Goal: Task Accomplishment & Management: Complete application form

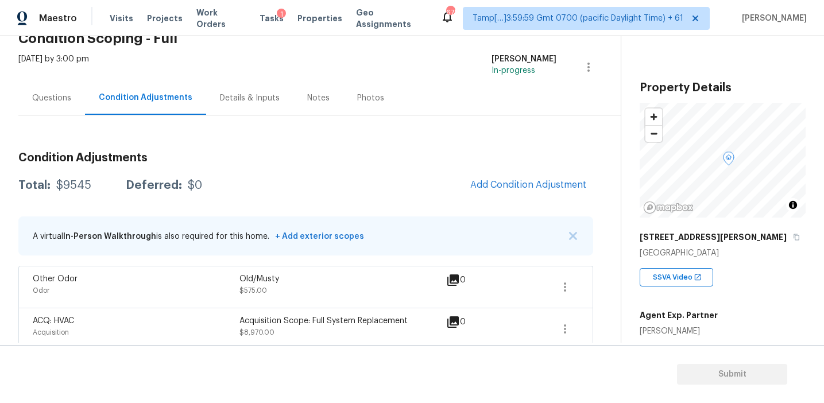
scroll to position [69, 0]
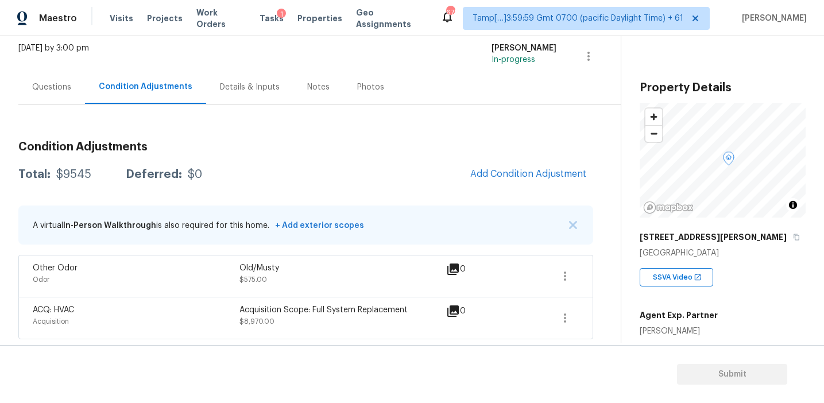
click at [54, 102] on div "Questions" at bounding box center [51, 87] width 67 height 34
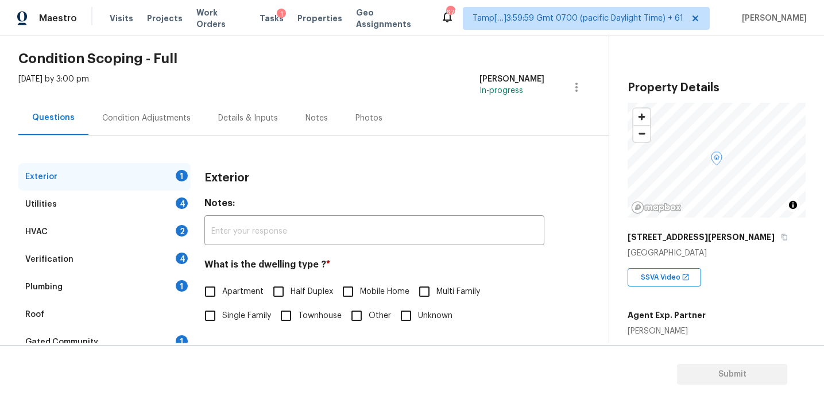
scroll to position [123, 0]
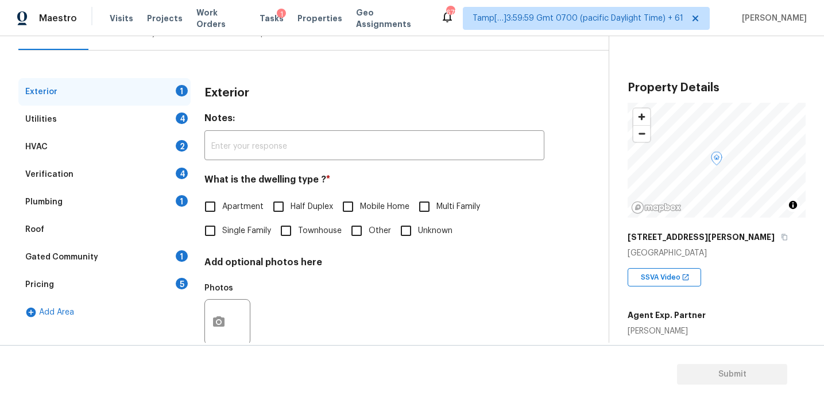
click at [144, 284] on div "Pricing 5" at bounding box center [104, 285] width 172 height 28
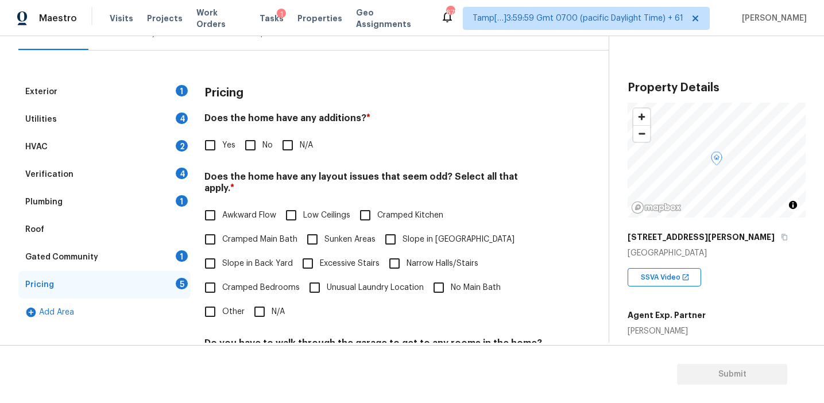
click at [513, 103] on div "Pricing" at bounding box center [374, 93] width 340 height 30
click at [245, 168] on div "Pricing Does the home have any additions? * Yes No N/A Does the home have any l…" at bounding box center [374, 301] width 340 height 447
click at [246, 151] on input "No" at bounding box center [250, 145] width 24 height 24
checkbox input "true"
click at [249, 259] on span "Slope in Back Yard" at bounding box center [257, 265] width 71 height 12
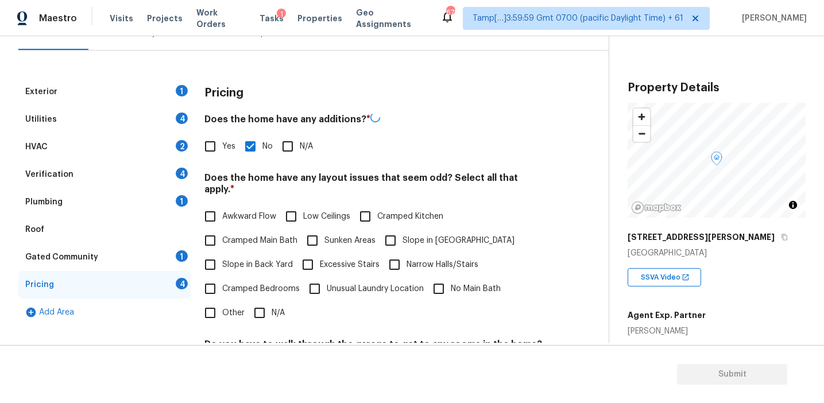
click at [222, 253] on input "Slope in Back Yard" at bounding box center [210, 265] width 24 height 24
checkbox input "true"
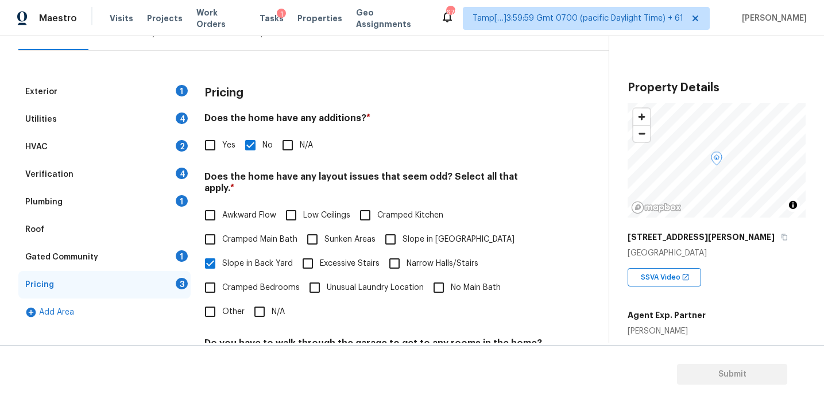
click at [413, 234] on span "Slope in [GEOGRAPHIC_DATA]" at bounding box center [459, 240] width 112 height 12
click at [403, 232] on input "Slope in [GEOGRAPHIC_DATA]" at bounding box center [390, 239] width 24 height 24
checkbox input "true"
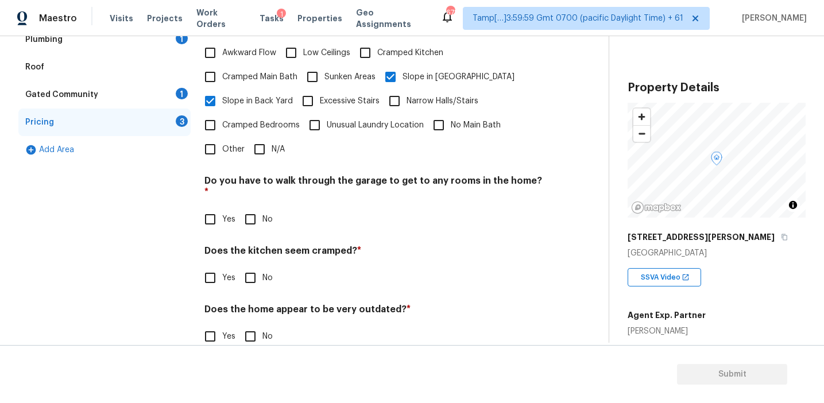
click at [250, 207] on input "No" at bounding box center [250, 219] width 24 height 24
checkbox input "true"
click at [251, 267] on input "No" at bounding box center [250, 279] width 24 height 24
checkbox input "true"
click at [246, 326] on input "No" at bounding box center [250, 338] width 24 height 24
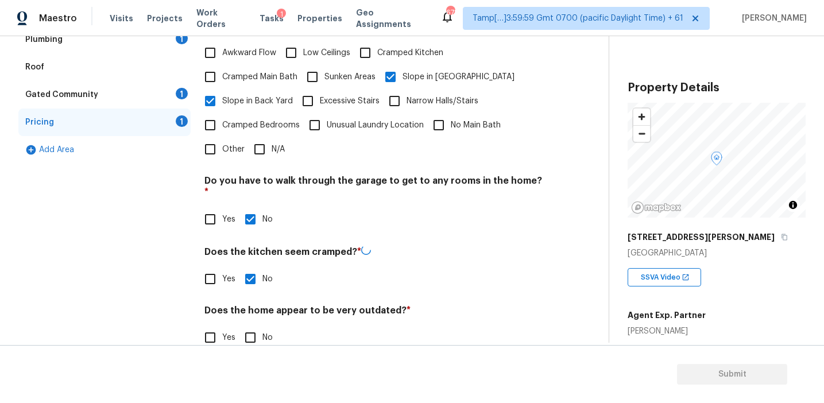
checkbox input "true"
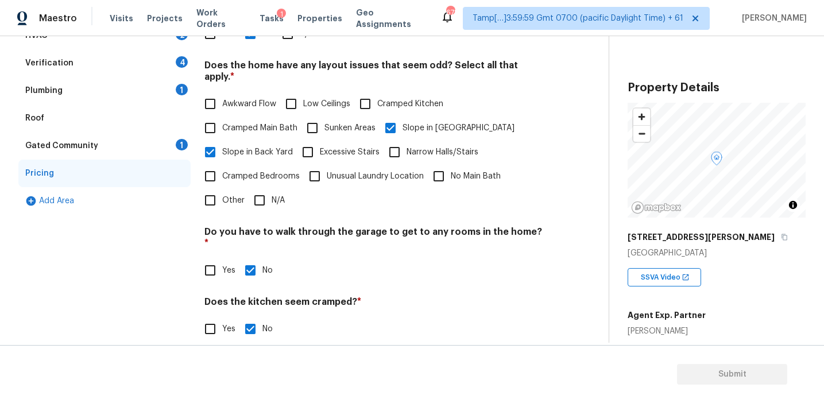
scroll to position [195, 0]
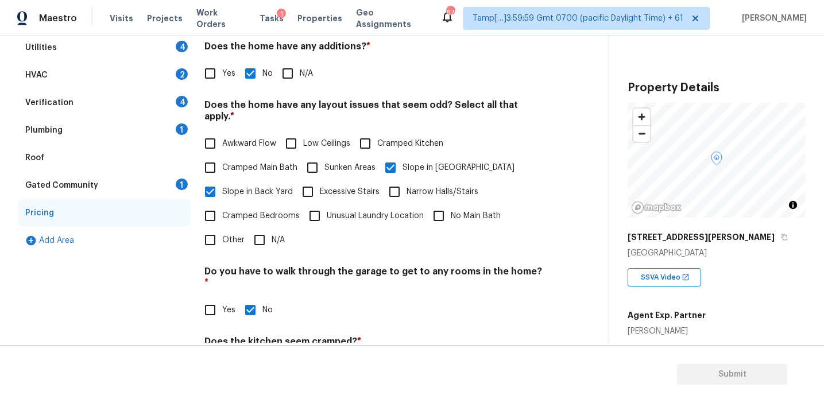
click at [237, 138] on span "Awkward Flow" at bounding box center [249, 144] width 54 height 12
click at [222, 134] on input "Awkward Flow" at bounding box center [210, 143] width 24 height 24
checkbox input "true"
click at [171, 189] on div "Gated Community 1" at bounding box center [104, 186] width 172 height 28
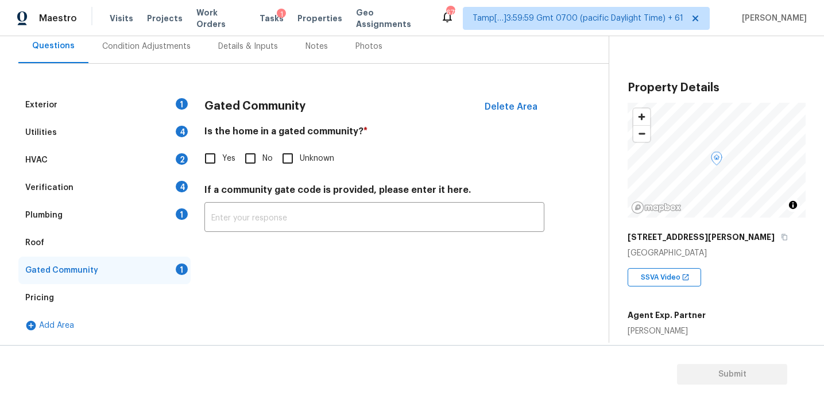
click at [249, 157] on input "No" at bounding box center [250, 158] width 24 height 24
checkbox input "true"
click at [175, 211] on div "Plumbing 1" at bounding box center [104, 216] width 172 height 28
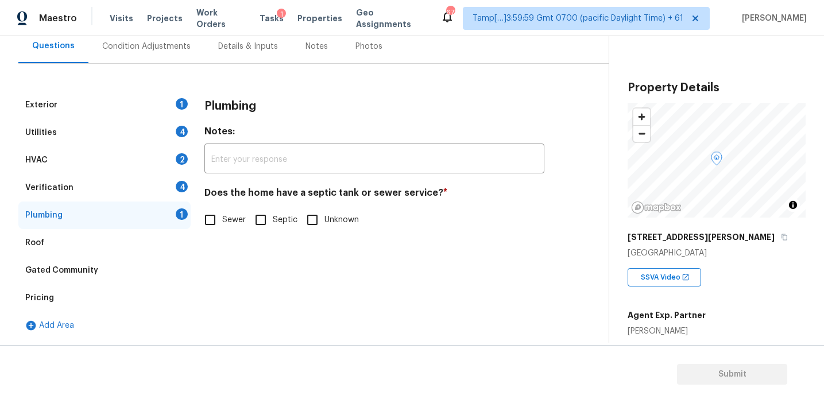
click at [212, 219] on input "Sewer" at bounding box center [210, 220] width 24 height 24
checkbox input "true"
click at [179, 191] on div "4" at bounding box center [182, 186] width 12 height 11
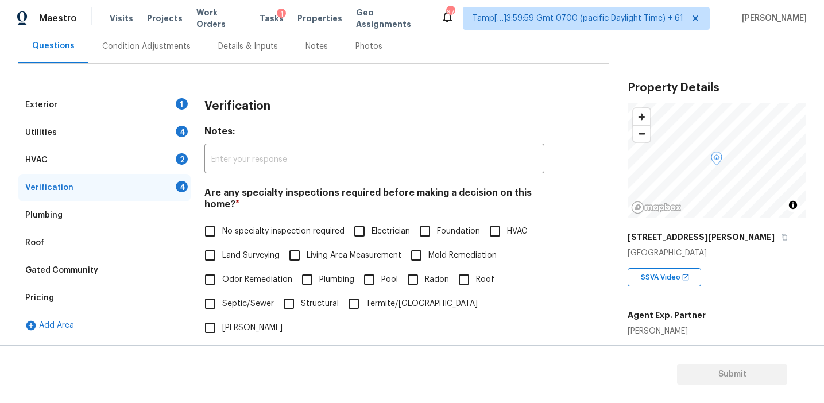
click at [264, 235] on span "No specialty inspection required" at bounding box center [283, 232] width 122 height 12
click at [222, 235] on input "No specialty inspection required" at bounding box center [210, 231] width 24 height 24
checkbox input "true"
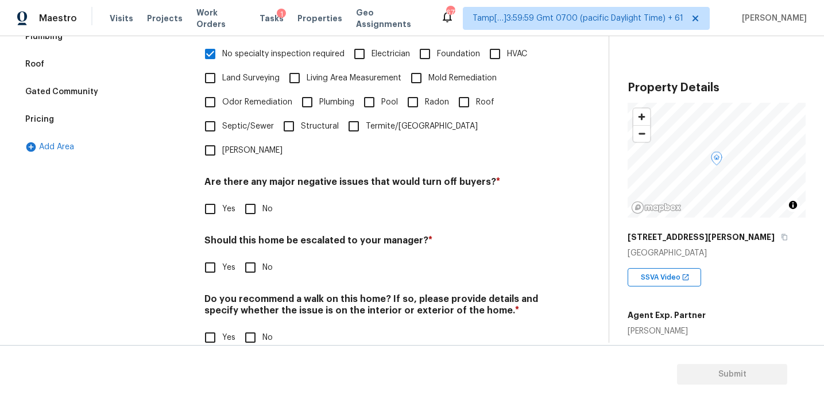
scroll to position [288, 0]
click at [250, 197] on input "No" at bounding box center [250, 209] width 24 height 24
checkbox input "true"
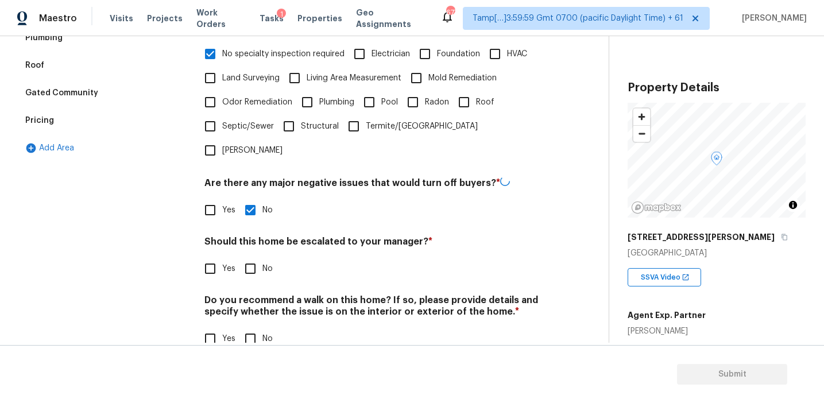
click at [250, 257] on input "No" at bounding box center [250, 269] width 24 height 24
checkbox input "true"
click at [250, 327] on input "No" at bounding box center [250, 339] width 24 height 24
checkbox input "true"
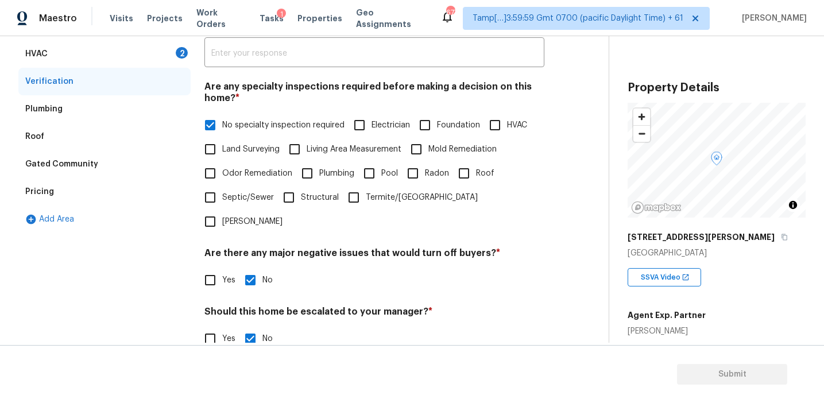
click at [169, 51] on div "HVAC 2" at bounding box center [104, 54] width 172 height 28
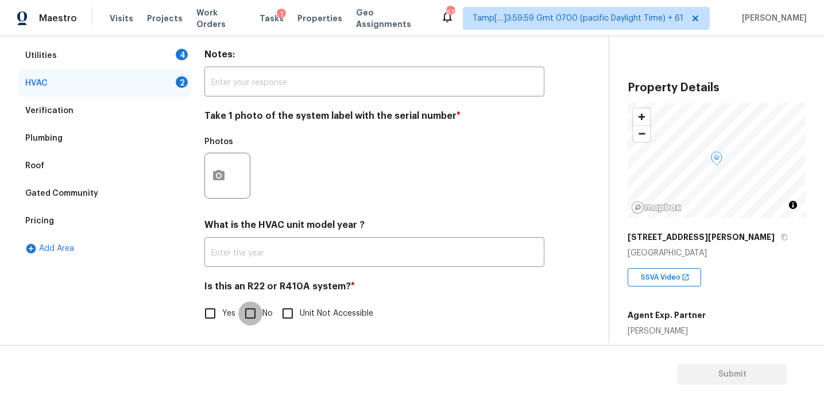
click at [249, 311] on input "No" at bounding box center [250, 313] width 24 height 24
checkbox input "true"
click at [219, 171] on icon "button" at bounding box center [218, 175] width 11 height 10
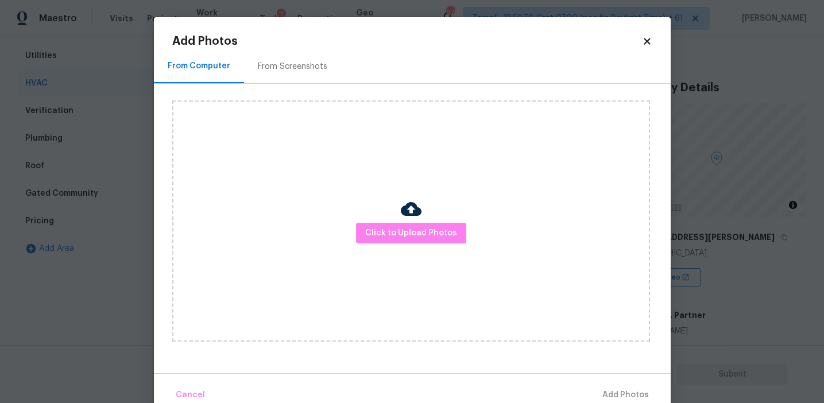
click at [314, 65] on div "From Screenshots" at bounding box center [292, 66] width 69 height 11
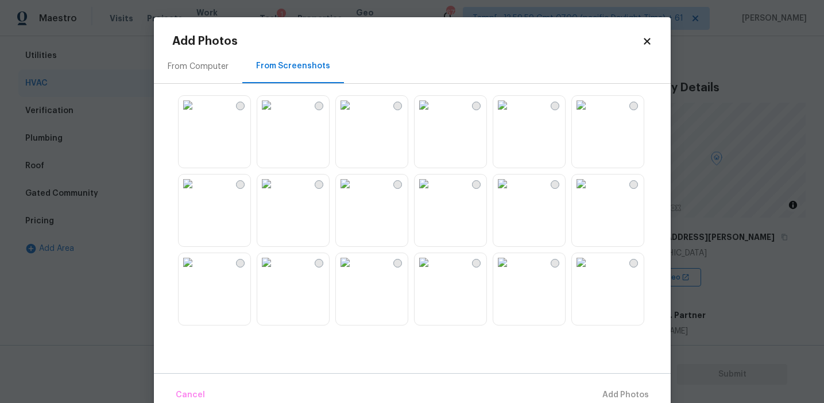
click at [276, 193] on img at bounding box center [266, 184] width 18 height 18
click at [591, 387] on button "Add 1 Photo(s)" at bounding box center [620, 395] width 66 height 25
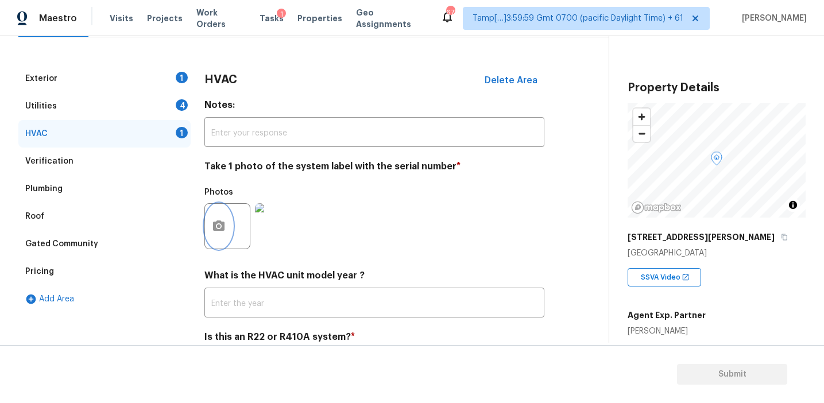
scroll to position [101, 0]
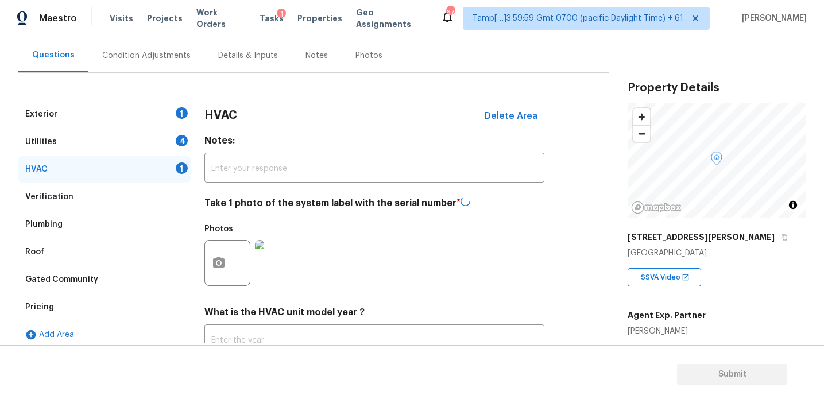
click at [165, 136] on div "Utilities 4" at bounding box center [104, 142] width 172 height 28
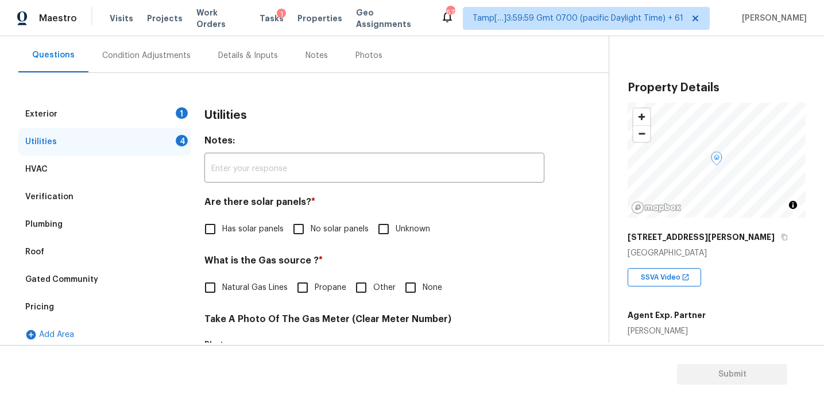
click at [313, 234] on span "No solar panels" at bounding box center [340, 229] width 58 height 12
click at [311, 234] on input "No solar panels" at bounding box center [299, 229] width 24 height 24
checkbox input "true"
click at [247, 289] on span "Natural Gas Lines" at bounding box center [254, 289] width 65 height 12
click at [222, 289] on input "Natural Gas Lines" at bounding box center [210, 289] width 24 height 24
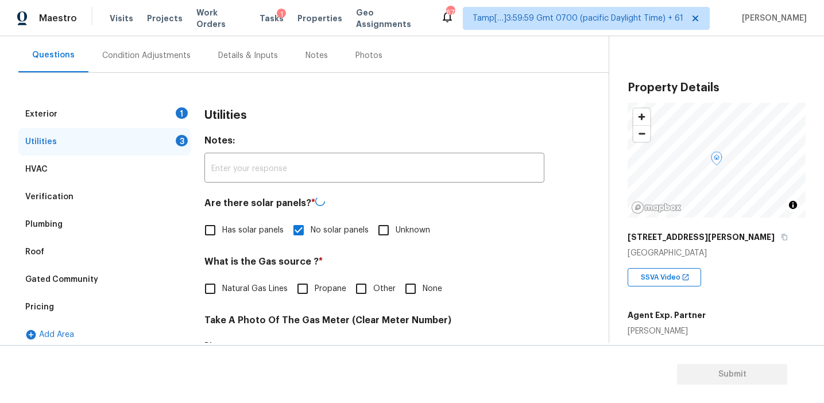
checkbox input "true"
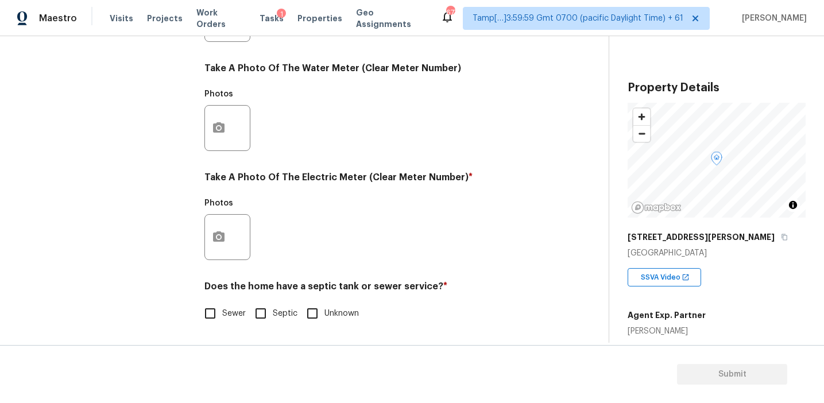
scroll to position [461, 0]
click at [218, 309] on input "Sewer" at bounding box center [210, 313] width 24 height 24
checkbox input "true"
click at [230, 241] on button "button" at bounding box center [219, 237] width 28 height 45
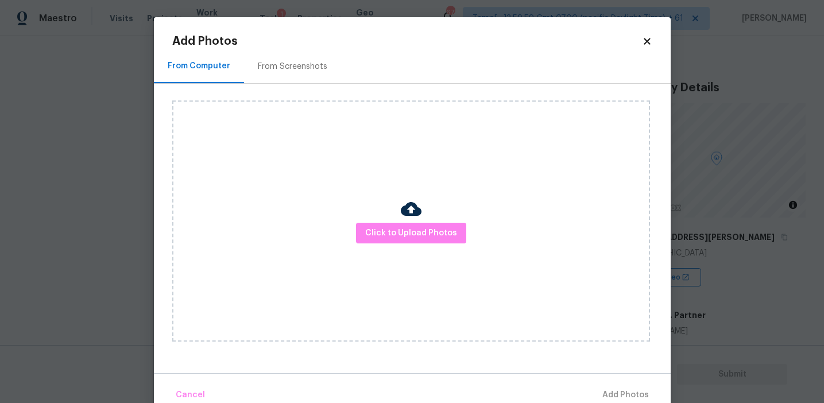
click at [384, 244] on div "Click to Upload Photos" at bounding box center [411, 220] width 478 height 241
click at [384, 154] on div "Click to Upload Photos" at bounding box center [411, 220] width 478 height 241
click at [384, 216] on div "Click to Upload Photos" at bounding box center [411, 220] width 478 height 241
click at [147, 148] on body "Maestro Visits Projects Work Orders Tasks 1 Properties Geo Assignments 677 Tamp…" at bounding box center [412, 201] width 824 height 403
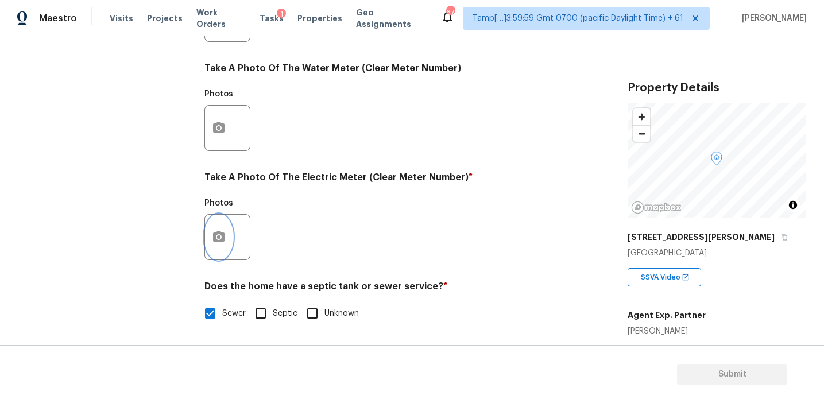
scroll to position [345, 0]
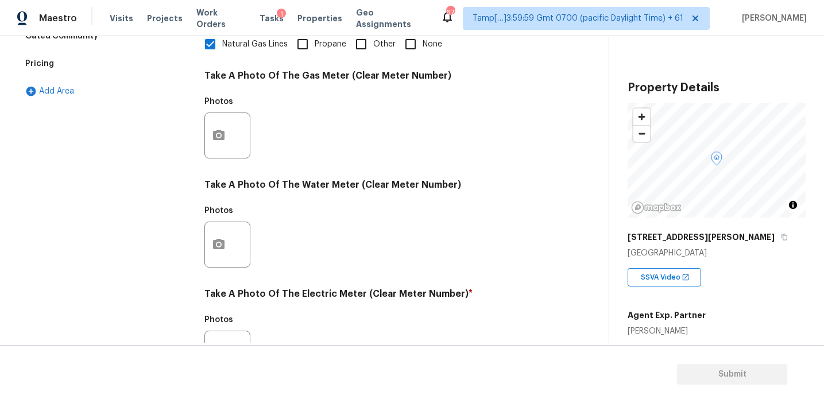
click at [309, 47] on input "Propane" at bounding box center [303, 44] width 24 height 24
checkbox input "true"
checkbox input "false"
click at [404, 48] on input "None" at bounding box center [410, 44] width 24 height 24
checkbox input "true"
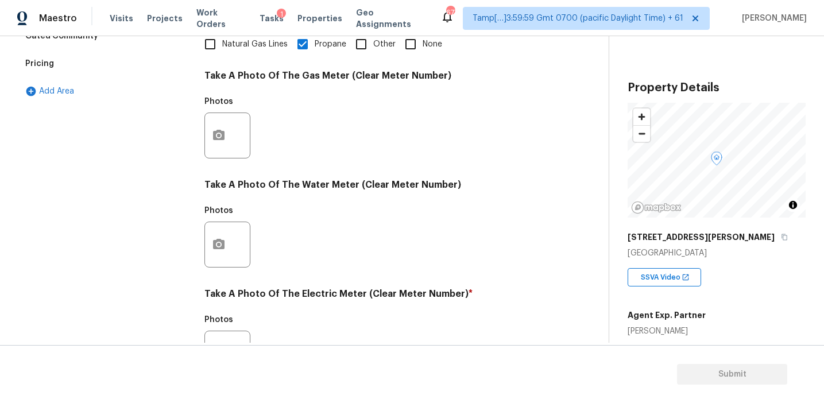
checkbox input "false"
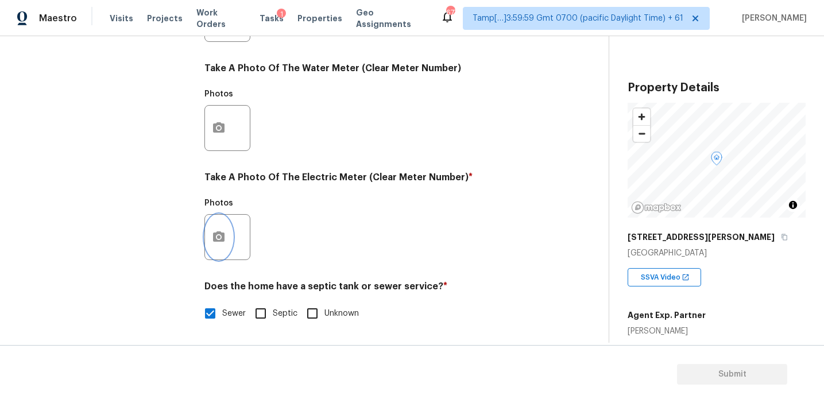
click at [223, 231] on icon "button" at bounding box center [219, 237] width 14 height 14
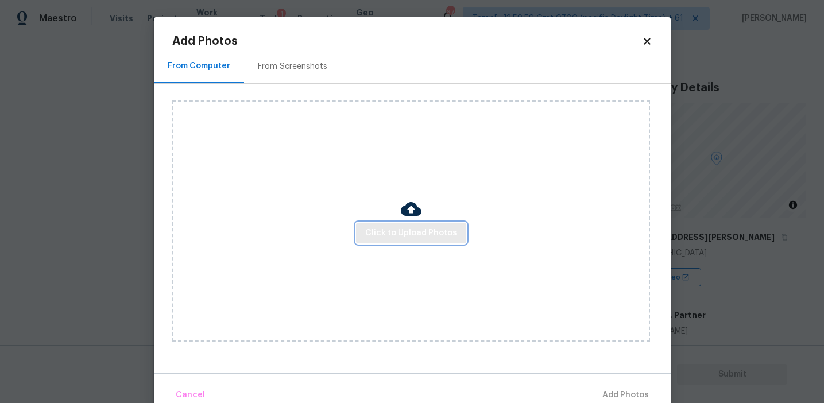
click at [401, 234] on span "Click to Upload Photos" at bounding box center [411, 233] width 92 height 14
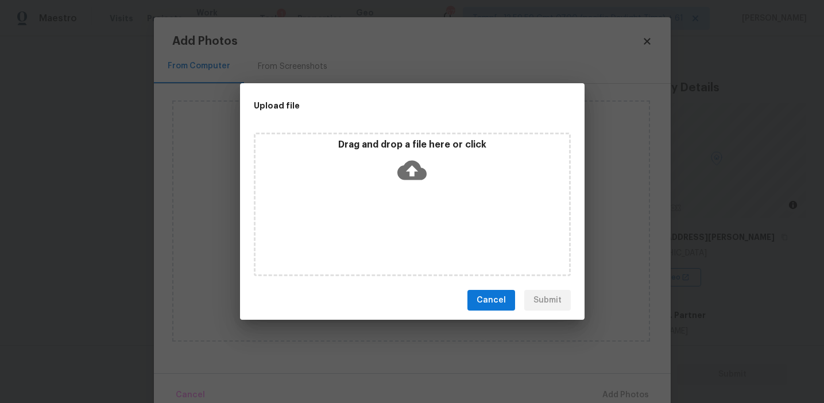
click at [401, 169] on icon at bounding box center [411, 171] width 29 height 20
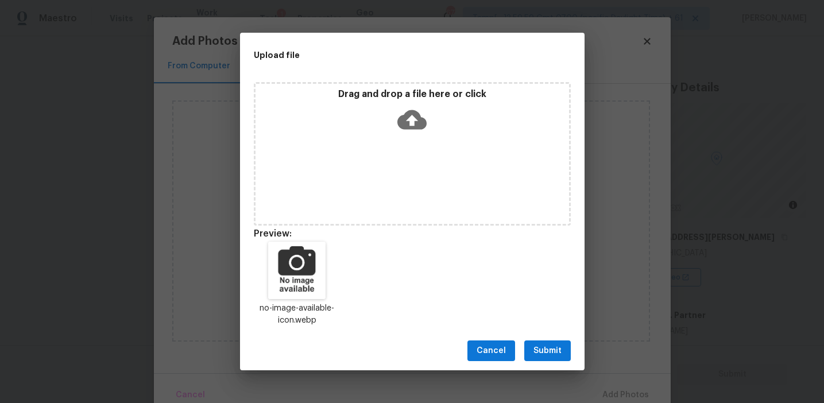
click at [545, 354] on span "Submit" at bounding box center [547, 351] width 28 height 14
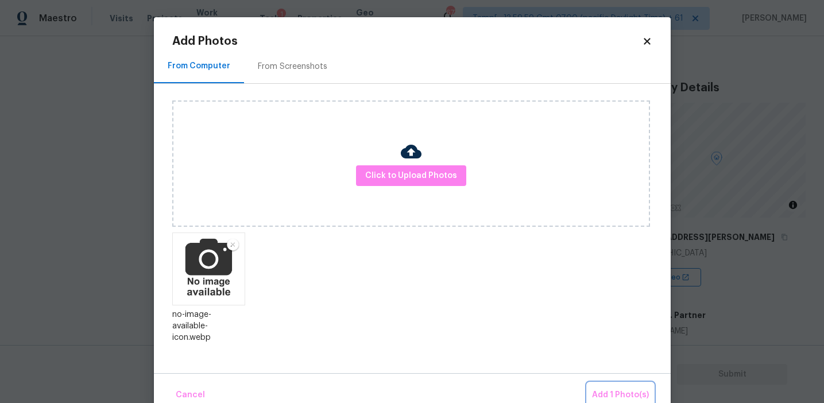
click at [623, 392] on span "Add 1 Photo(s)" at bounding box center [620, 395] width 57 height 14
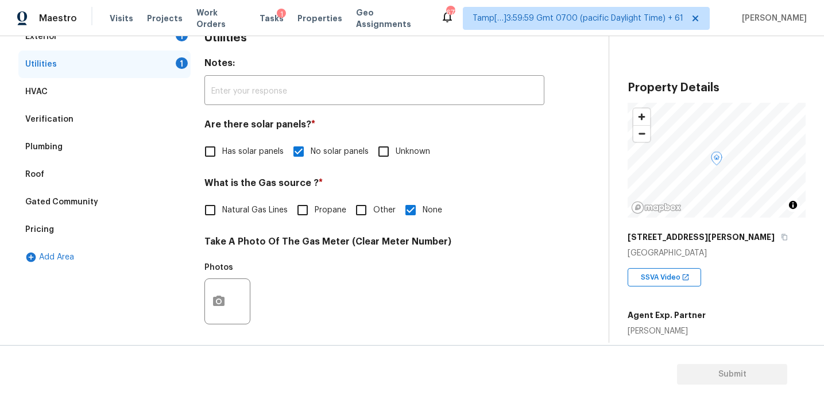
scroll to position [144, 0]
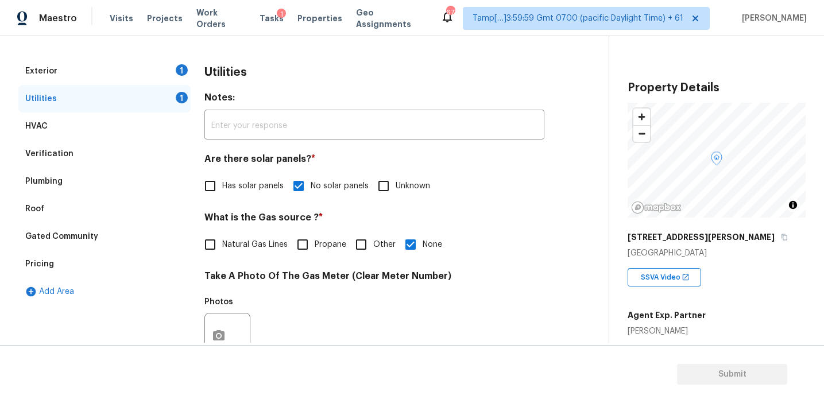
click at [146, 68] on div "Exterior 1" at bounding box center [104, 71] width 172 height 28
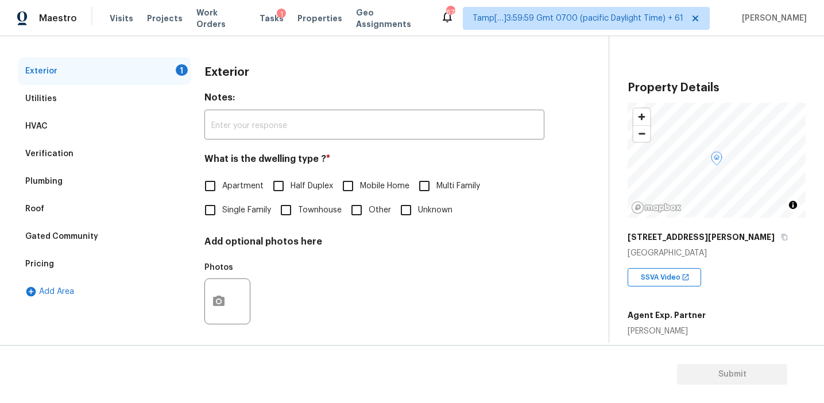
click at [233, 212] on span "Single Family" at bounding box center [246, 210] width 49 height 12
click at [222, 212] on input "Single Family" at bounding box center [210, 210] width 24 height 24
checkbox input "true"
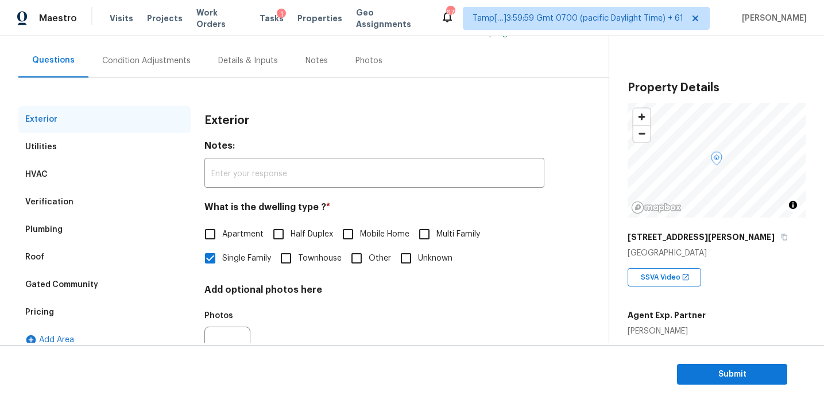
click at [185, 71] on div "Condition Adjustments" at bounding box center [146, 61] width 116 height 34
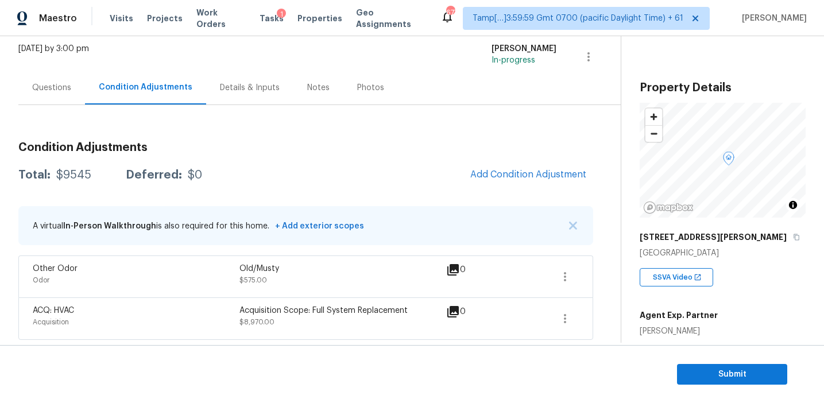
scroll to position [69, 0]
click at [500, 169] on span "Add Condition Adjustment" at bounding box center [528, 174] width 116 height 10
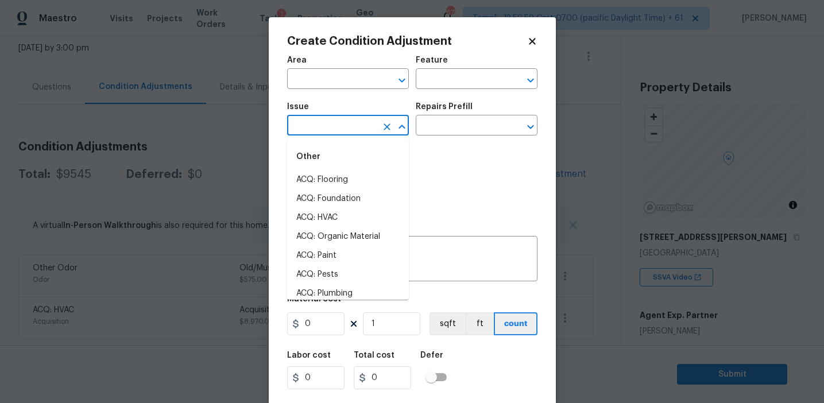
click at [358, 125] on input "text" at bounding box center [332, 127] width 90 height 18
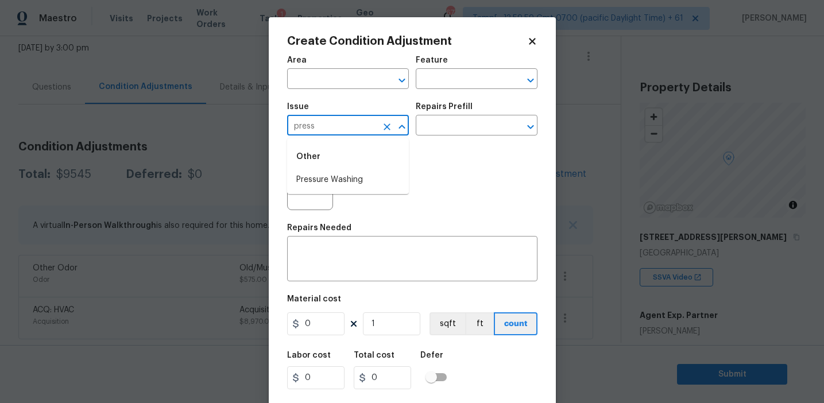
click at [362, 177] on li "Pressure Washing" at bounding box center [348, 180] width 122 height 19
type input "Pressure Washing"
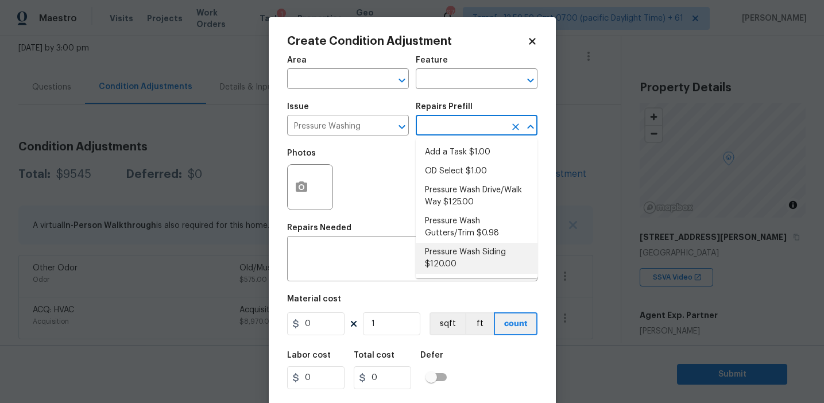
click at [448, 262] on li "Pressure Wash Siding $120.00" at bounding box center [477, 258] width 122 height 31
type input "Siding"
type textarea "Protect areas as needed for pressure washing. Pressure wash the siding on the h…"
type input "120"
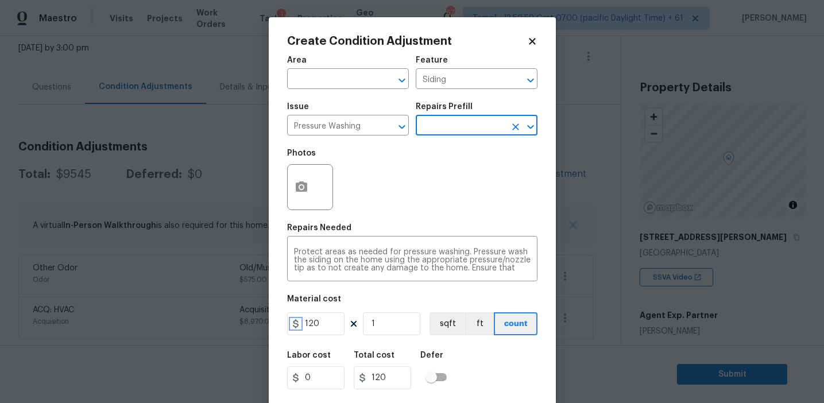
click at [300, 321] on icon at bounding box center [295, 323] width 9 height 9
click at [321, 322] on input "120" at bounding box center [315, 323] width 57 height 23
type input "225"
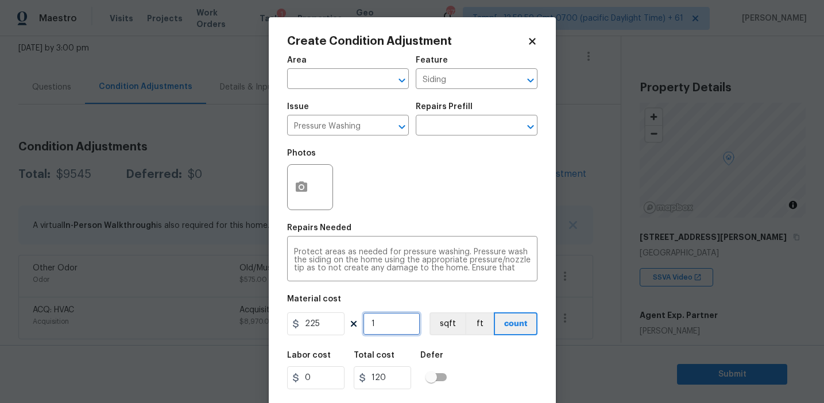
type input "225"
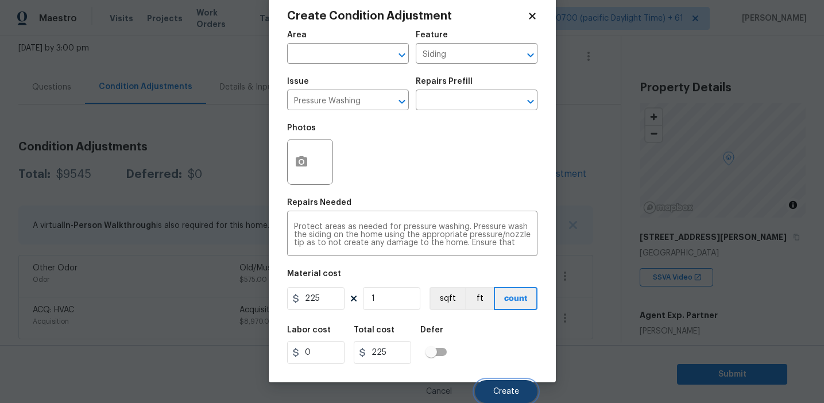
click at [509, 390] on span "Create" at bounding box center [506, 392] width 26 height 9
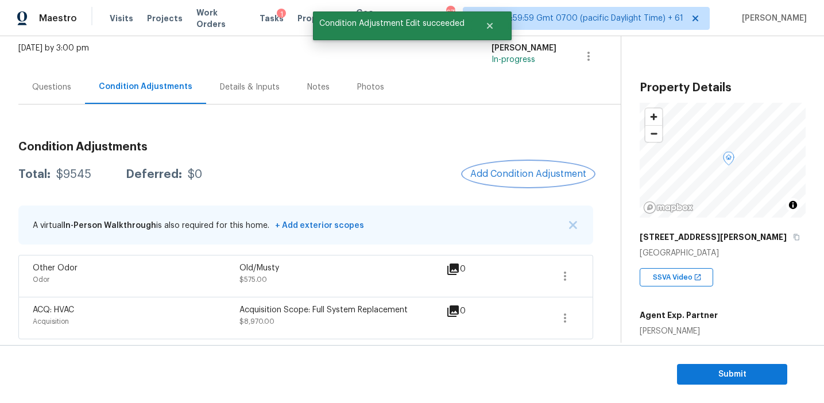
scroll to position [0, 0]
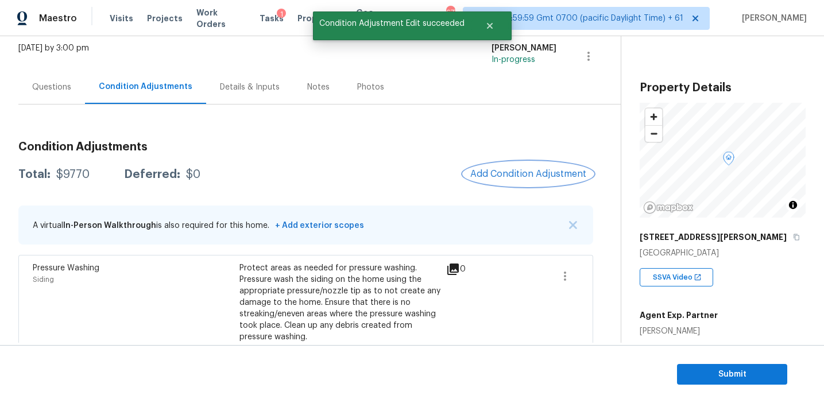
click at [498, 172] on span "Add Condition Adjustment" at bounding box center [528, 174] width 116 height 10
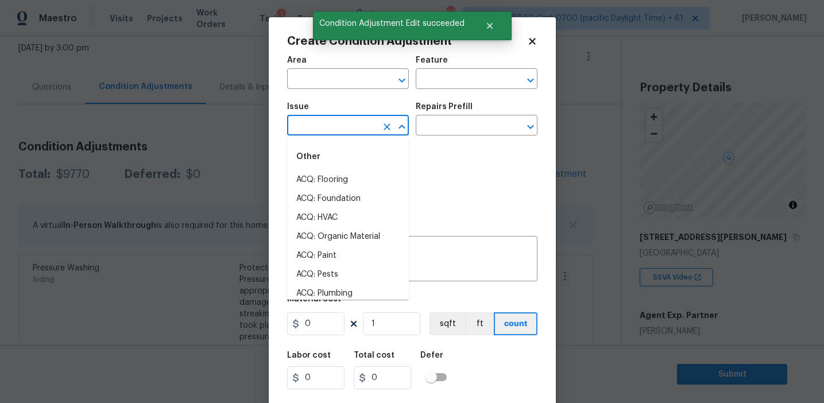
click at [345, 135] on input "text" at bounding box center [332, 127] width 90 height 18
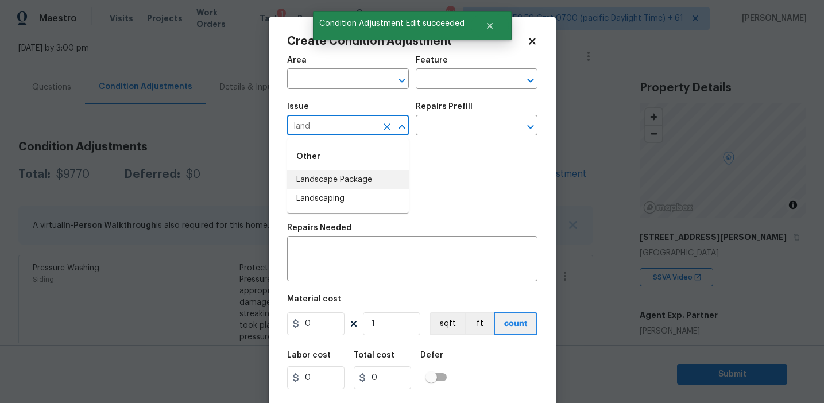
click at [366, 186] on li "Landscape Package" at bounding box center [348, 180] width 122 height 19
type input "Landscape Package"
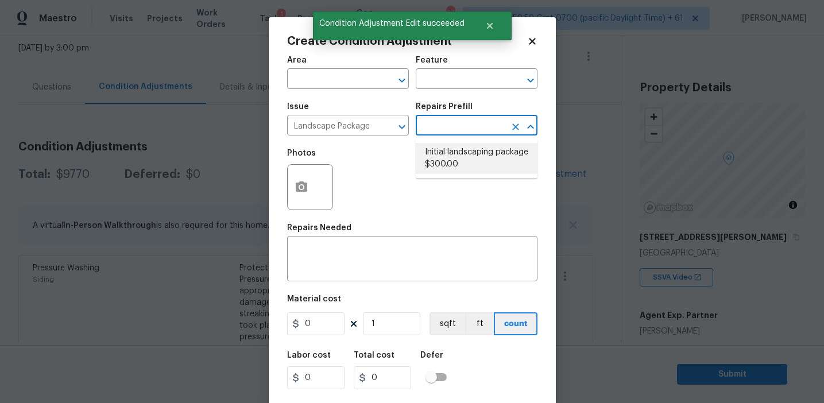
click at [467, 157] on li "Initial landscaping package $300.00" at bounding box center [477, 158] width 122 height 31
type input "Home Readiness Packages"
type textarea "Mowing of grass up to 6" in height. Mow, edge along driveways & sidewalks, trim…"
type input "300"
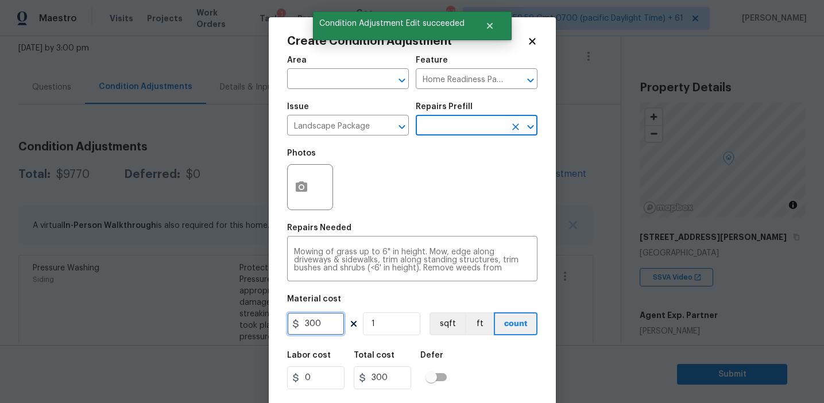
click at [325, 320] on input "300" at bounding box center [315, 323] width 57 height 23
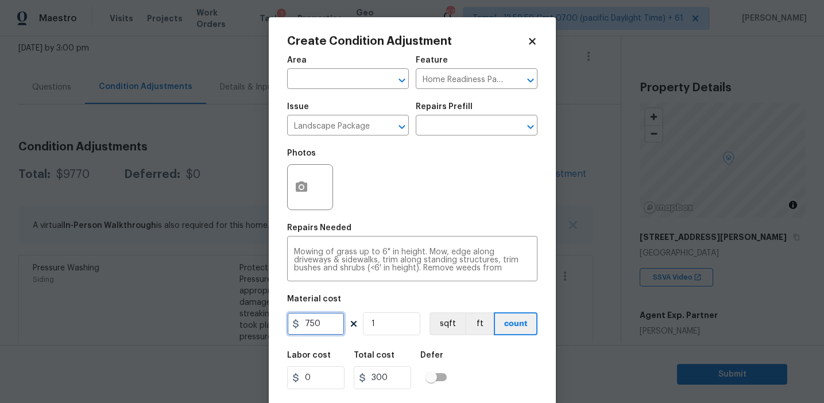
type input "750"
click at [301, 178] on button "button" at bounding box center [302, 187] width 28 height 45
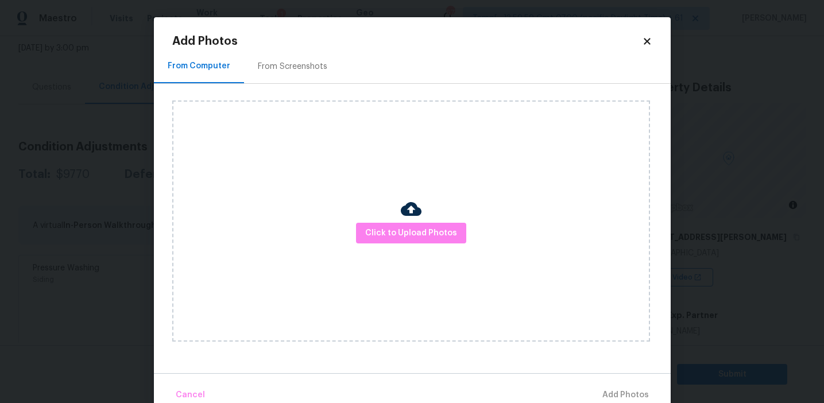
click at [307, 73] on div "From Screenshots" at bounding box center [292, 66] width 97 height 34
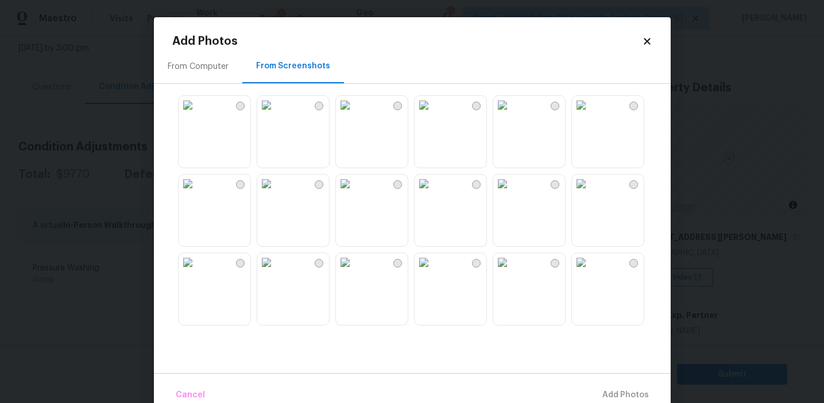
click at [354, 114] on img at bounding box center [345, 105] width 18 height 18
click at [197, 193] on img at bounding box center [188, 184] width 18 height 18
click at [197, 272] on img at bounding box center [188, 262] width 18 height 18
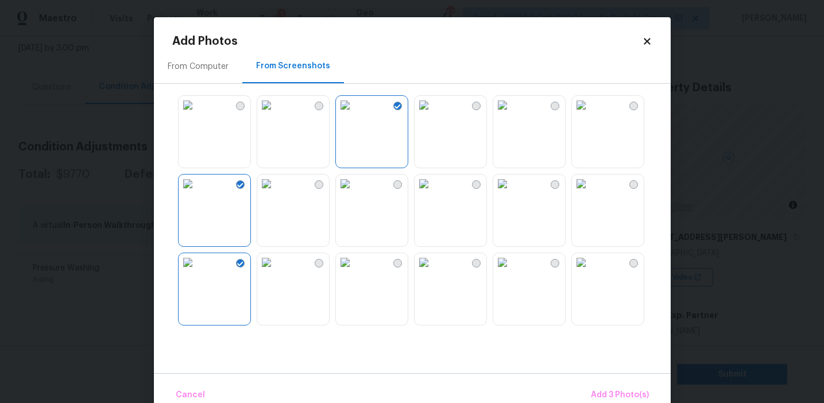
click at [276, 272] on img at bounding box center [266, 262] width 18 height 18
click at [605, 393] on span "Add 4 Photo(s)" at bounding box center [619, 395] width 59 height 14
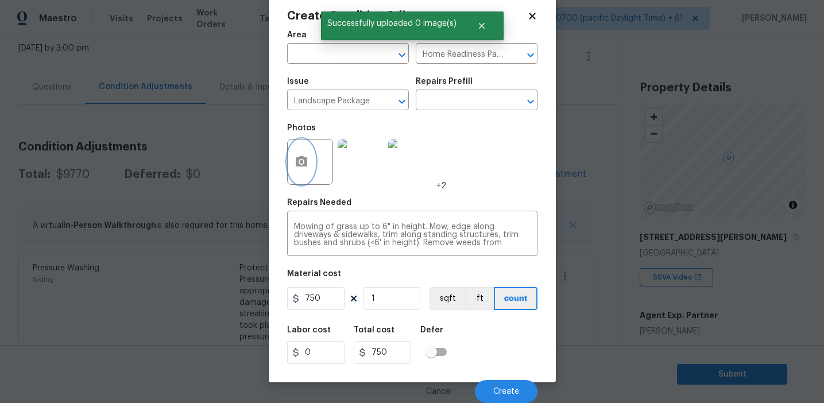
scroll to position [26, 0]
click at [500, 382] on button "Create" at bounding box center [506, 391] width 63 height 23
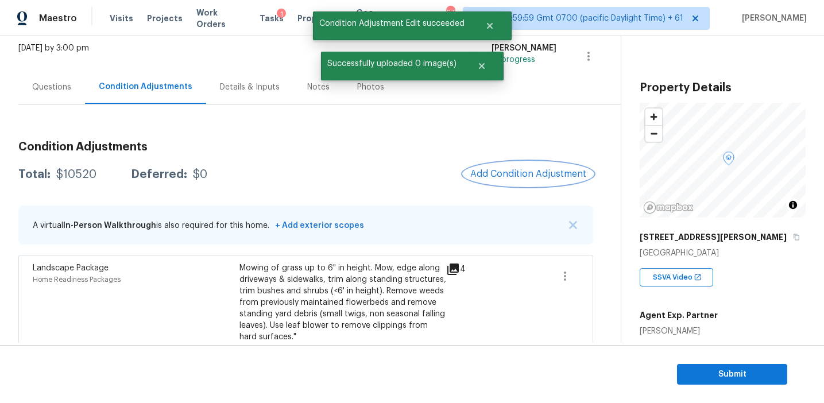
scroll to position [0, 0]
click at [500, 168] on button "Add Condition Adjustment" at bounding box center [528, 174] width 130 height 24
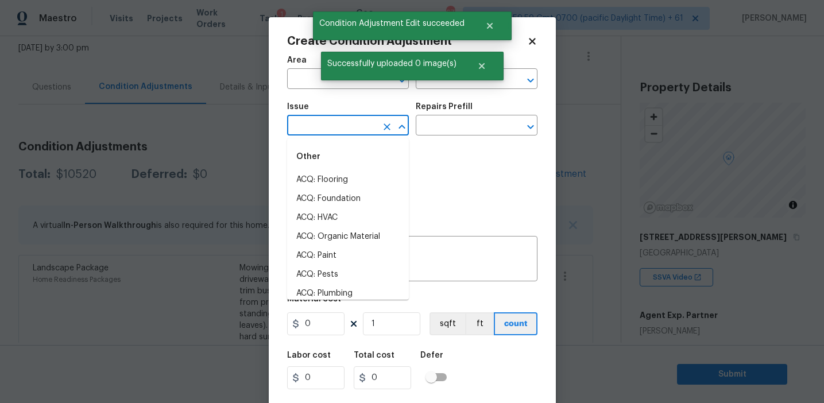
click at [320, 123] on input "text" at bounding box center [332, 127] width 90 height 18
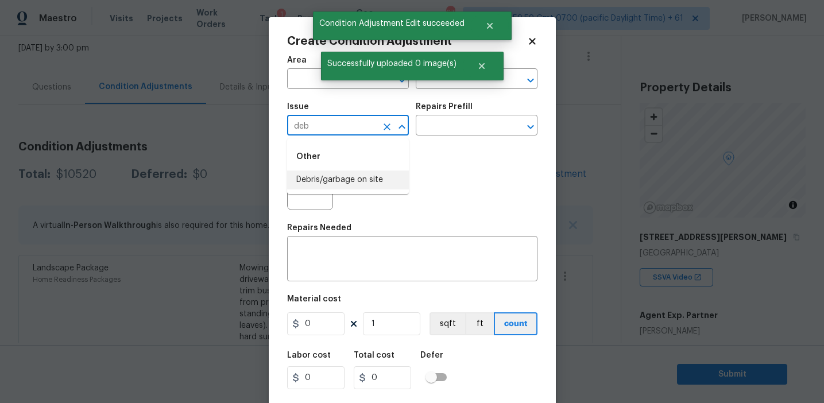
click at [339, 179] on li "Debris/garbage on site" at bounding box center [348, 180] width 122 height 19
type input "Debris/garbage on site"
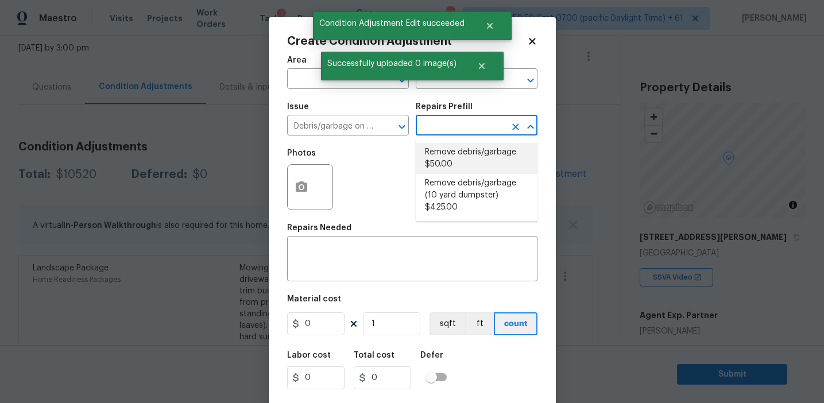
click at [445, 156] on li "Remove debris/garbage $50.00" at bounding box center [477, 158] width 122 height 31
type textarea "Remove, haul off, and properly dispose of any debris left by seller to offsite …"
type input "50"
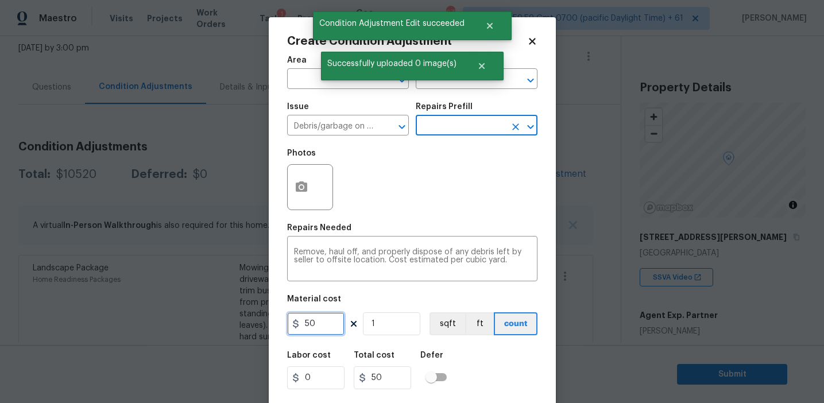
click at [309, 322] on input "50" at bounding box center [315, 323] width 57 height 23
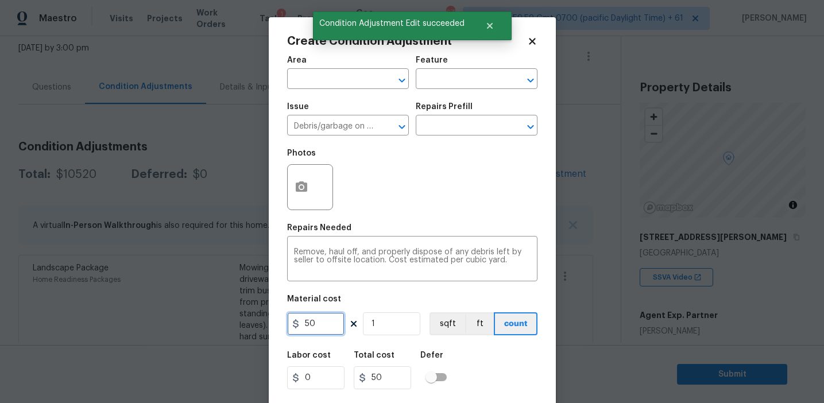
click at [309, 322] on input "50" at bounding box center [315, 323] width 57 height 23
type input "1000"
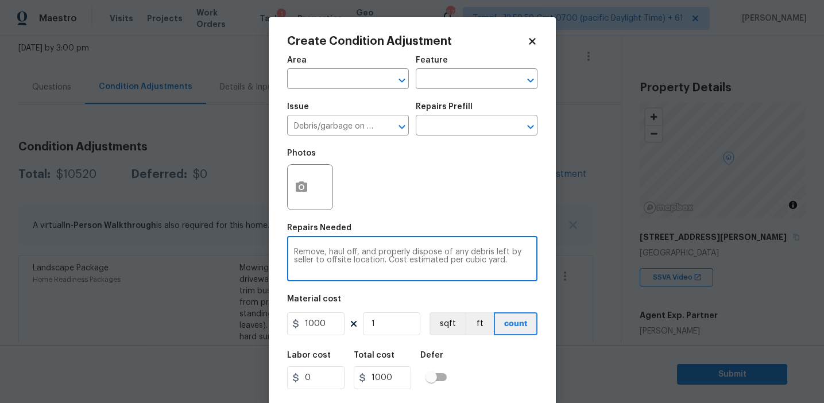
click at [325, 253] on textarea "Remove, haul off, and properly dispose of any debris left by seller to offsite …" at bounding box center [412, 260] width 237 height 24
type textarea "Remove shed, haul off, and properly dispose of any debris left by seller to off…"
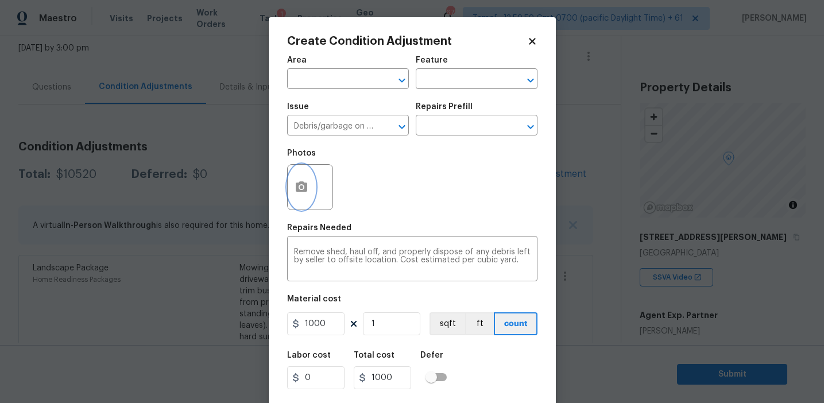
click at [298, 180] on button "button" at bounding box center [302, 187] width 28 height 45
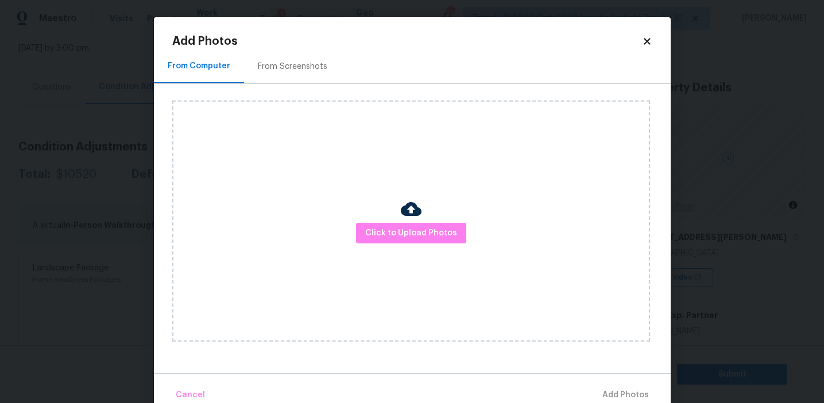
click at [304, 68] on div "From Screenshots" at bounding box center [292, 66] width 69 height 11
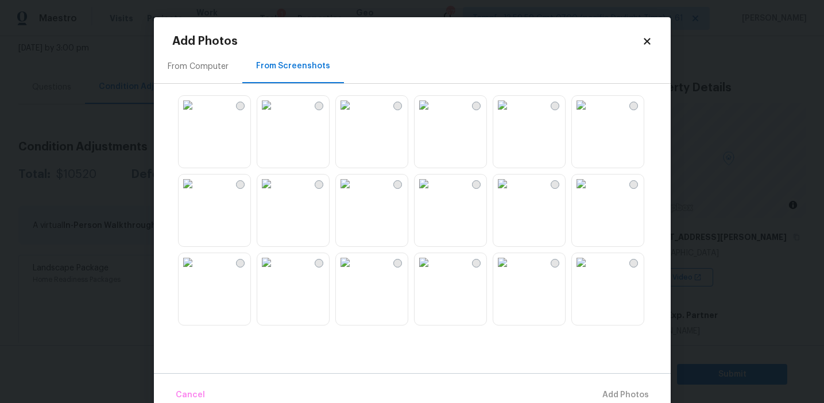
click at [354, 114] on img at bounding box center [345, 105] width 18 height 18
click at [433, 114] on img at bounding box center [424, 105] width 18 height 18
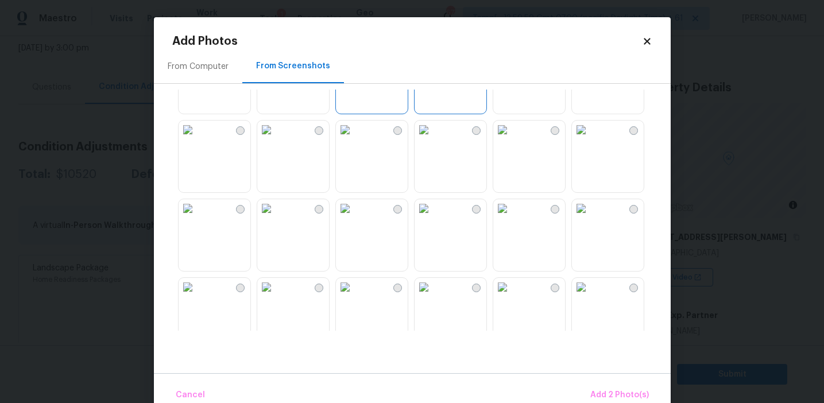
scroll to position [154, 0]
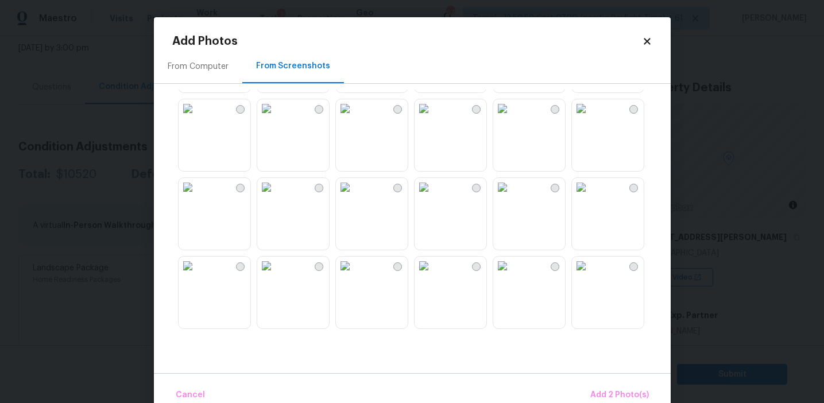
click at [276, 118] on img at bounding box center [266, 108] width 18 height 18
click at [354, 275] on img at bounding box center [345, 266] width 18 height 18
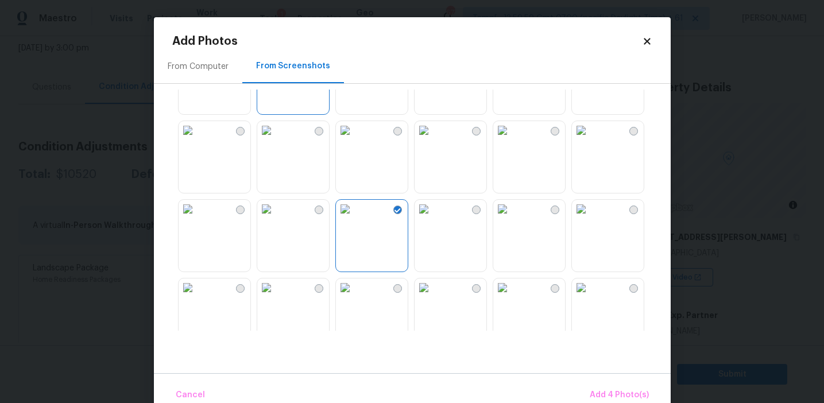
click at [590, 140] on img at bounding box center [581, 130] width 18 height 18
click at [595, 386] on button "Add 5 Photo(s)" at bounding box center [619, 395] width 67 height 25
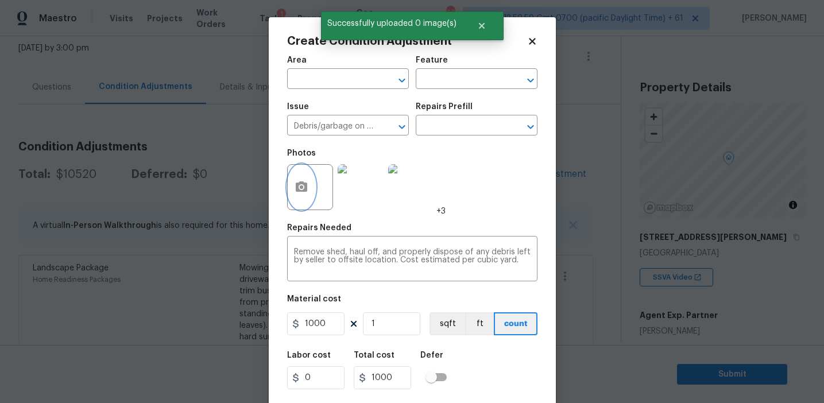
scroll to position [26, 0]
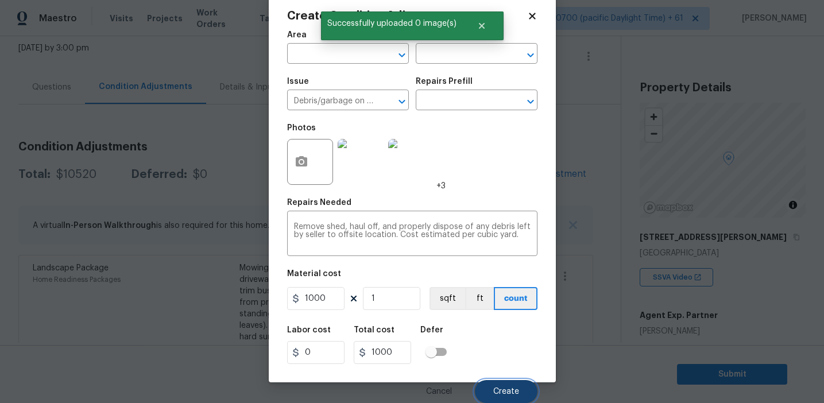
click at [516, 387] on button "Create" at bounding box center [506, 391] width 63 height 23
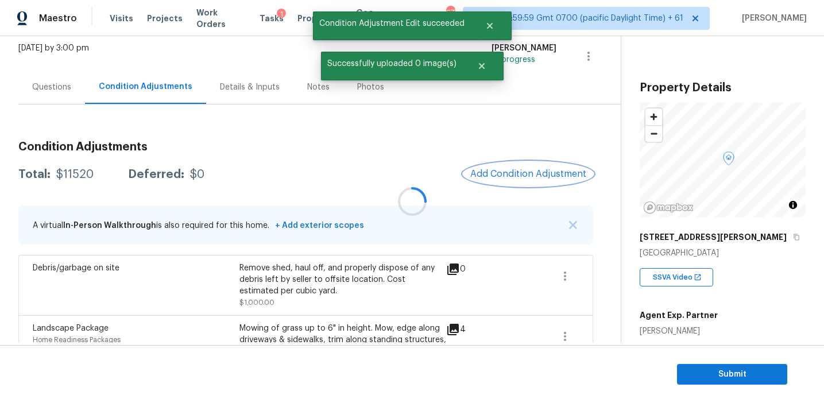
scroll to position [0, 0]
click at [524, 175] on span "Add Condition Adjustment" at bounding box center [528, 174] width 116 height 10
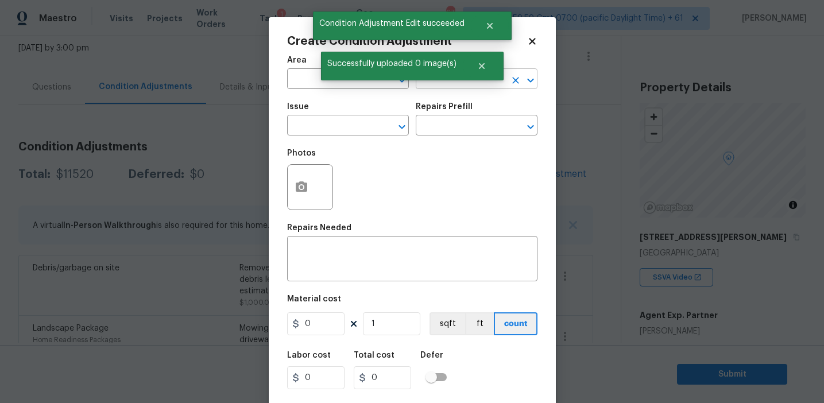
click at [440, 88] on input "text" at bounding box center [461, 80] width 90 height 18
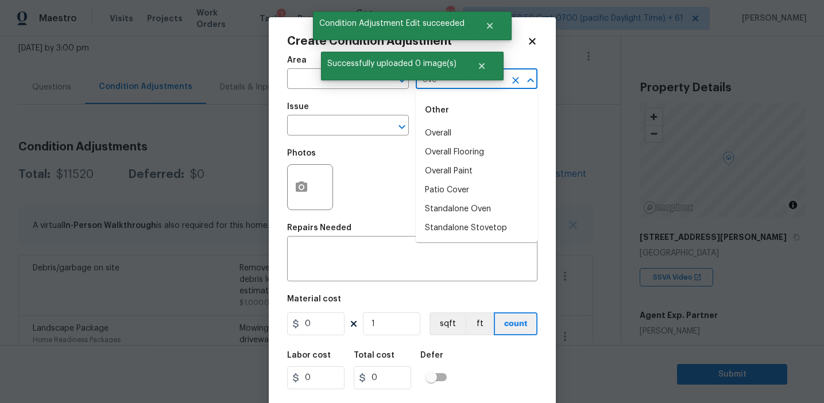
click at [443, 126] on li "Overall" at bounding box center [477, 133] width 122 height 19
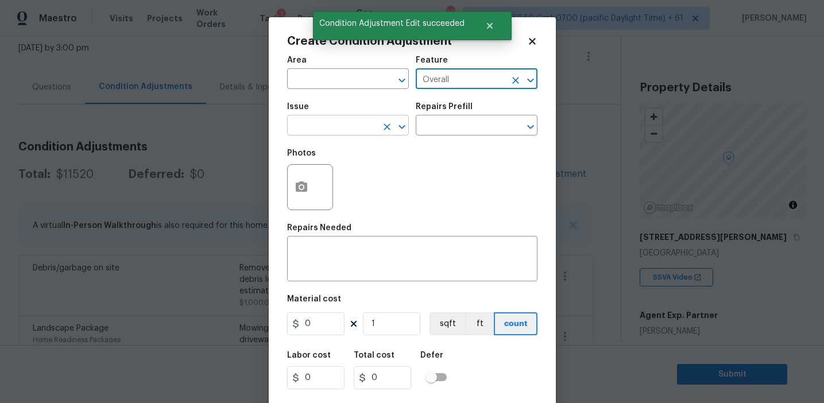
type input "Overall"
click at [322, 133] on input "text" at bounding box center [332, 127] width 90 height 18
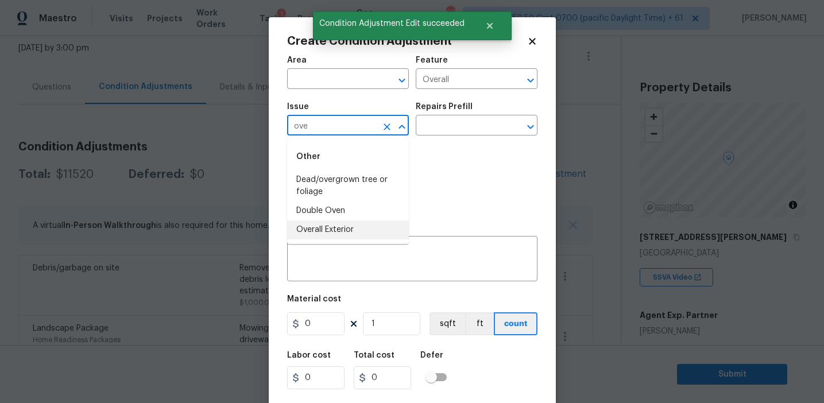
click at [340, 230] on li "Overall Exterior" at bounding box center [348, 229] width 122 height 19
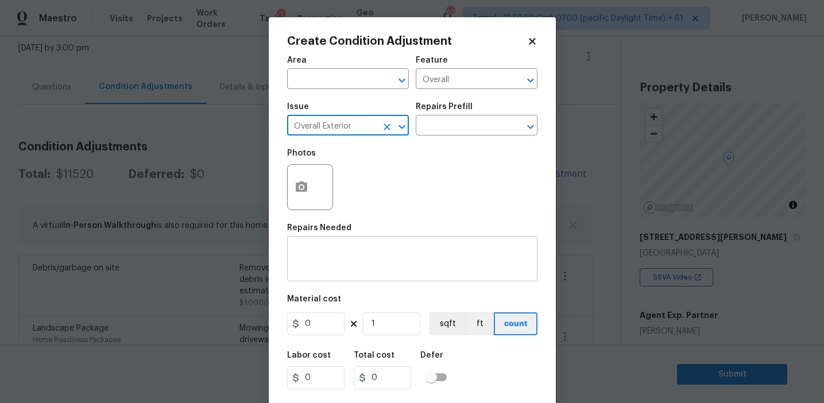
type input "Overall Exterior"
click at [367, 260] on textarea at bounding box center [412, 260] width 237 height 24
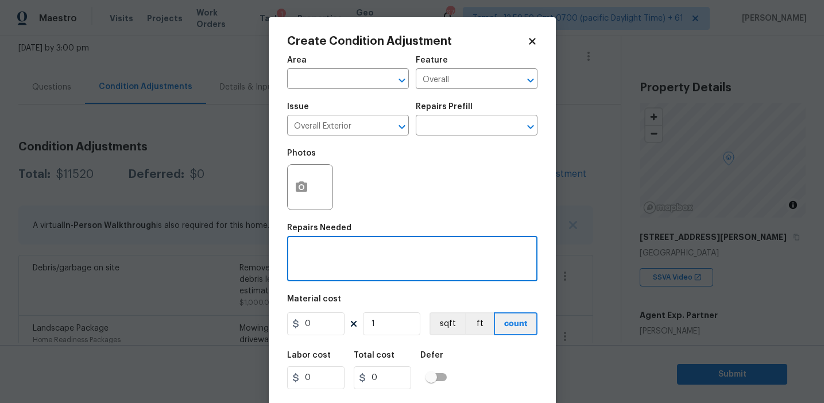
paste textarea "Overall exterior repairs (siding, stucco, fencing, soffit, [PERSON_NAME], trims…"
type textarea "Overall exterior repairs (siding, stucco, fencing, soffit, [PERSON_NAME], trims…"
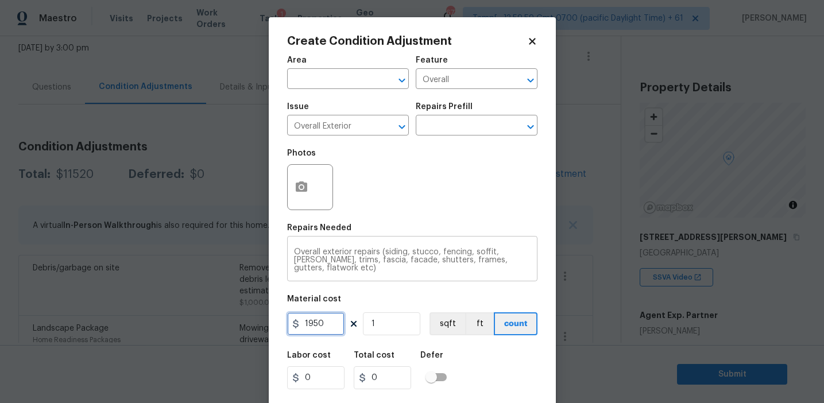
type input "1950"
click at [315, 328] on input "1950" at bounding box center [315, 323] width 57 height 23
type input "2450"
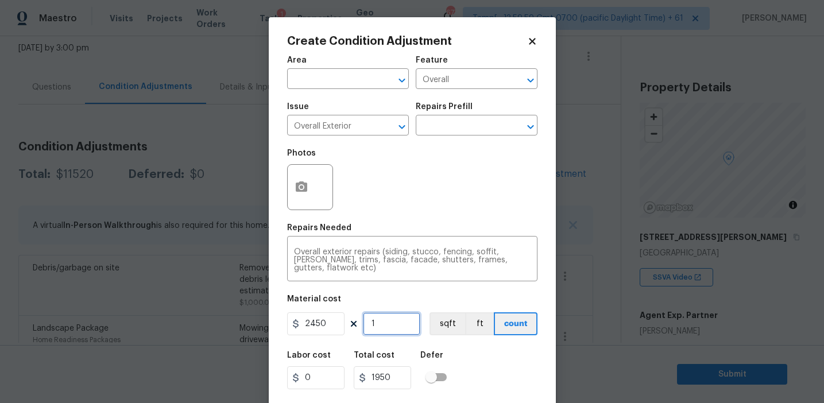
type input "2450"
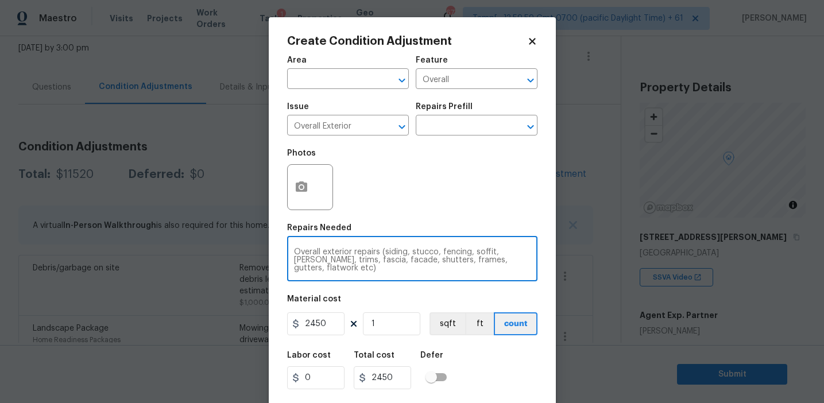
click at [478, 261] on textarea "Overall exterior repairs (siding, stucco, fencing, soffit, [PERSON_NAME], trims…" at bounding box center [412, 260] width 237 height 24
click at [301, 183] on icon "button" at bounding box center [301, 186] width 11 height 10
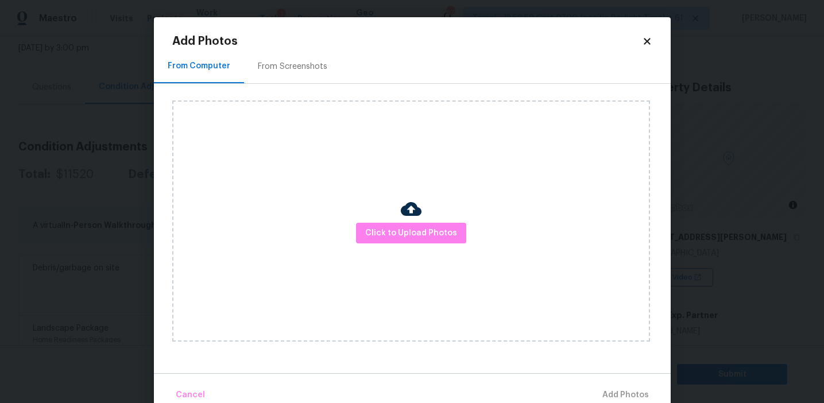
click at [324, 47] on h2 "Add Photos" at bounding box center [407, 41] width 470 height 11
click at [324, 79] on div "From Screenshots" at bounding box center [292, 66] width 97 height 34
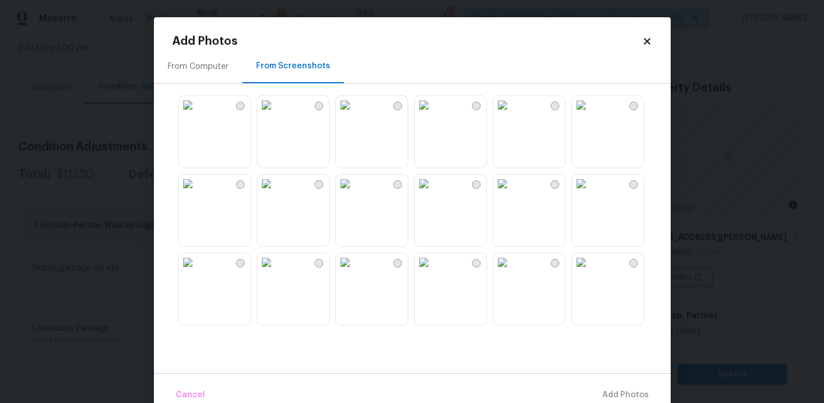
scroll to position [1018, 0]
click at [197, 277] on img at bounding box center [188, 267] width 18 height 18
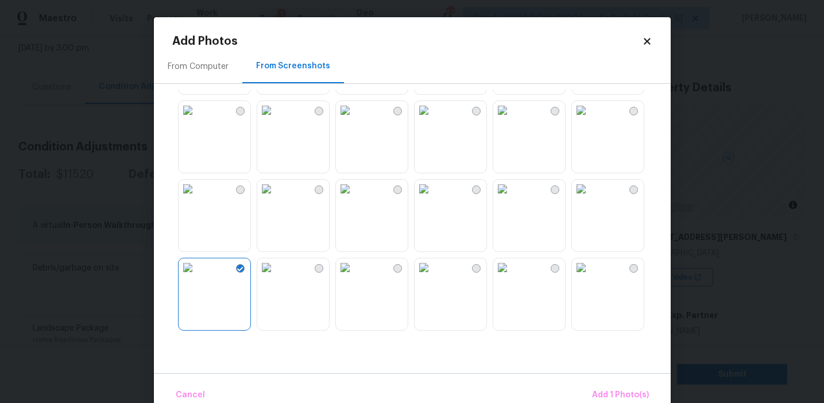
click at [276, 198] on img at bounding box center [266, 189] width 18 height 18
click at [197, 198] on img at bounding box center [188, 189] width 18 height 18
click at [354, 198] on img at bounding box center [345, 189] width 18 height 18
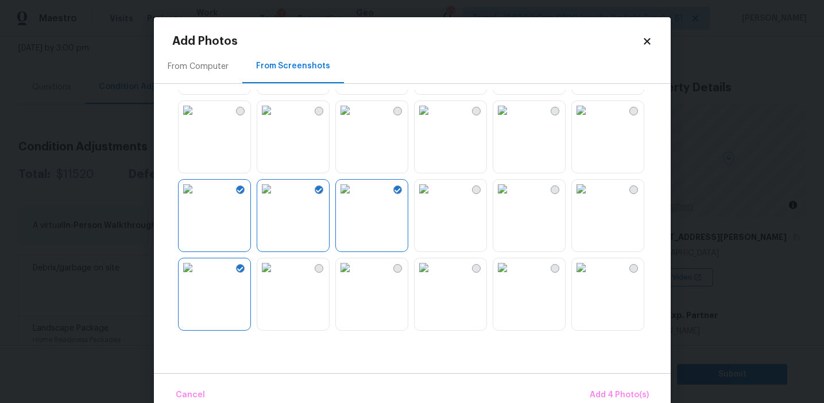
scroll to position [909, 0]
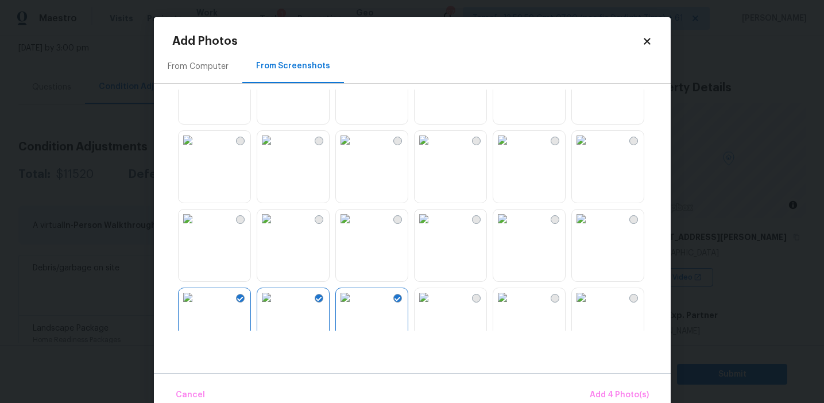
click at [512, 149] on img at bounding box center [502, 140] width 18 height 18
click at [590, 149] on img at bounding box center [581, 140] width 18 height 18
click at [433, 149] on img at bounding box center [424, 140] width 18 height 18
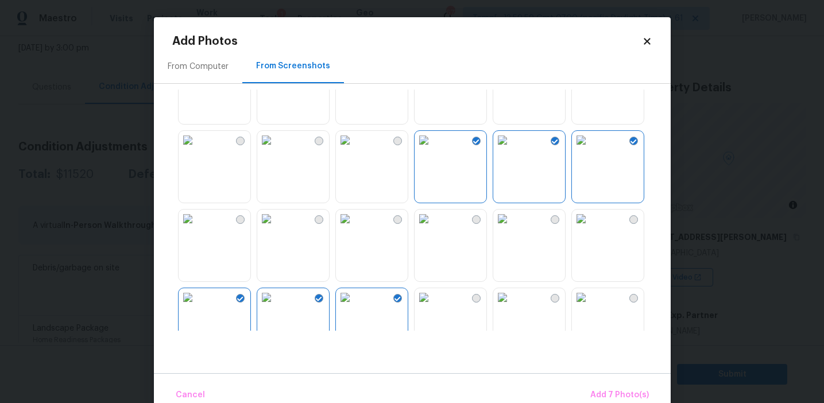
click at [276, 149] on img at bounding box center [266, 140] width 18 height 18
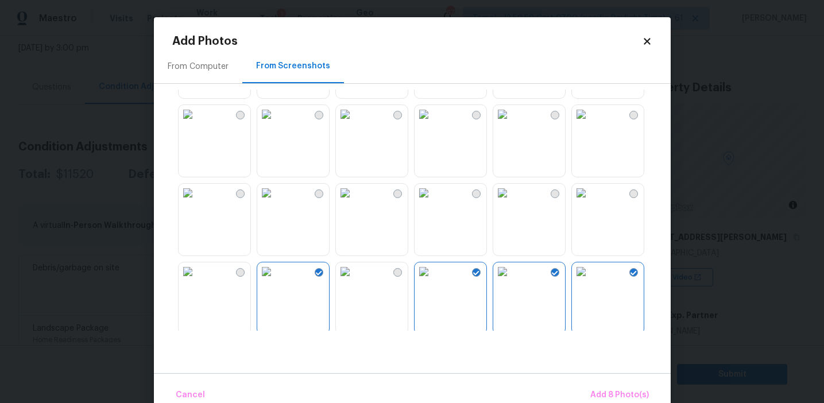
scroll to position [759, 0]
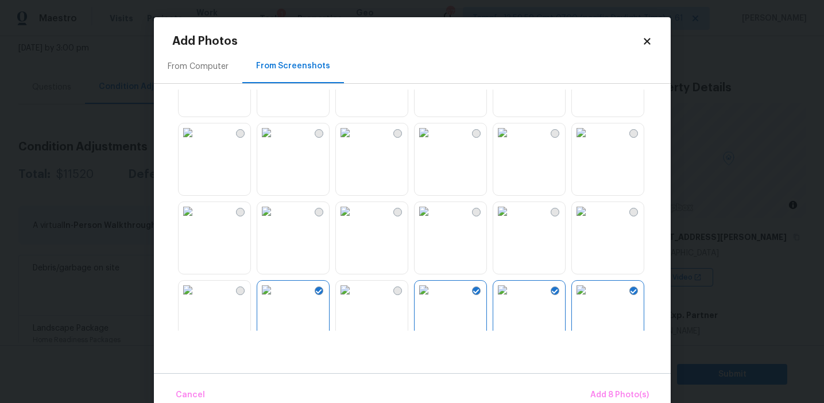
click at [354, 142] on img at bounding box center [345, 132] width 18 height 18
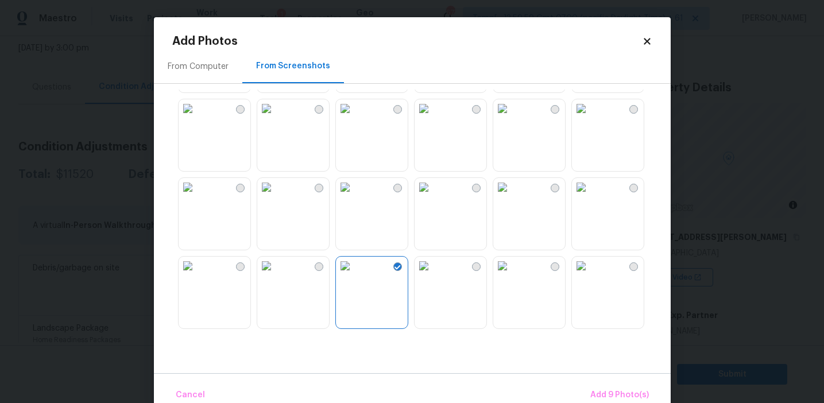
scroll to position [621, 0]
click at [512, 201] on img at bounding box center [502, 192] width 18 height 18
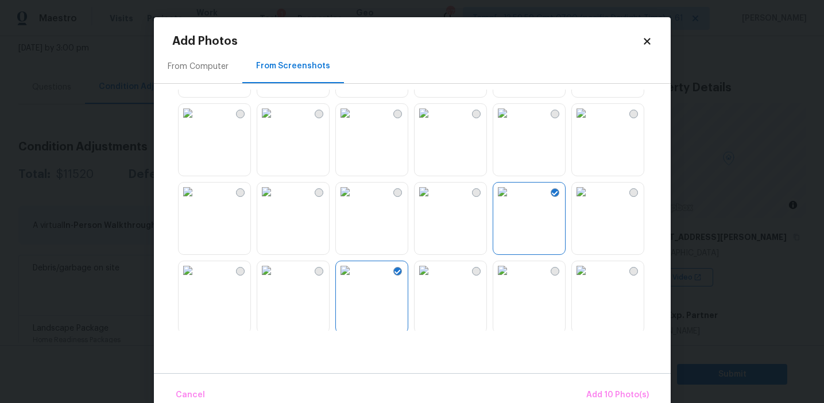
click at [590, 201] on img at bounding box center [581, 192] width 18 height 18
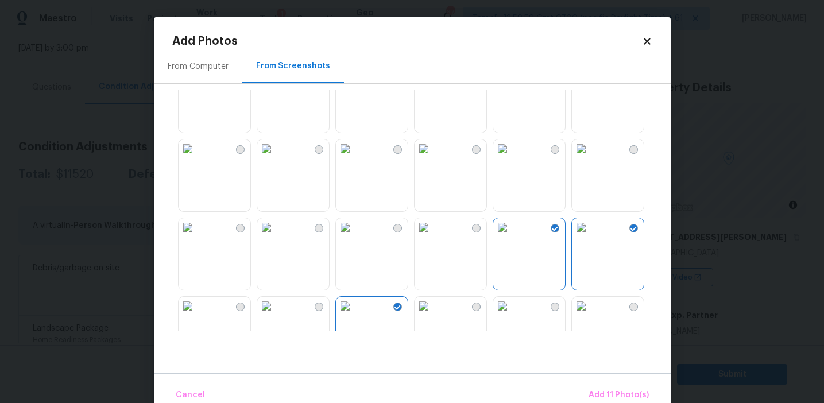
click at [354, 158] on img at bounding box center [345, 149] width 18 height 18
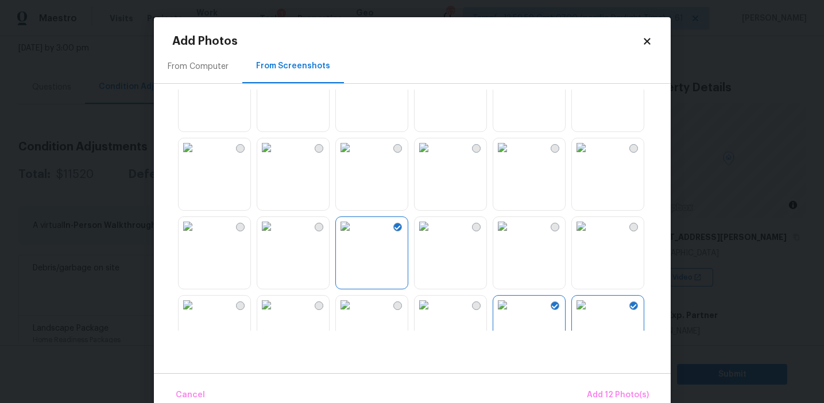
click at [590, 157] on img at bounding box center [581, 147] width 18 height 18
click at [512, 157] on img at bounding box center [502, 147] width 18 height 18
click at [197, 157] on img at bounding box center [188, 147] width 18 height 18
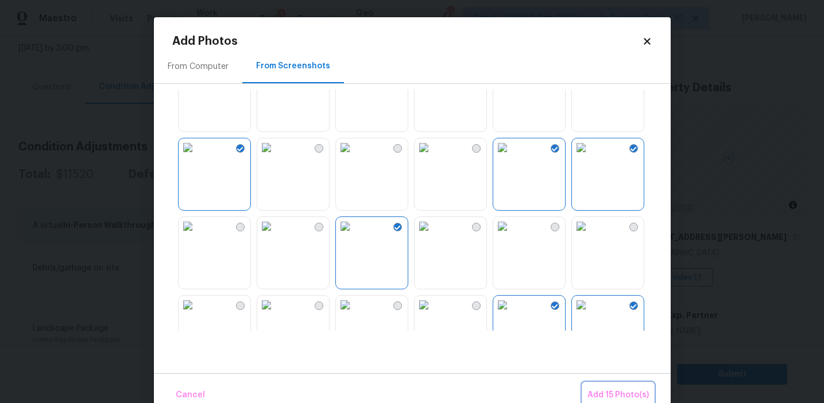
click at [613, 388] on button "Add 15 Photo(s)" at bounding box center [618, 395] width 71 height 25
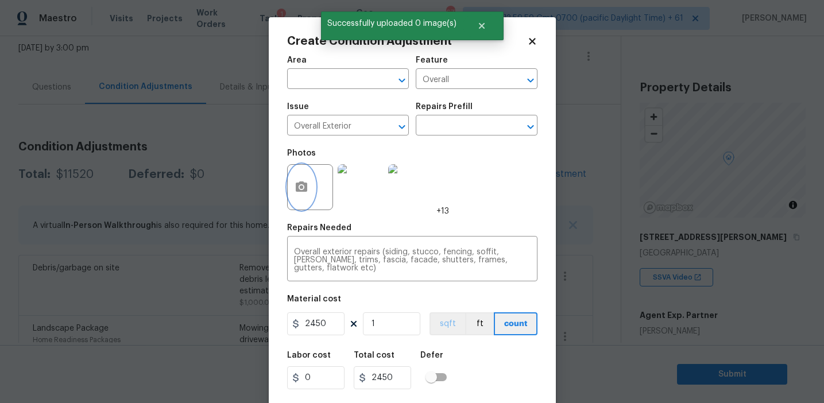
scroll to position [26, 0]
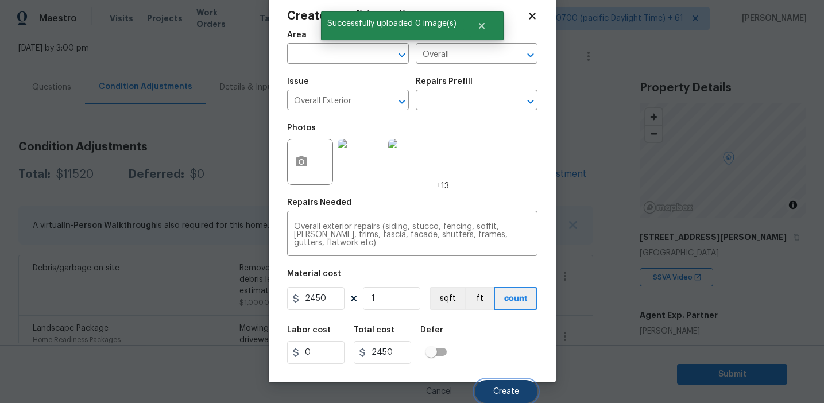
click at [494, 382] on button "Create" at bounding box center [506, 391] width 63 height 23
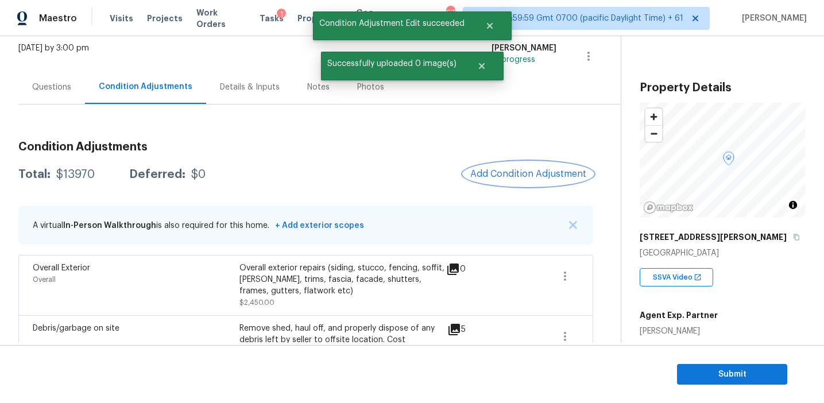
scroll to position [0, 0]
click at [498, 184] on button "Add Condition Adjustment" at bounding box center [531, 174] width 130 height 24
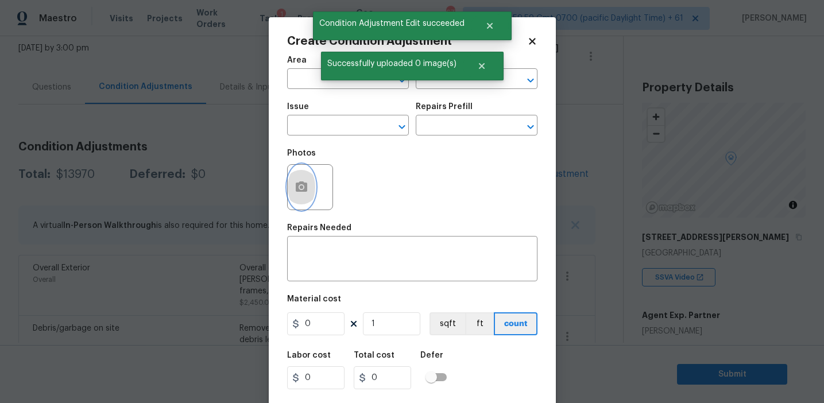
click at [298, 202] on button "button" at bounding box center [302, 187] width 28 height 45
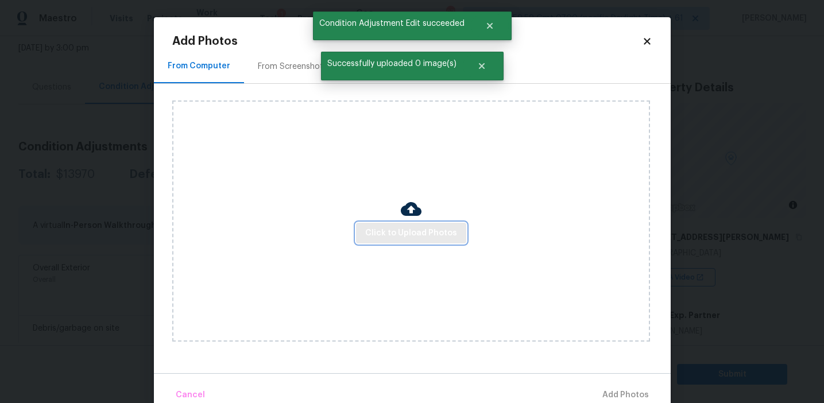
click at [421, 223] on button "Click to Upload Photos" at bounding box center [411, 233] width 110 height 21
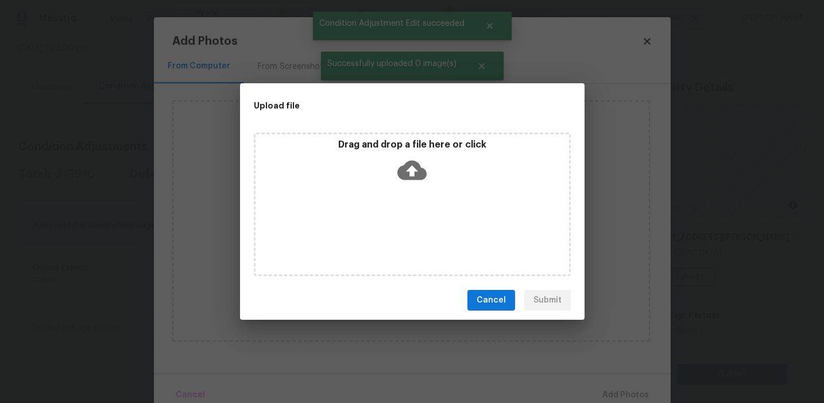
click at [407, 143] on p "Drag and drop a file here or click" at bounding box center [413, 145] width 314 height 12
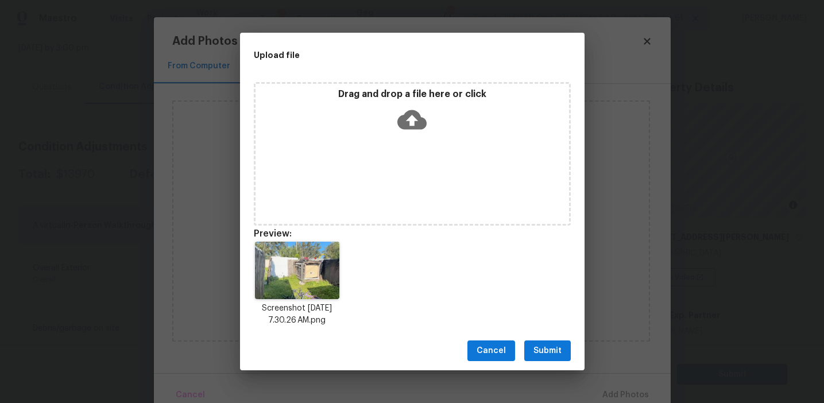
click at [546, 347] on span "Submit" at bounding box center [547, 351] width 28 height 14
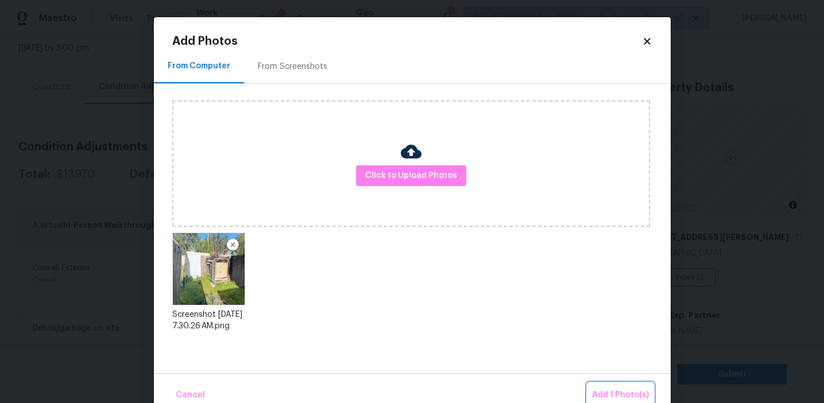
click at [615, 387] on button "Add 1 Photo(s)" at bounding box center [620, 395] width 66 height 25
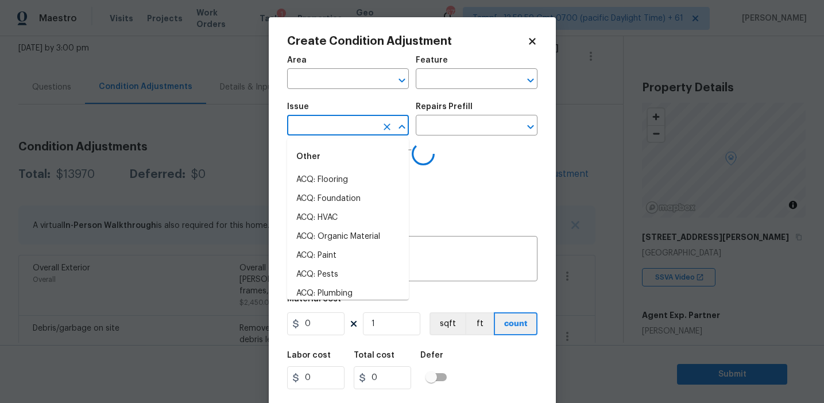
click at [324, 131] on input "text" at bounding box center [332, 127] width 90 height 18
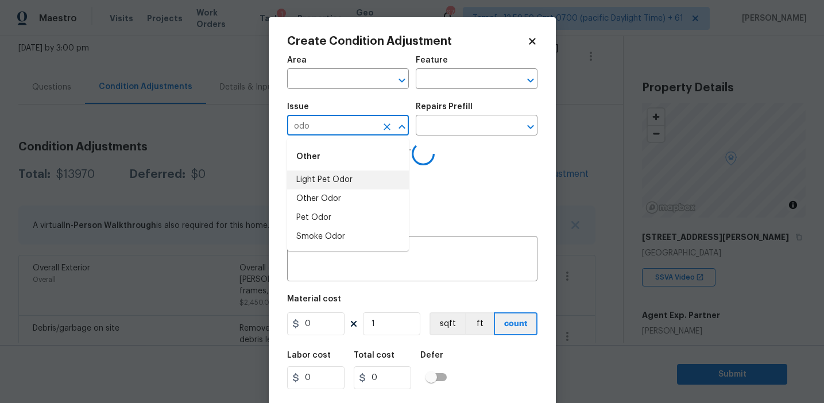
click at [334, 178] on li "Light Pet Odor" at bounding box center [348, 180] width 122 height 19
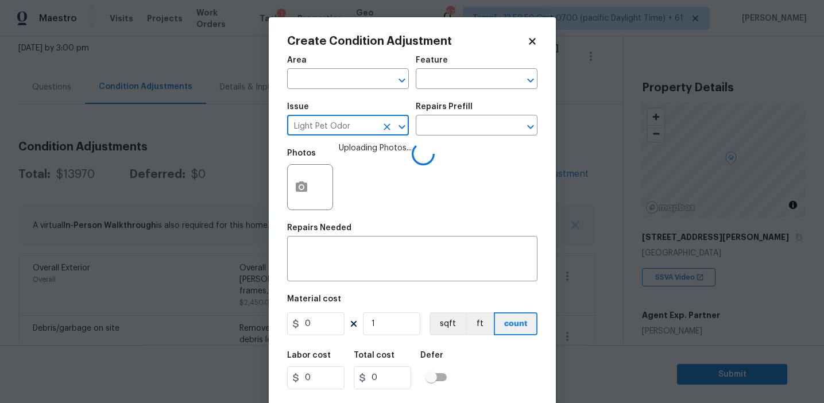
type input "Light Pet Odor"
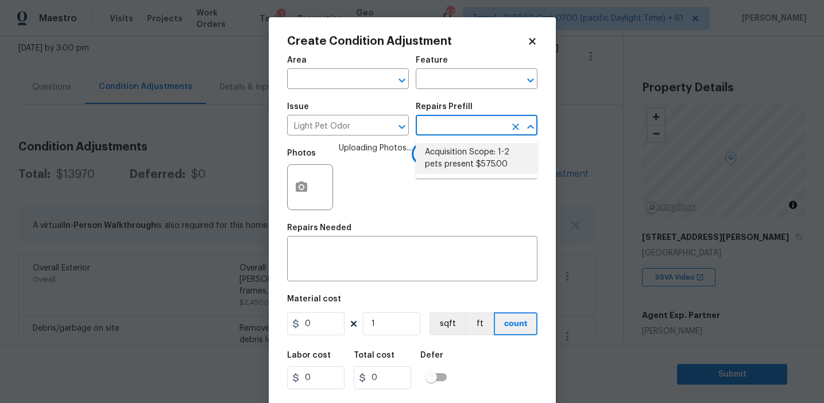
click at [438, 149] on li "Acquisition Scope: 1-2 pets present $575.00" at bounding box center [477, 158] width 122 height 31
type textarea "Acquisition Scope: 1-2 pets present"
type input "575"
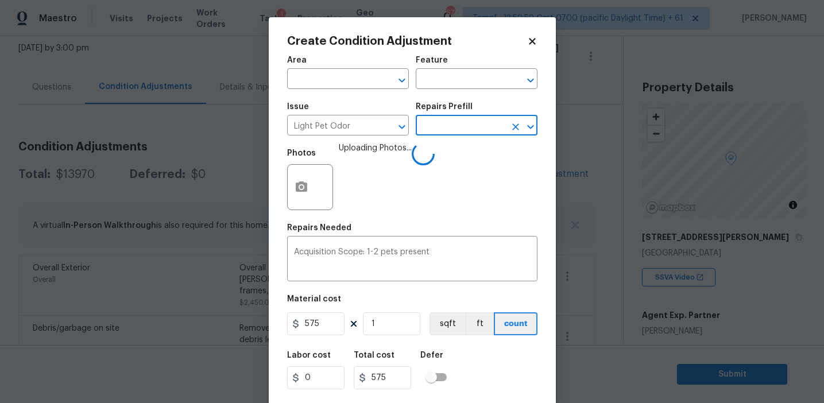
scroll to position [26, 0]
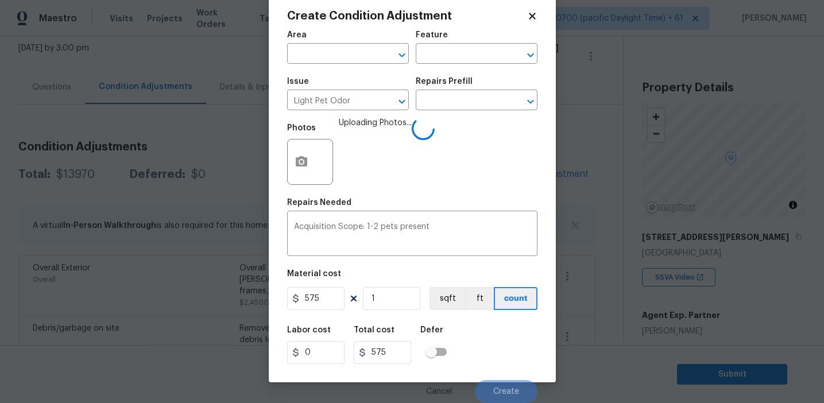
click at [501, 357] on div "Labor cost 0 Total cost 575 Defer" at bounding box center [412, 345] width 250 height 52
click at [489, 349] on div "Labor cost 0 Total cost 575 Defer" at bounding box center [412, 345] width 250 height 52
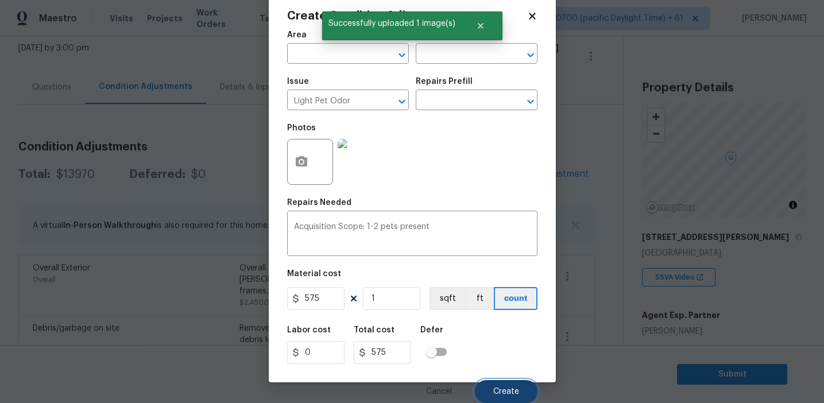
click at [495, 390] on span "Create" at bounding box center [506, 392] width 26 height 9
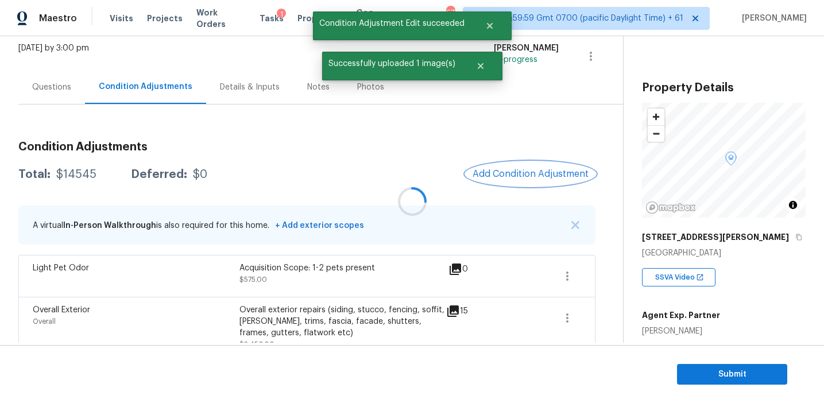
scroll to position [0, 0]
click at [493, 177] on span "Add Condition Adjustment" at bounding box center [531, 174] width 116 height 10
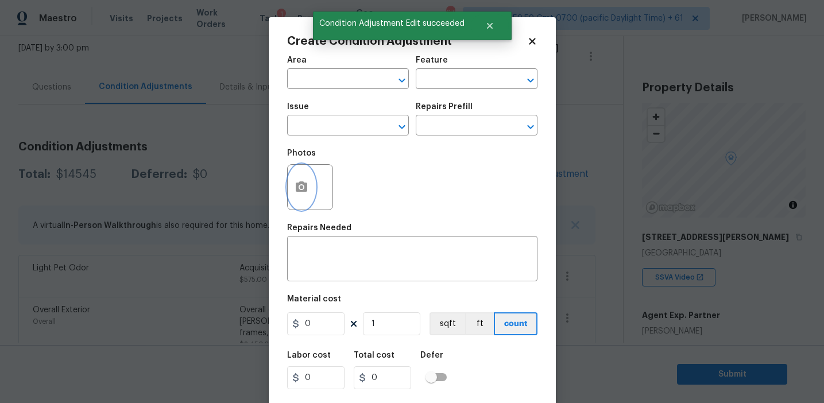
click at [304, 191] on icon "button" at bounding box center [301, 186] width 11 height 10
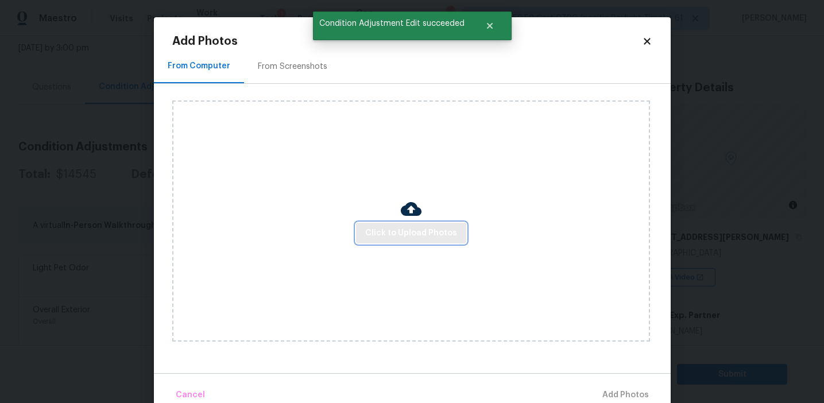
click at [394, 229] on span "Click to Upload Photos" at bounding box center [411, 233] width 92 height 14
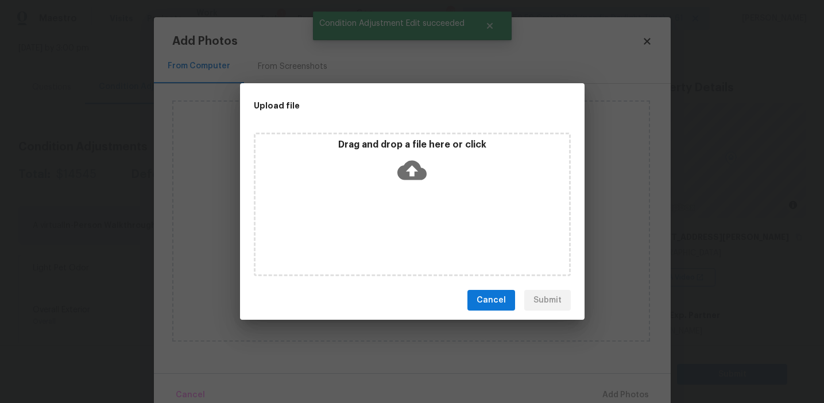
click at [394, 164] on div "Drag and drop a file here or click" at bounding box center [413, 163] width 314 height 49
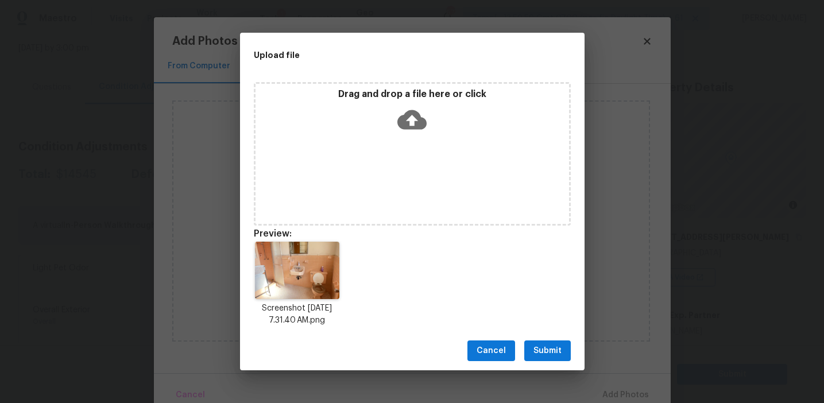
click at [548, 354] on span "Submit" at bounding box center [547, 351] width 28 height 14
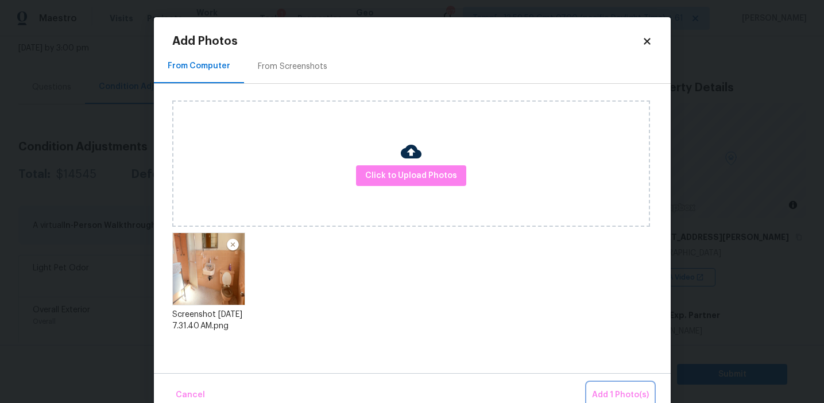
click at [602, 393] on span "Add 1 Photo(s)" at bounding box center [620, 395] width 57 height 14
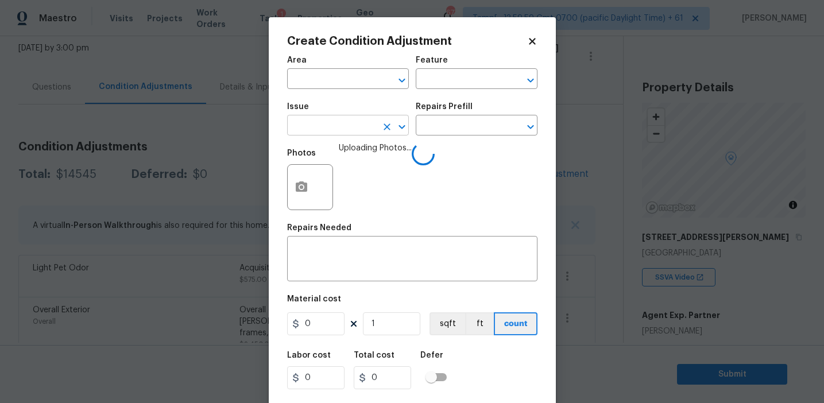
click at [351, 130] on input "text" at bounding box center [332, 127] width 90 height 18
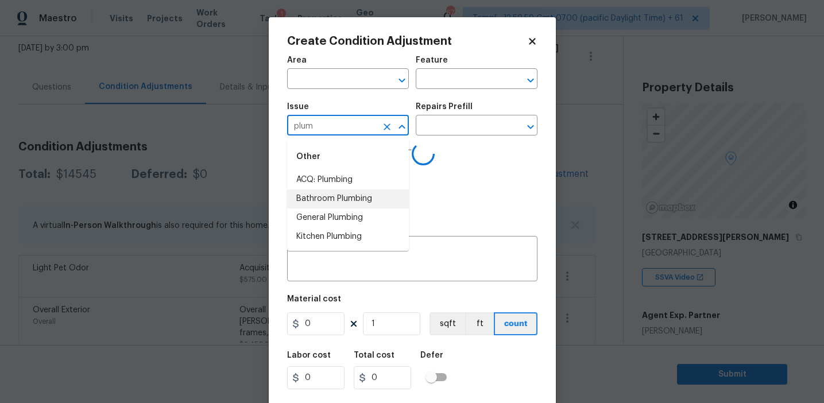
click at [366, 198] on li "Bathroom Plumbing" at bounding box center [348, 198] width 122 height 19
type input "Bathroom Plumbing"
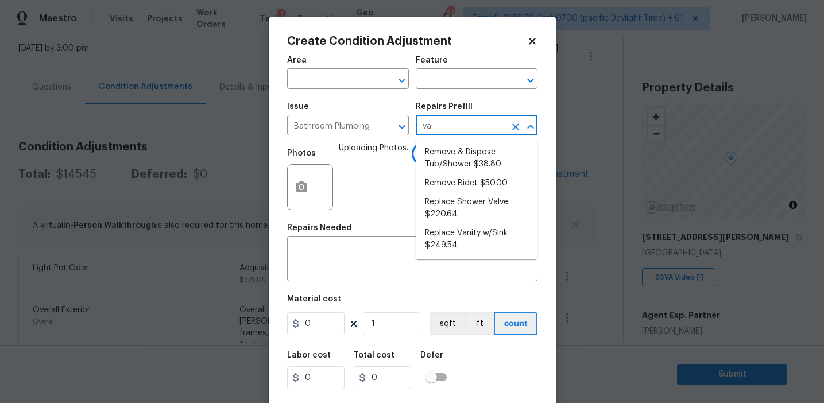
type input "van"
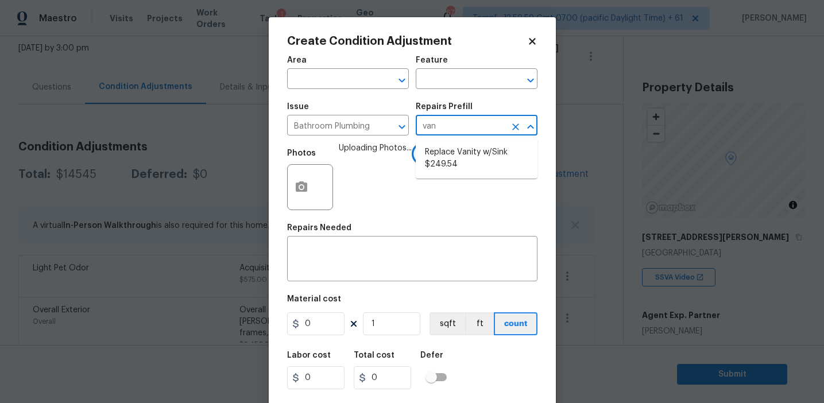
click at [452, 176] on ul "Replace Vanity w/Sink $249.54" at bounding box center [477, 158] width 122 height 40
click at [449, 159] on li "Replace Vanity w/Sink $249.54" at bounding box center [477, 158] width 122 height 31
type input "Plumbing"
type textarea "Remove and replace the existing vanity sink with new. Ensure that the vanity si…"
type input "249.54"
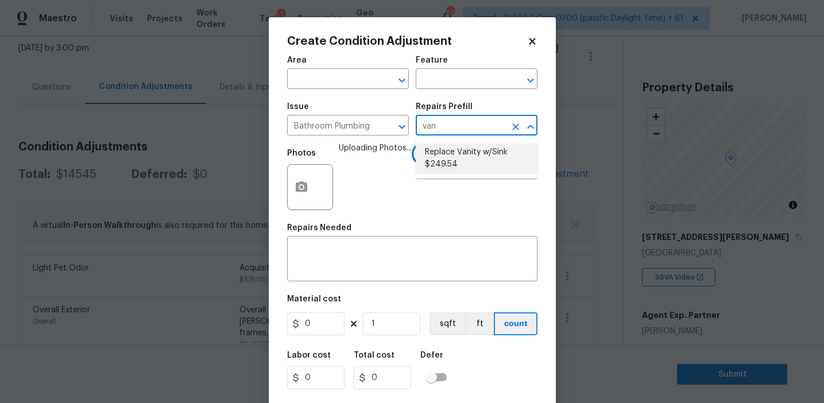
type input "249.54"
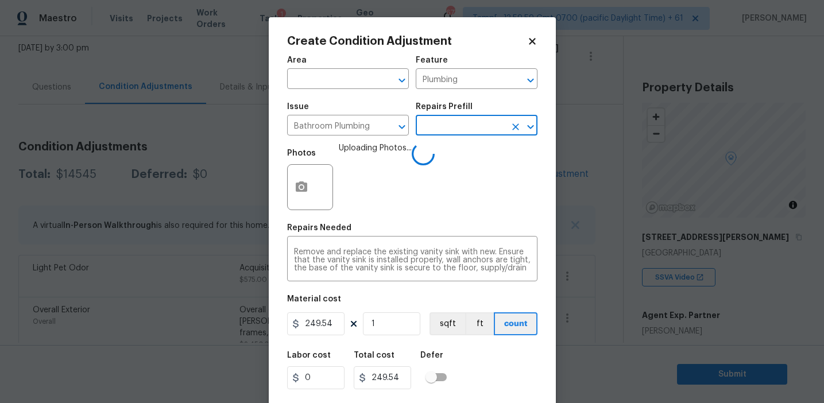
scroll to position [26, 0]
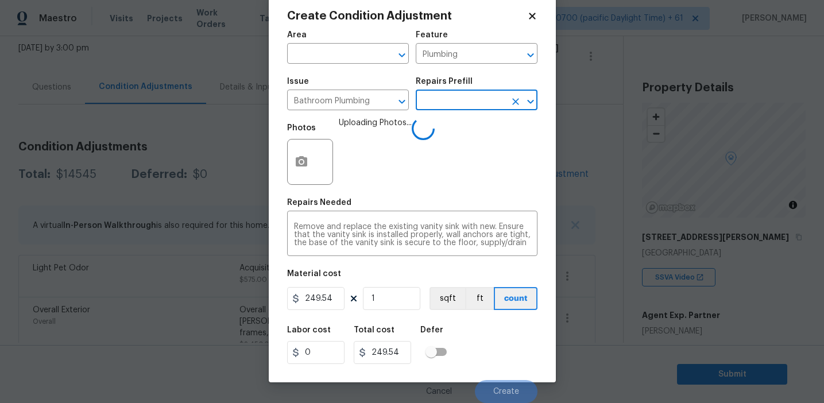
click at [482, 355] on div "Labor cost 0 Total cost 249.54 Defer" at bounding box center [412, 345] width 250 height 52
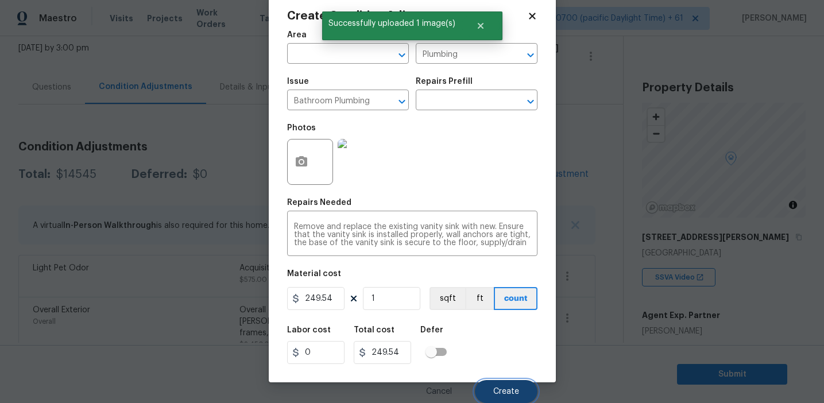
click at [499, 386] on button "Create" at bounding box center [506, 391] width 63 height 23
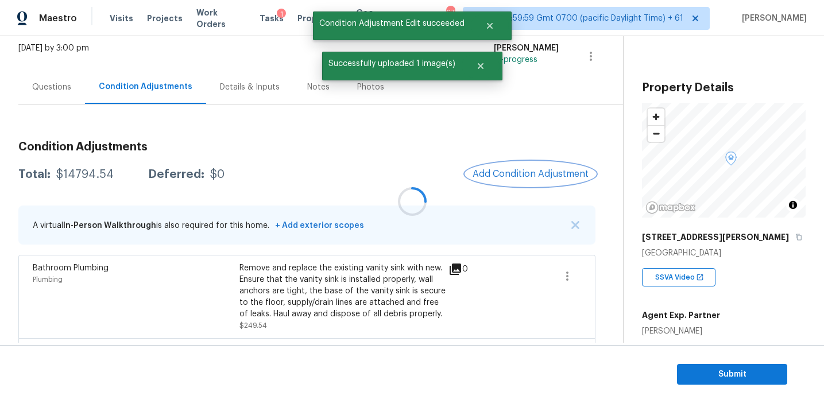
scroll to position [0, 0]
click at [507, 169] on div at bounding box center [412, 201] width 824 height 403
click at [507, 169] on span "Add Condition Adjustment" at bounding box center [531, 174] width 116 height 10
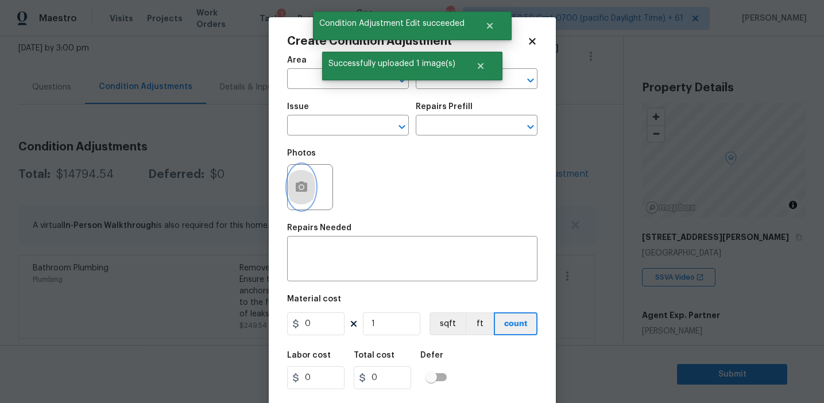
click at [303, 184] on icon "button" at bounding box center [301, 186] width 11 height 10
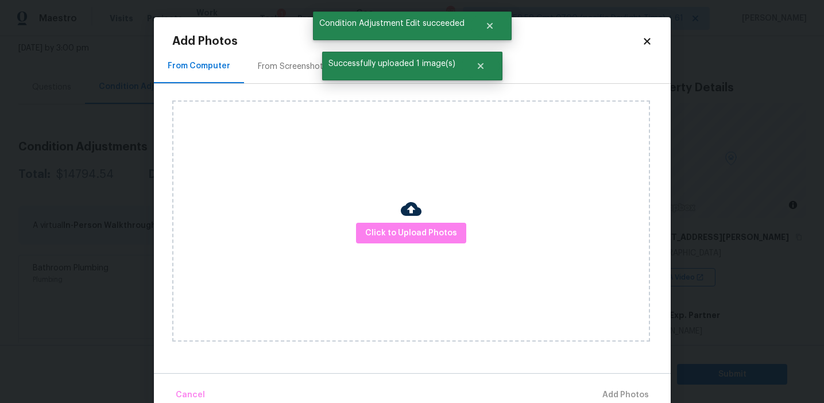
click at [395, 248] on div "Click to Upload Photos" at bounding box center [411, 220] width 478 height 241
click at [395, 241] on button "Click to Upload Photos" at bounding box center [411, 233] width 110 height 21
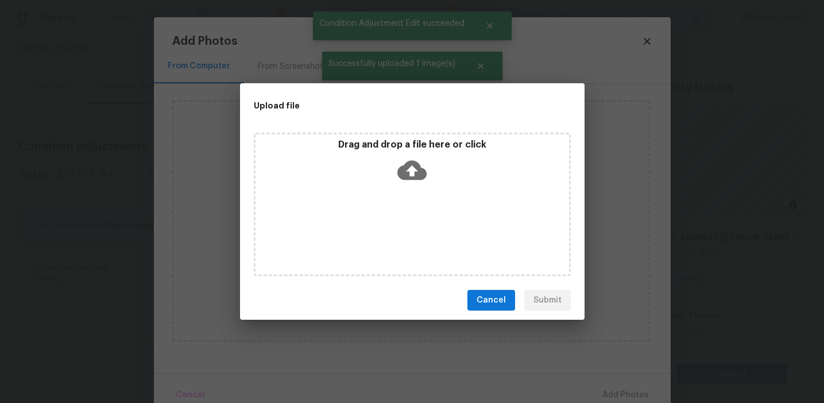
click at [397, 168] on div "Drag and drop a file here or click" at bounding box center [413, 163] width 314 height 49
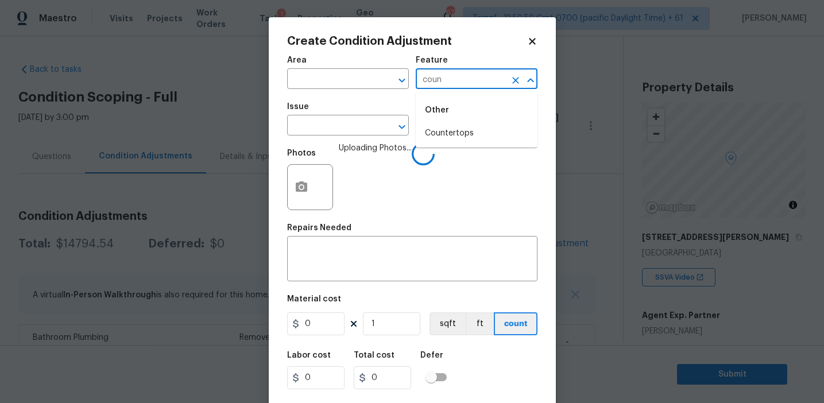
scroll to position [69, 0]
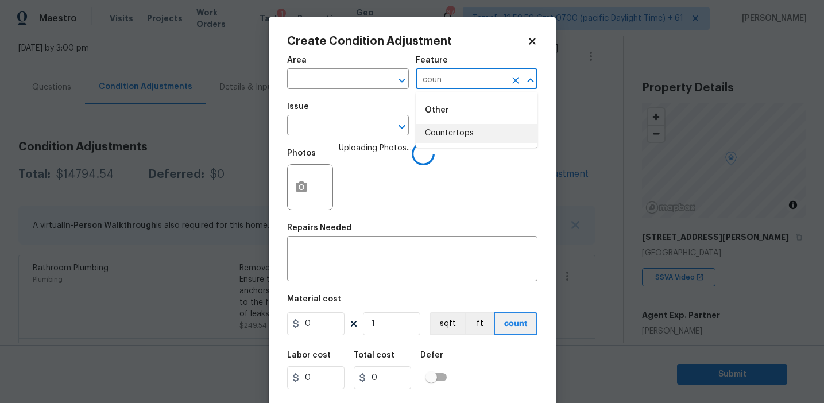
click at [444, 126] on li "Countertops" at bounding box center [477, 133] width 122 height 19
type input "Countertops"
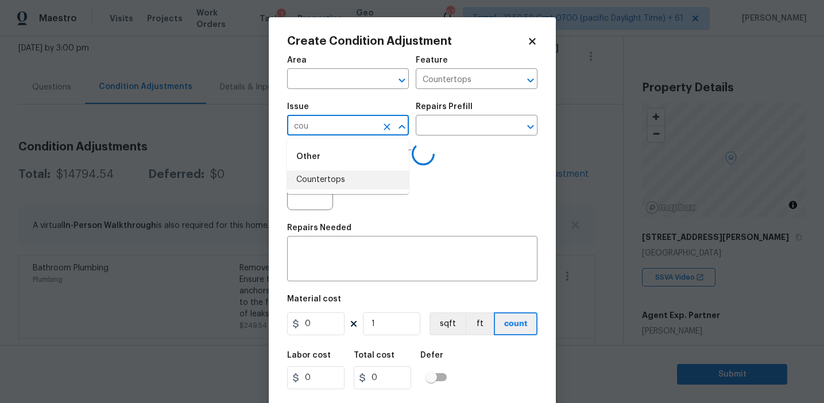
click at [351, 176] on li "Countertops" at bounding box center [348, 180] width 122 height 19
click at [346, 122] on input "Countertops" at bounding box center [332, 127] width 90 height 18
type input "Countertops"
click at [370, 287] on div "Area ​ Feature Countertops ​ Issue Countertops ​ Repairs Prefill ​ Photos Uploa…" at bounding box center [412, 238] width 250 height 379
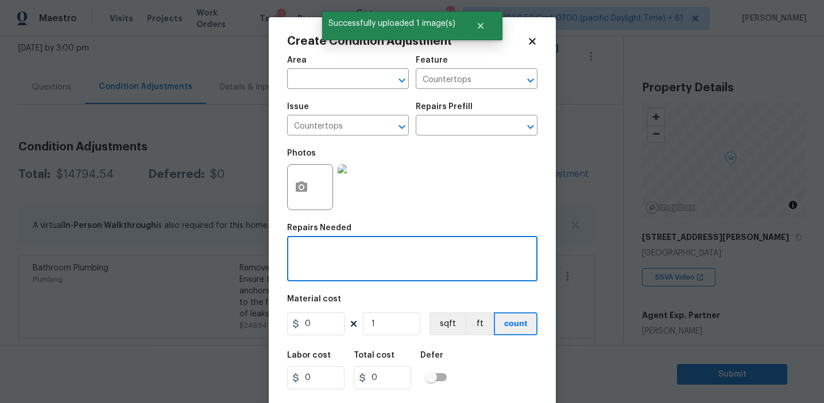
click at [361, 260] on textarea at bounding box center [412, 260] width 237 height 24
paste textarea "Countertops"
type textarea "Countertops refinish"
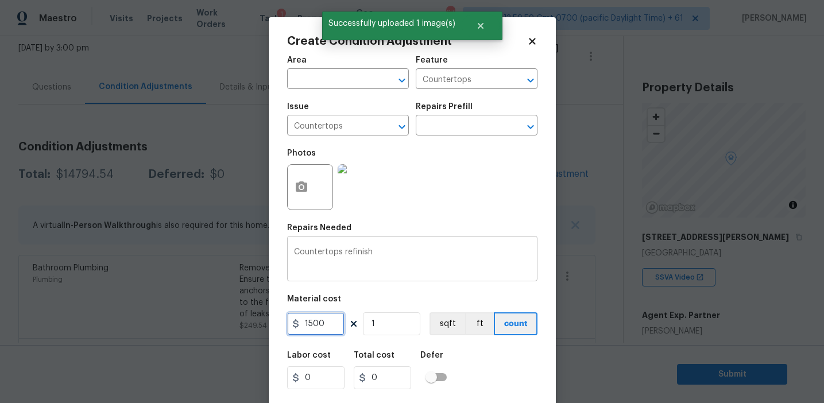
type input "1500"
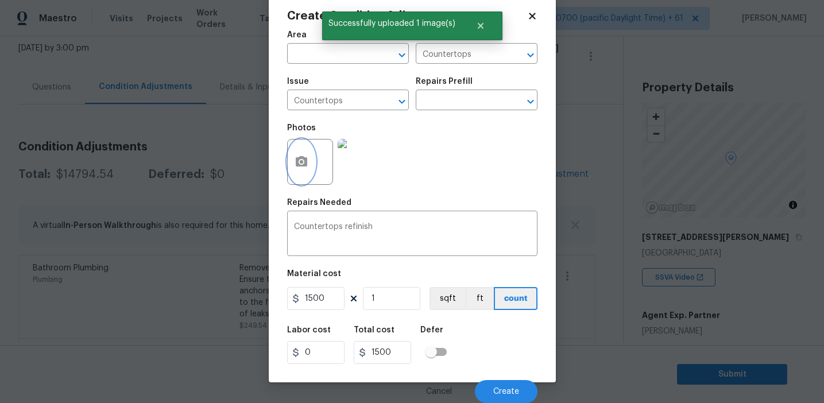
click at [292, 151] on button "button" at bounding box center [302, 162] width 28 height 45
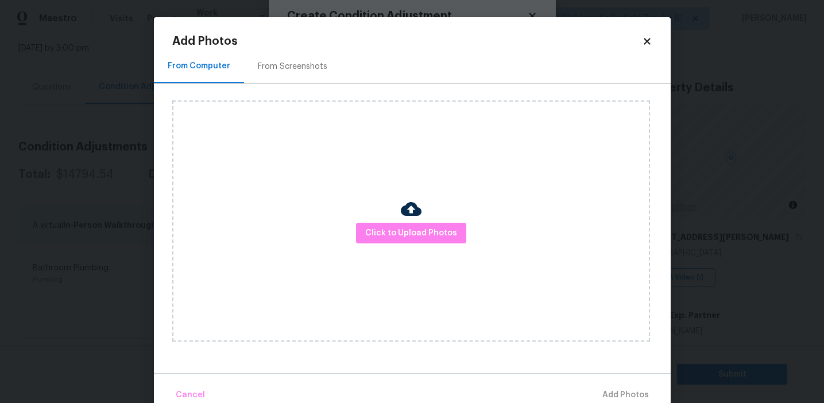
click at [309, 63] on div "From Screenshots" at bounding box center [292, 66] width 69 height 11
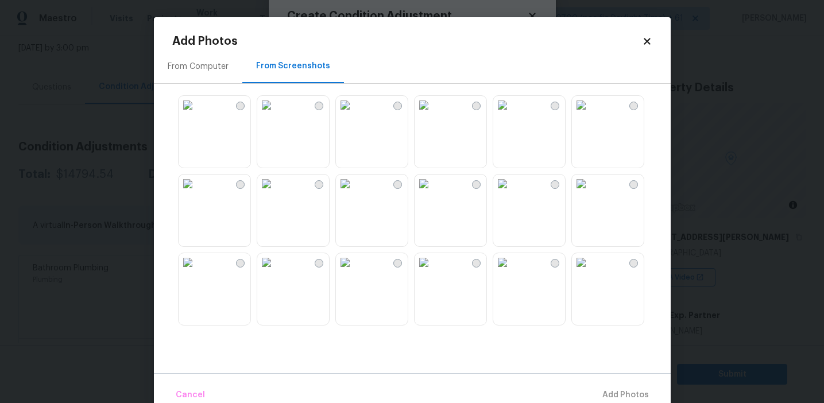
click at [276, 114] on img at bounding box center [266, 105] width 18 height 18
click at [607, 386] on button "Add 1 Photo(s)" at bounding box center [620, 395] width 66 height 25
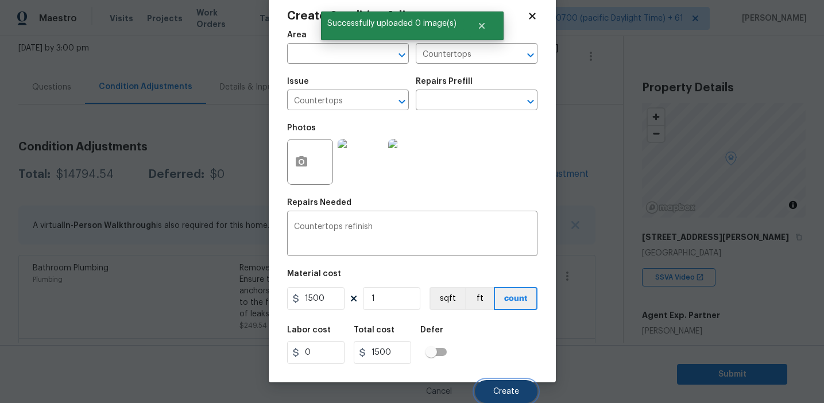
click at [506, 388] on span "Create" at bounding box center [506, 392] width 26 height 9
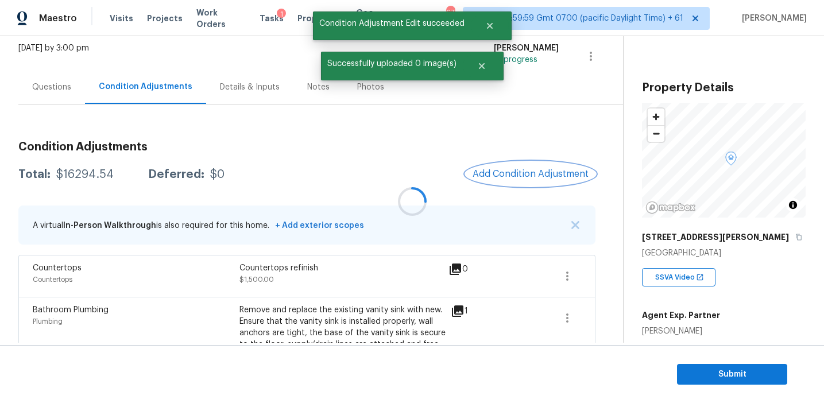
scroll to position [0, 0]
click at [529, 175] on span "Add Condition Adjustment" at bounding box center [531, 174] width 116 height 10
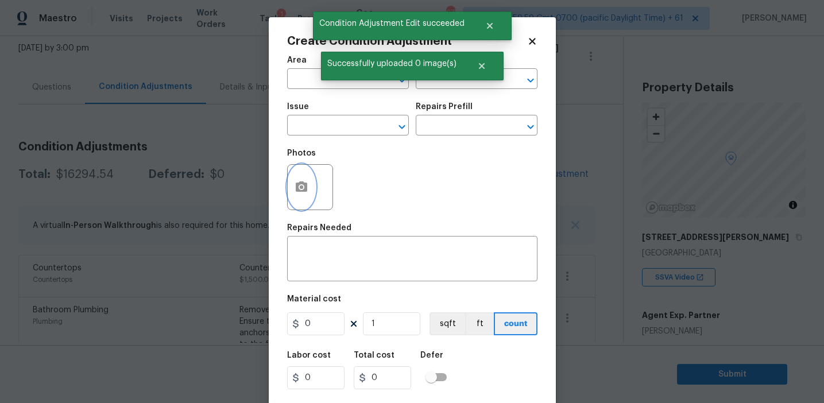
click at [296, 191] on icon "button" at bounding box center [301, 186] width 11 height 10
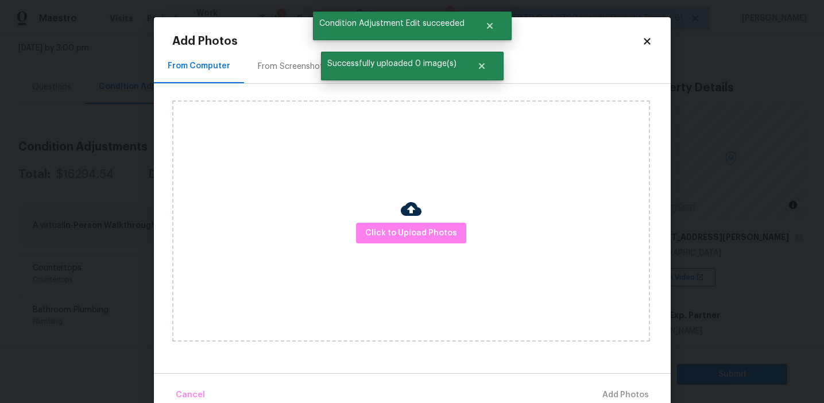
click at [297, 72] on div "From Screenshots" at bounding box center [292, 66] width 97 height 34
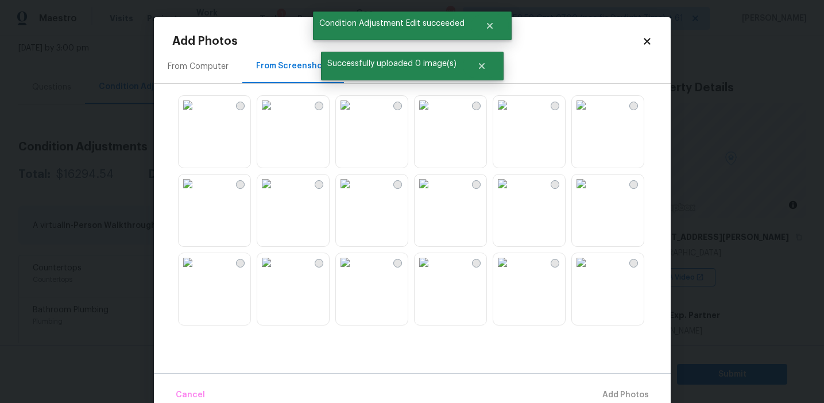
click at [276, 114] on img at bounding box center [266, 105] width 18 height 18
click at [197, 114] on img at bounding box center [188, 105] width 18 height 18
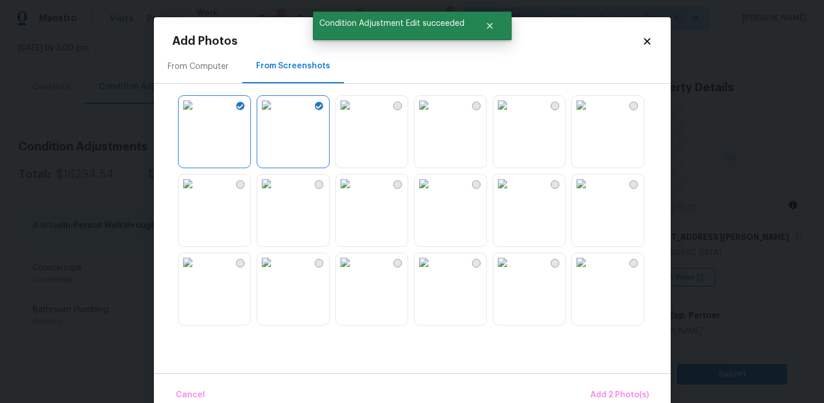
click at [197, 114] on img at bounding box center [188, 105] width 18 height 18
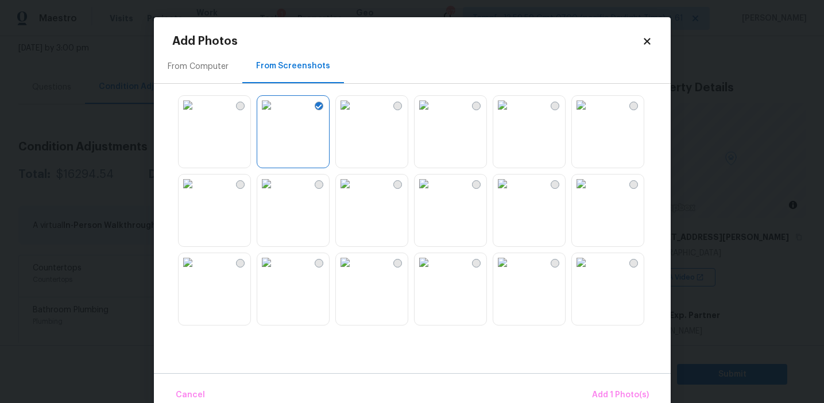
click at [433, 193] on img at bounding box center [424, 184] width 18 height 18
click at [603, 385] on button "Add 2 Photo(s)" at bounding box center [620, 395] width 68 height 25
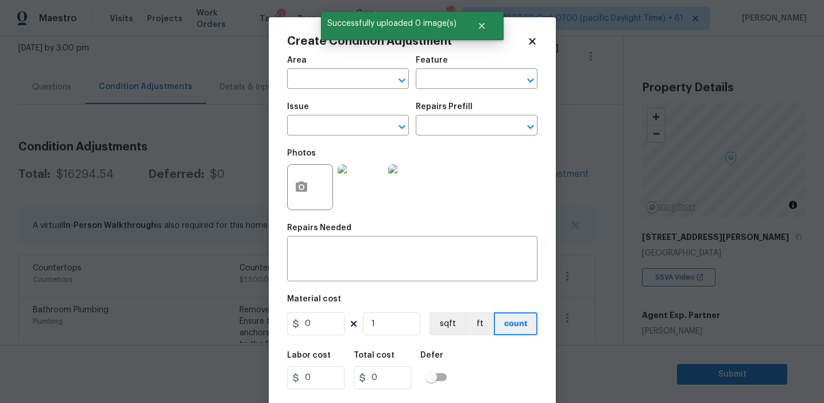
click at [473, 61] on div "Feature" at bounding box center [477, 63] width 122 height 15
click at [471, 80] on input "text" at bounding box center [461, 80] width 90 height 18
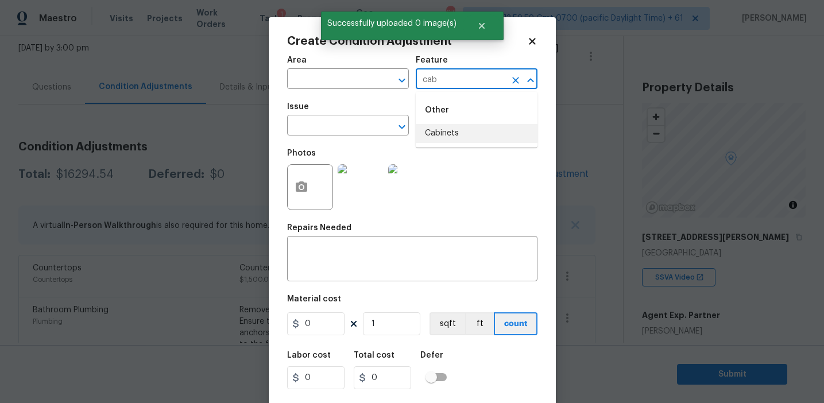
click at [448, 134] on li "Cabinets" at bounding box center [477, 133] width 122 height 19
type input "Cabinets"
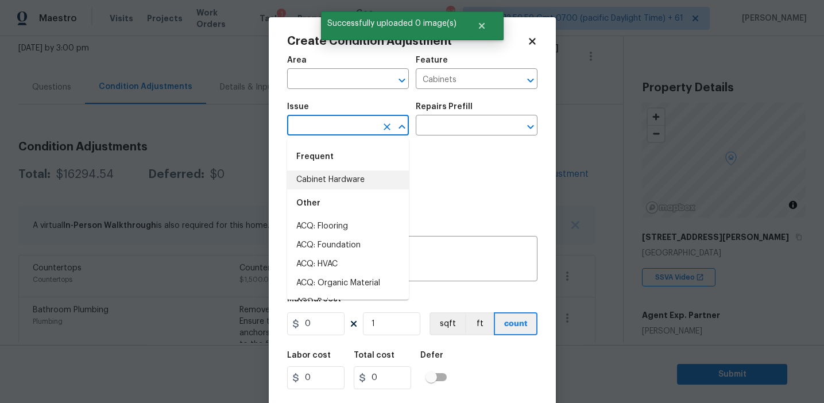
click at [363, 176] on li "Cabinet Hardware" at bounding box center [348, 180] width 122 height 19
type input "Cabinet Hardware"
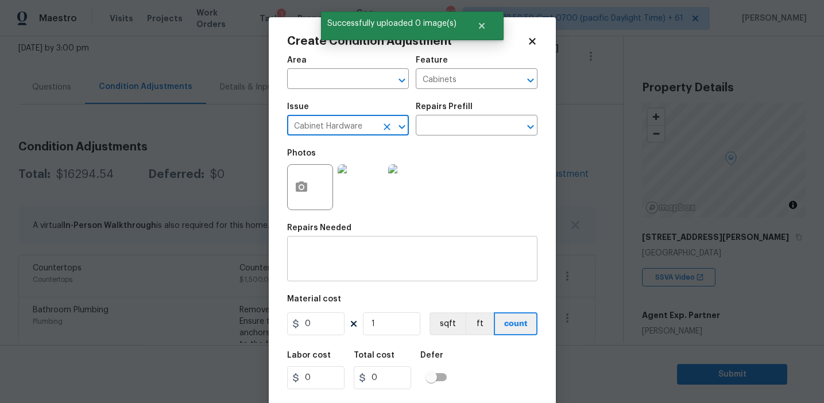
click at [356, 251] on textarea at bounding box center [412, 260] width 237 height 24
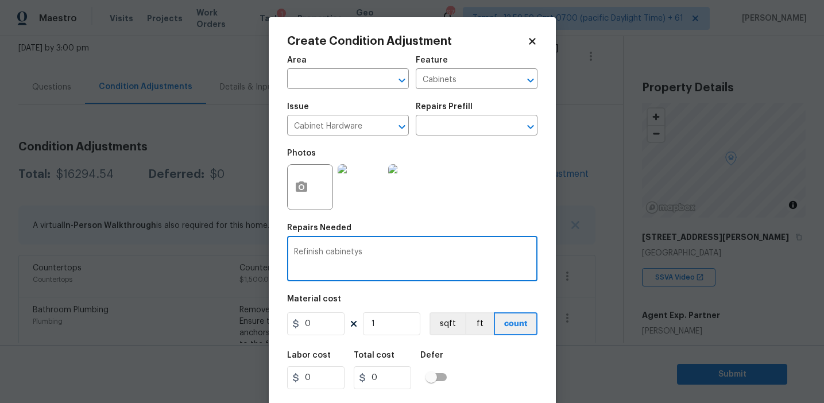
click at [357, 251] on textarea "Refinish cabinetys" at bounding box center [412, 260] width 237 height 24
type textarea "Refinish cabinets"
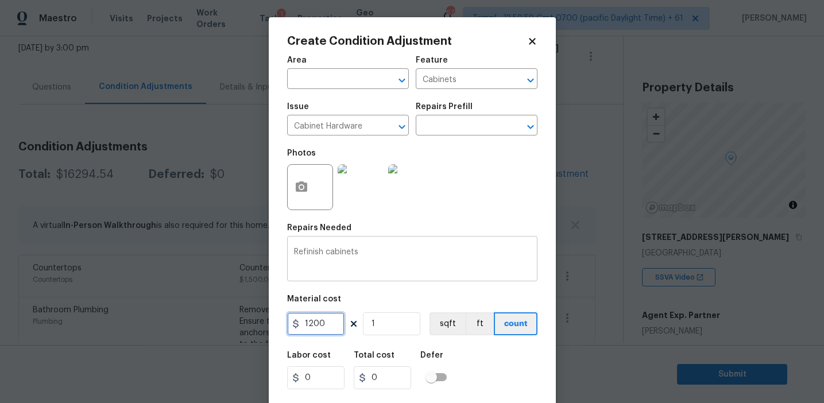
type input "1200"
click at [328, 327] on input "1200" at bounding box center [315, 323] width 57 height 23
type input "1400"
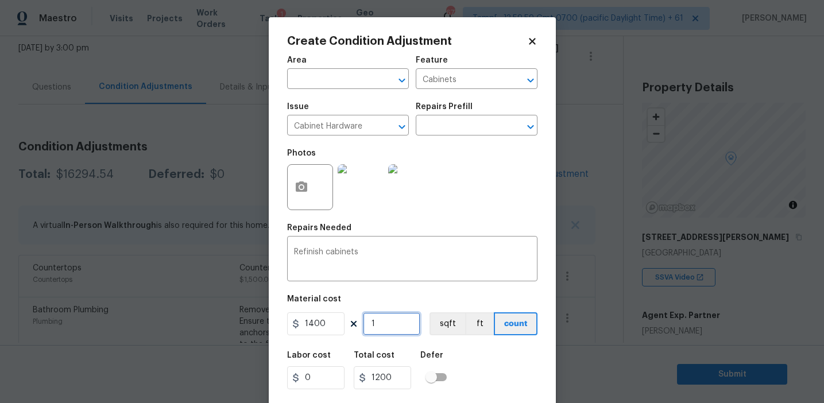
type input "1400"
click at [493, 392] on div "Labor cost 0 Total cost 1400 Defer" at bounding box center [412, 371] width 250 height 52
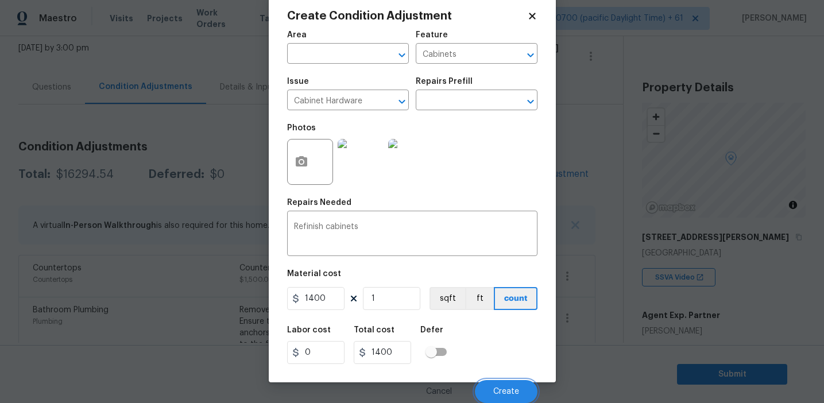
click at [493, 392] on button "Create" at bounding box center [506, 391] width 63 height 23
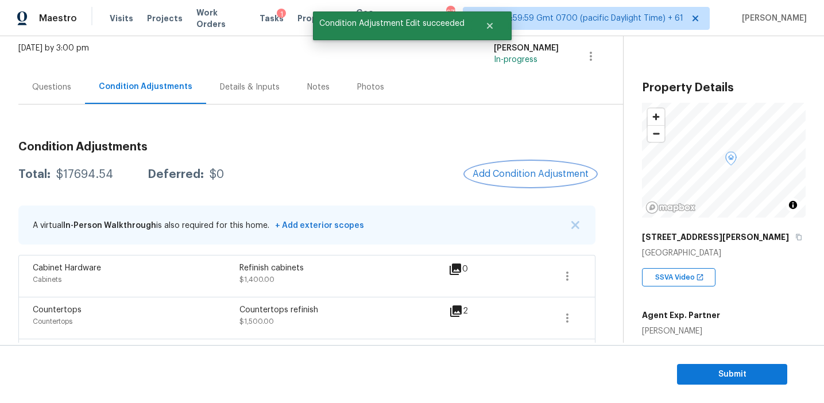
scroll to position [0, 0]
click at [507, 176] on span "Add Condition Adjustment" at bounding box center [531, 174] width 116 height 10
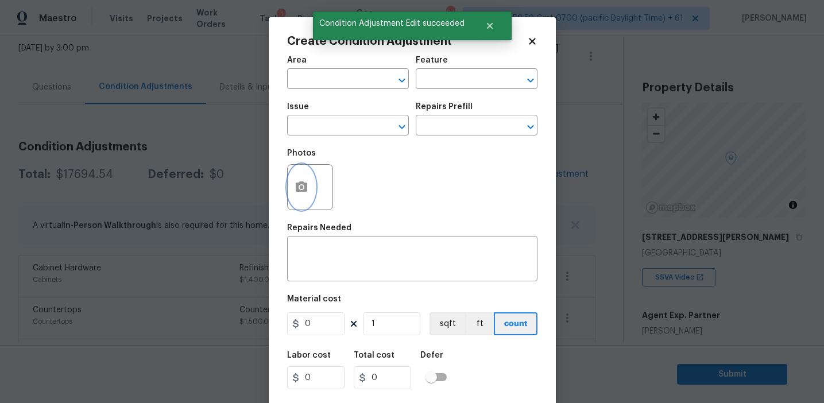
click at [294, 193] on button "button" at bounding box center [302, 187] width 28 height 45
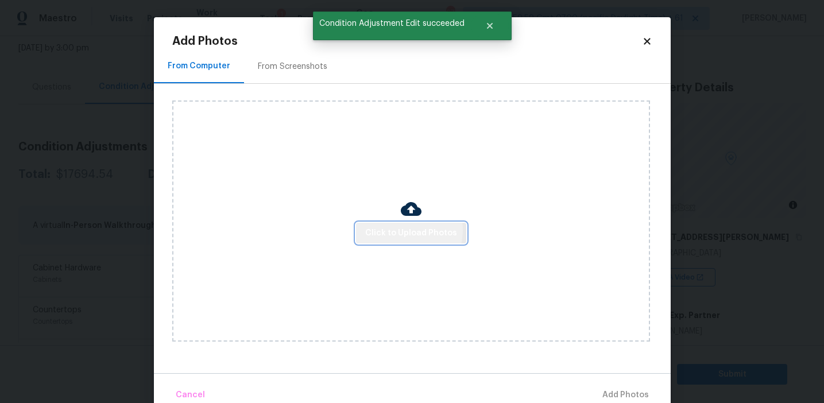
click at [402, 230] on span "Click to Upload Photos" at bounding box center [411, 233] width 92 height 14
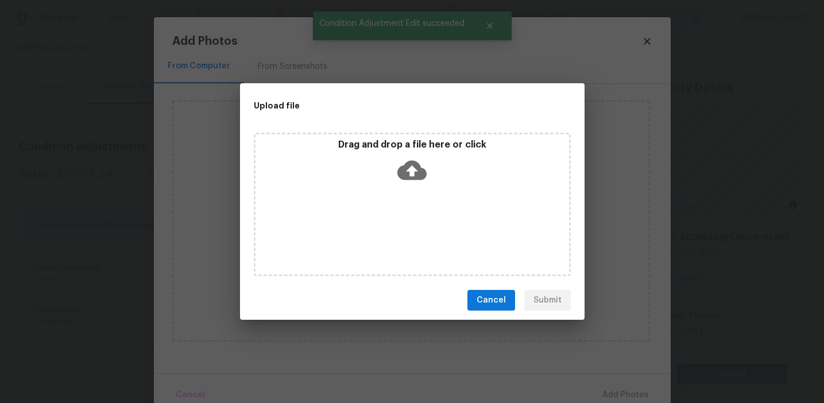
click at [406, 121] on div "Upload file" at bounding box center [386, 105] width 293 height 45
click at [405, 139] on p "Drag and drop a file here or click" at bounding box center [413, 145] width 314 height 12
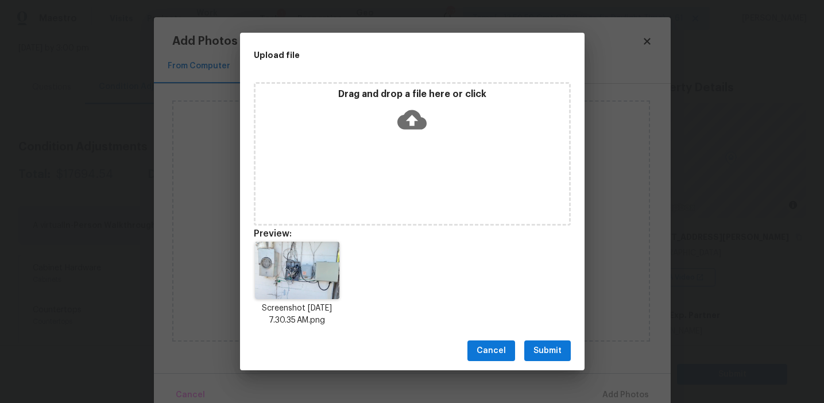
click at [557, 345] on span "Submit" at bounding box center [547, 351] width 28 height 14
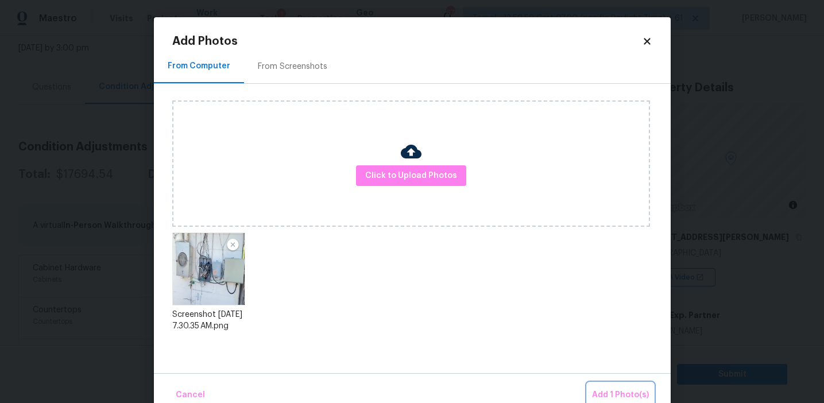
click at [613, 392] on span "Add 1 Photo(s)" at bounding box center [620, 395] width 57 height 14
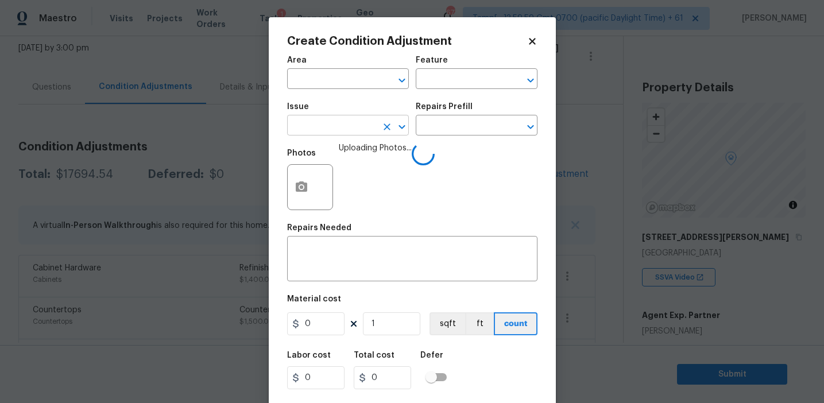
click at [348, 129] on input "text" at bounding box center [332, 127] width 90 height 18
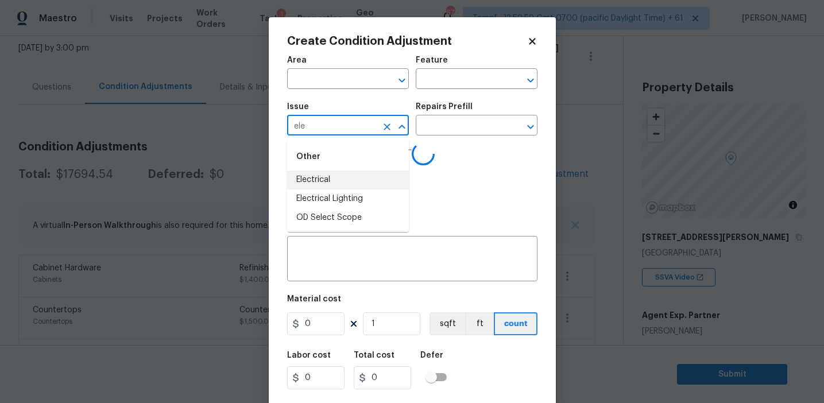
click at [354, 180] on li "Electrical" at bounding box center [348, 180] width 122 height 19
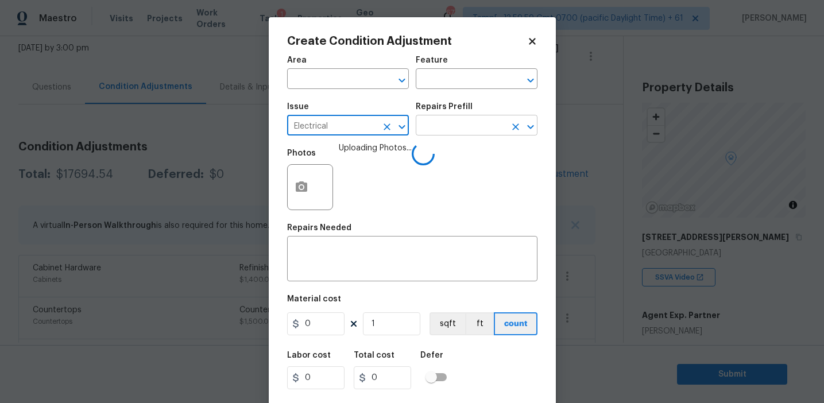
type input "Electrical"
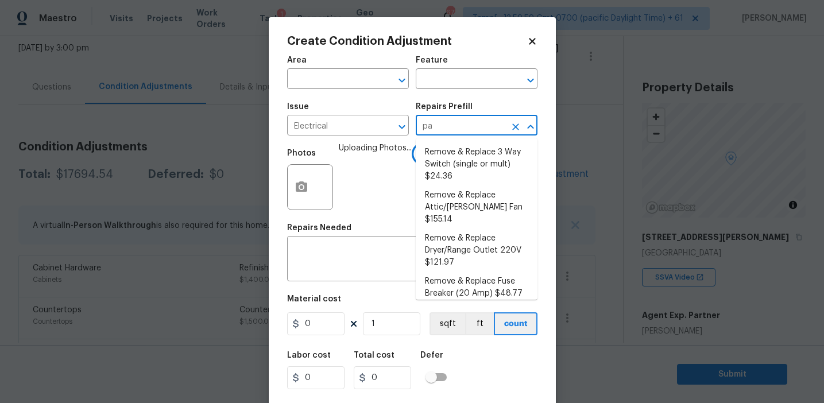
type input "pan"
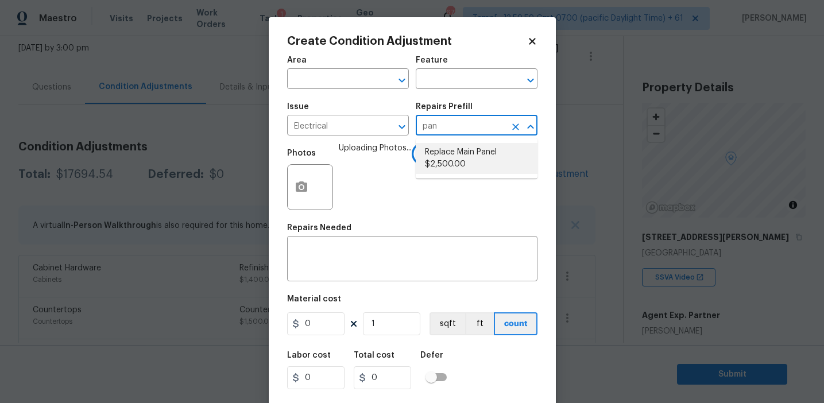
click at [451, 163] on li "Replace Main Panel $2,500.00" at bounding box center [477, 158] width 122 height 31
type textarea "Remove and replace outdated main panel with approved panel. Includes obtaining …"
type input "2500"
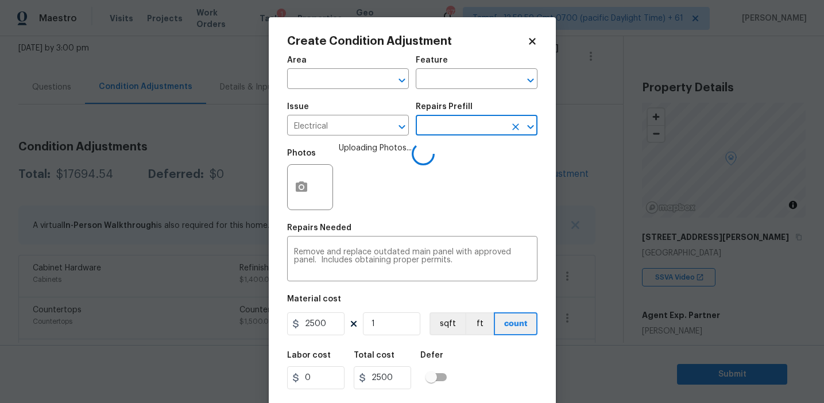
scroll to position [26, 0]
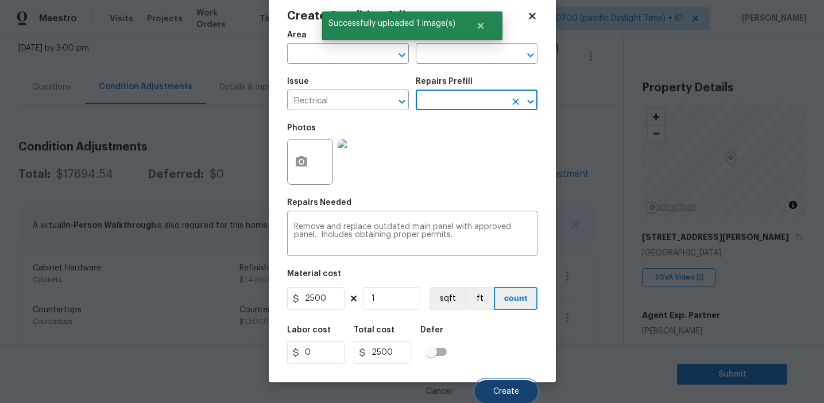
click at [500, 380] on button "Create" at bounding box center [506, 391] width 63 height 23
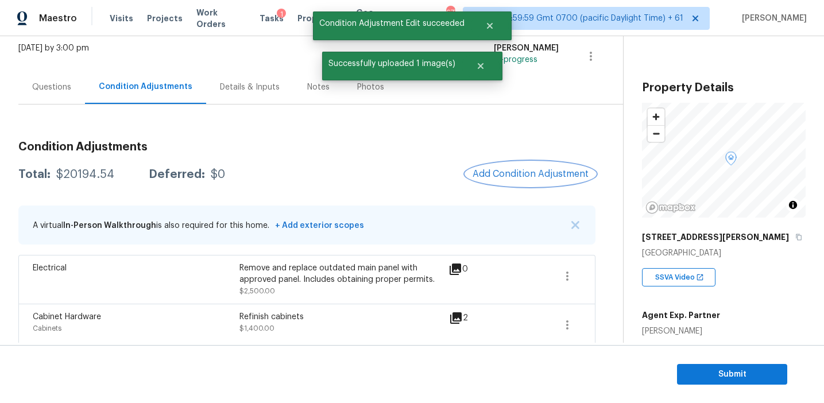
scroll to position [0, 0]
click at [504, 164] on button "Add Condition Adjustment" at bounding box center [531, 174] width 130 height 24
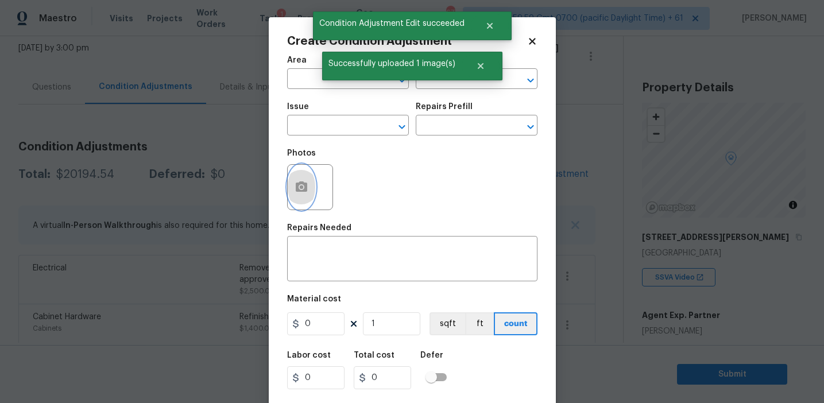
click at [301, 196] on button "button" at bounding box center [302, 187] width 28 height 45
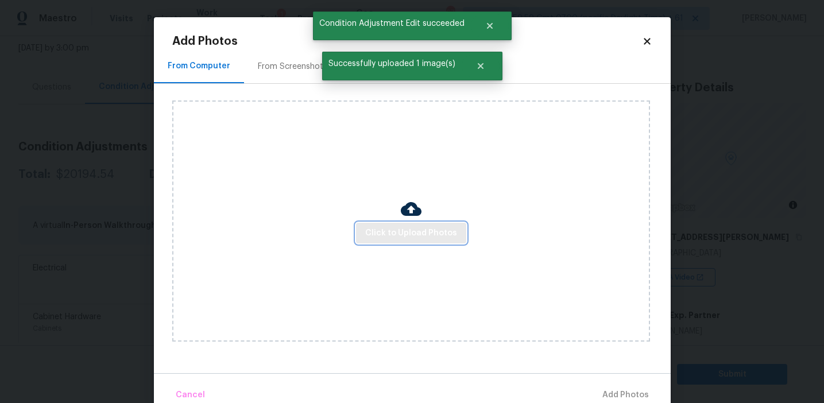
click at [380, 240] on button "Click to Upload Photos" at bounding box center [411, 233] width 110 height 21
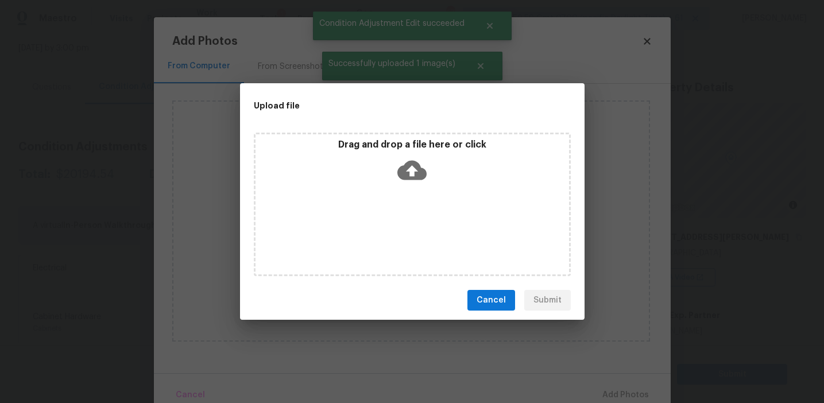
click at [394, 175] on div "Drag and drop a file here or click" at bounding box center [413, 163] width 314 height 49
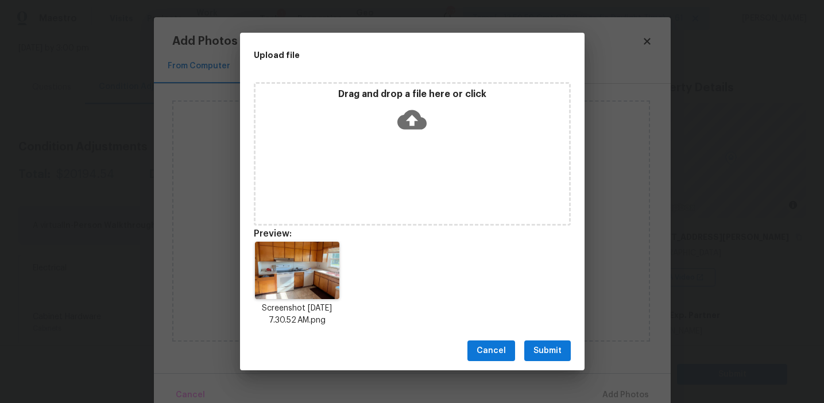
click at [558, 349] on span "Submit" at bounding box center [547, 351] width 28 height 14
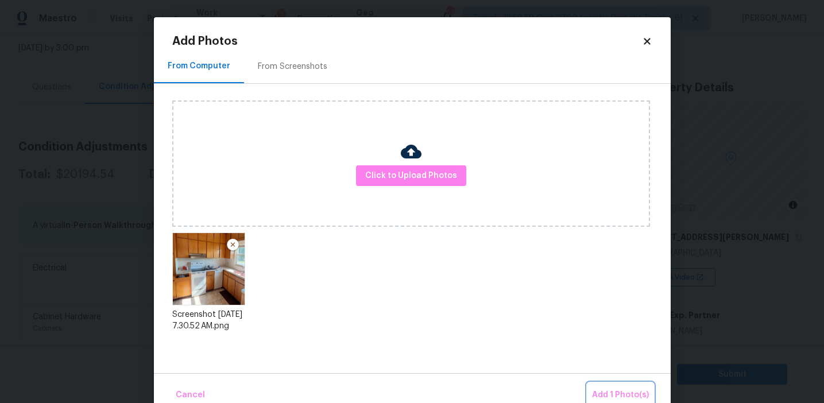
click at [617, 386] on button "Add 1 Photo(s)" at bounding box center [620, 395] width 66 height 25
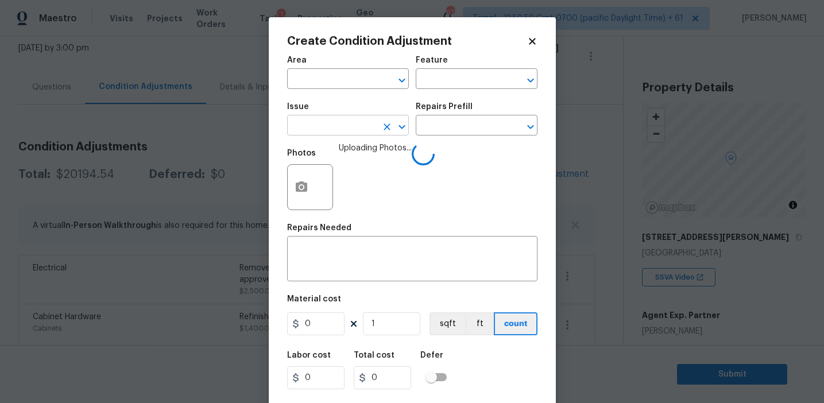
click at [354, 127] on input "text" at bounding box center [332, 127] width 90 height 18
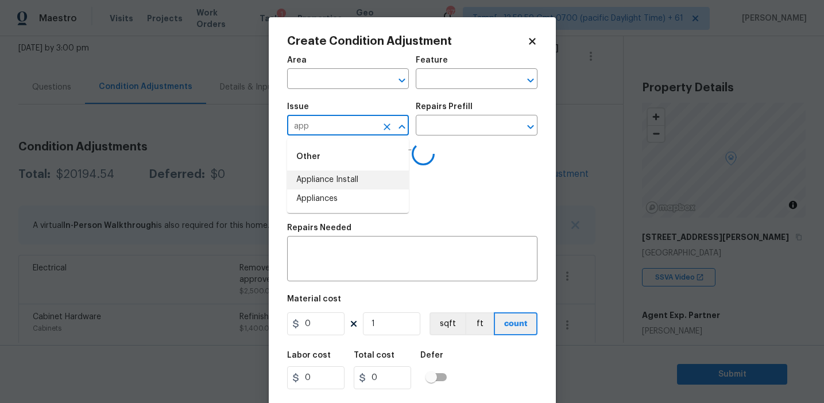
click at [355, 197] on li "Appliances" at bounding box center [348, 198] width 122 height 19
type input "Appliances"
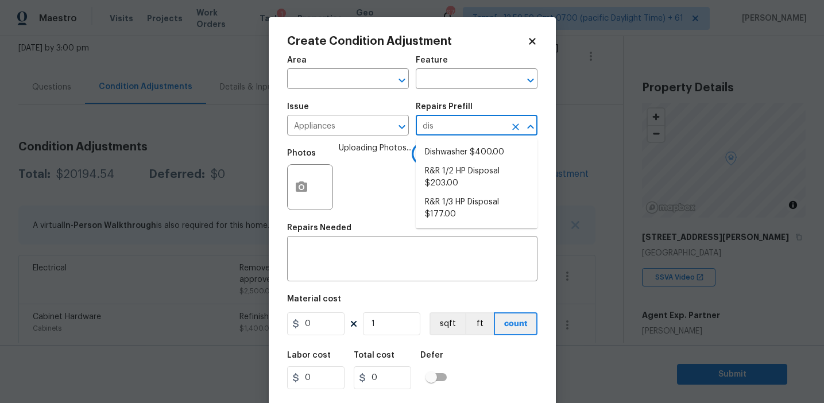
type input "dish"
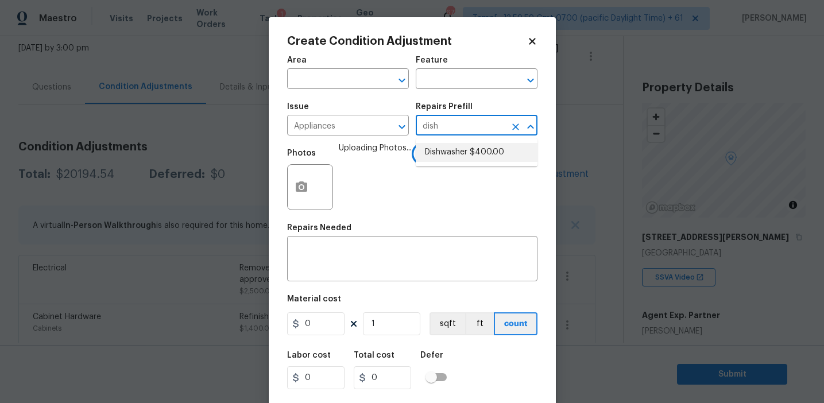
click at [466, 160] on li "Dishwasher $400.00" at bounding box center [477, 152] width 122 height 19
type input "Appliances"
type textarea "Remove the existing dishwasher and prep the area for a new unit. Install a new …"
type input "400"
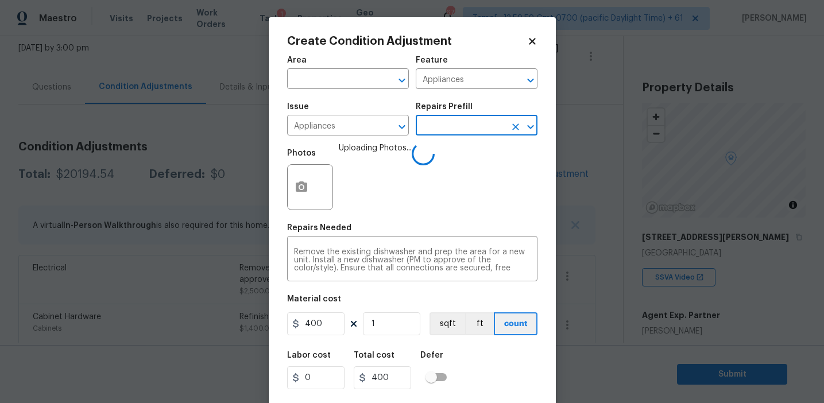
scroll to position [26, 0]
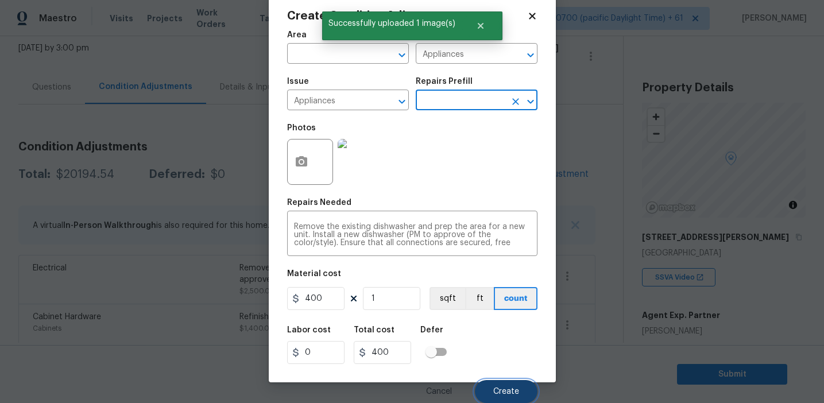
click at [502, 381] on button "Create" at bounding box center [506, 391] width 63 height 23
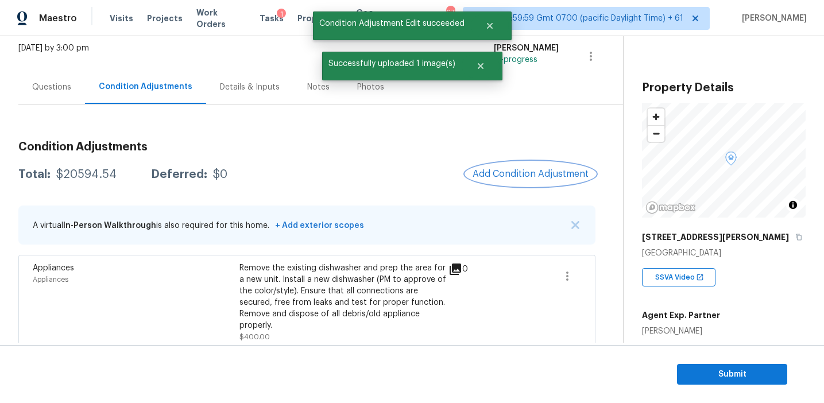
scroll to position [0, 0]
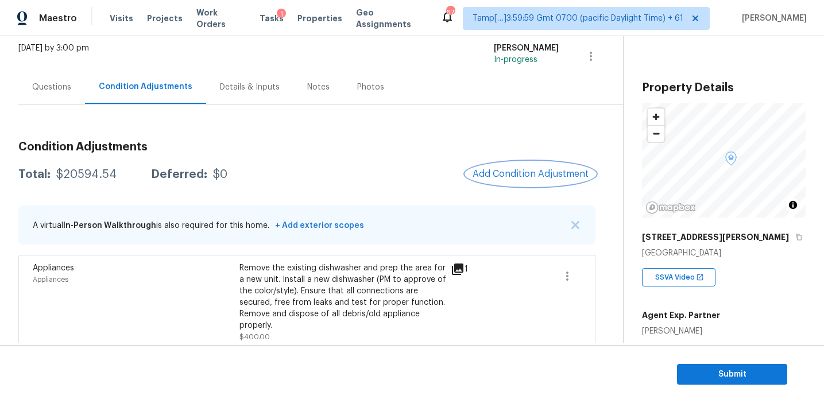
click at [502, 177] on span "Add Condition Adjustment" at bounding box center [531, 174] width 116 height 10
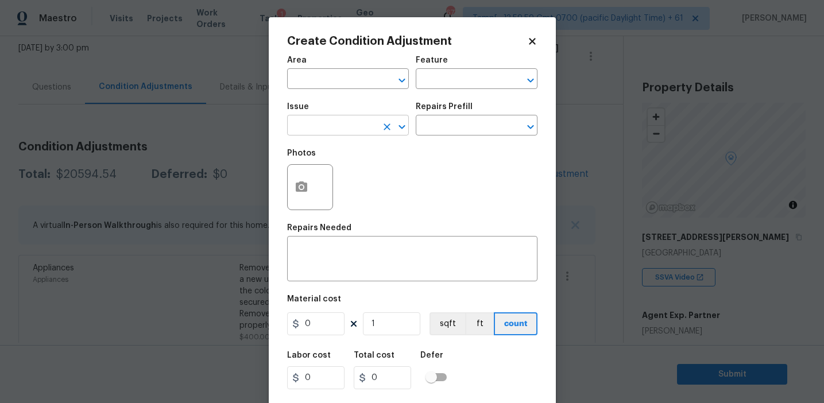
click at [318, 133] on input "text" at bounding box center [332, 127] width 90 height 18
type input "o"
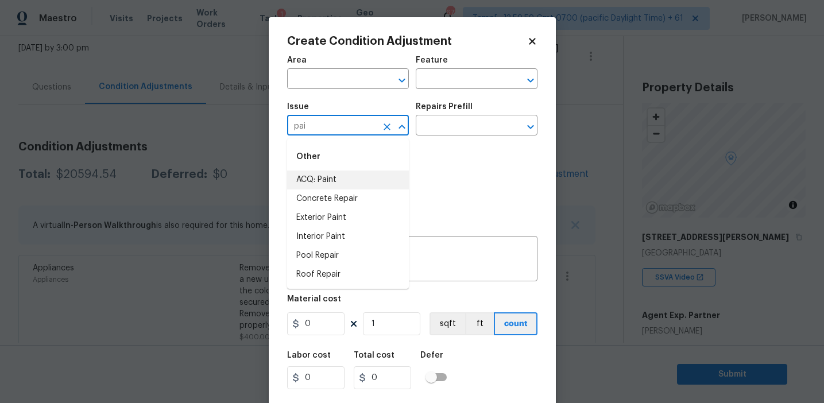
click at [333, 179] on li "ACQ: Paint" at bounding box center [348, 180] width 122 height 19
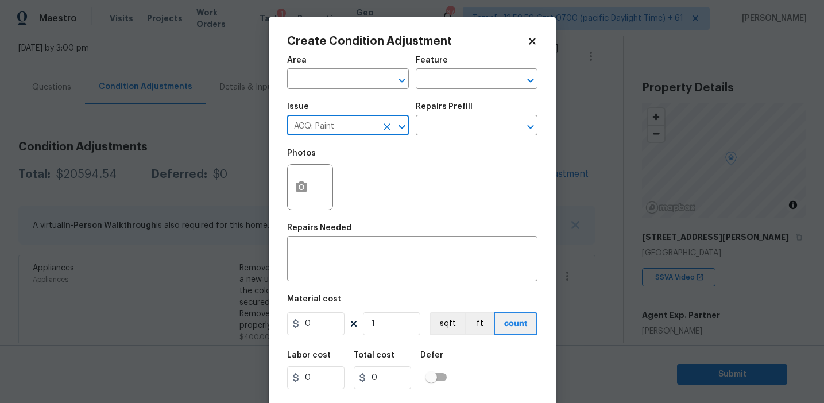
type input "ACQ: Paint"
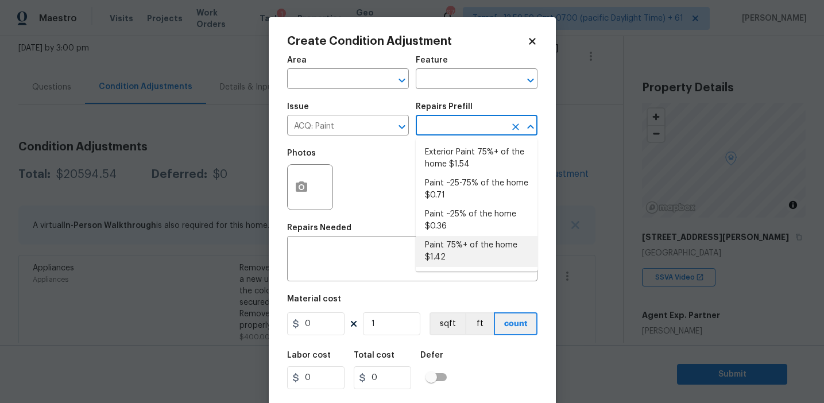
click at [439, 256] on li "Paint 75%+ of the home $1.42" at bounding box center [477, 251] width 122 height 31
type input "Acquisition"
type textarea "Acquisition Scope: 75%+ of the home will likely require interior paint"
type input "1.42"
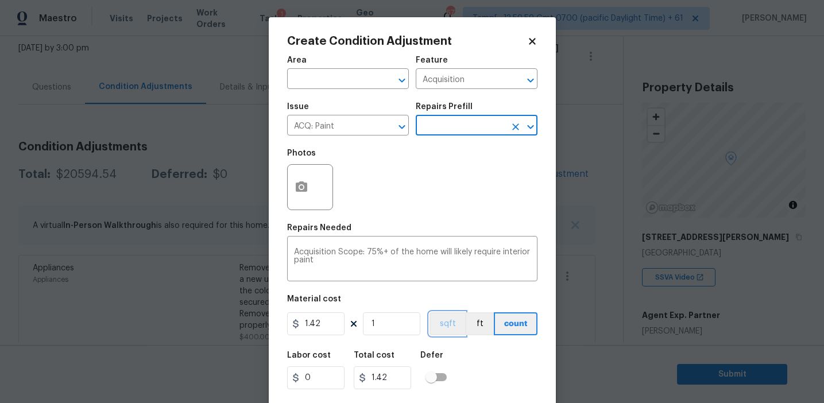
click at [447, 329] on button "sqft" at bounding box center [448, 323] width 36 height 23
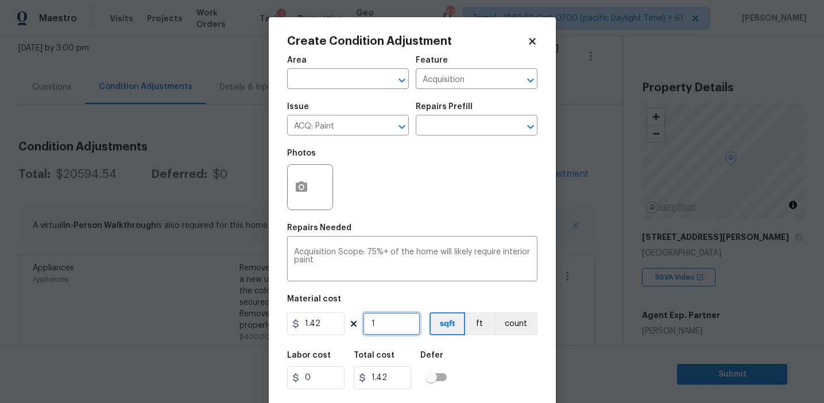
click at [392, 327] on input "1" at bounding box center [391, 323] width 57 height 23
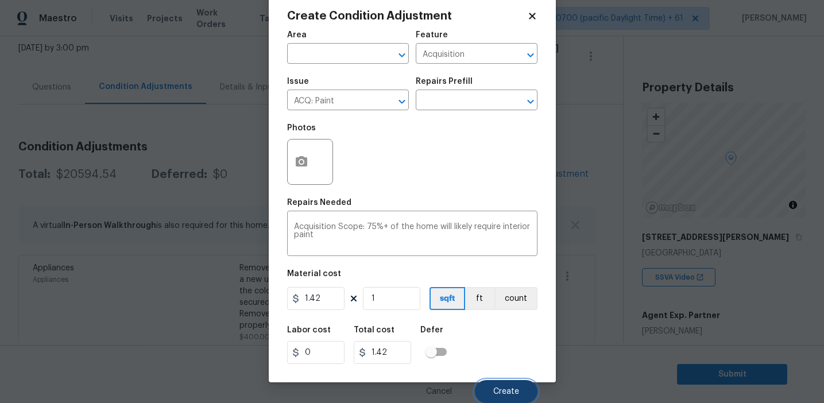
click at [506, 382] on button "Create" at bounding box center [506, 391] width 63 height 23
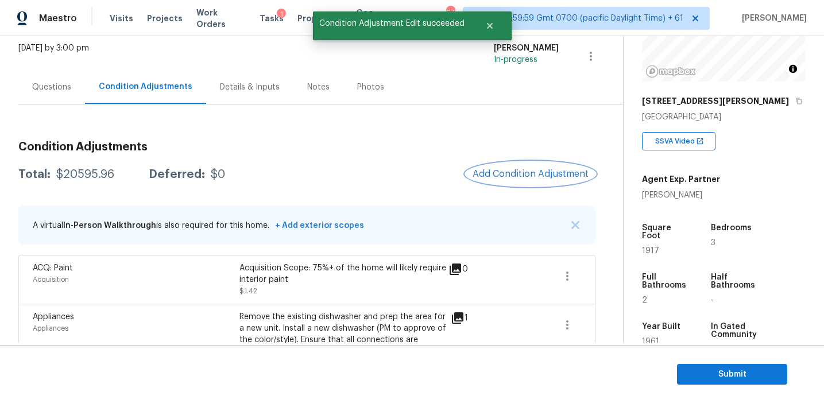
scroll to position [140, 0]
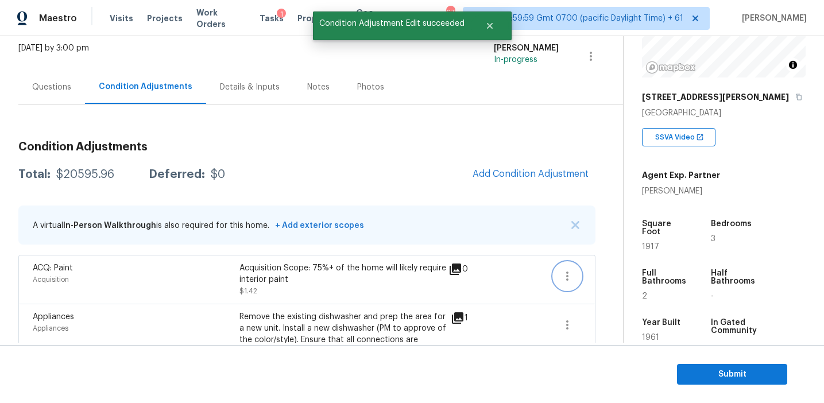
click at [571, 277] on icon "button" at bounding box center [567, 276] width 14 height 14
click at [622, 277] on div "Edit" at bounding box center [633, 273] width 90 height 11
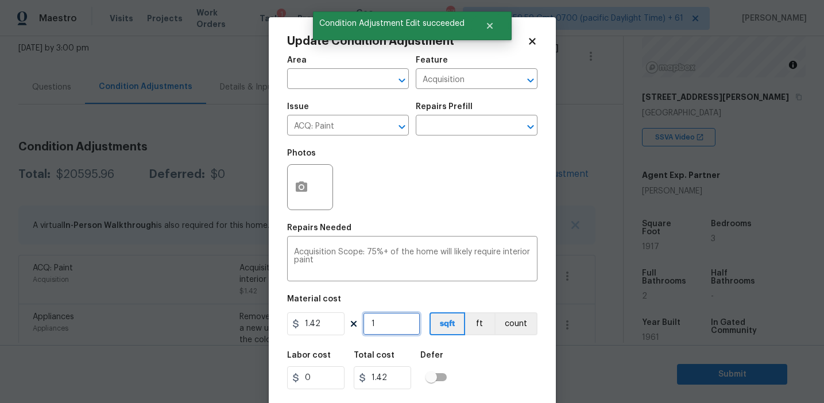
click at [402, 317] on input "1" at bounding box center [391, 323] width 57 height 23
type input "19"
type input "26.98"
type input "191"
type input "271.22"
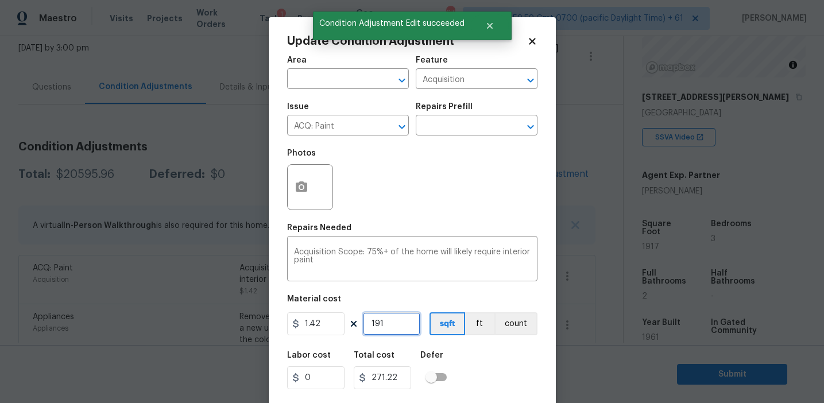
type input "1917"
type input "2722.14"
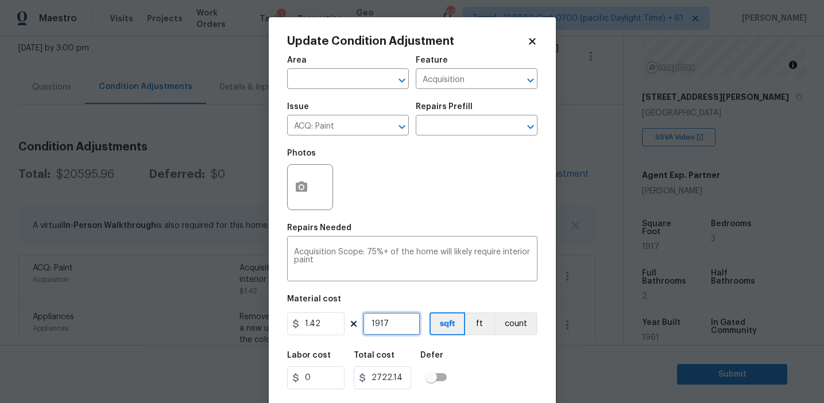
type input "1917"
click at [308, 181] on button "button" at bounding box center [302, 187] width 28 height 45
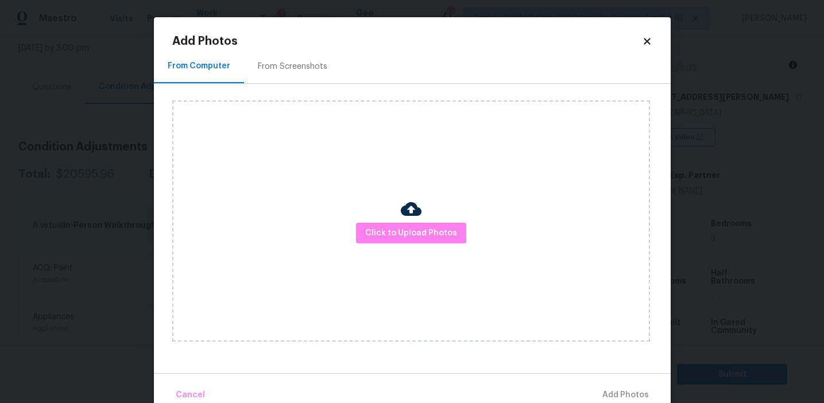
click at [315, 66] on div "From Screenshots" at bounding box center [292, 66] width 69 height 11
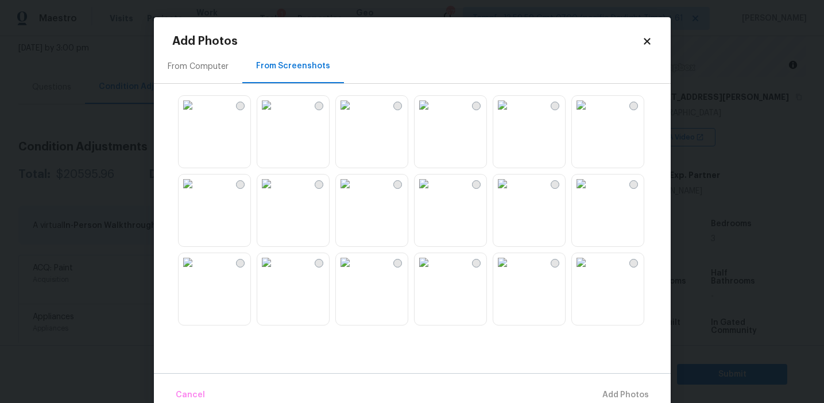
click at [197, 114] on img at bounding box center [188, 105] width 18 height 18
click at [276, 114] on img at bounding box center [266, 105] width 18 height 18
click at [512, 114] on img at bounding box center [502, 105] width 18 height 18
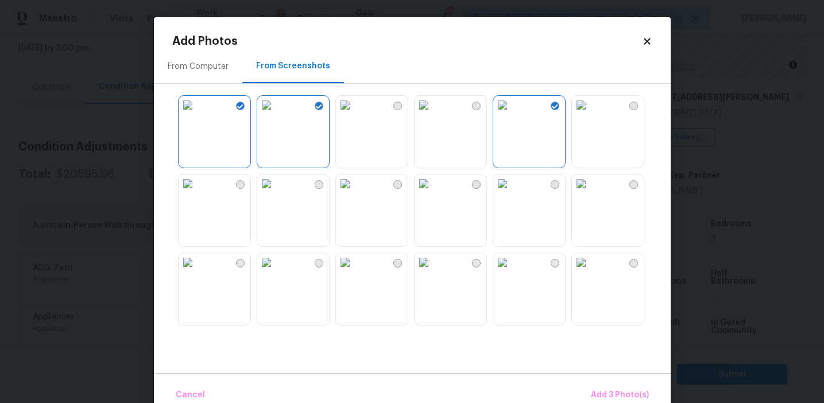
click at [590, 114] on img at bounding box center [581, 105] width 18 height 18
click at [590, 183] on img at bounding box center [581, 184] width 18 height 18
click at [590, 272] on img at bounding box center [581, 262] width 18 height 18
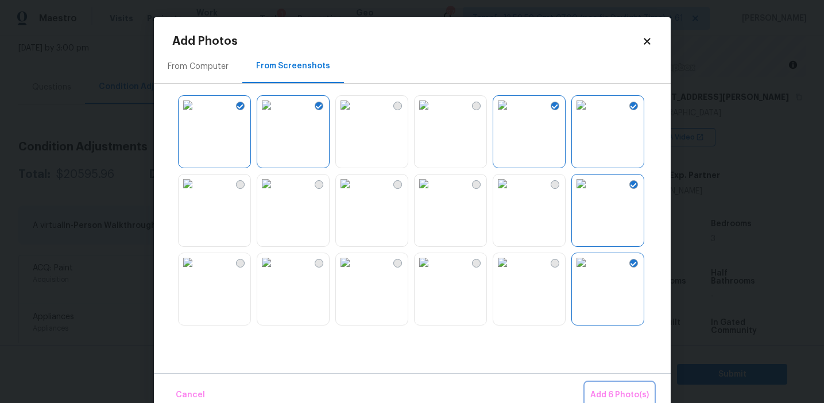
click at [594, 385] on button "Add 6 Photo(s)" at bounding box center [620, 395] width 68 height 25
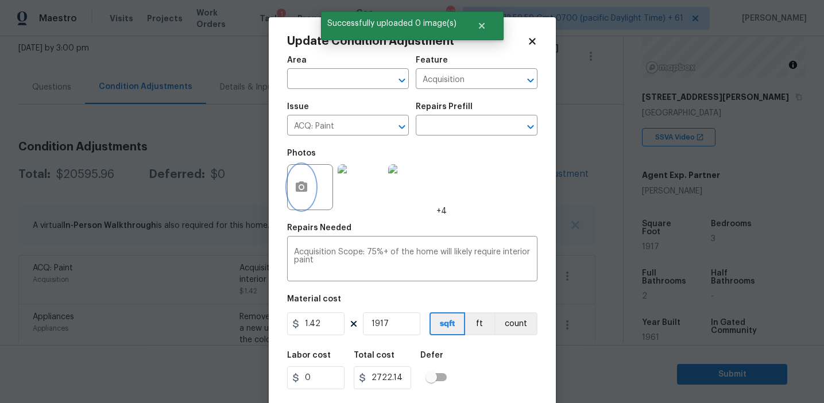
scroll to position [26, 0]
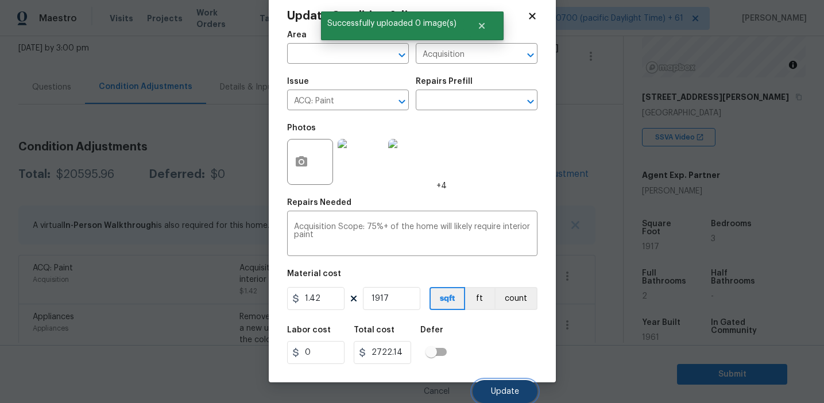
click at [500, 396] on button "Update" at bounding box center [505, 391] width 65 height 23
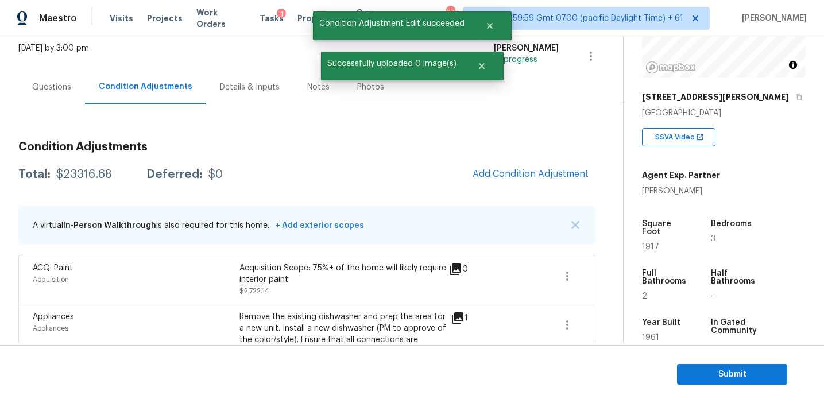
scroll to position [0, 0]
click at [503, 175] on span "Add Condition Adjustment" at bounding box center [531, 174] width 116 height 10
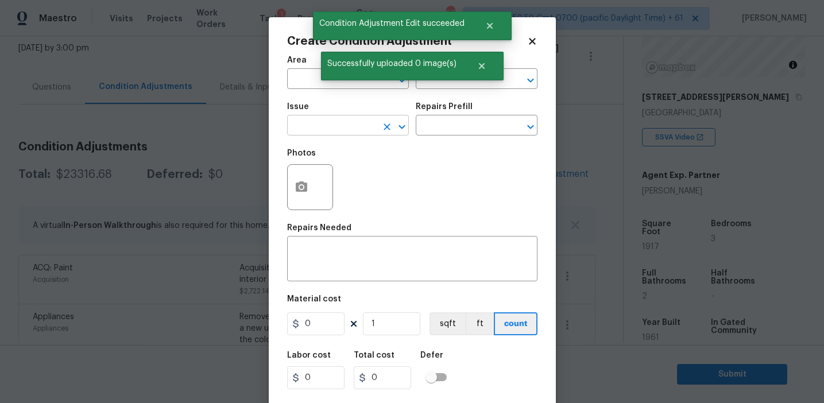
click at [334, 122] on input "text" at bounding box center [332, 127] width 90 height 18
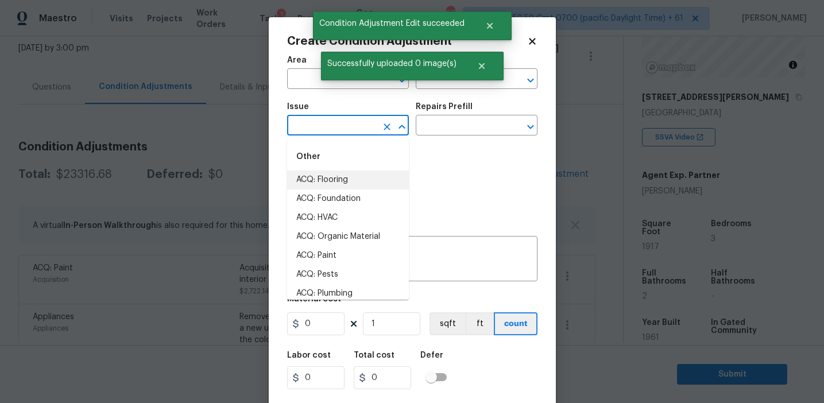
click at [352, 173] on li "ACQ: Flooring" at bounding box center [348, 180] width 122 height 19
type input "ACQ: Flooring"
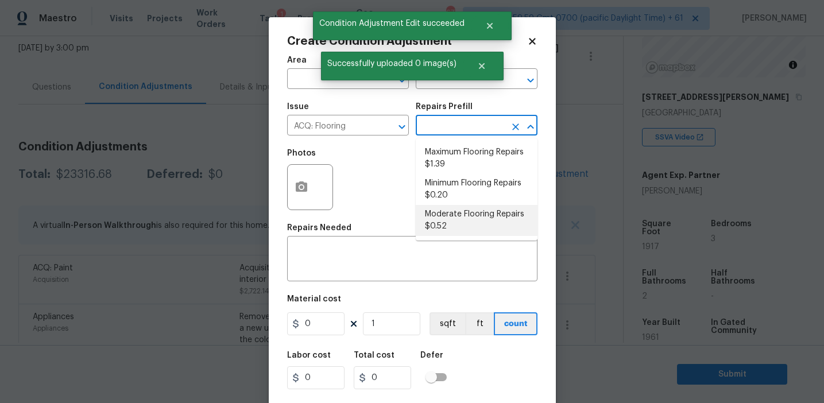
click at [452, 221] on li "Moderate Flooring Repairs $0.52" at bounding box center [477, 220] width 122 height 31
type input "Acquisition"
type textarea "Acquisition Scope: Moderate flooring repairs"
type input "0.52"
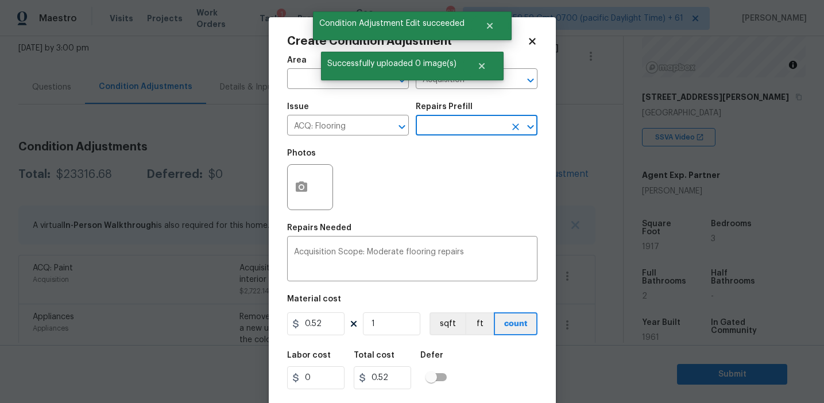
click at [435, 336] on figure "Material cost 0.52 1 sqft ft count" at bounding box center [412, 316] width 250 height 42
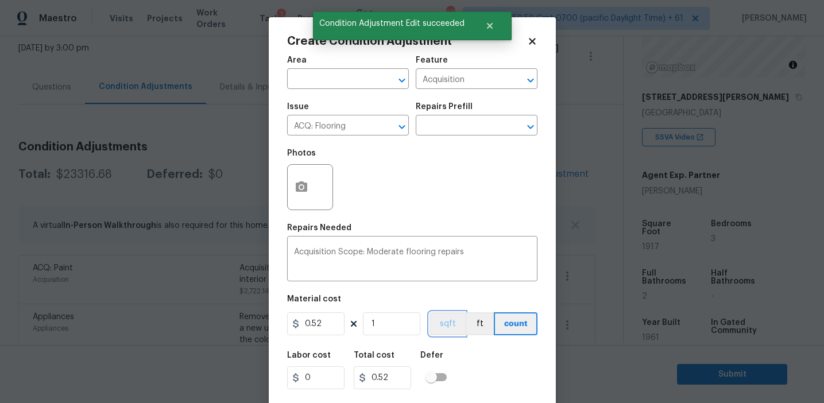
click at [434, 326] on button "sqft" at bounding box center [448, 323] width 36 height 23
click at [404, 326] on input "1" at bounding box center [391, 323] width 57 height 23
type input "0"
paste input "1917"
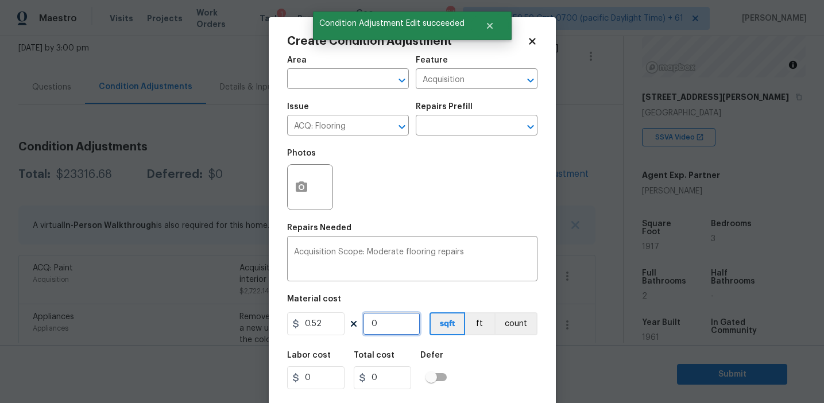
type input "1917"
type input "996.84"
type input "1917"
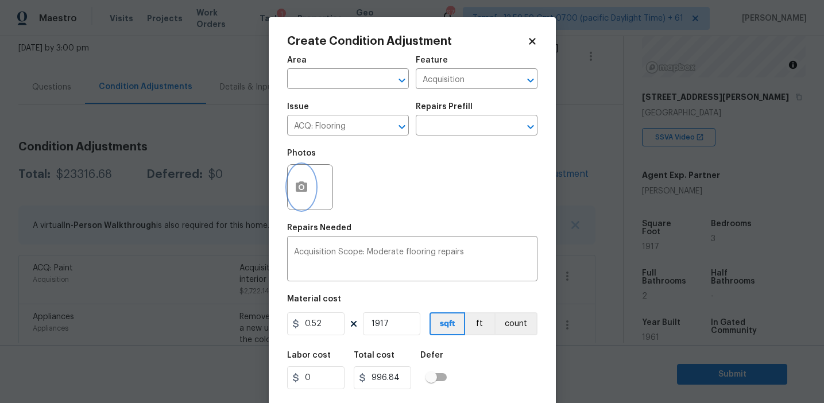
click at [308, 184] on button "button" at bounding box center [302, 187] width 28 height 45
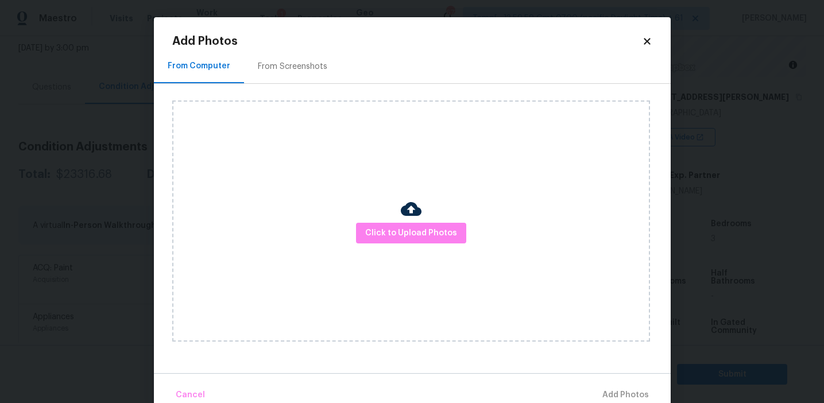
click at [298, 57] on div "From Screenshots" at bounding box center [292, 66] width 97 height 34
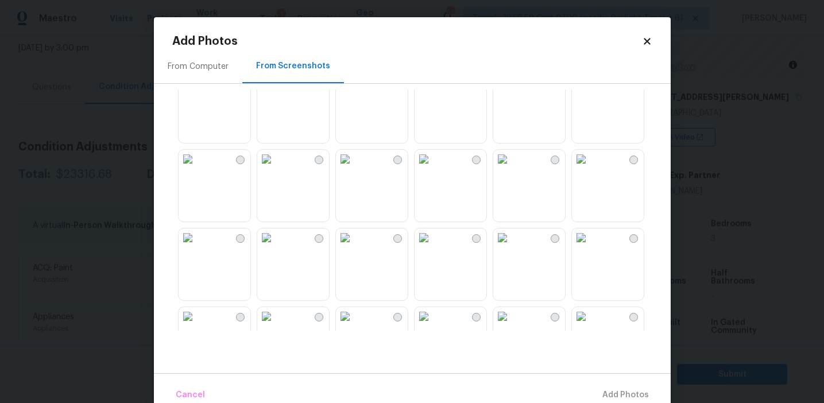
scroll to position [24, 0]
click at [197, 90] on img at bounding box center [188, 81] width 18 height 18
click at [276, 90] on img at bounding box center [266, 81] width 18 height 18
click at [508, 90] on img at bounding box center [502, 81] width 18 height 18
click at [590, 90] on img at bounding box center [581, 81] width 18 height 18
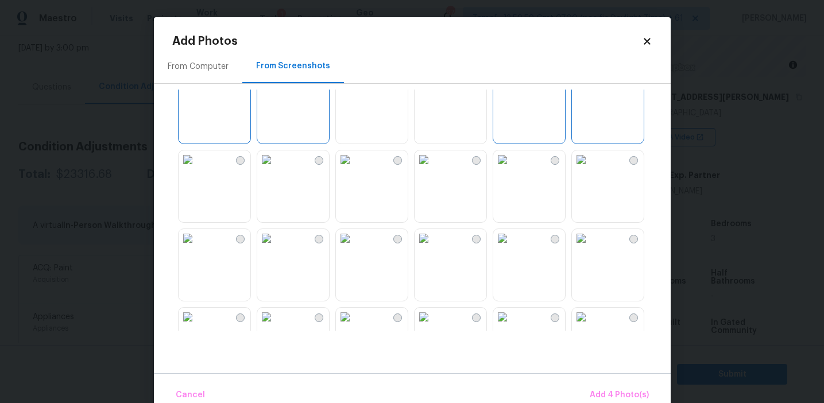
click at [588, 229] on img at bounding box center [581, 238] width 18 height 18
click at [590, 169] on img at bounding box center [581, 159] width 18 height 18
click at [590, 90] on img at bounding box center [581, 81] width 18 height 18
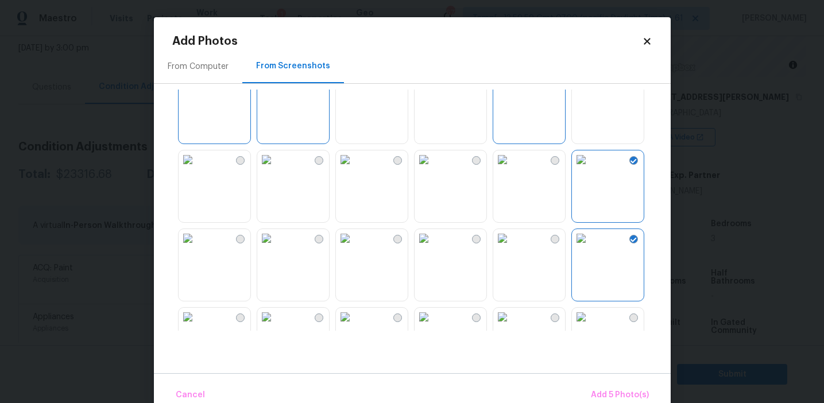
click at [433, 247] on img at bounding box center [424, 238] width 18 height 18
click at [590, 247] on img at bounding box center [581, 238] width 18 height 18
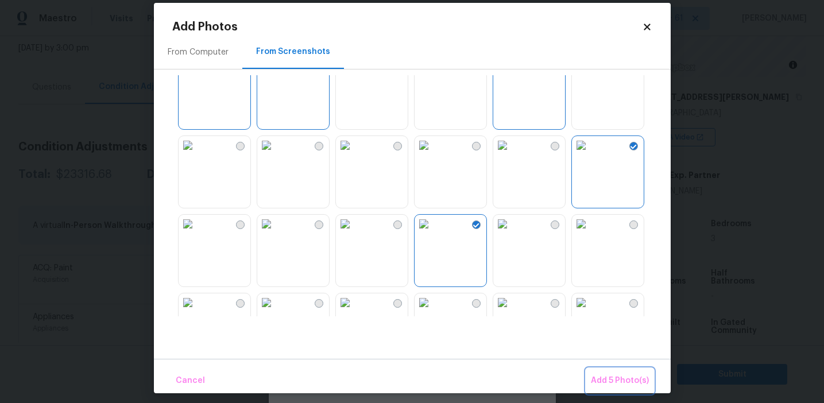
click at [594, 380] on span "Add 5 Photo(s)" at bounding box center [620, 381] width 58 height 14
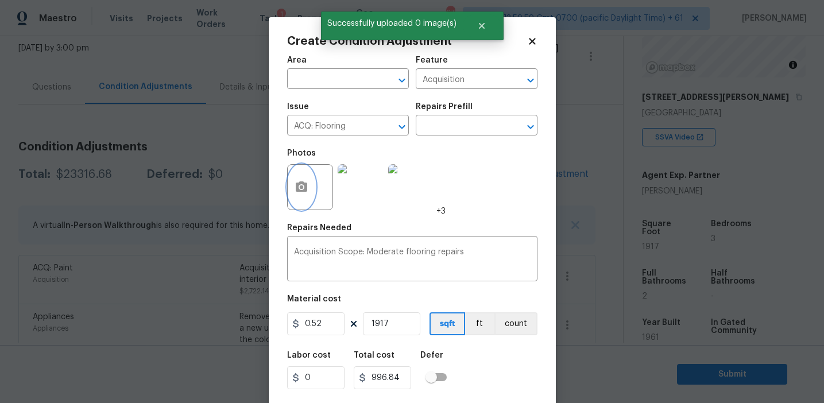
scroll to position [26, 0]
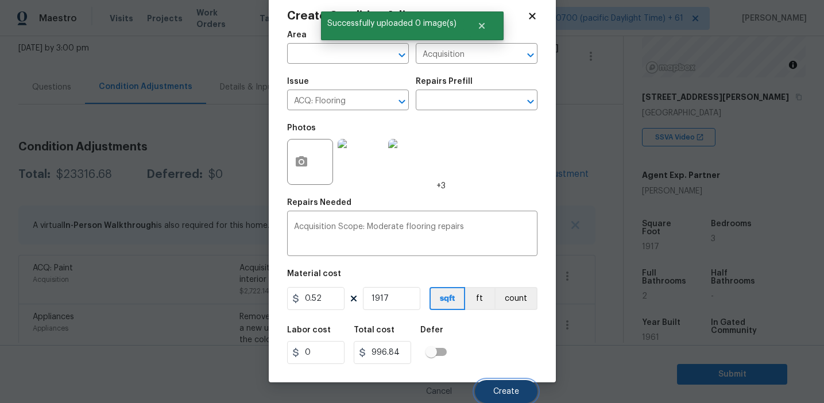
click at [498, 390] on span "Create" at bounding box center [506, 392] width 26 height 9
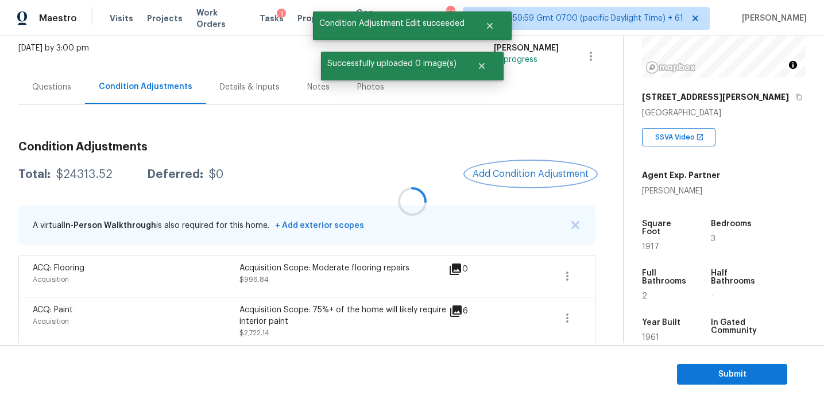
scroll to position [0, 0]
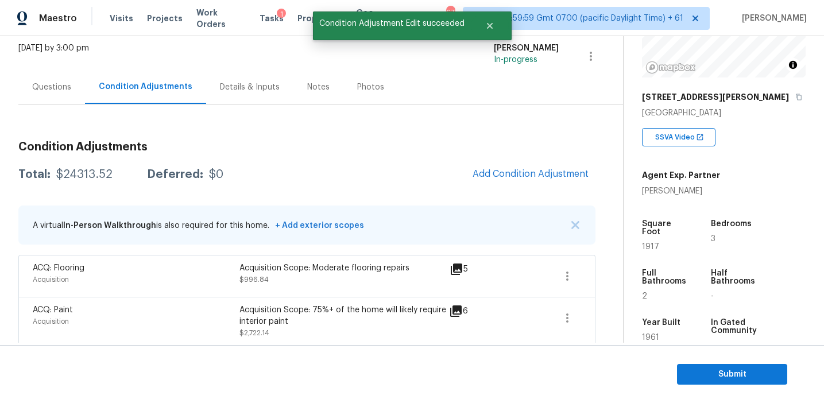
click at [94, 171] on div "$24313.52" at bounding box center [84, 174] width 56 height 11
copy div "24313.52"
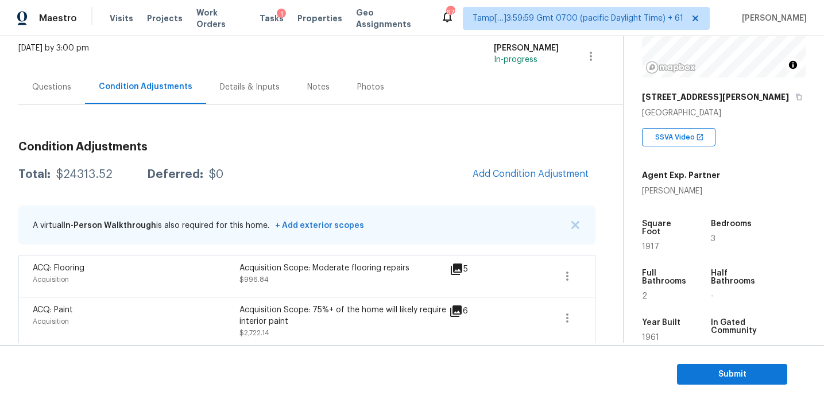
click at [92, 175] on div "$24313.52" at bounding box center [84, 174] width 56 height 11
copy div "24313.52"
click at [228, 146] on h3 "Condition Adjustments" at bounding box center [306, 146] width 577 height 11
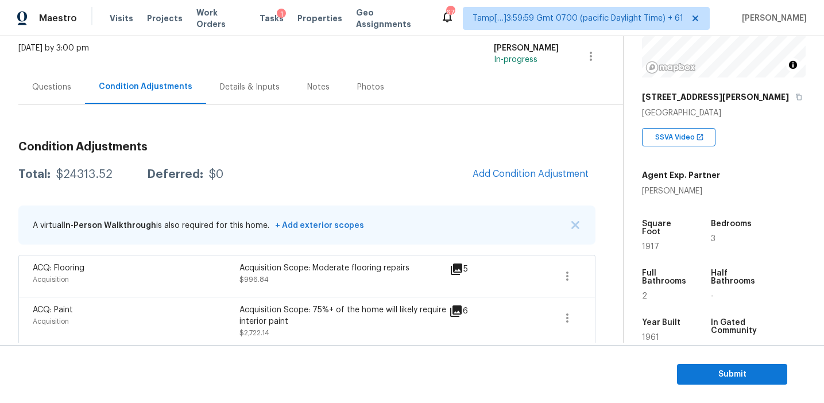
click at [248, 165] on div "Total: $24313.52 Deferred: $0 Add Condition Adjustment" at bounding box center [306, 174] width 577 height 25
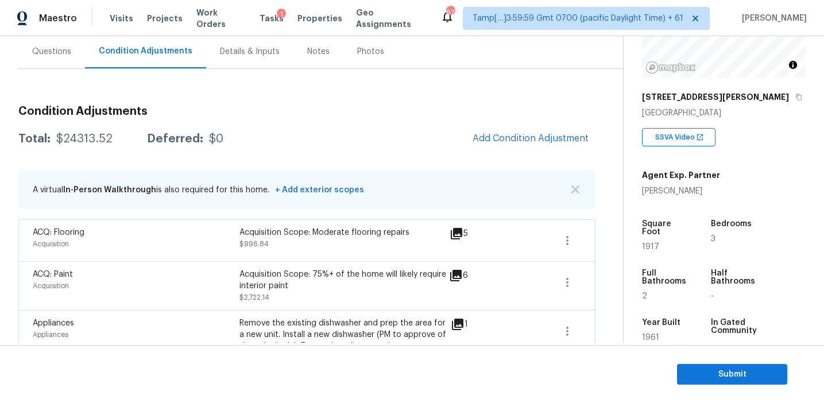
click at [61, 51] on div "Questions" at bounding box center [51, 51] width 39 height 11
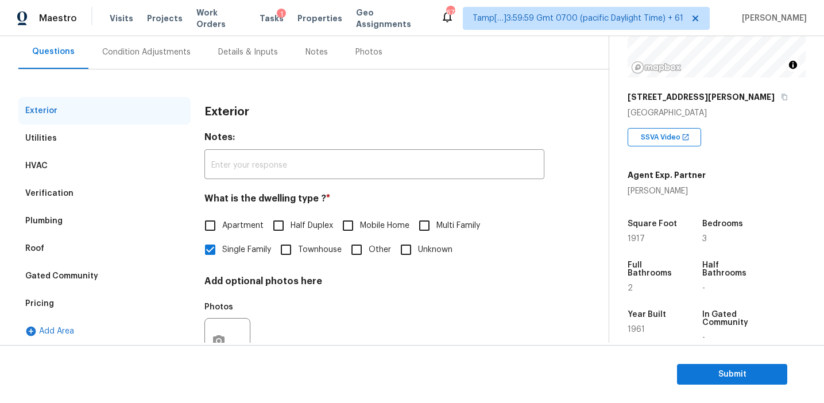
click at [90, 309] on div "Pricing" at bounding box center [104, 304] width 172 height 28
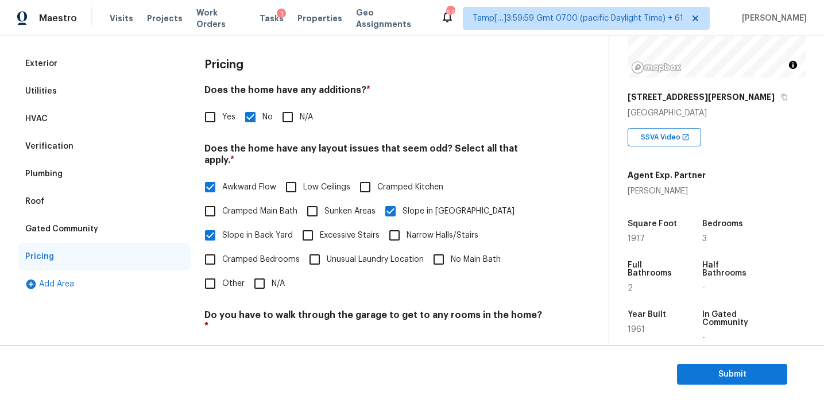
click at [117, 235] on div "Gated Community" at bounding box center [104, 229] width 172 height 28
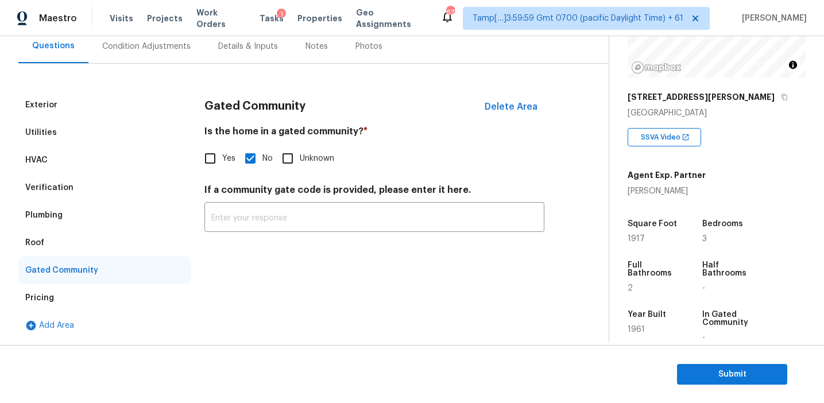
click at [82, 242] on div "Roof" at bounding box center [104, 243] width 172 height 28
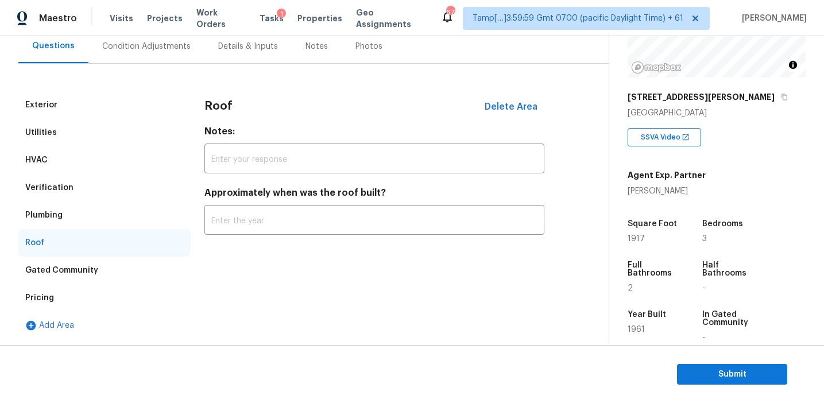
click at [82, 218] on div "Plumbing" at bounding box center [104, 216] width 172 height 28
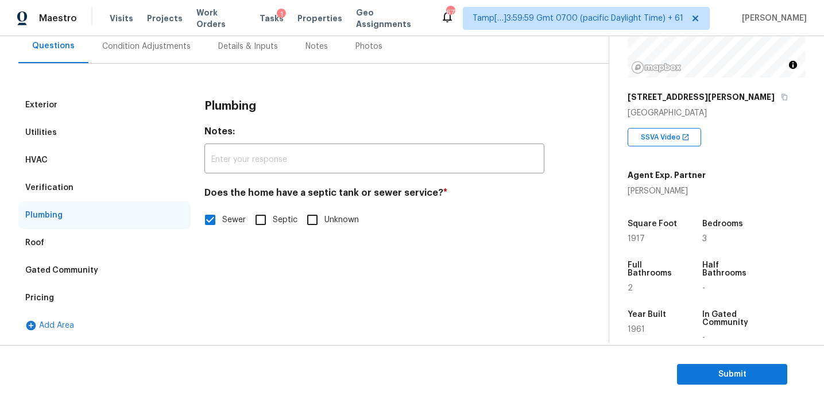
click at [88, 187] on div "Verification" at bounding box center [104, 188] width 172 height 28
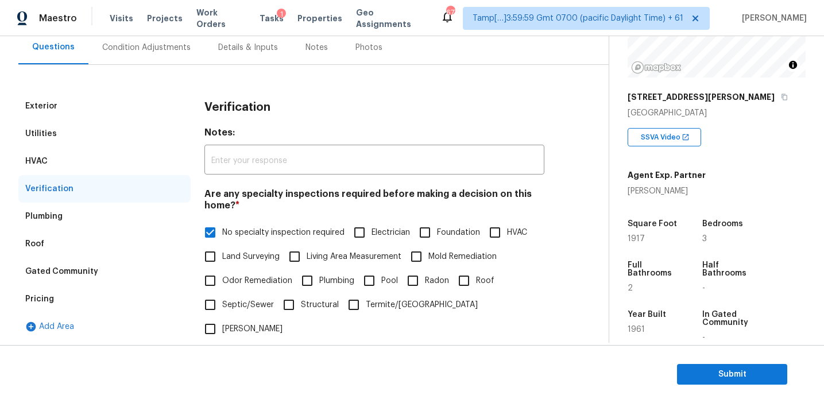
scroll to position [99, 0]
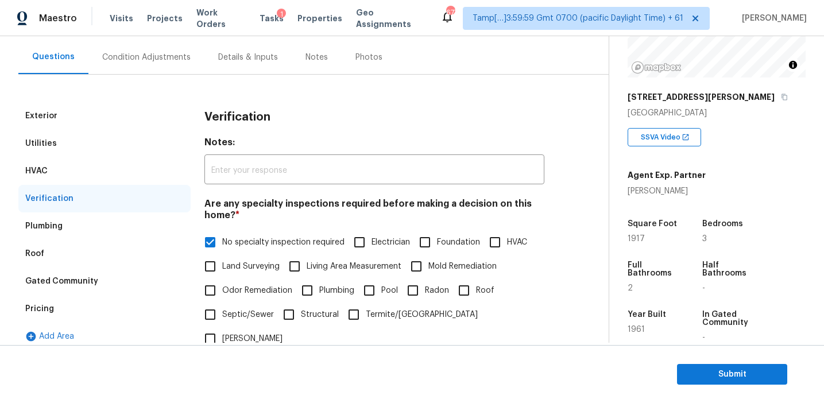
click at [141, 156] on div "Utilities" at bounding box center [104, 144] width 172 height 28
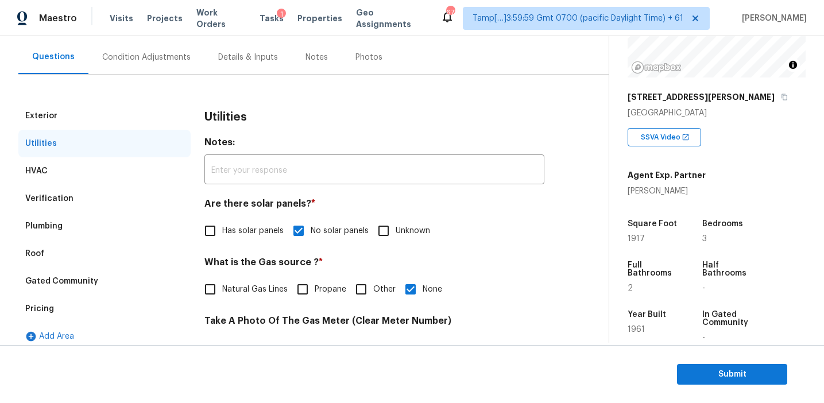
click at [137, 168] on div "HVAC" at bounding box center [104, 171] width 172 height 28
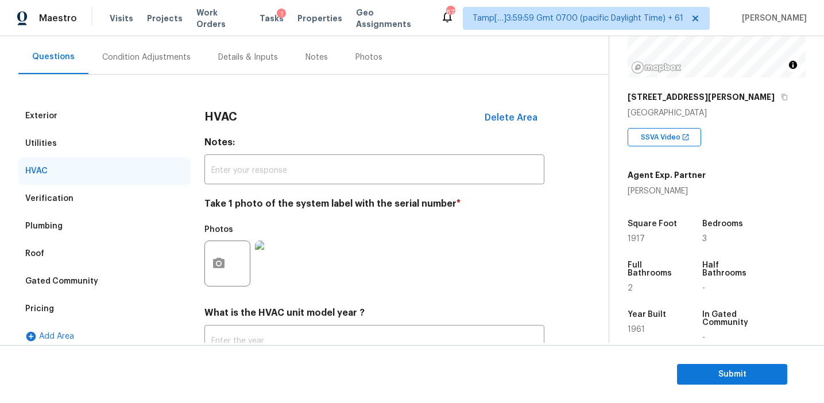
click at [137, 130] on div "Utilities" at bounding box center [104, 144] width 172 height 28
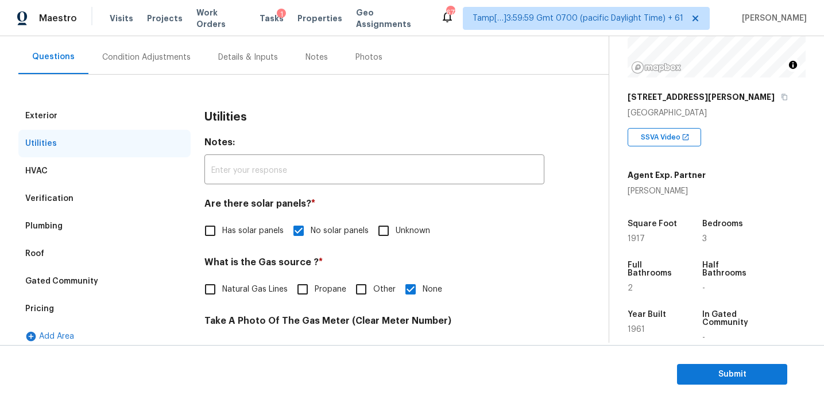
click at [153, 113] on div "Exterior" at bounding box center [104, 116] width 172 height 28
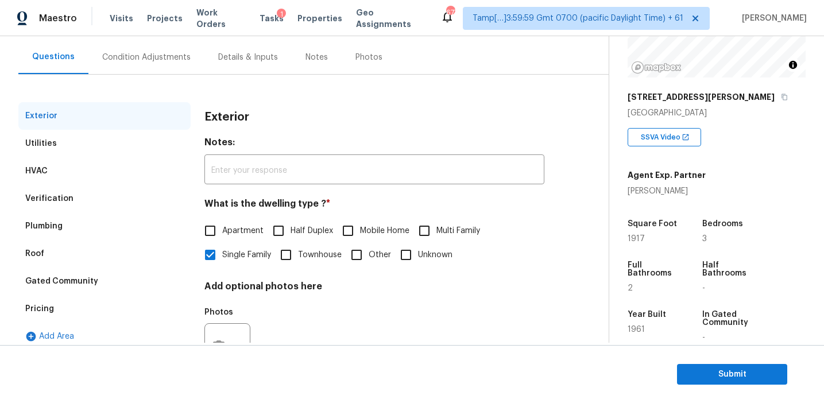
click at [164, 72] on div "Condition Adjustments" at bounding box center [146, 57] width 116 height 34
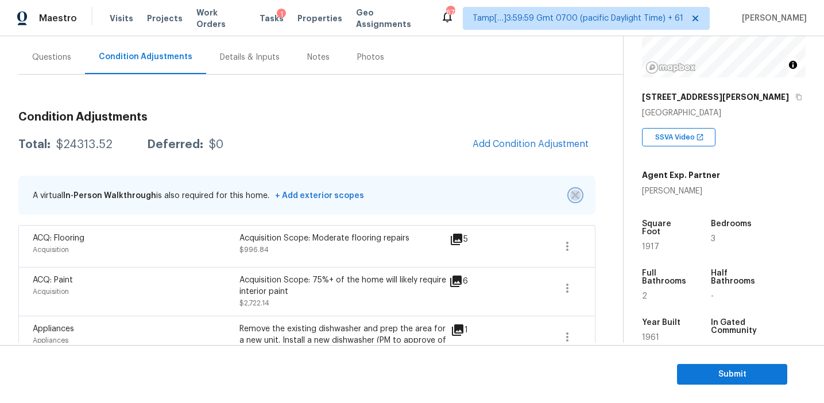
click at [574, 195] on img "button" at bounding box center [575, 195] width 8 height 8
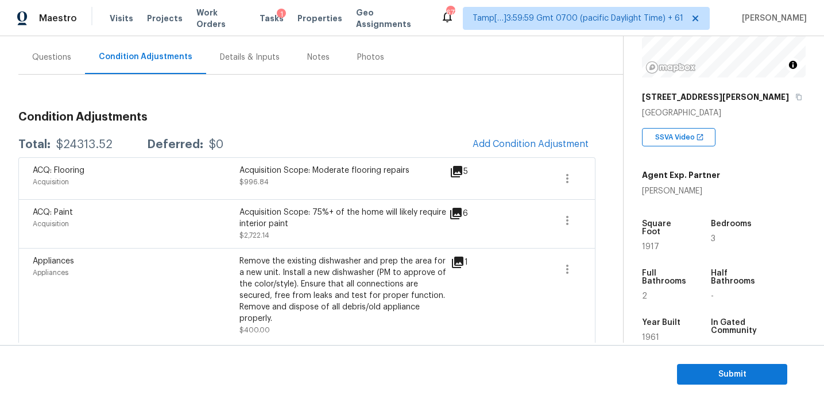
scroll to position [780, 0]
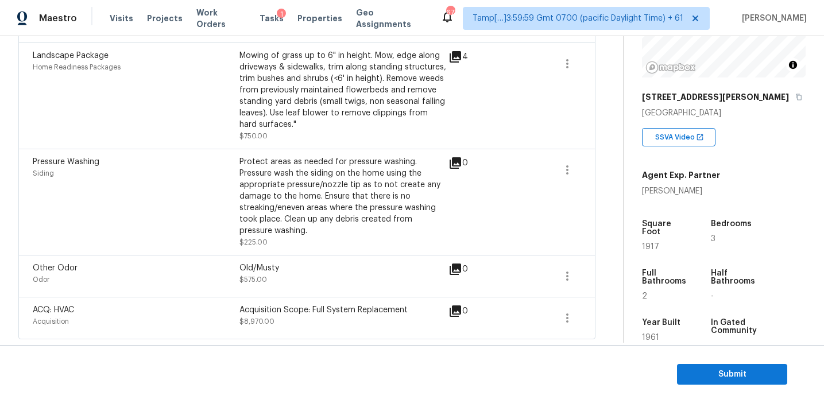
click at [465, 209] on div "0" at bounding box center [476, 202] width 56 height 92
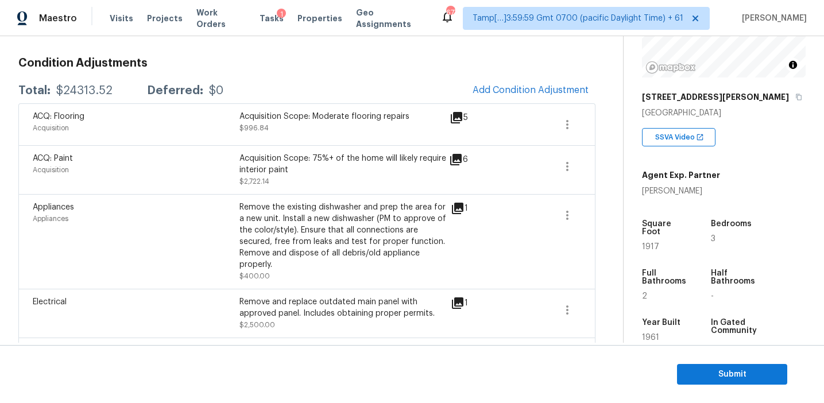
scroll to position [153, 0]
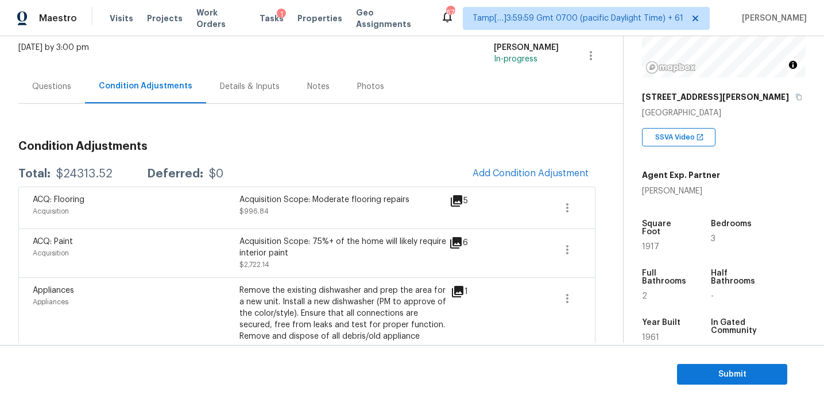
click at [49, 82] on div "Questions" at bounding box center [51, 86] width 39 height 11
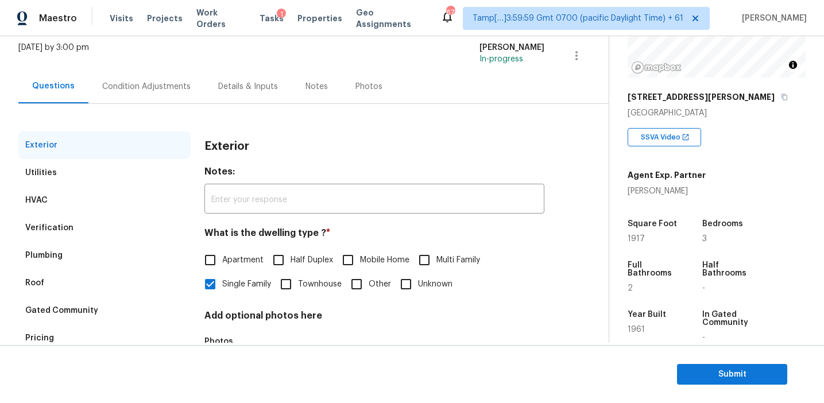
scroll to position [84, 0]
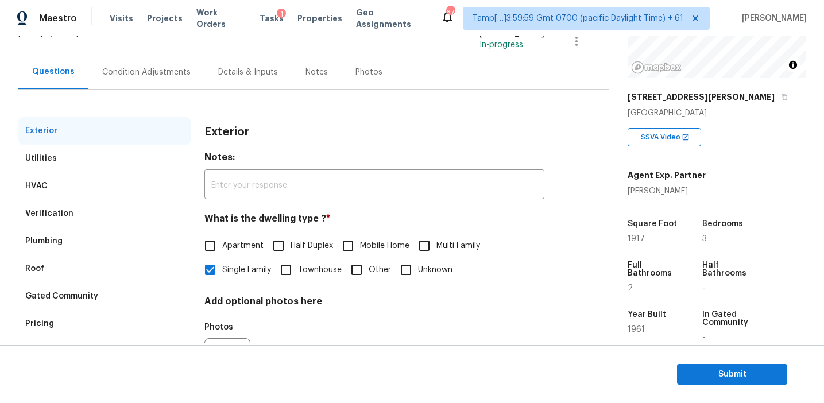
click at [119, 206] on div "Verification" at bounding box center [104, 214] width 172 height 28
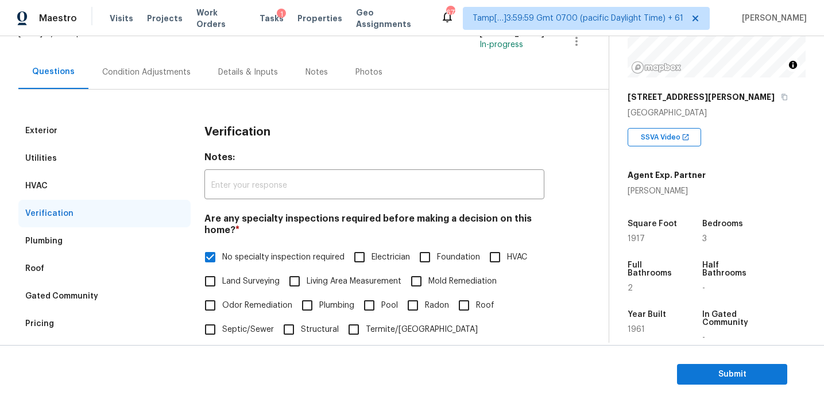
click at [376, 249] on label "Electrician" at bounding box center [378, 257] width 63 height 24
click at [372, 249] on input "Electrician" at bounding box center [359, 257] width 24 height 24
checkbox input "true"
click at [285, 262] on span "No specialty inspection required" at bounding box center [283, 259] width 122 height 12
click at [222, 262] on input "No specialty inspection required" at bounding box center [210, 258] width 24 height 24
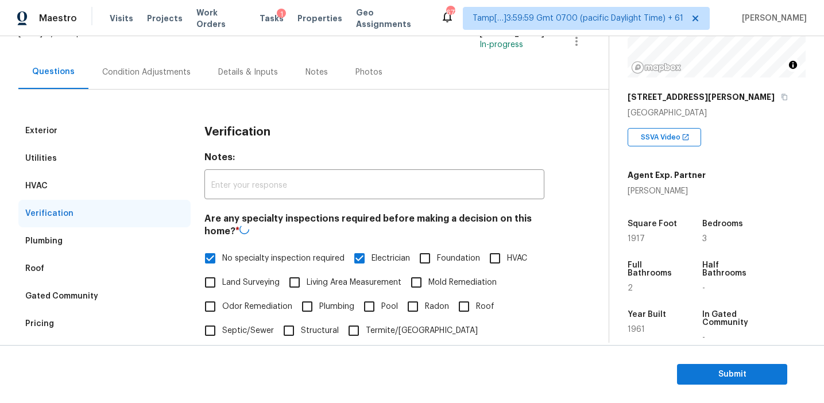
checkbox input "false"
click at [176, 80] on div "Condition Adjustments" at bounding box center [146, 72] width 116 height 34
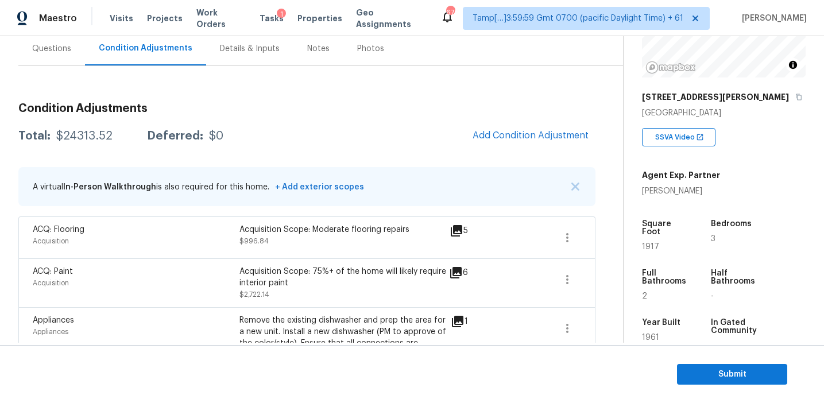
scroll to position [105, 0]
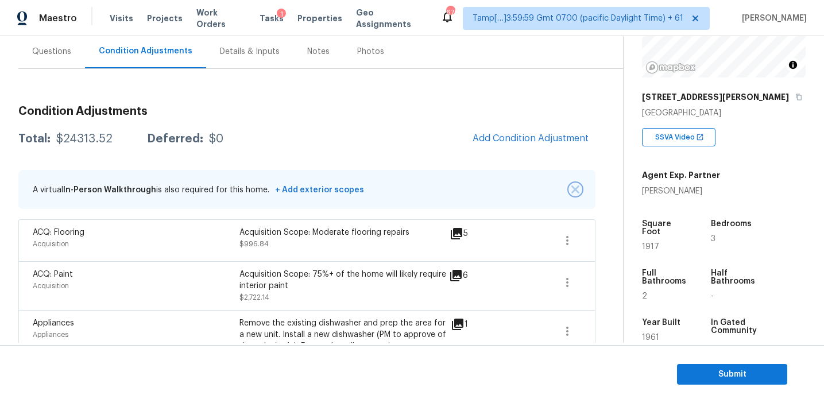
click at [572, 185] on img "button" at bounding box center [575, 189] width 8 height 8
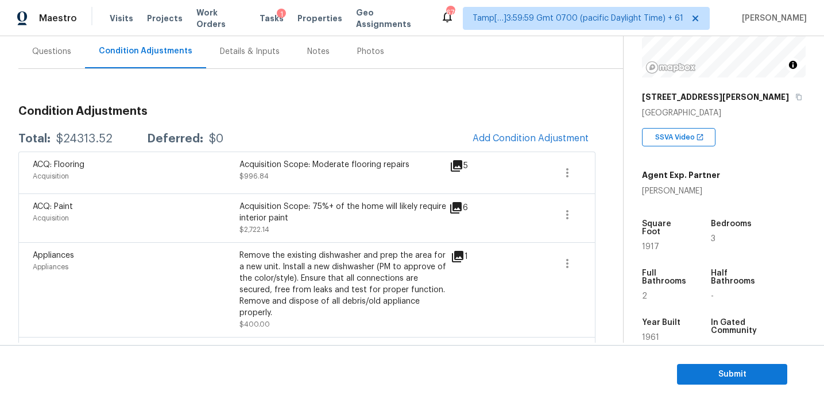
click at [83, 140] on div "$24313.52" at bounding box center [84, 138] width 56 height 11
copy div "24313.52"
click at [254, 126] on div "Total: $24313.52 Deferred: $0 Add Condition Adjustment" at bounding box center [306, 138] width 577 height 25
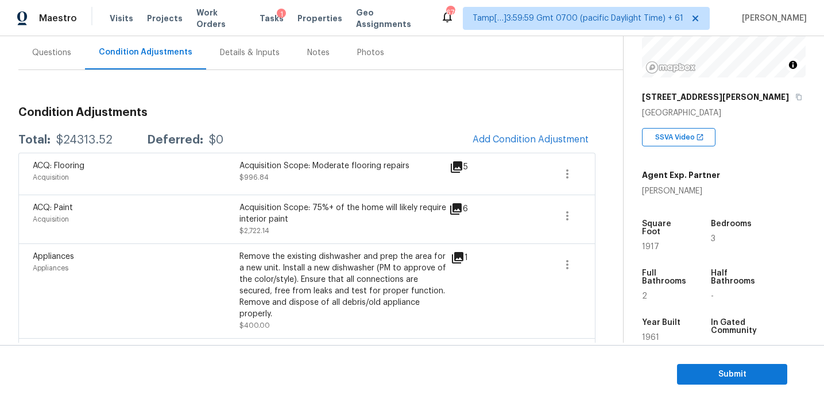
scroll to position [103, 0]
click at [311, 136] on div "Total: $24313.52 Deferred: $0 Add Condition Adjustment" at bounding box center [306, 140] width 577 height 25
click at [458, 160] on div "ACQ: Flooring Acquisition Acquisition Scope: Moderate flooring repairs $996.84 5" at bounding box center [306, 174] width 577 height 42
click at [456, 171] on icon at bounding box center [457, 168] width 14 height 14
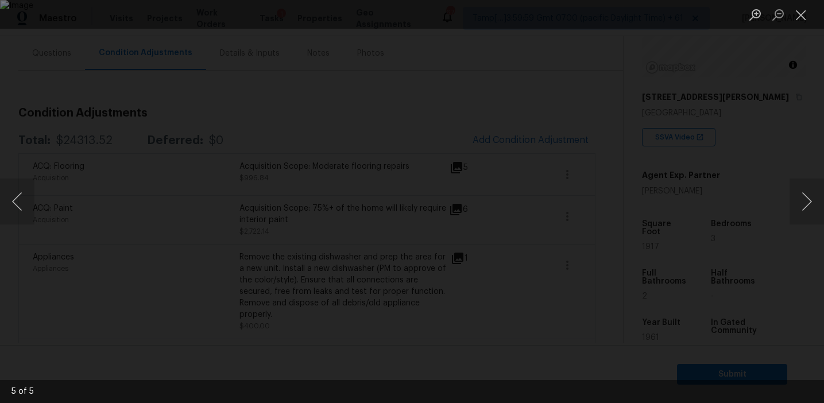
click at [711, 177] on div "Lightbox" at bounding box center [412, 201] width 824 height 403
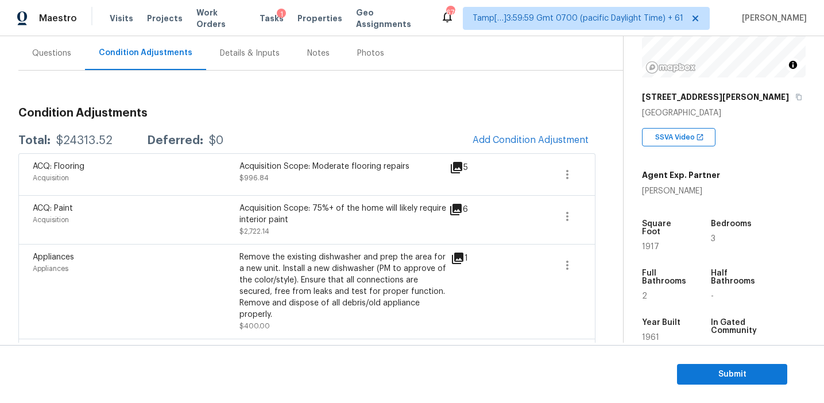
click at [544, 298] on span at bounding box center [527, 291] width 44 height 80
click at [705, 381] on span "Submit" at bounding box center [732, 374] width 92 height 14
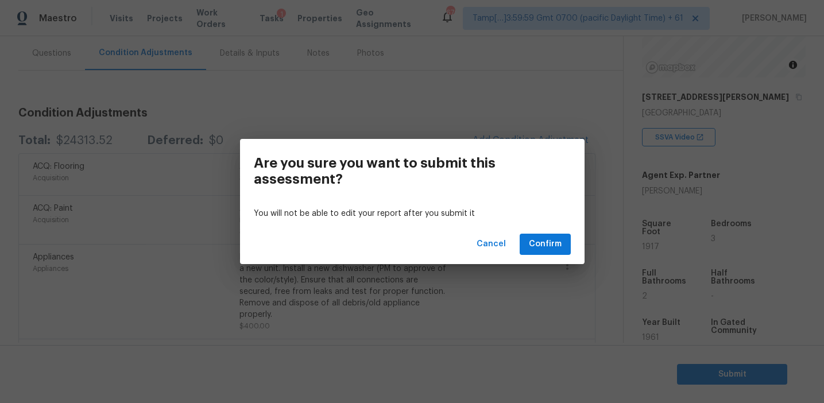
click at [473, 241] on div "Cancel Confirm" at bounding box center [412, 245] width 345 height 40
click at [479, 242] on span "Cancel" at bounding box center [491, 244] width 29 height 14
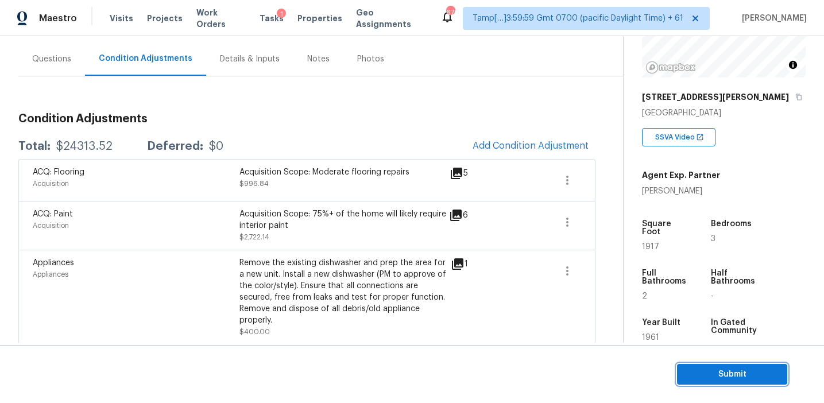
scroll to position [99, 0]
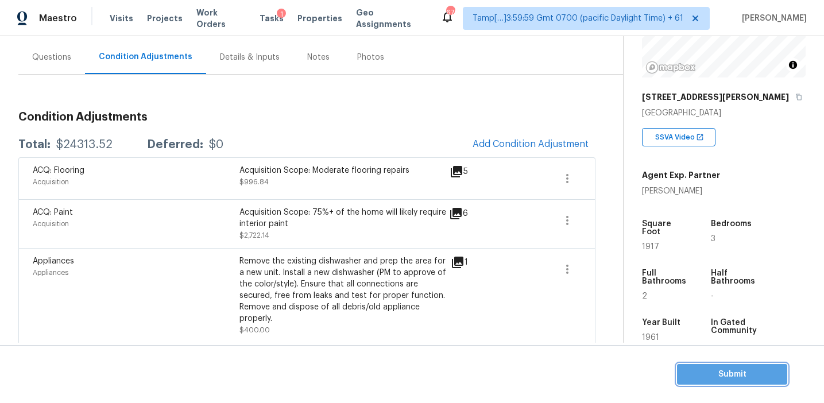
click at [687, 377] on span "Submit" at bounding box center [732, 374] width 92 height 14
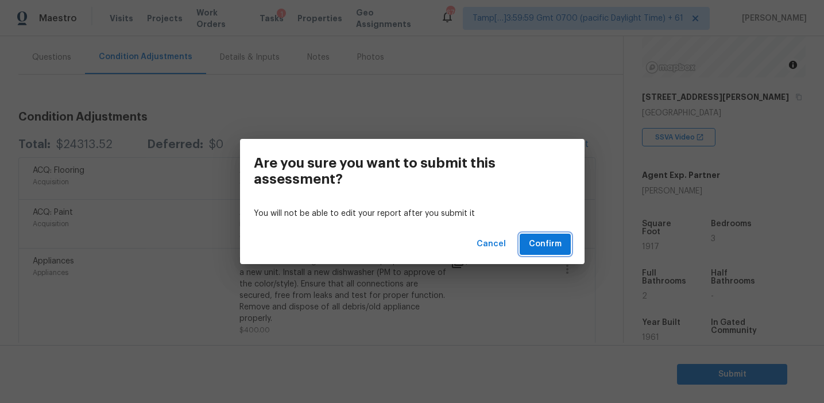
click at [550, 242] on span "Confirm" at bounding box center [545, 244] width 33 height 14
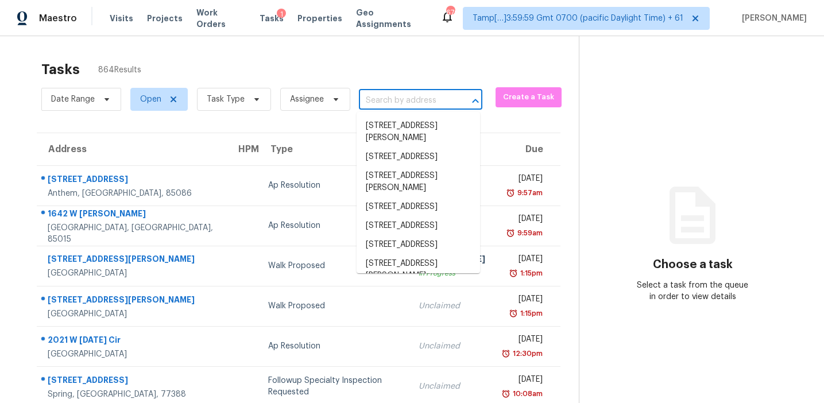
click at [380, 94] on input "text" at bounding box center [404, 101] width 91 height 18
paste input "14442 SW 48th Court Rd, Ocala, FL, 34473"
type input "14442 SW 48th Court Rd, Ocala, FL, 34473"
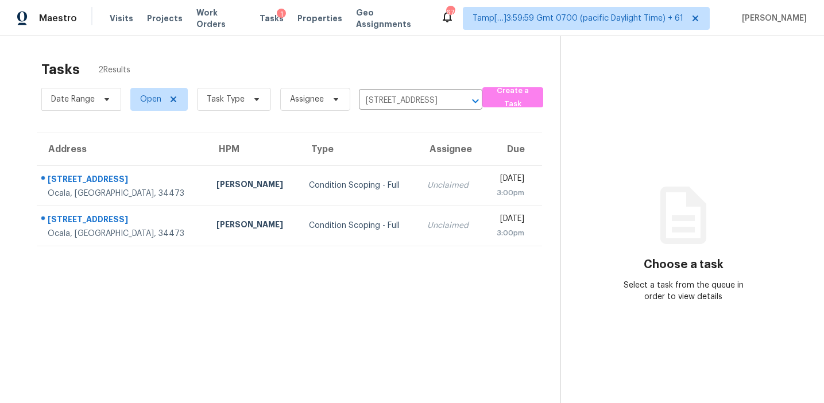
click at [358, 180] on td "Condition Scoping - Full" at bounding box center [359, 185] width 119 height 40
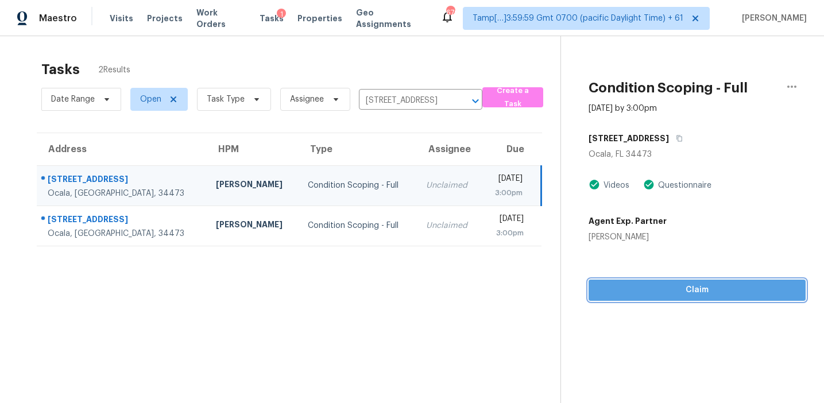
click at [648, 287] on span "Claim" at bounding box center [697, 290] width 199 height 14
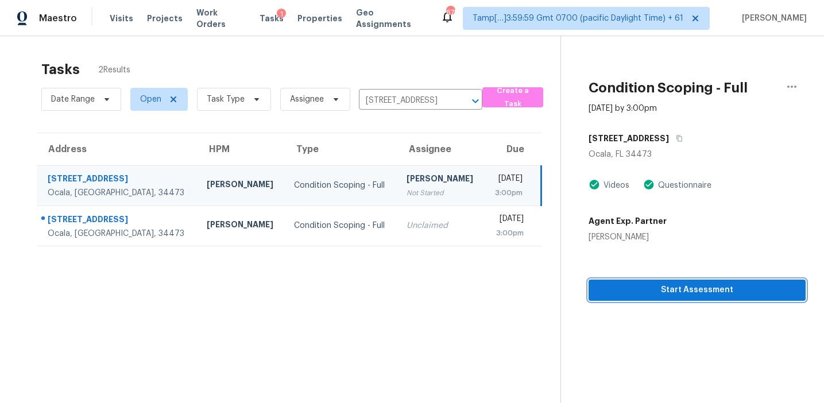
click at [661, 285] on span "Start Assessment" at bounding box center [697, 290] width 199 height 14
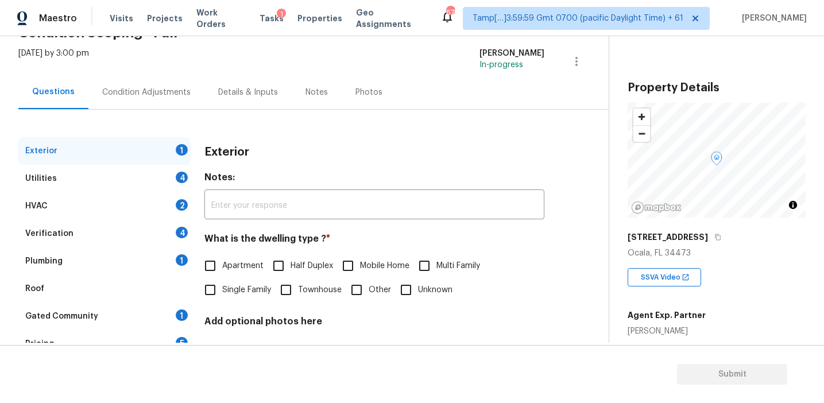
scroll to position [128, 0]
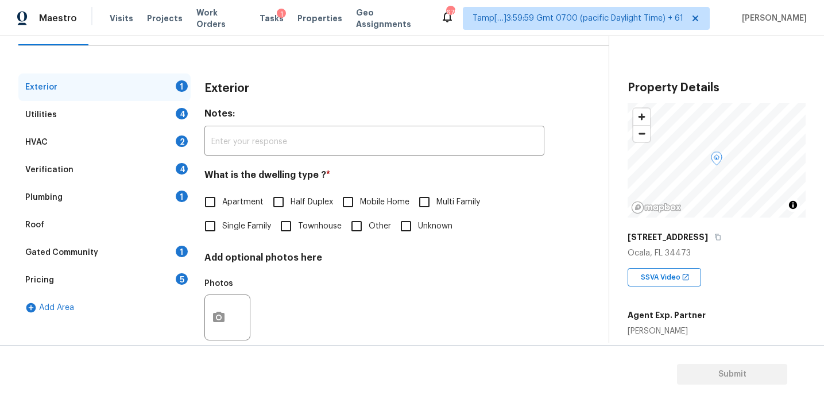
click at [156, 280] on div "Pricing 5" at bounding box center [104, 280] width 172 height 28
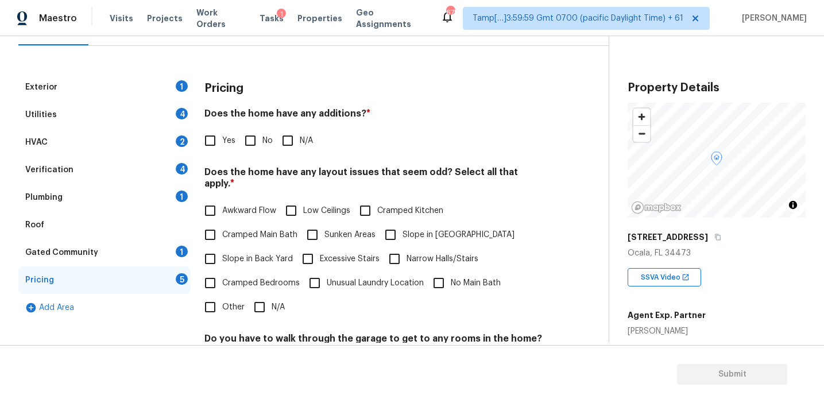
click at [367, 145] on div "Yes No N/A" at bounding box center [374, 141] width 340 height 24
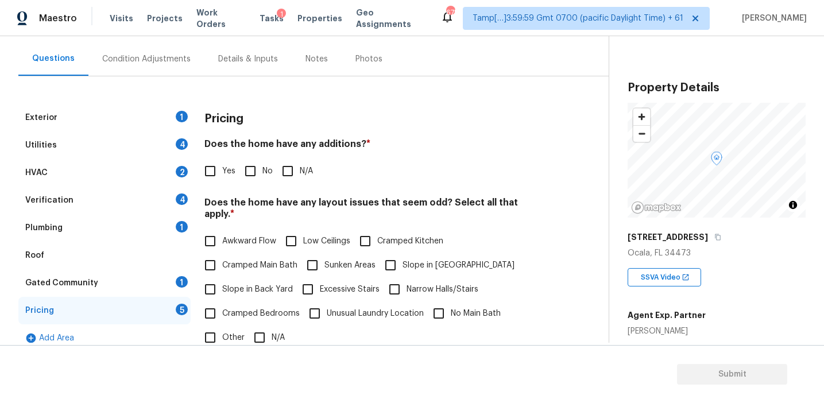
scroll to position [94, 0]
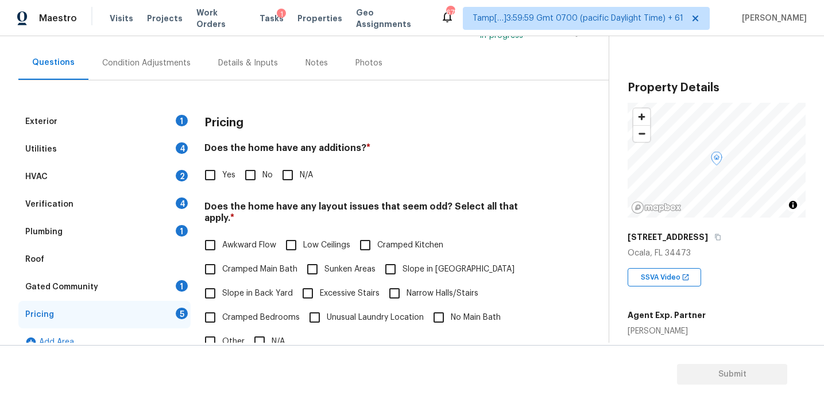
click at [367, 145] on h4 "Does the home have any additions? *" at bounding box center [374, 150] width 340 height 16
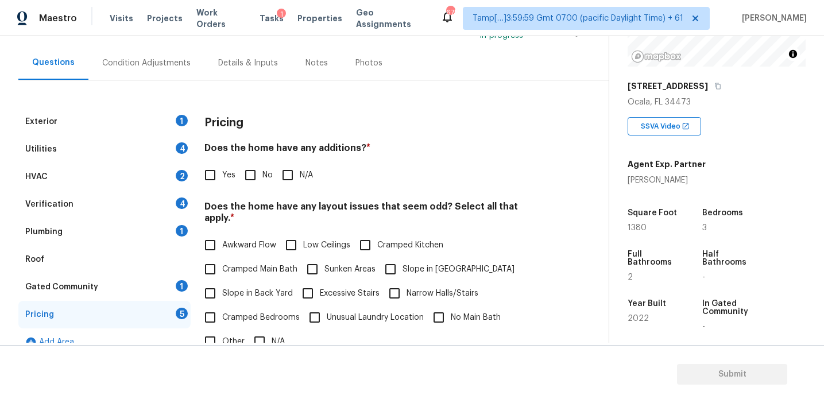
scroll to position [146, 0]
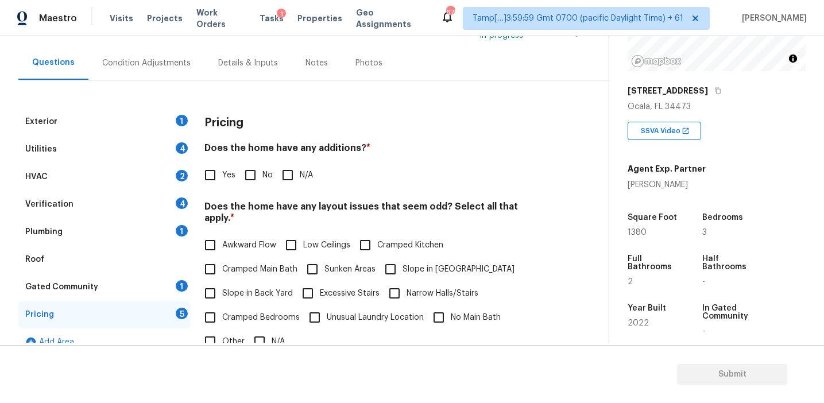
click at [257, 129] on div "Pricing" at bounding box center [374, 123] width 340 height 30
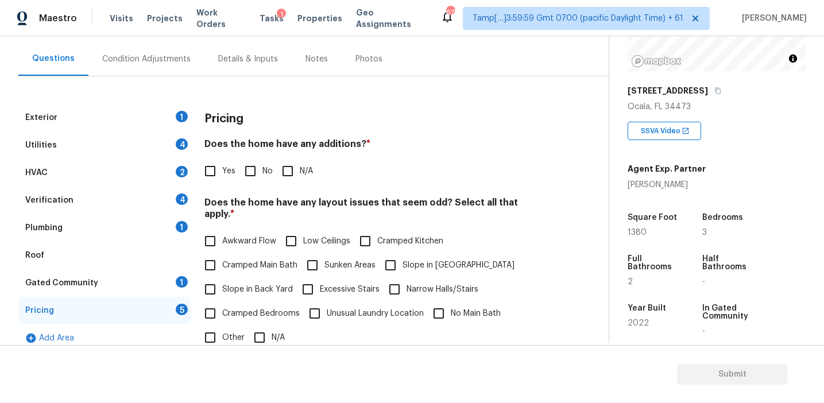
click at [257, 129] on div "Pricing" at bounding box center [374, 119] width 340 height 30
click at [387, 134] on div "Pricing Does the home have any additions? * Yes No N/A Does the home have any l…" at bounding box center [374, 327] width 340 height 447
click at [234, 210] on span "*" at bounding box center [232, 214] width 4 height 9
click at [543, 191] on div "Pricing Does the home have any additions? * Yes No N/A Does the home have any l…" at bounding box center [374, 327] width 340 height 447
click at [145, 72] on div "Condition Adjustments" at bounding box center [146, 59] width 116 height 34
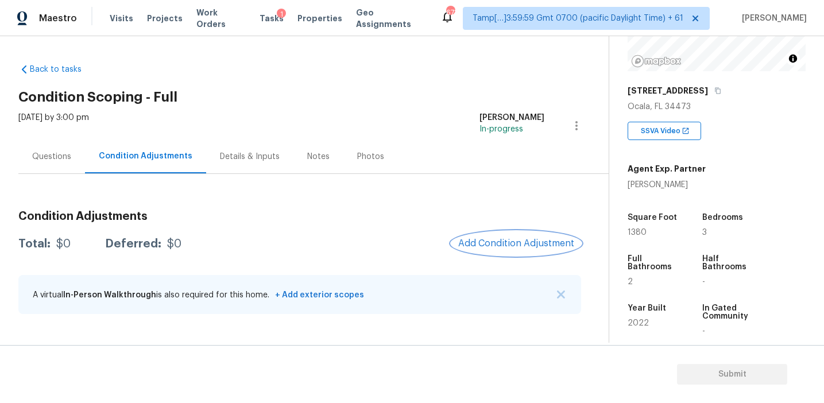
click at [490, 244] on span "Add Condition Adjustment" at bounding box center [516, 243] width 116 height 10
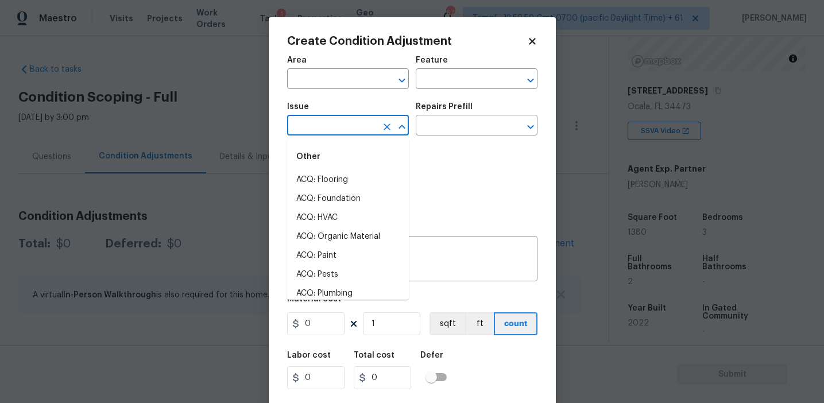
click at [351, 129] on input "text" at bounding box center [332, 127] width 90 height 18
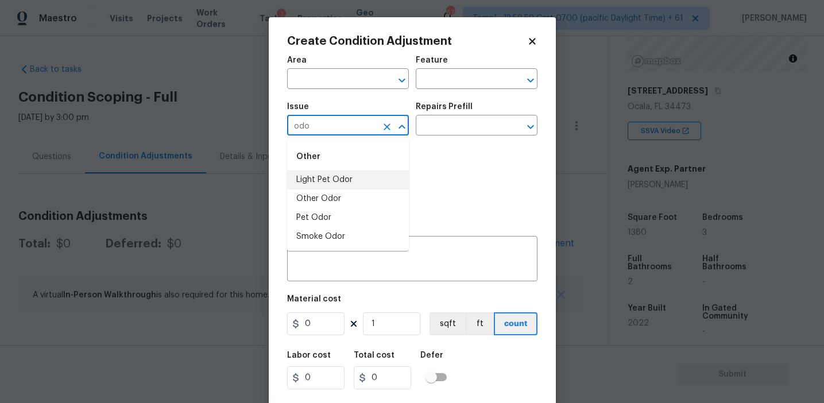
click at [359, 181] on li "Light Pet Odor" at bounding box center [348, 180] width 122 height 19
type input "Light Pet Odor"
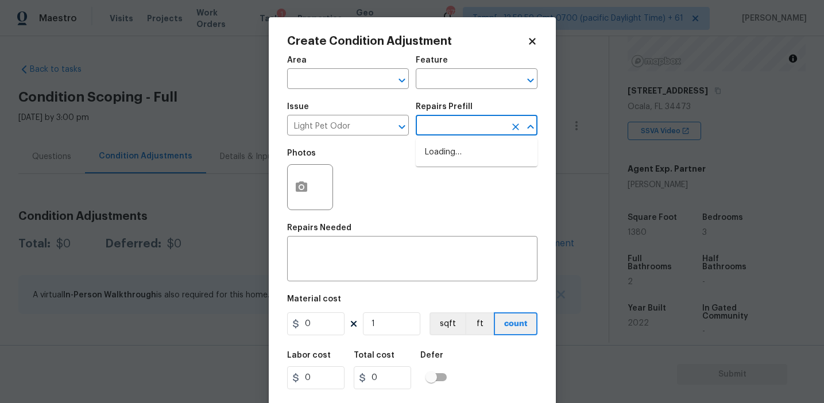
type textarea "Acquisition Scope: 1-2 pets present"
type input "575"
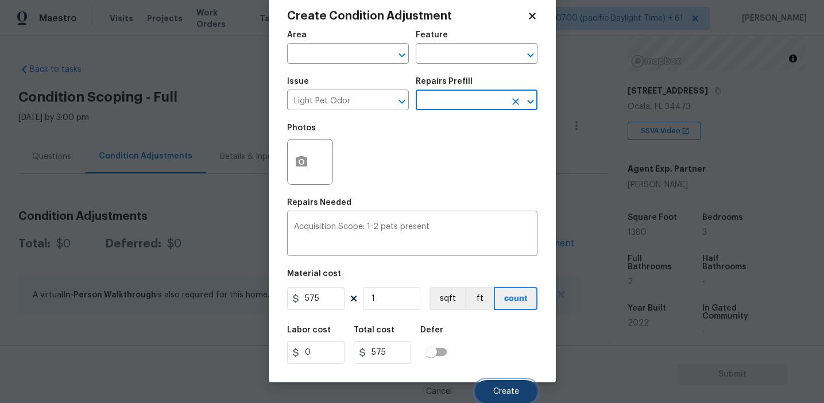
click at [496, 384] on button "Create" at bounding box center [506, 391] width 63 height 23
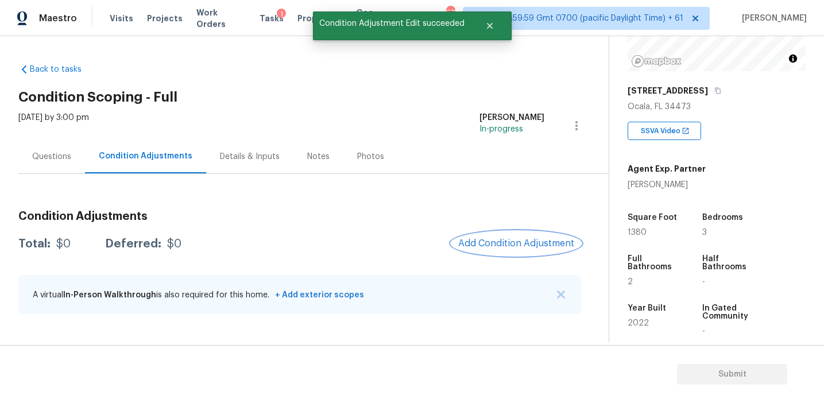
scroll to position [0, 0]
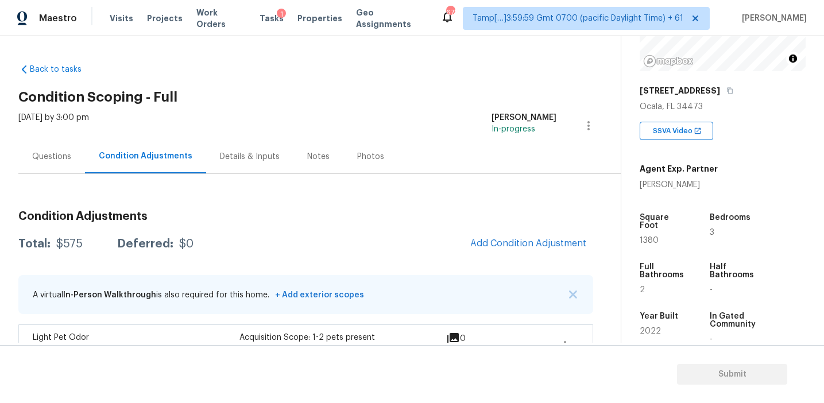
click at [65, 158] on div "Questions" at bounding box center [51, 156] width 39 height 11
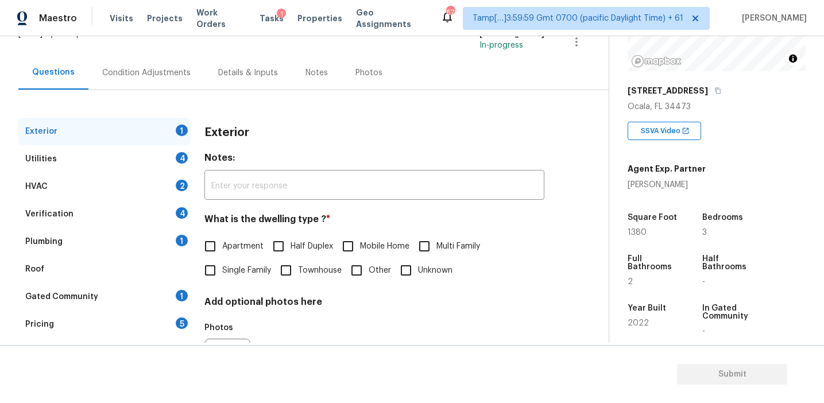
click at [156, 321] on div "Pricing 5" at bounding box center [104, 325] width 172 height 28
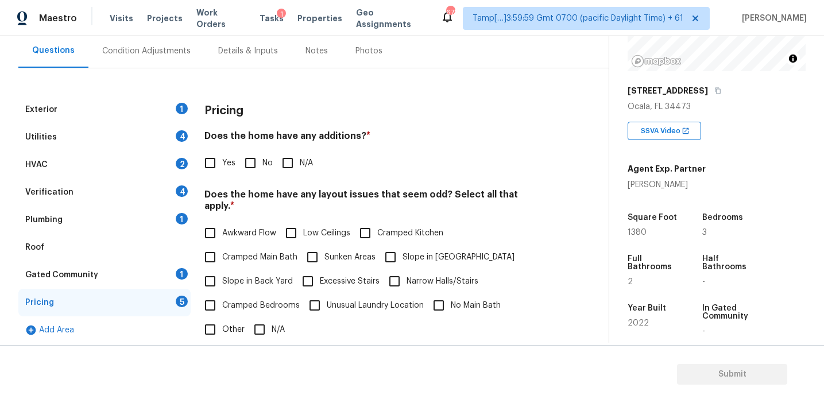
scroll to position [110, 0]
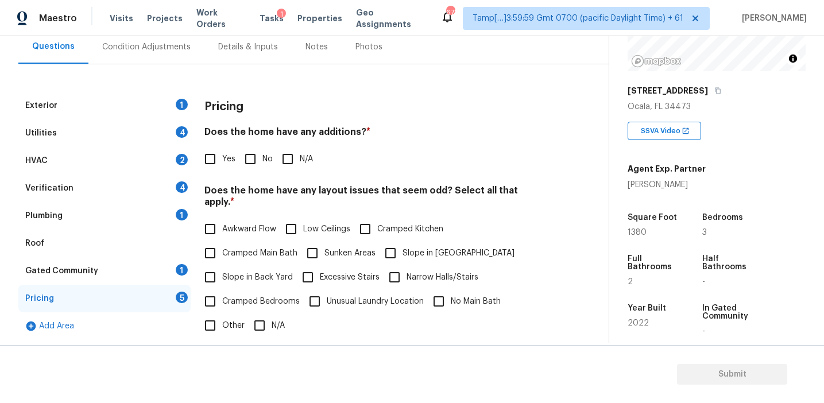
click at [256, 160] on input "No" at bounding box center [250, 159] width 24 height 24
checkbox input "true"
click at [257, 273] on label "Slope in Back Yard" at bounding box center [245, 278] width 95 height 24
click at [222, 273] on input "Slope in Back Yard" at bounding box center [210, 278] width 24 height 24
checkbox input "true"
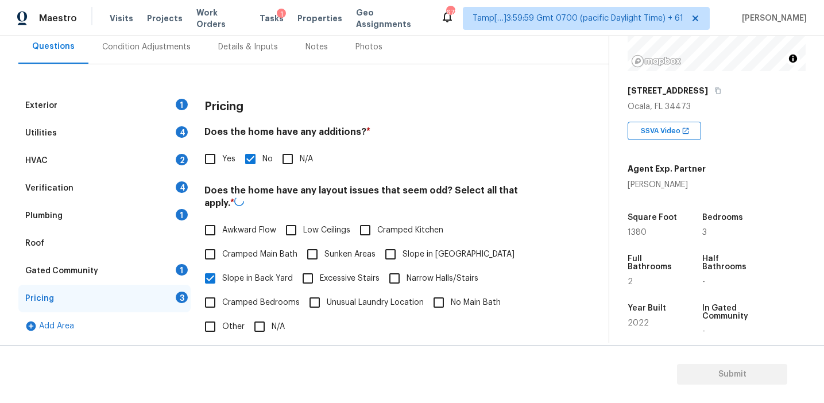
click at [392, 249] on input "Slope in Front Yard" at bounding box center [390, 254] width 24 height 24
checkbox input "true"
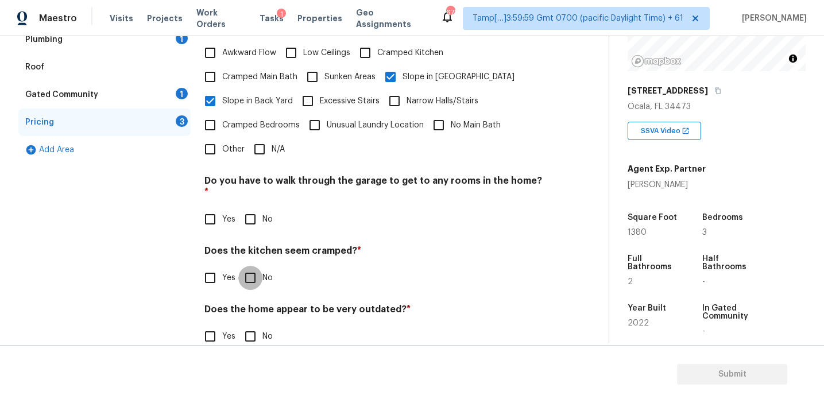
click at [256, 266] on input "No" at bounding box center [250, 278] width 24 height 24
checkbox input "true"
click at [252, 213] on div "Pricing Does the home have any additions? * Yes No N/A Does the home have any l…" at bounding box center [374, 140] width 340 height 448
click at [252, 207] on input "No" at bounding box center [250, 219] width 24 height 24
checkbox input "true"
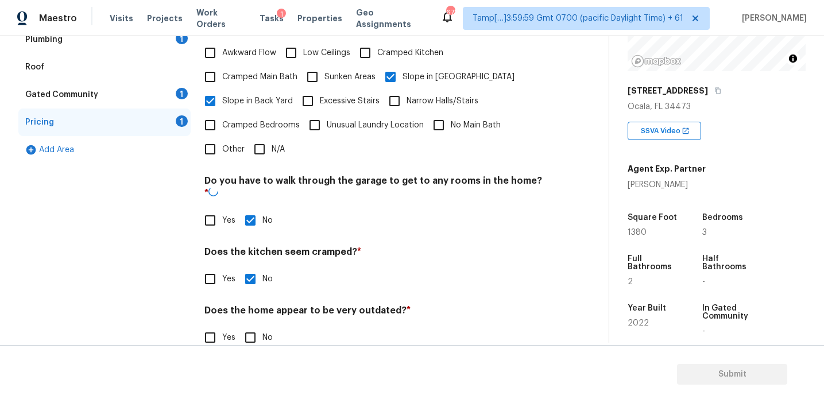
click at [252, 326] on input "No" at bounding box center [250, 338] width 24 height 24
checkbox input "true"
click at [172, 99] on div "Gated Community 1" at bounding box center [104, 95] width 172 height 28
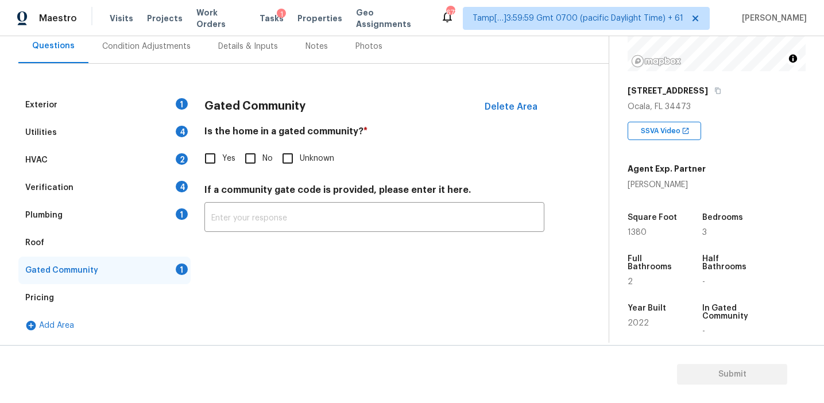
click at [258, 174] on div "Gated Community Delete Area Is the home in a gated community? * Yes No Unknown …" at bounding box center [374, 168] width 340 height 154
click at [250, 159] on input "No" at bounding box center [250, 158] width 24 height 24
checkbox input "true"
click at [153, 215] on div "Plumbing 1" at bounding box center [104, 216] width 172 height 28
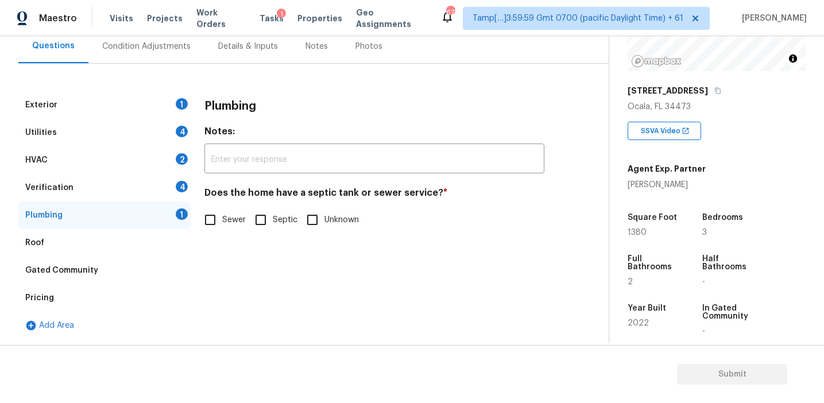
click at [200, 225] on input "Sewer" at bounding box center [210, 220] width 24 height 24
checkbox input "true"
click at [266, 226] on input "Septic" at bounding box center [261, 220] width 24 height 24
checkbox input "true"
checkbox input "false"
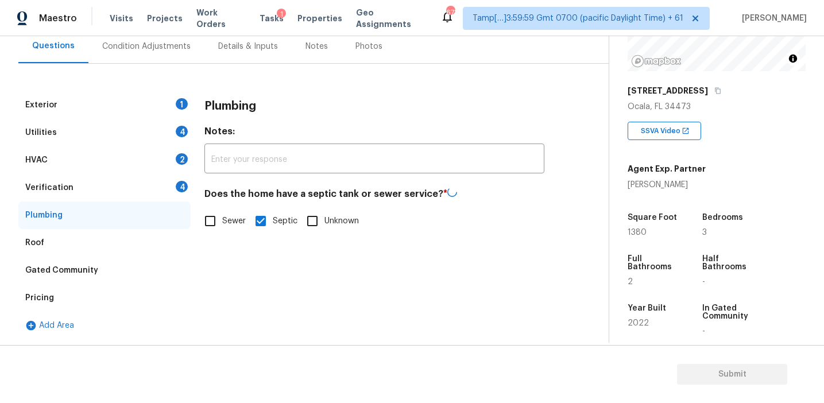
click at [157, 185] on div "Verification 4" at bounding box center [104, 188] width 172 height 28
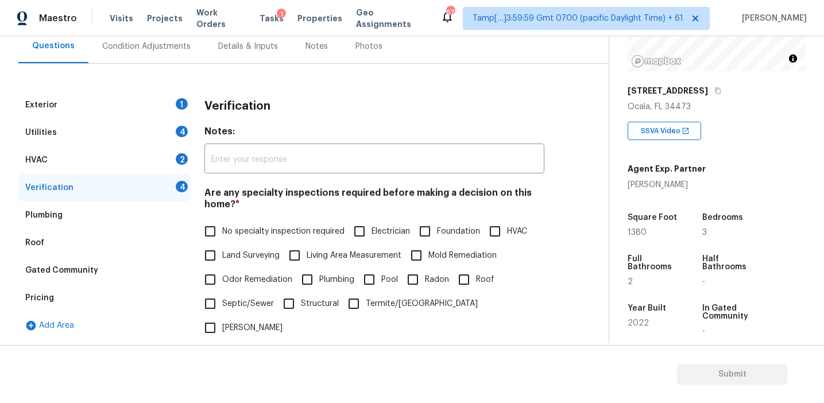
click at [240, 229] on span "No specialty inspection required" at bounding box center [283, 232] width 122 height 12
click at [222, 229] on input "No specialty inspection required" at bounding box center [210, 231] width 24 height 24
checkbox input "true"
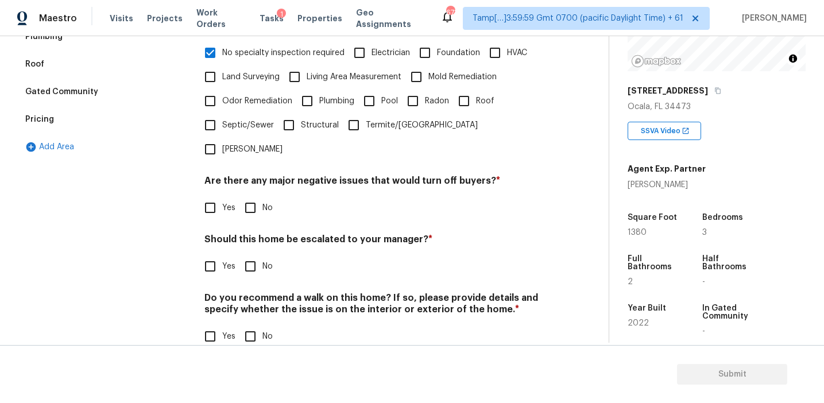
scroll to position [288, 0]
click at [252, 197] on input "No" at bounding box center [250, 209] width 24 height 24
checkbox input "true"
click at [249, 326] on input "No" at bounding box center [250, 338] width 24 height 24
checkbox input "true"
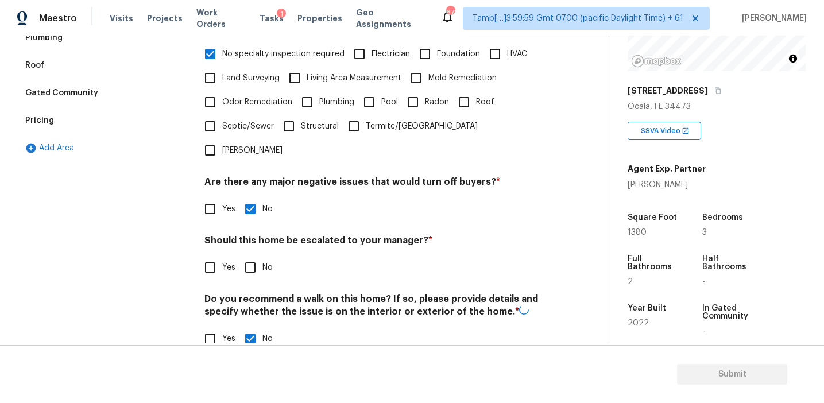
click at [214, 256] on input "Yes" at bounding box center [210, 268] width 24 height 24
checkbox input "true"
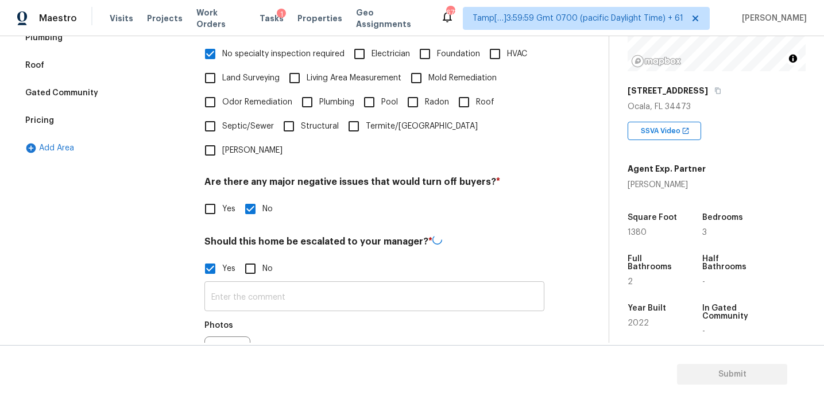
click at [243, 284] on input "text" at bounding box center [374, 297] width 340 height 27
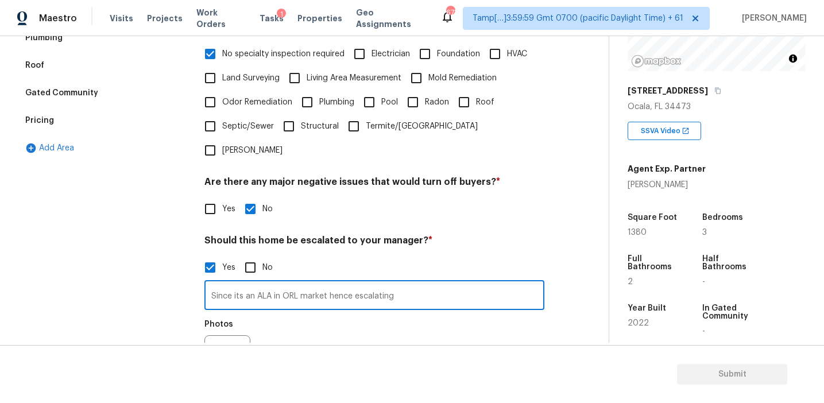
type input "Since its an ALA in ORL market hence escalating"
click at [212, 336] on button "button" at bounding box center [219, 358] width 28 height 45
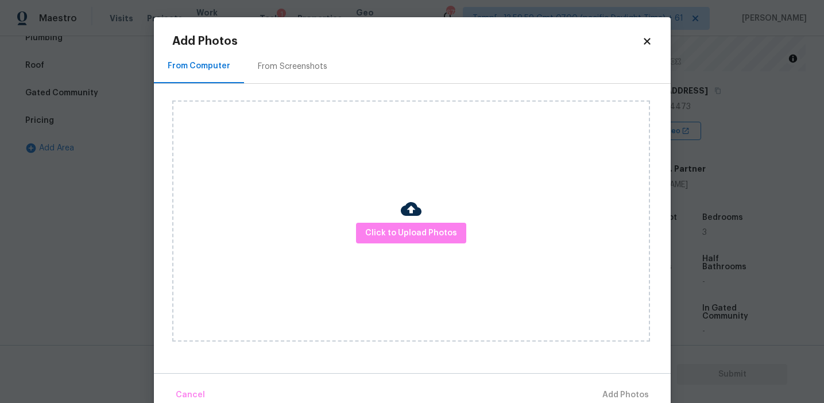
click at [290, 75] on div "From Screenshots" at bounding box center [292, 66] width 97 height 34
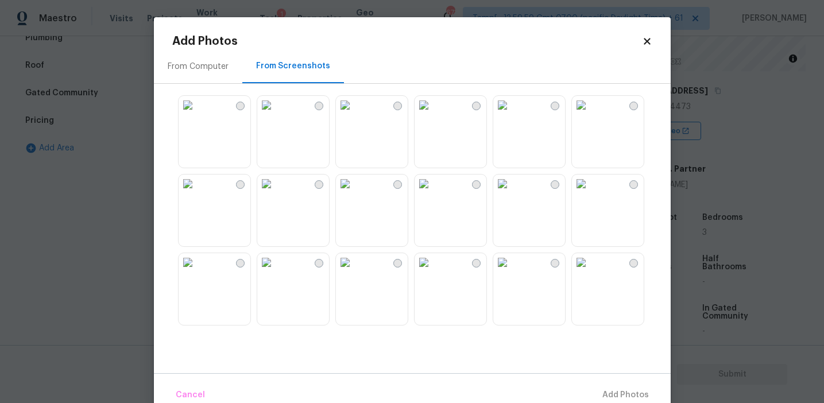
click at [354, 114] on img at bounding box center [345, 105] width 18 height 18
click at [614, 389] on span "Add 1 Photo(s)" at bounding box center [620, 395] width 57 height 14
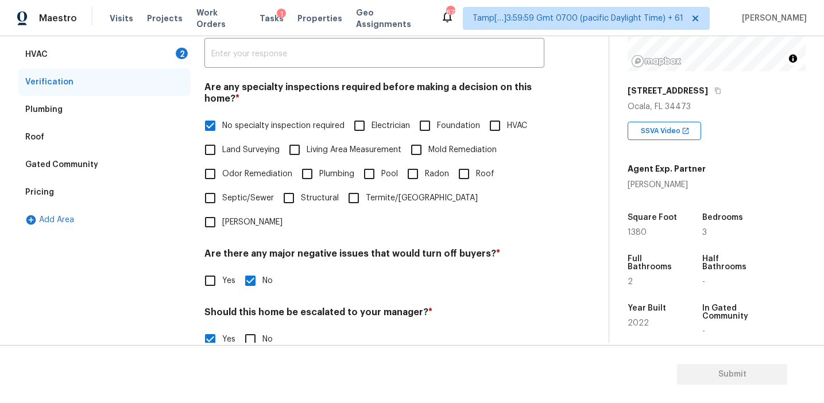
click at [171, 54] on div "HVAC 2" at bounding box center [104, 55] width 172 height 28
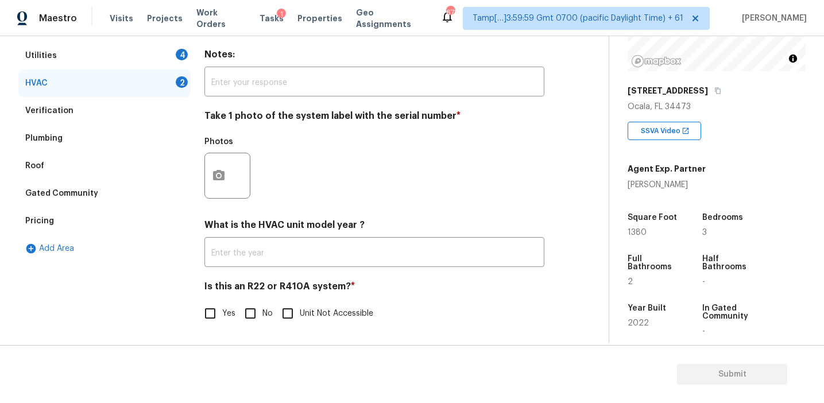
scroll to position [188, 0]
click at [247, 312] on input "No" at bounding box center [250, 313] width 24 height 24
checkbox input "true"
click at [212, 179] on icon "button" at bounding box center [219, 176] width 14 height 14
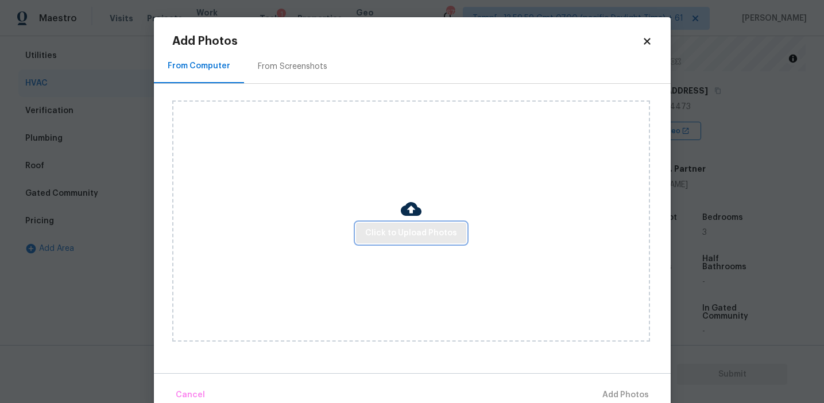
click at [408, 227] on span "Click to Upload Photos" at bounding box center [411, 233] width 92 height 14
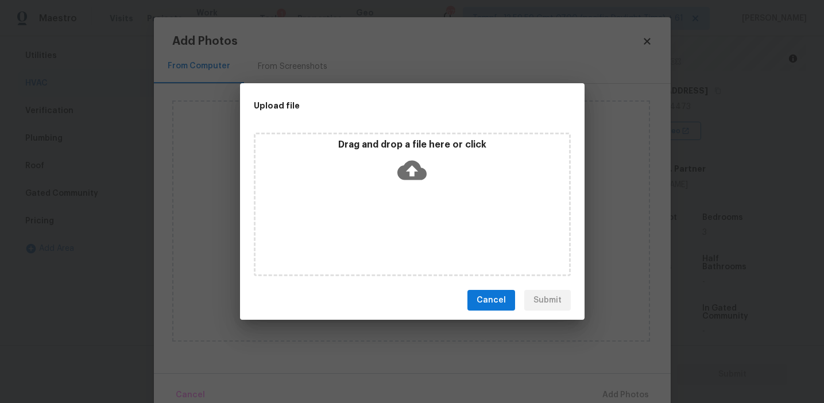
click at [389, 162] on div "Drag and drop a file here or click" at bounding box center [413, 163] width 314 height 49
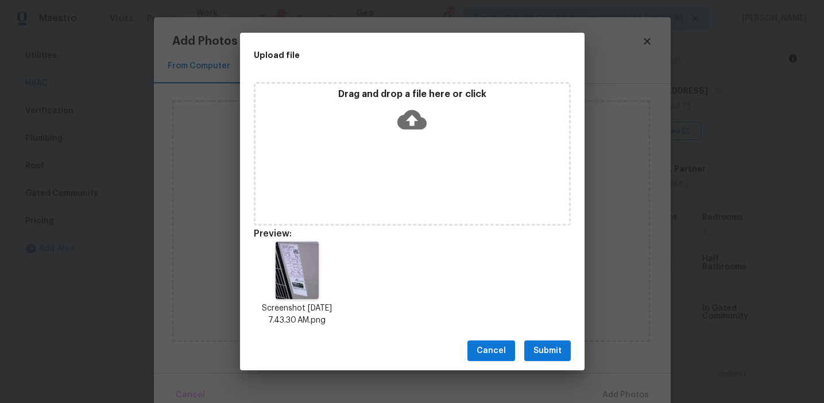
click at [552, 346] on span "Submit" at bounding box center [547, 351] width 28 height 14
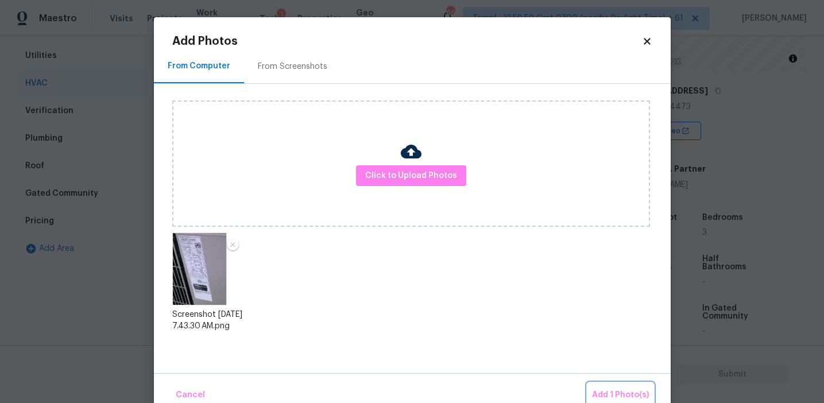
click at [614, 389] on span "Add 1 Photo(s)" at bounding box center [620, 395] width 57 height 14
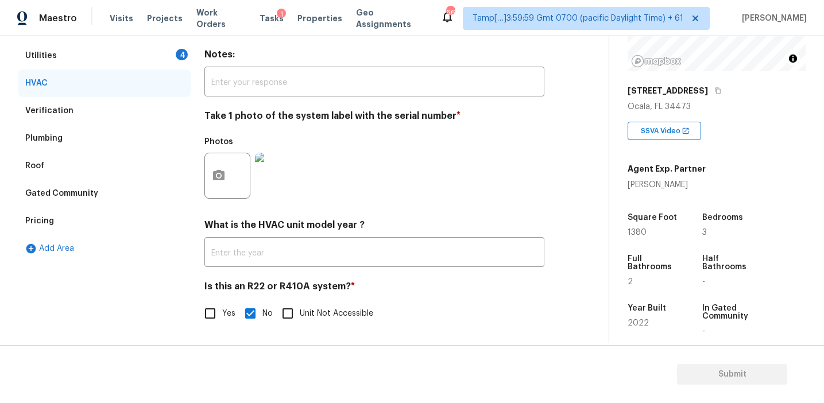
click at [170, 56] on div "Utilities 4" at bounding box center [104, 56] width 172 height 28
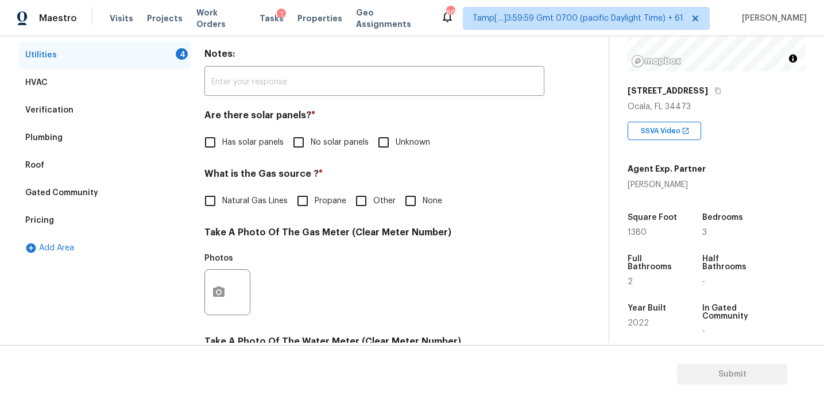
click at [313, 144] on span "No solar panels" at bounding box center [340, 143] width 58 height 12
click at [311, 144] on input "No solar panels" at bounding box center [299, 142] width 24 height 24
checkbox input "true"
click at [409, 209] on input "None" at bounding box center [410, 201] width 24 height 24
checkbox input "true"
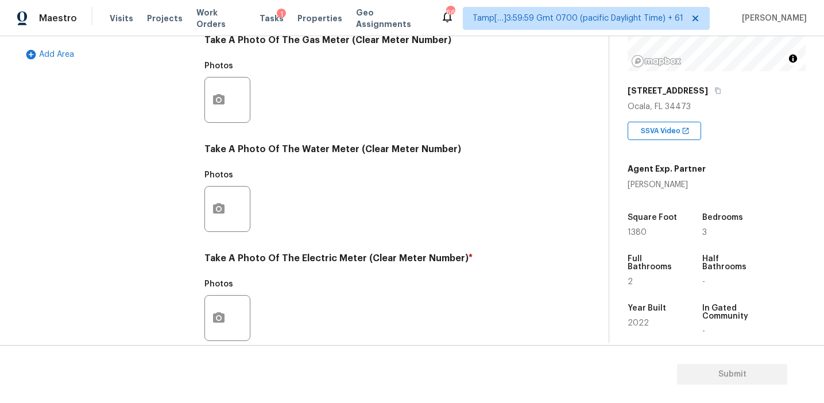
scroll to position [461, 0]
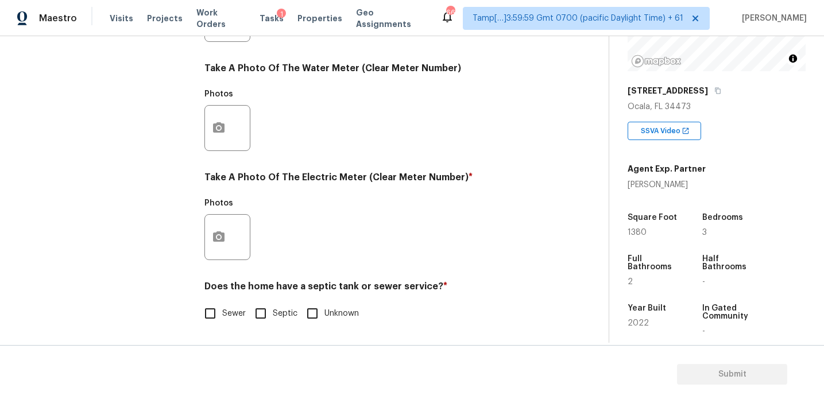
click at [210, 310] on input "Sewer" at bounding box center [210, 313] width 24 height 24
checkbox input "true"
click at [216, 246] on button "button" at bounding box center [219, 237] width 28 height 45
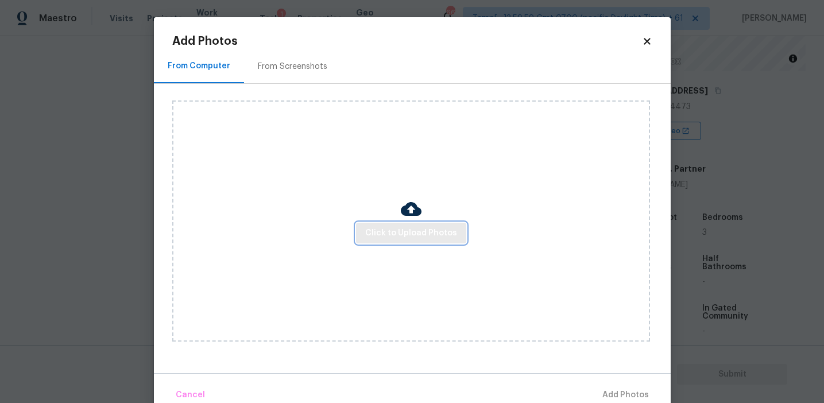
click at [370, 233] on span "Click to Upload Photos" at bounding box center [411, 233] width 92 height 14
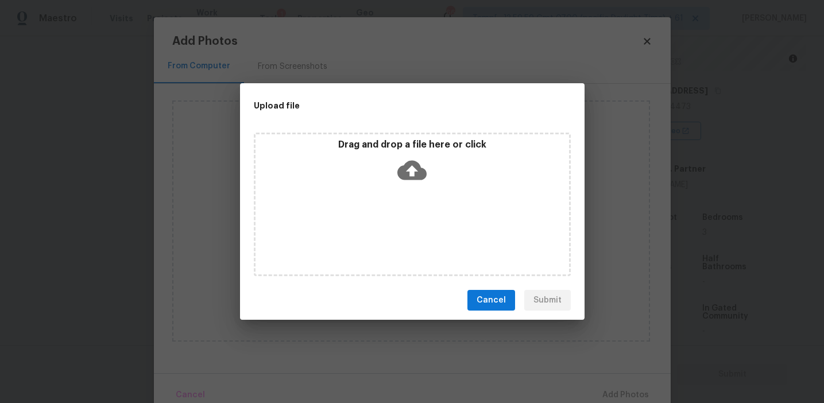
click at [370, 143] on p "Drag and drop a file here or click" at bounding box center [413, 145] width 314 height 12
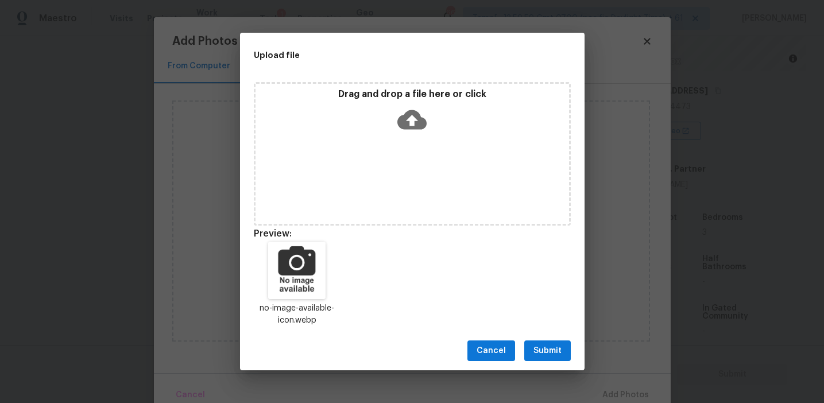
click at [546, 346] on span "Submit" at bounding box center [547, 351] width 28 height 14
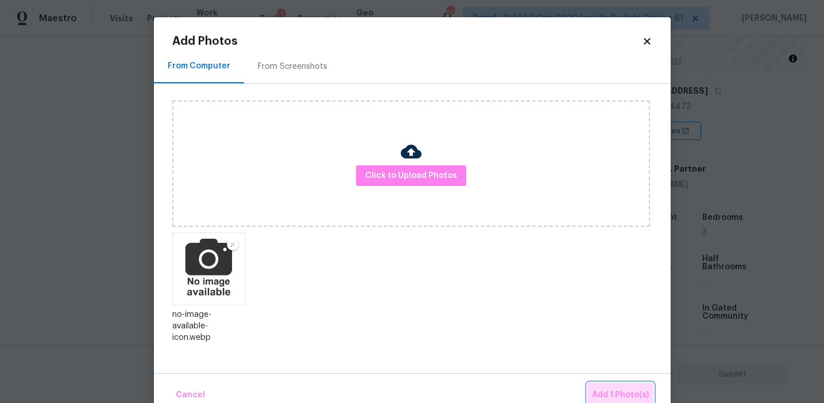
click at [593, 386] on button "Add 1 Photo(s)" at bounding box center [620, 395] width 66 height 25
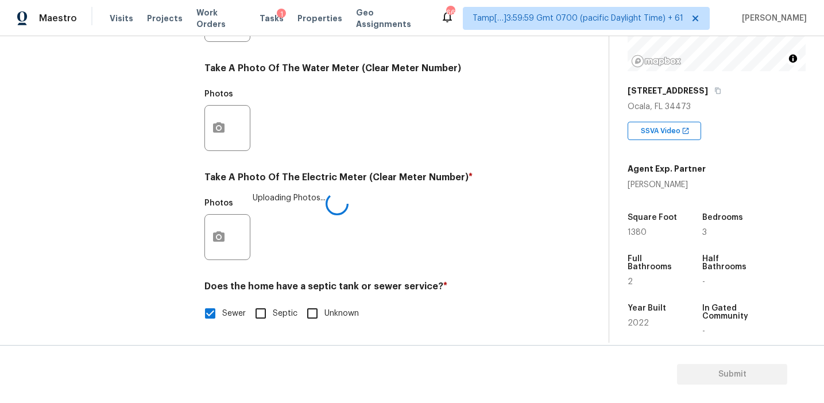
click at [404, 215] on div "Photos Uploading Photos..." at bounding box center [374, 229] width 340 height 75
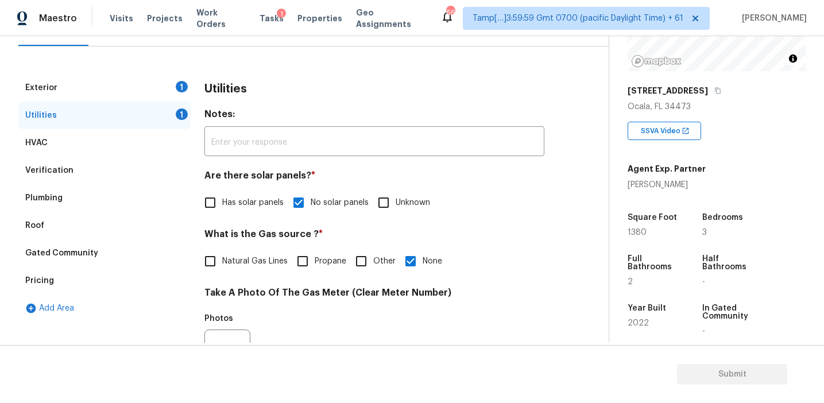
scroll to position [96, 0]
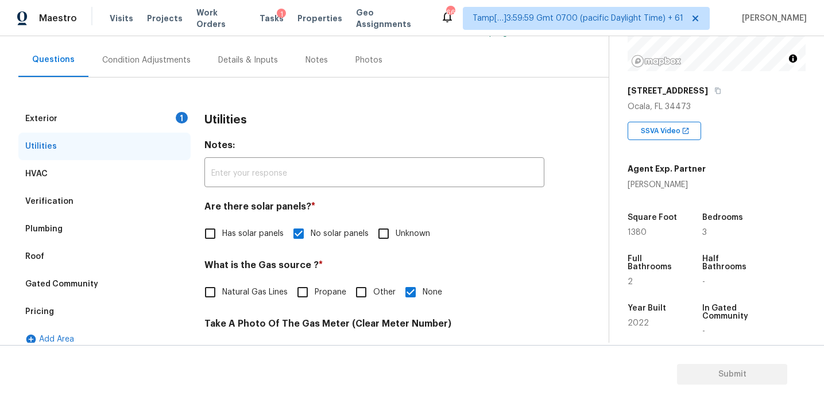
click at [161, 115] on div "Exterior 1" at bounding box center [104, 119] width 172 height 28
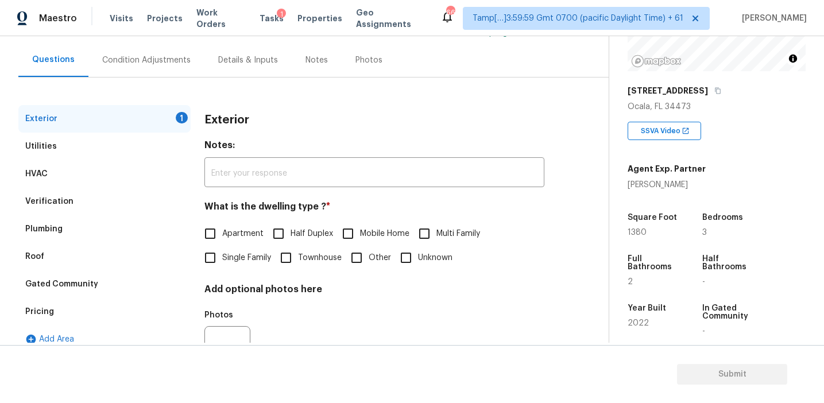
click at [218, 261] on input "Single Family" at bounding box center [210, 258] width 24 height 24
checkbox input "true"
click at [175, 58] on div "Condition Adjustments" at bounding box center [146, 60] width 88 height 11
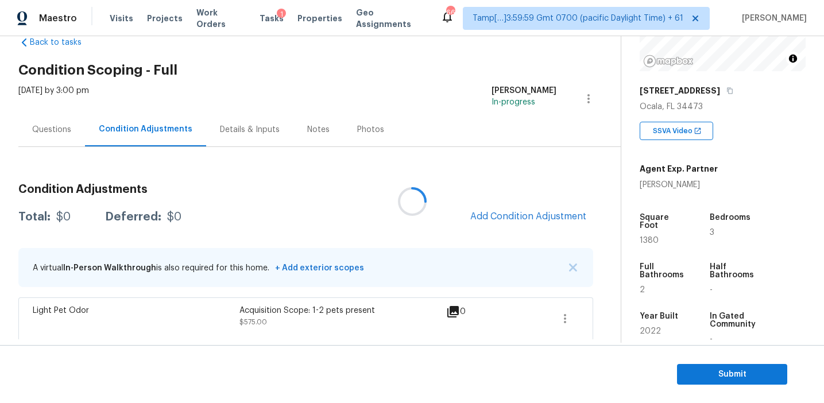
scroll to position [28, 0]
click at [516, 218] on span "Add Condition Adjustment" at bounding box center [528, 216] width 116 height 10
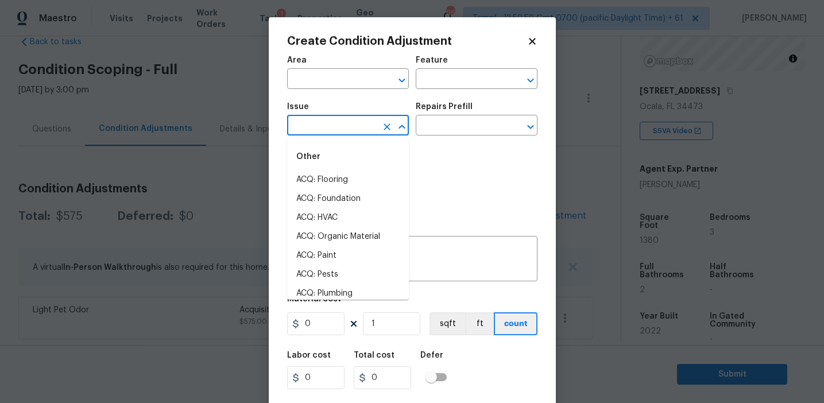
click at [331, 122] on input "text" at bounding box center [332, 127] width 90 height 18
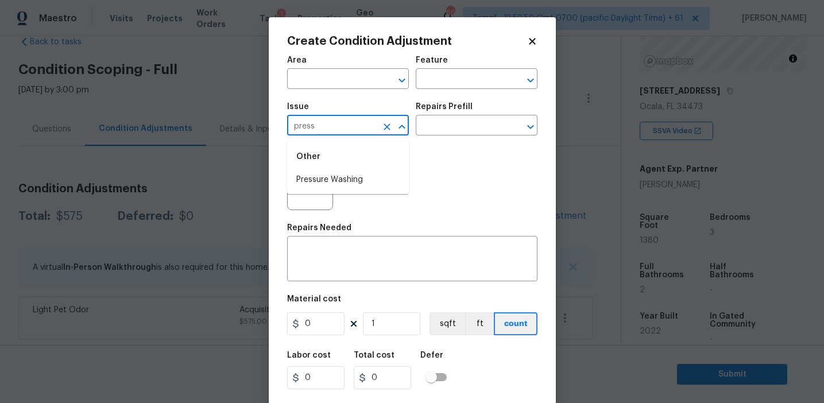
click at [353, 180] on li "Pressure Washing" at bounding box center [348, 180] width 122 height 19
type input "Pressure Washing"
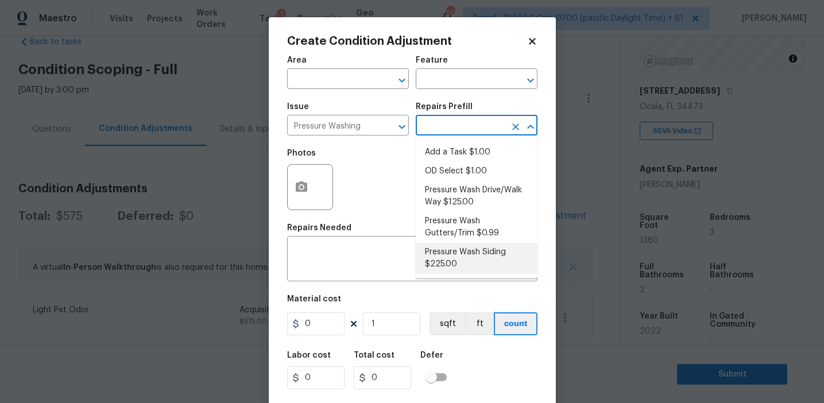
click at [444, 249] on li "Pressure Wash Siding $225.00" at bounding box center [477, 258] width 122 height 31
type input "Siding"
type textarea "Protect areas as needed for pressure washing. Pressure wash the siding on the h…"
type input "225"
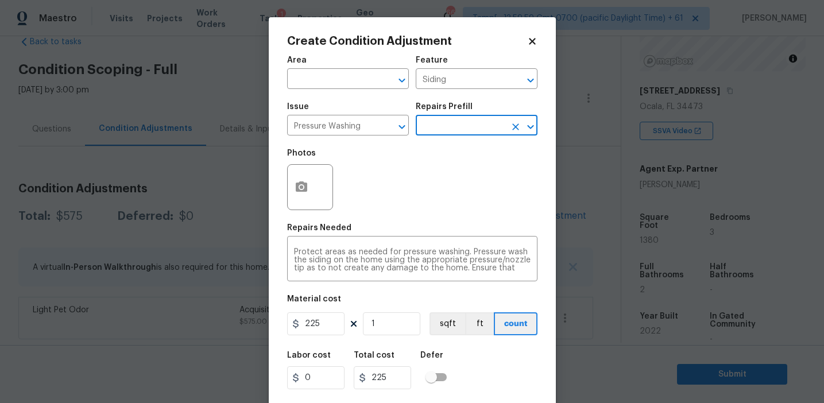
click at [444, 249] on textarea "Protect areas as needed for pressure washing. Pressure wash the siding on the h…" at bounding box center [412, 260] width 237 height 24
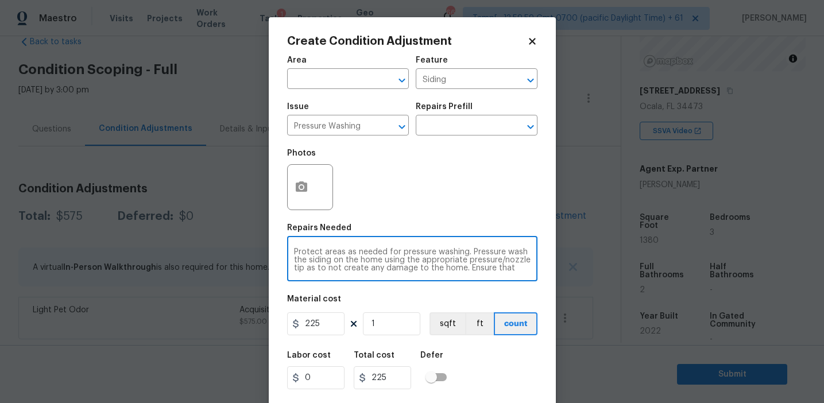
scroll to position [16, 0]
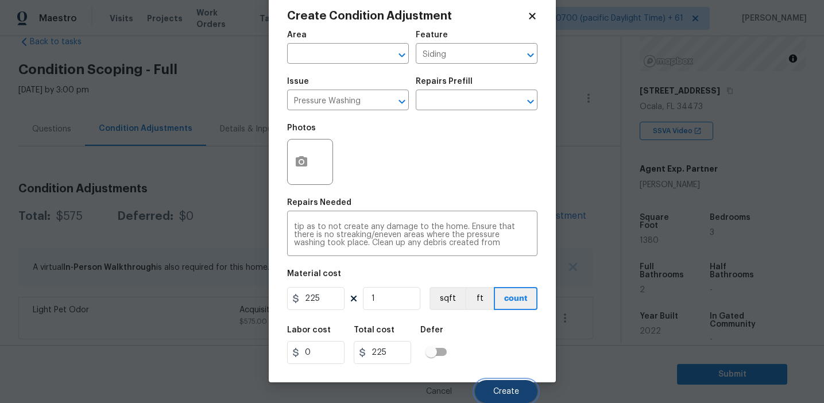
click at [503, 385] on button "Create" at bounding box center [506, 391] width 63 height 23
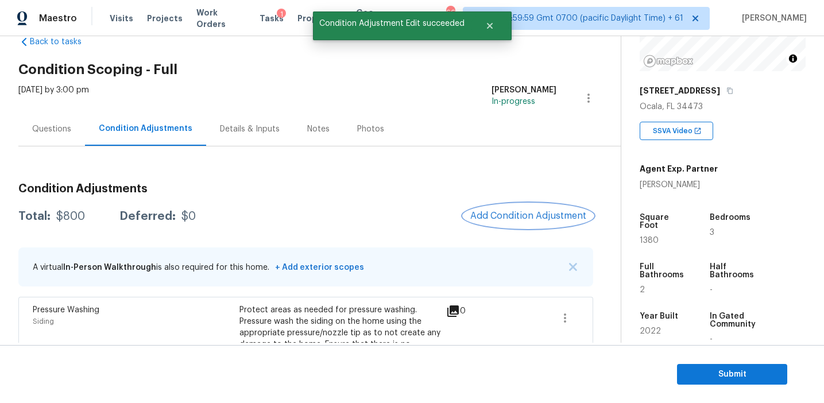
scroll to position [80, 0]
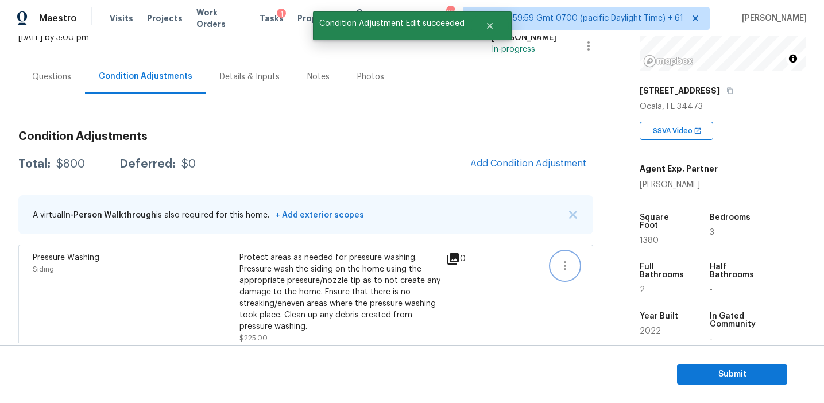
click at [574, 263] on button "button" at bounding box center [565, 266] width 28 height 28
click at [598, 260] on div "Edit" at bounding box center [631, 263] width 90 height 11
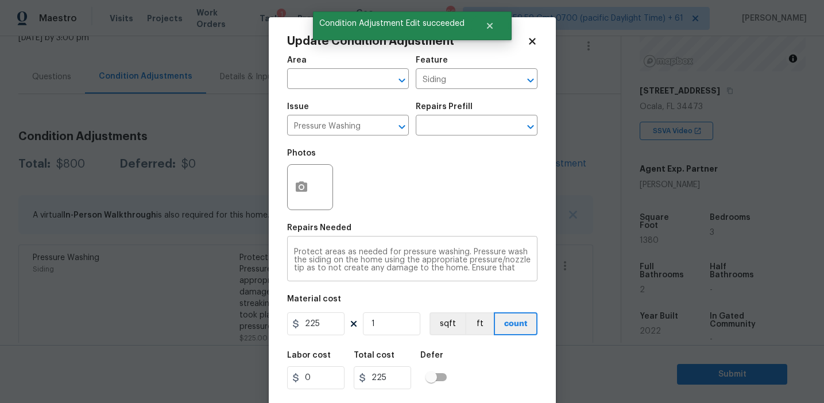
scroll to position [16, 0]
click at [355, 260] on textarea "Protect areas as needed for pressure washing. Pressure wash the siding on the h…" at bounding box center [412, 260] width 237 height 24
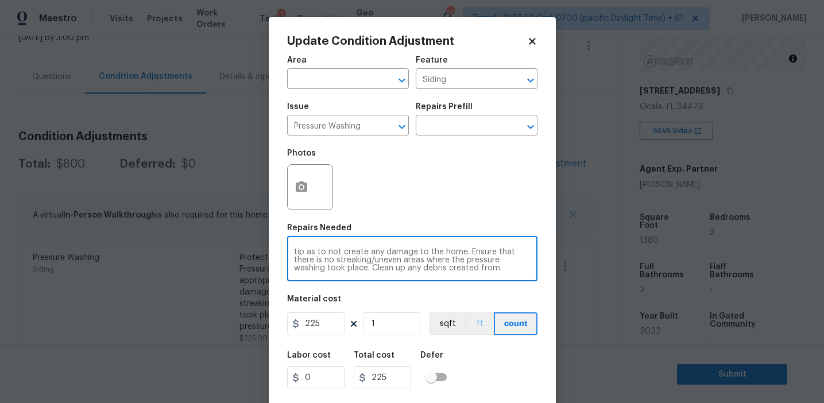
type textarea "Protect areas as needed for pressure washing. Pressure wash the siding on the h…"
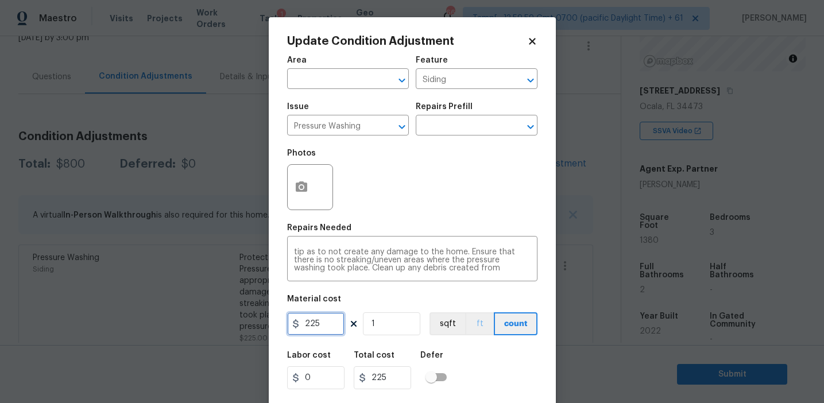
scroll to position [26, 0]
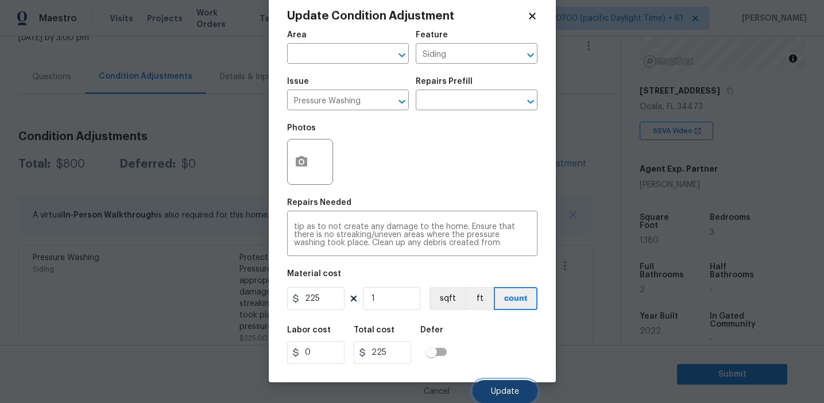
click at [502, 394] on span "Update" at bounding box center [505, 392] width 28 height 9
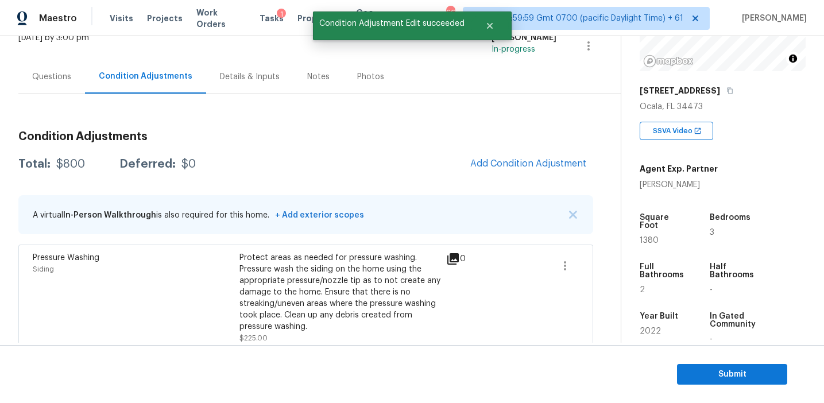
scroll to position [0, 0]
click at [486, 164] on span "Add Condition Adjustment" at bounding box center [528, 163] width 116 height 10
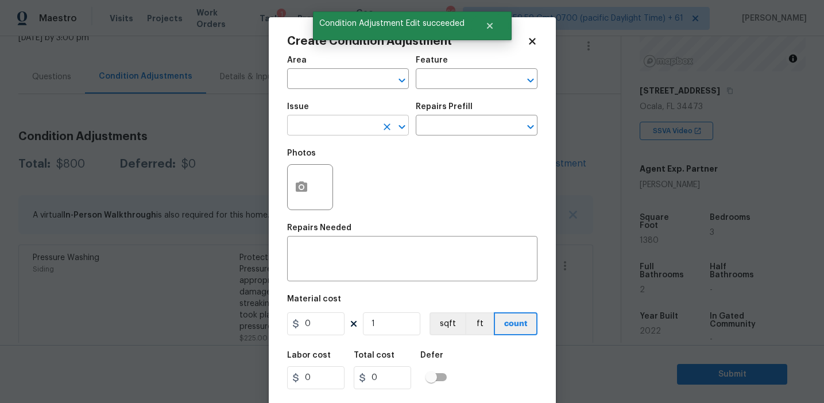
click at [351, 131] on input "text" at bounding box center [332, 127] width 90 height 18
click at [370, 181] on li "Pressure Washing" at bounding box center [348, 180] width 122 height 19
type input "Pressure Washing"
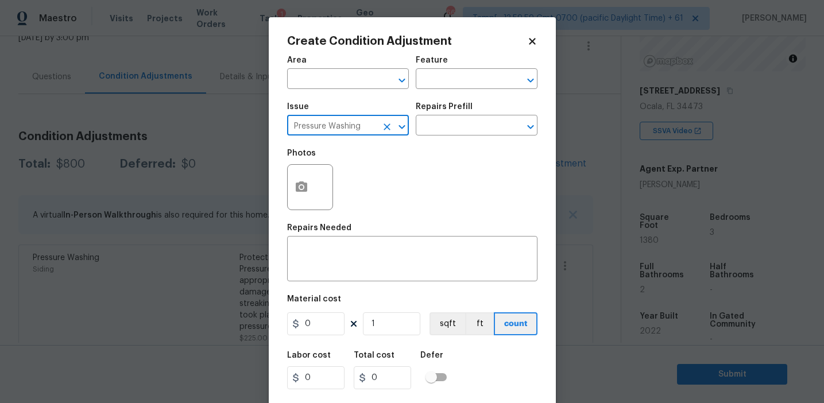
click at [386, 126] on icon "Clear" at bounding box center [386, 126] width 11 height 11
click at [389, 181] on li "Landscape Package" at bounding box center [348, 180] width 122 height 19
type input "Landscape Package"
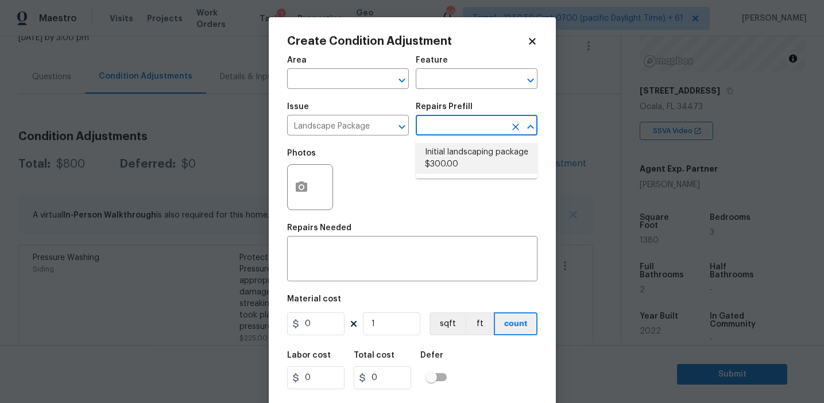
click at [458, 157] on li "Initial landscaping package $300.00" at bounding box center [477, 158] width 122 height 31
type input "Home Readiness Packages"
type textarea "Mowing of grass up to 6" in height. Mow, edge along driveways & sidewalks, trim…"
type input "300"
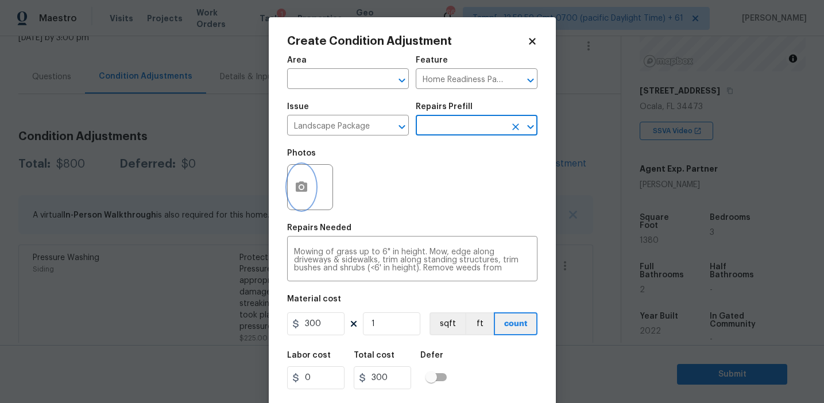
click at [300, 192] on icon "button" at bounding box center [302, 187] width 14 height 14
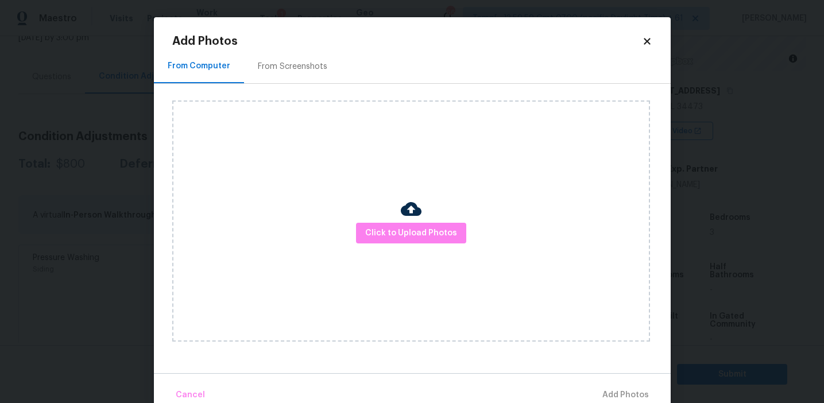
click at [293, 56] on div "From Screenshots" at bounding box center [292, 66] width 97 height 34
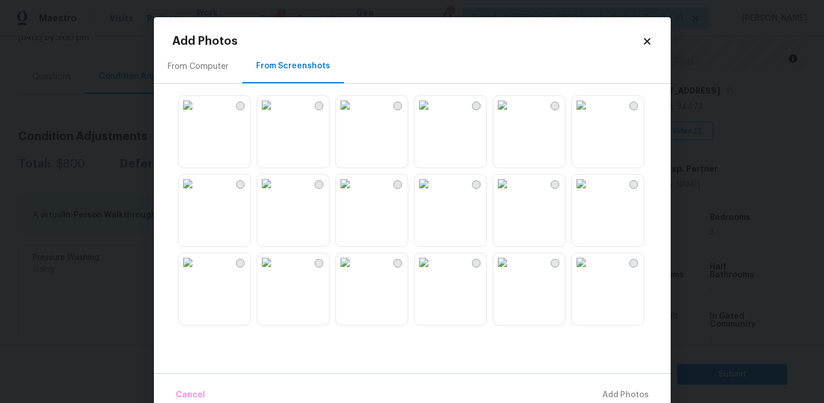
click at [197, 114] on img at bounding box center [188, 105] width 18 height 18
click at [276, 114] on img at bounding box center [266, 105] width 18 height 18
click at [354, 114] on img at bounding box center [345, 105] width 18 height 18
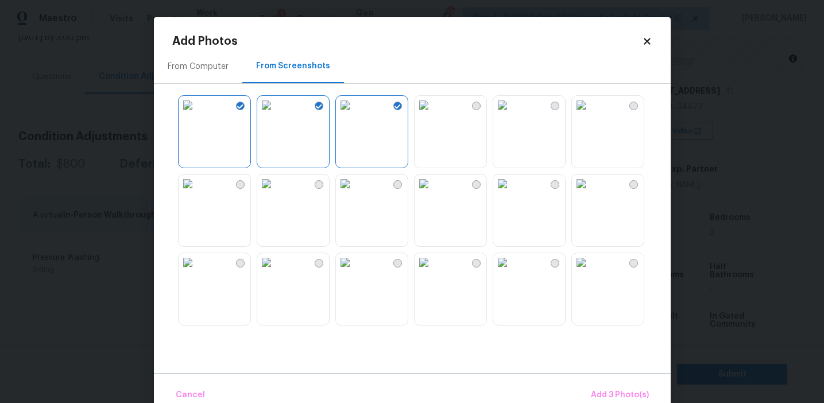
click at [427, 114] on img at bounding box center [424, 105] width 18 height 18
click at [598, 387] on button "Add 4 Photo(s)" at bounding box center [619, 395] width 68 height 25
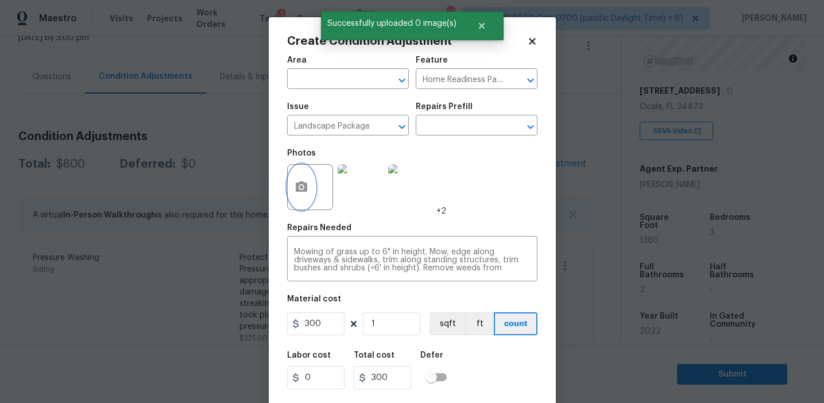
scroll to position [26, 0]
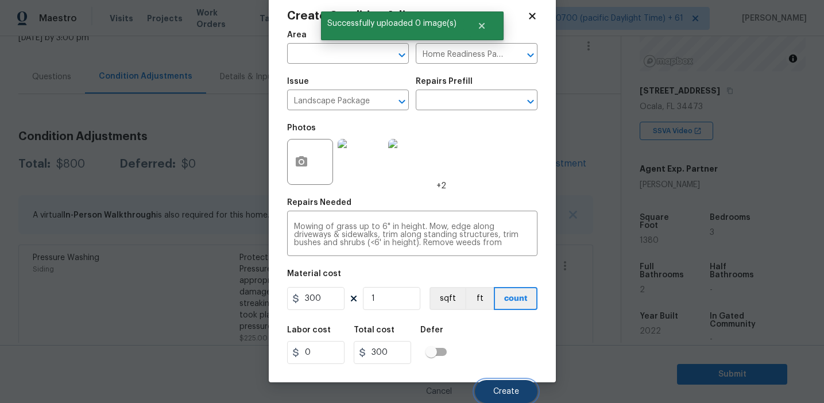
click at [511, 389] on span "Create" at bounding box center [506, 392] width 26 height 9
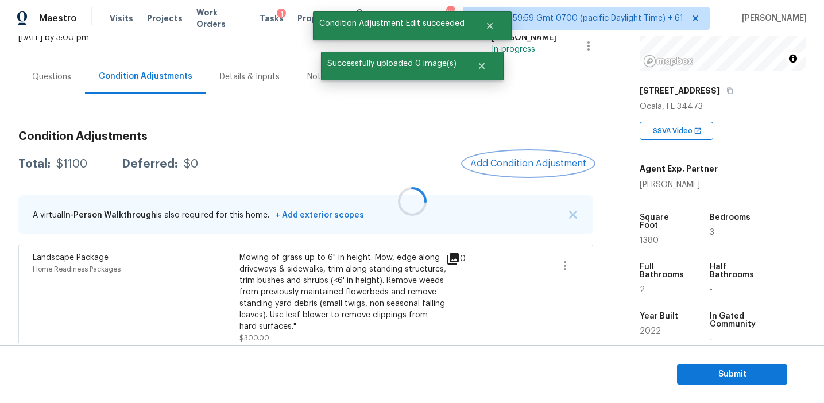
scroll to position [0, 0]
click at [517, 163] on span "Add Condition Adjustment" at bounding box center [528, 163] width 116 height 10
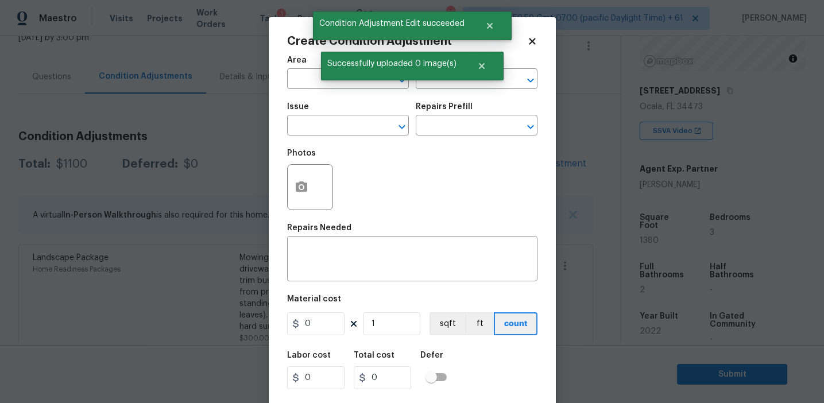
click at [311, 137] on span "Issue ​" at bounding box center [348, 119] width 122 height 47
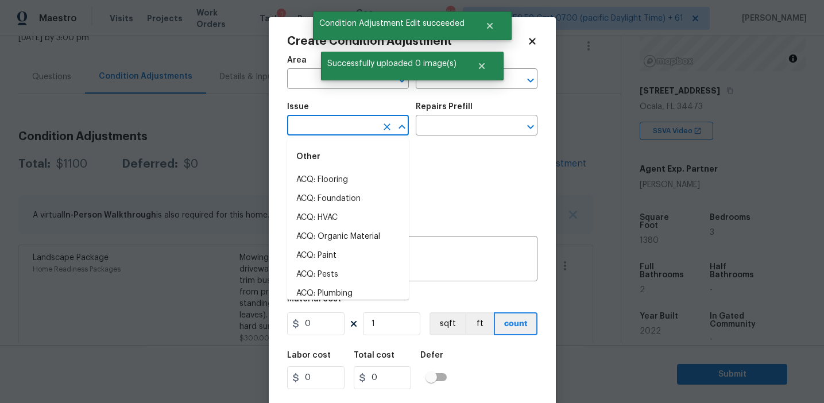
click at [310, 133] on input "text" at bounding box center [332, 127] width 90 height 18
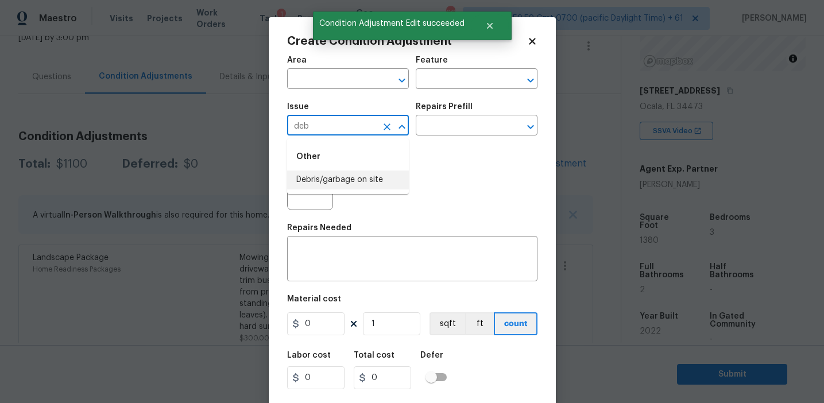
click at [342, 193] on ul "Other Debris/garbage on site" at bounding box center [348, 166] width 122 height 56
click at [349, 183] on li "Debris/garbage on site" at bounding box center [348, 180] width 122 height 19
type input "Debris/garbage on site"
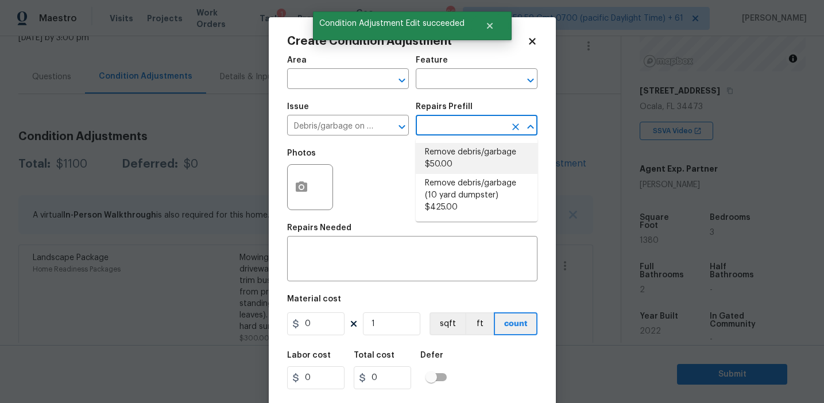
click at [442, 168] on li "Remove debris/garbage $50.00" at bounding box center [477, 158] width 122 height 31
type textarea "Remove, haul off, and properly dispose of any debris left by seller to offsite …"
type input "50"
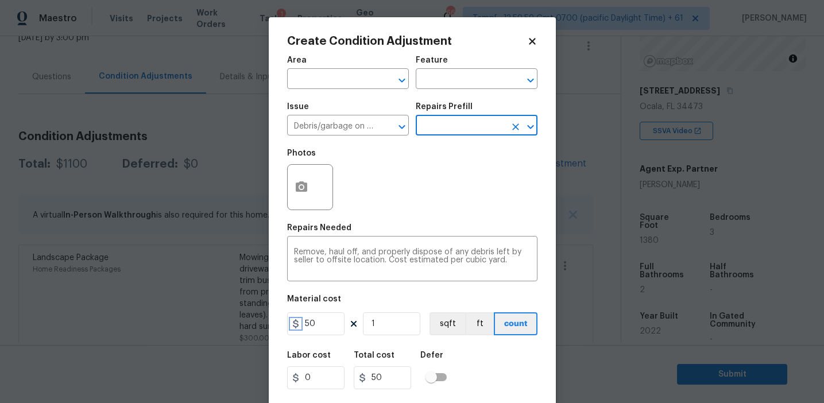
click at [299, 324] on icon at bounding box center [295, 323] width 9 height 9
click at [305, 325] on input "50" at bounding box center [315, 323] width 57 height 23
type input "250"
click at [299, 188] on icon "button" at bounding box center [302, 187] width 14 height 14
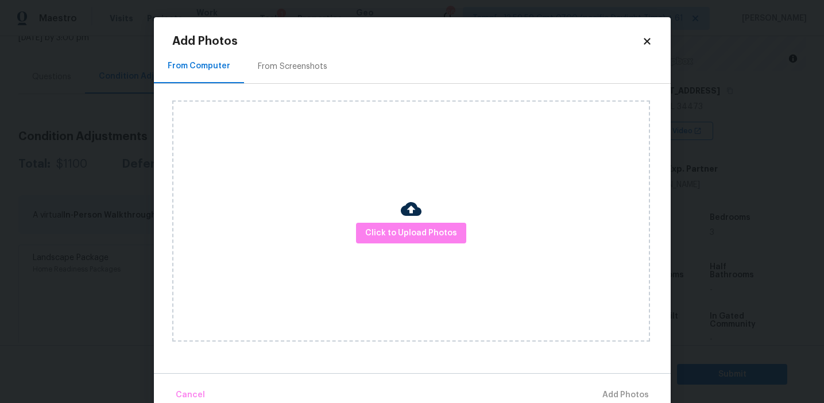
click at [308, 61] on div "From Screenshots" at bounding box center [292, 66] width 69 height 11
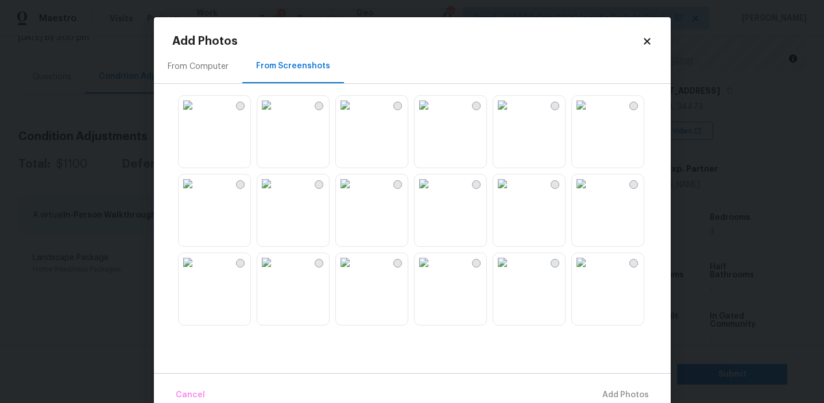
click at [276, 193] on img at bounding box center [266, 184] width 18 height 18
click at [433, 272] on img at bounding box center [424, 262] width 18 height 18
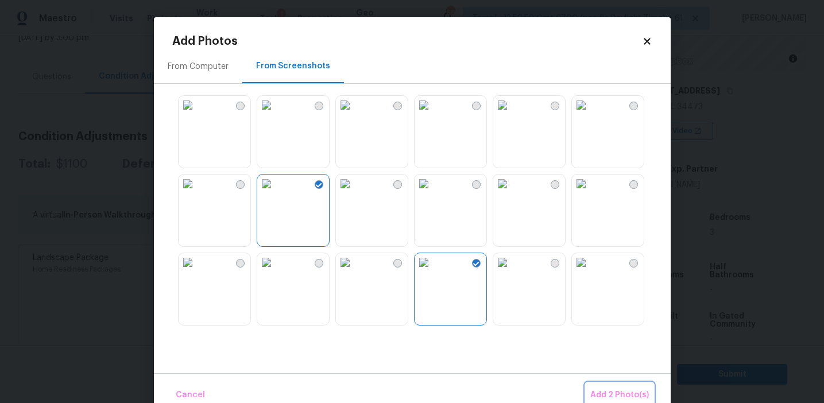
click at [604, 389] on span "Add 2 Photo(s)" at bounding box center [619, 395] width 59 height 14
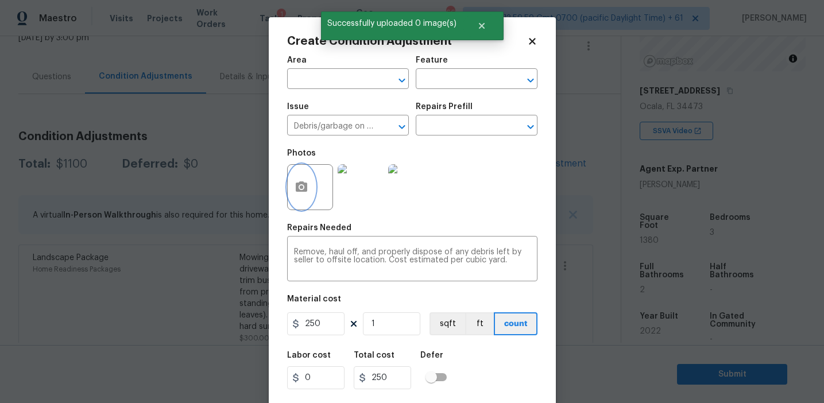
scroll to position [26, 0]
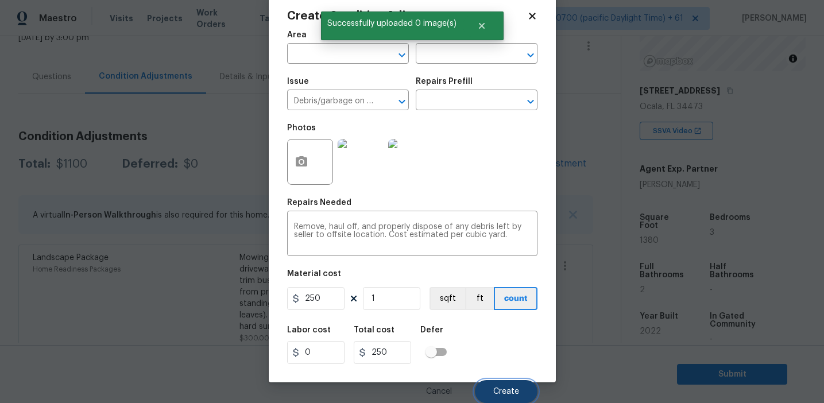
click at [507, 389] on span "Create" at bounding box center [506, 392] width 26 height 9
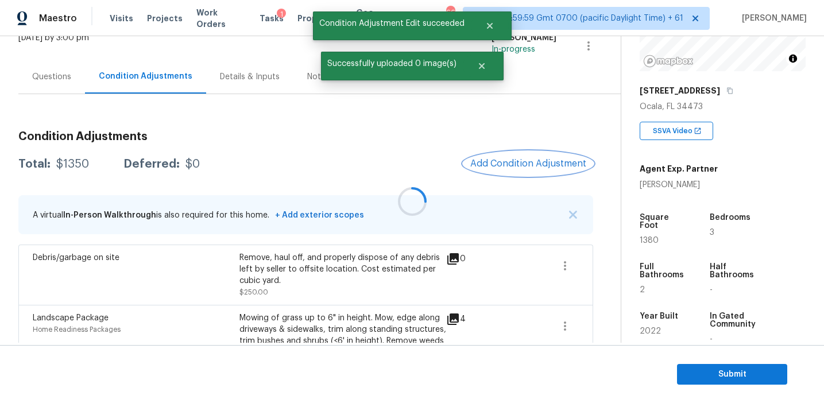
scroll to position [0, 0]
click at [515, 163] on span "Add Condition Adjustment" at bounding box center [528, 163] width 116 height 10
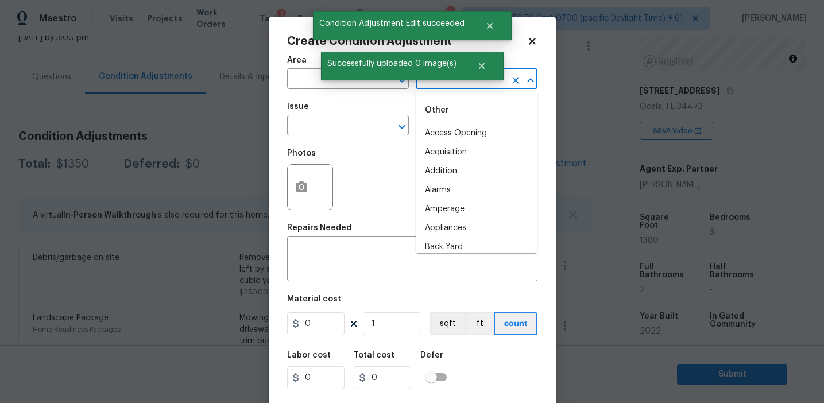
click at [434, 87] on input "text" at bounding box center [461, 80] width 90 height 18
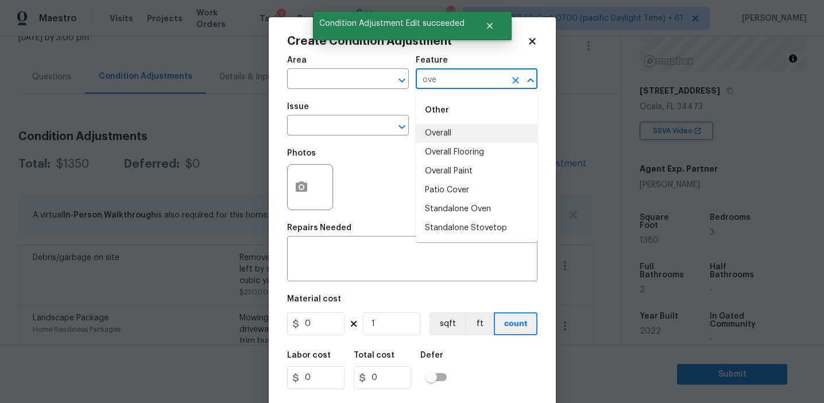
click at [448, 140] on li "Overall" at bounding box center [477, 133] width 122 height 19
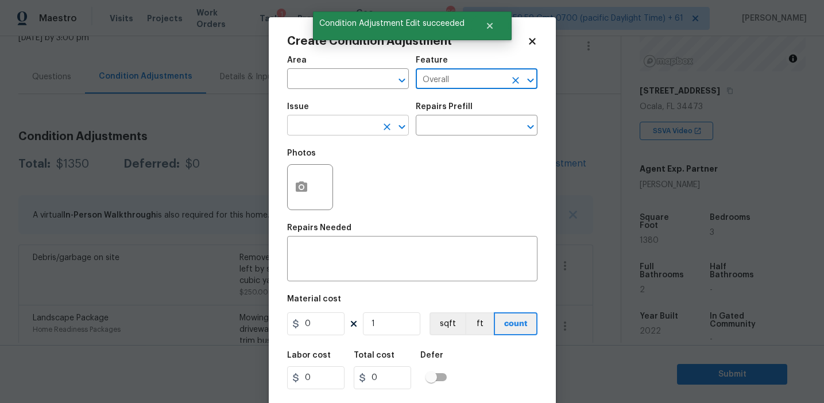
type input "Overall"
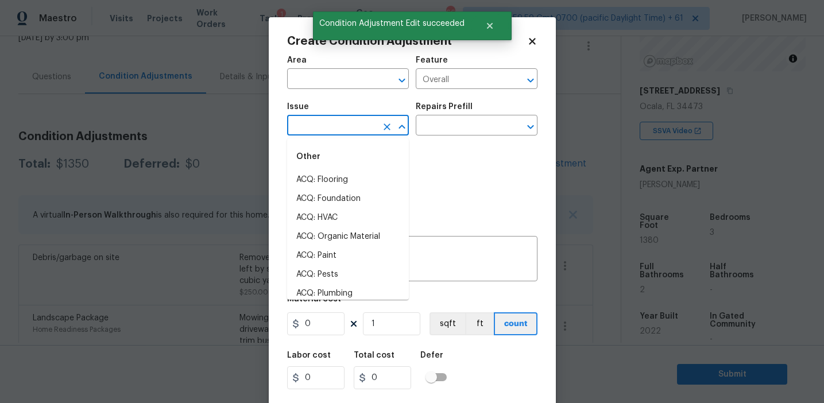
click at [339, 128] on input "text" at bounding box center [332, 127] width 90 height 18
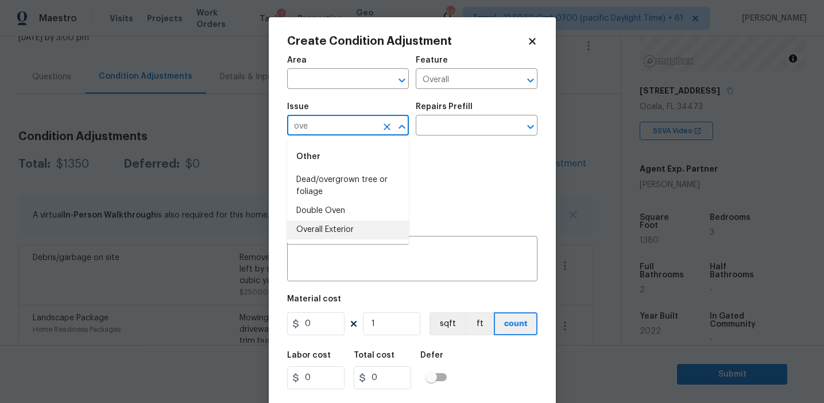
click at [341, 233] on li "Overall Exterior" at bounding box center [348, 229] width 122 height 19
type input "Overall Exterior"
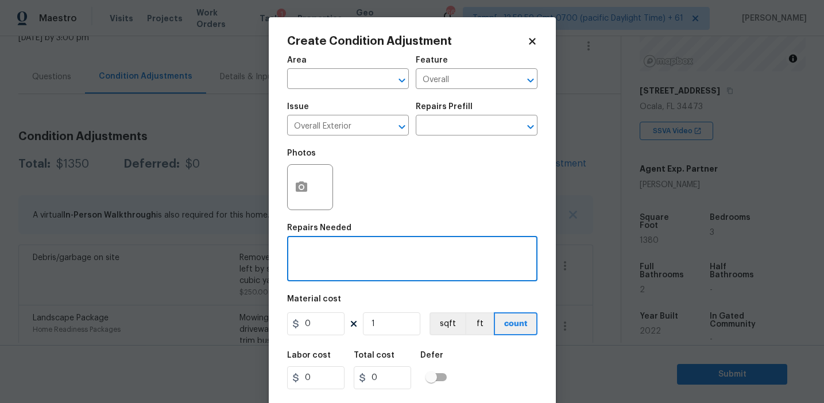
click at [388, 249] on textarea at bounding box center [412, 260] width 237 height 24
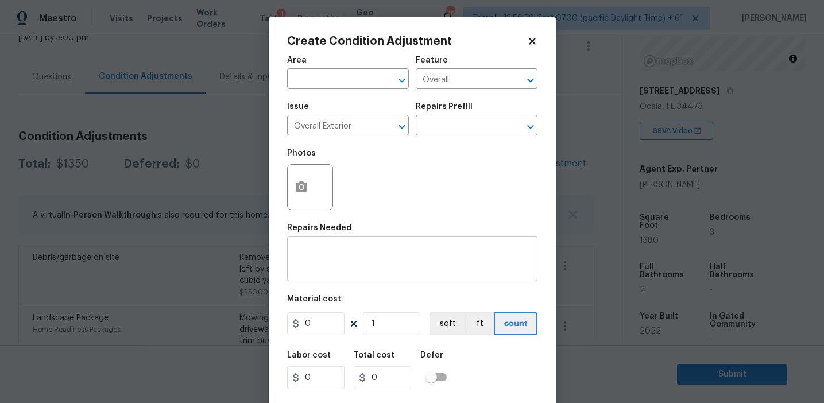
paste textarea "Overall exterior repairs (siding, stucco, fencing, soffit, eaves, trims, fascia…"
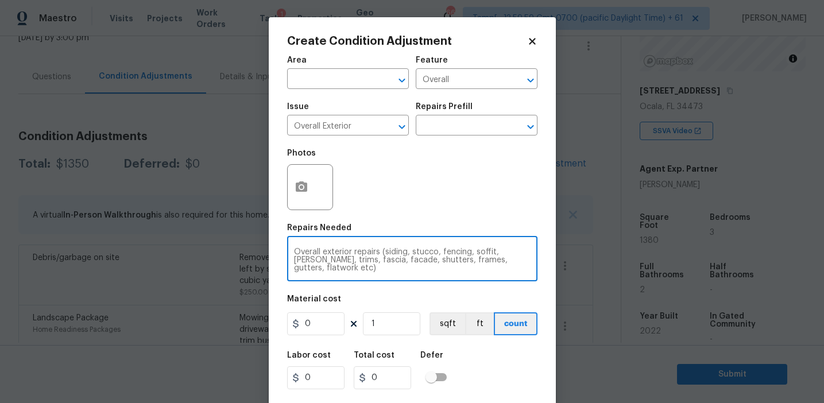
type textarea "Overall exterior repairs (siding, stucco, fencing, soffit, eaves, trims, fascia…"
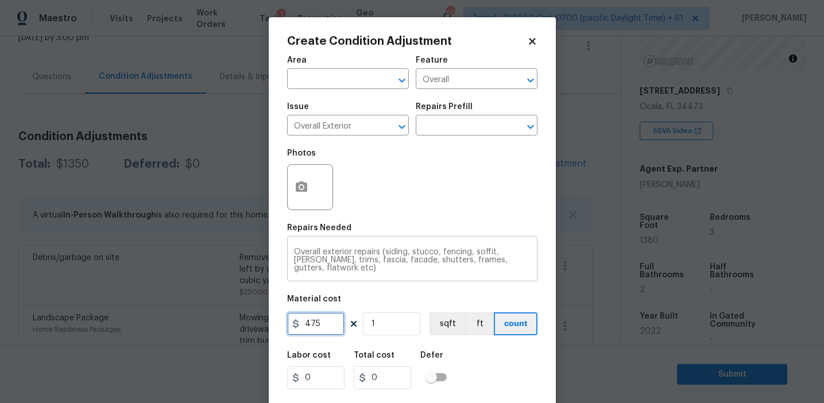
type input "475"
click at [446, 250] on textarea "Overall exterior repairs (siding, stucco, fencing, soffit, eaves, trims, fascia…" at bounding box center [412, 260] width 237 height 24
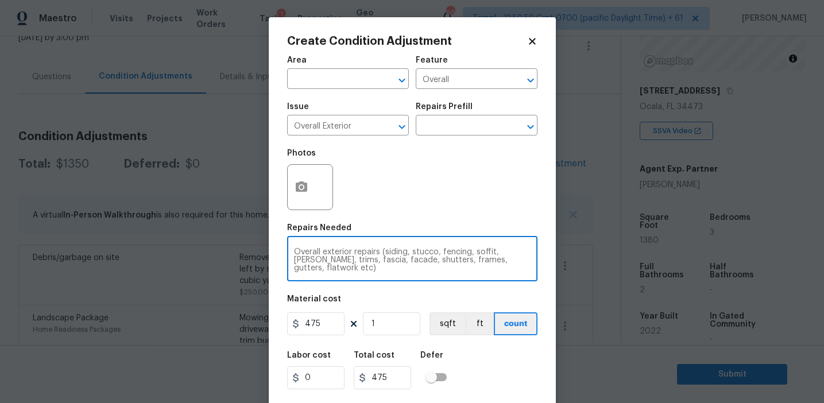
click at [446, 250] on textarea "Overall exterior repairs (siding, stucco, fencing, soffit, eaves, trims, fascia…" at bounding box center [412, 260] width 237 height 24
click at [390, 202] on div "Photos" at bounding box center [412, 179] width 250 height 75
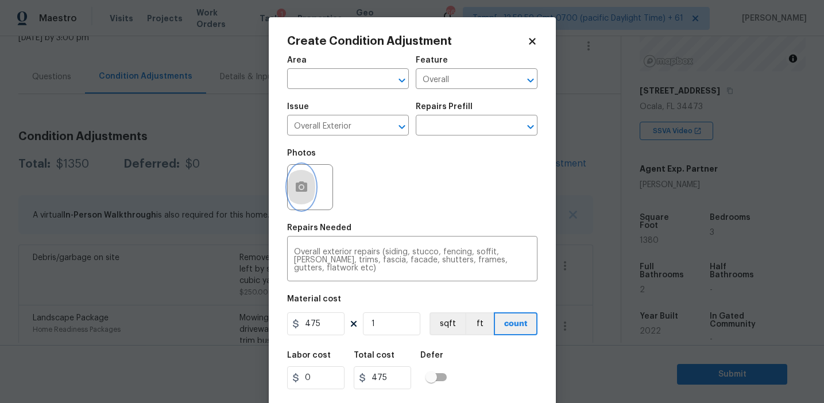
click at [304, 178] on button "button" at bounding box center [302, 187] width 28 height 45
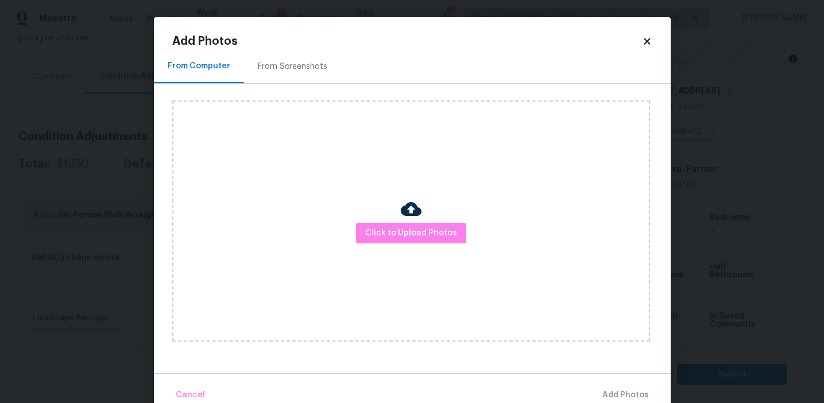
click at [297, 75] on div "From Screenshots" at bounding box center [292, 66] width 97 height 34
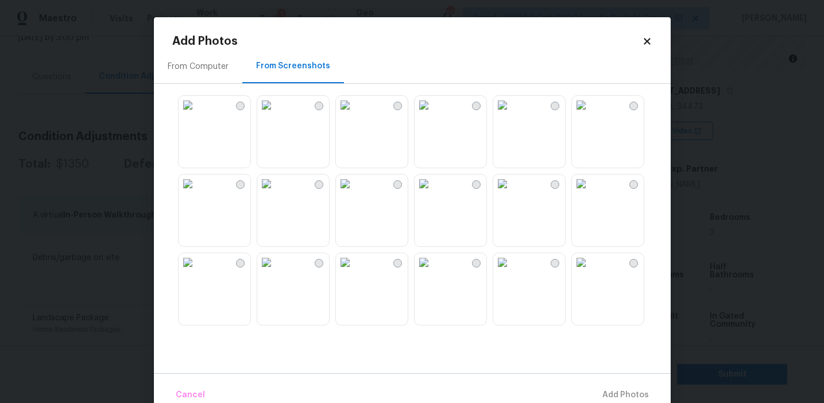
click at [197, 114] on img at bounding box center [188, 105] width 18 height 18
click at [276, 114] on img at bounding box center [266, 105] width 18 height 18
click at [354, 114] on img at bounding box center [345, 105] width 18 height 18
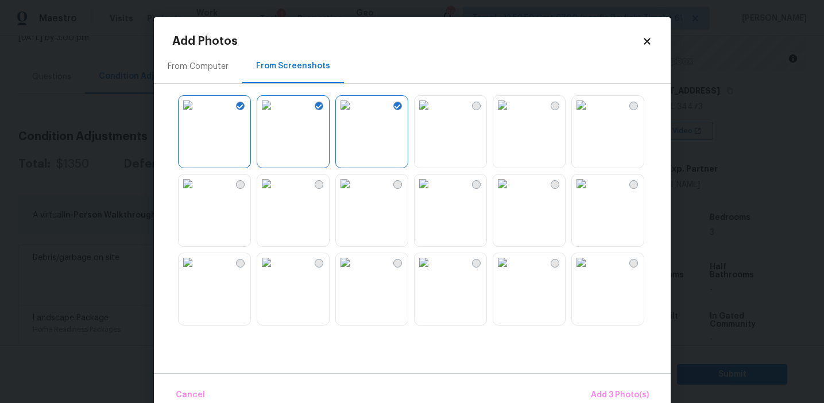
click at [433, 114] on img at bounding box center [424, 105] width 18 height 18
click at [590, 193] on img at bounding box center [581, 184] width 18 height 18
click at [276, 193] on img at bounding box center [266, 184] width 18 height 18
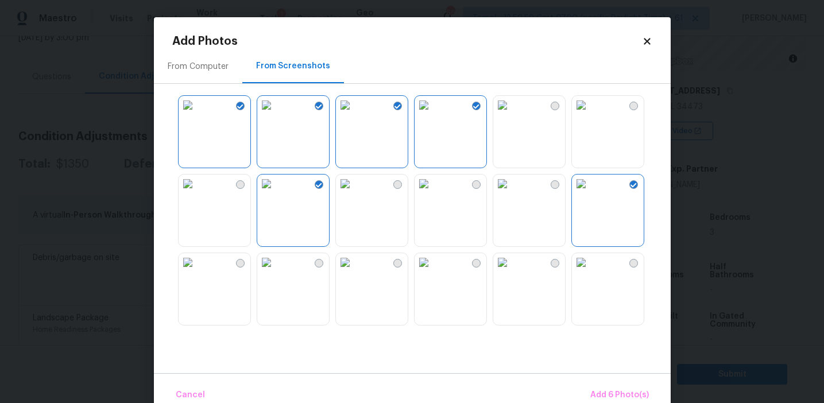
click at [197, 193] on img at bounding box center [188, 184] width 18 height 18
click at [433, 272] on img at bounding box center [424, 262] width 18 height 18
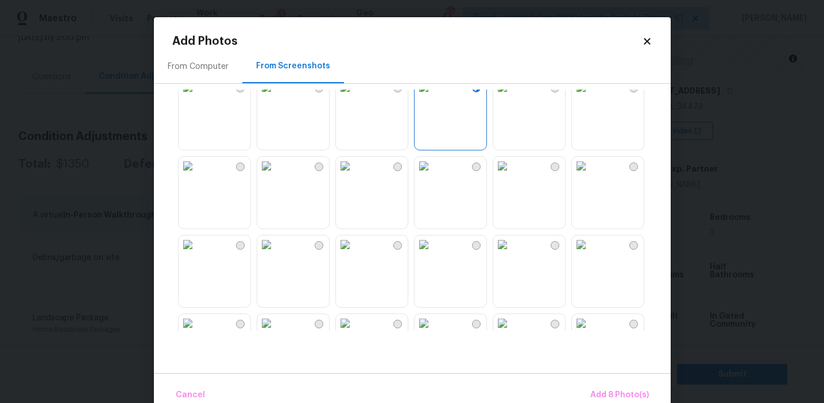
scroll to position [182, 0]
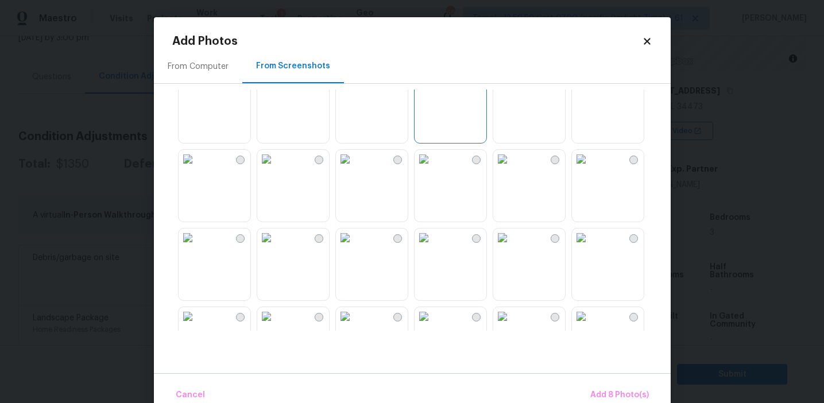
click at [197, 247] on img at bounding box center [188, 238] width 18 height 18
click at [590, 168] on img at bounding box center [581, 159] width 18 height 18
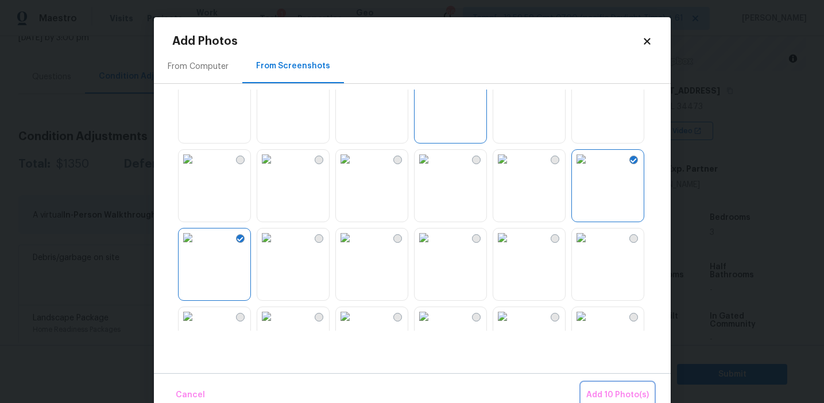
click at [593, 396] on span "Add 10 Photo(s)" at bounding box center [617, 395] width 63 height 14
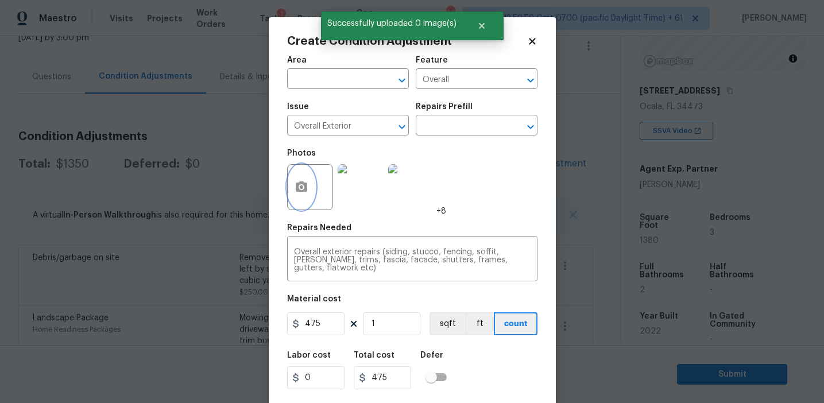
scroll to position [26, 0]
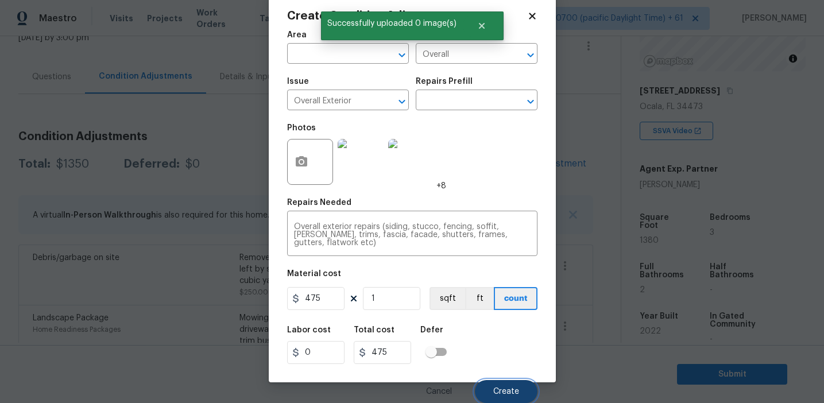
click at [500, 394] on span "Create" at bounding box center [506, 392] width 26 height 9
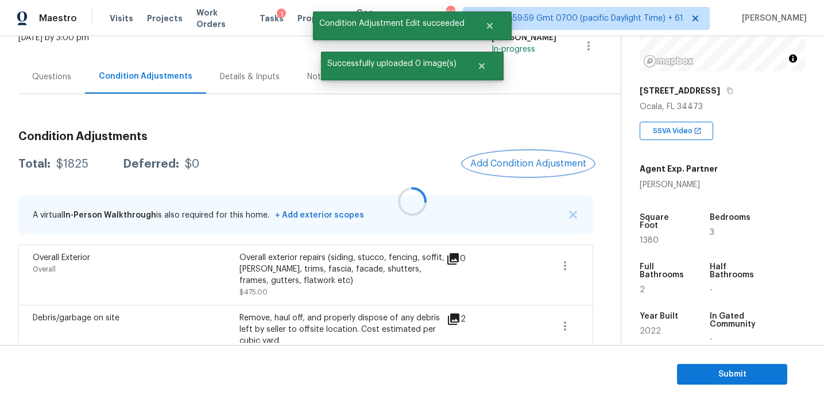
scroll to position [0, 0]
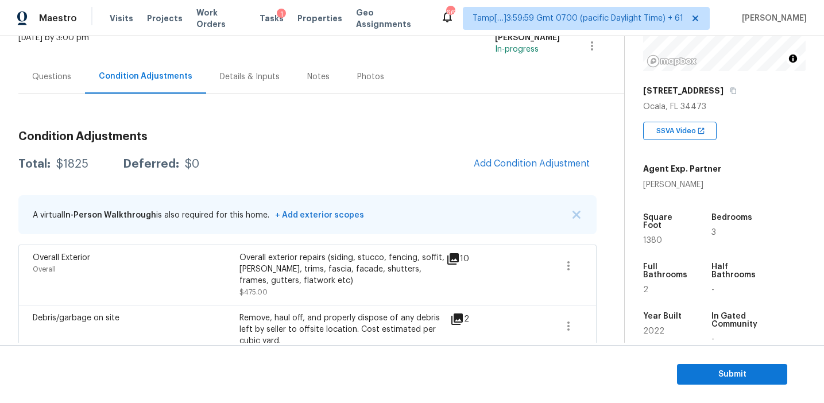
click at [336, 200] on div "A virtual In-Person Walkthrough is also required for this home. + Add exterior …" at bounding box center [307, 214] width 578 height 39
click at [482, 164] on span "Add Condition Adjustment" at bounding box center [532, 163] width 116 height 10
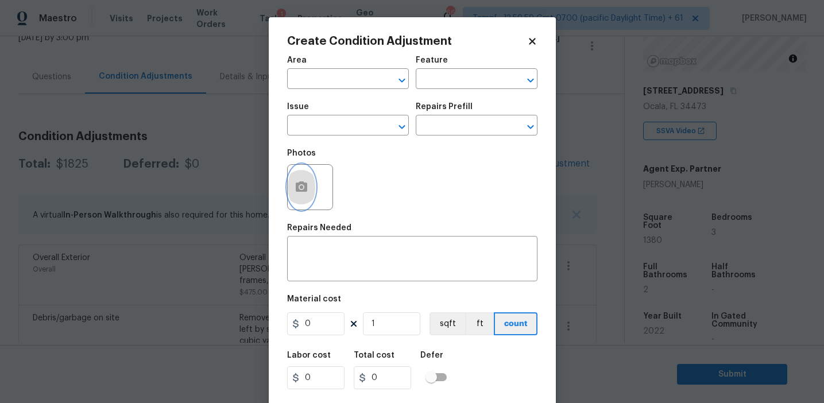
click at [298, 180] on button "button" at bounding box center [302, 187] width 28 height 45
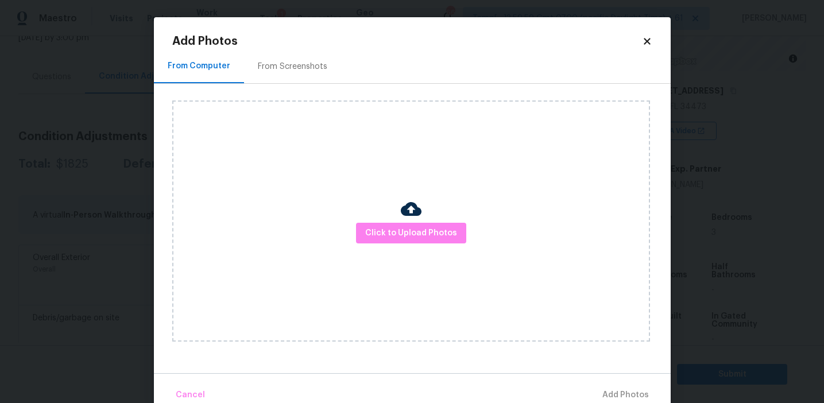
click at [401, 250] on div "Click to Upload Photos" at bounding box center [411, 220] width 478 height 241
click at [401, 240] on button "Click to Upload Photos" at bounding box center [411, 233] width 110 height 21
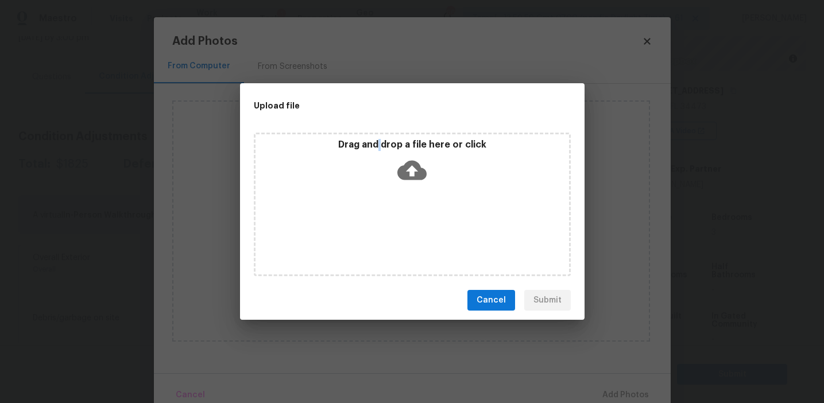
click at [381, 146] on p "Drag and drop a file here or click" at bounding box center [413, 145] width 314 height 12
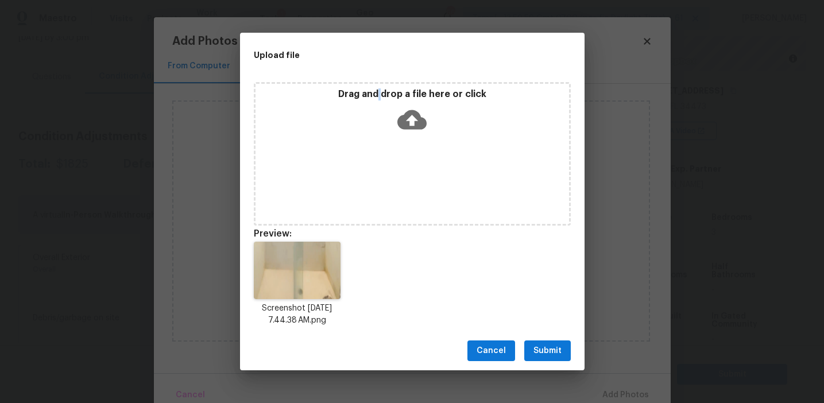
click at [556, 349] on span "Submit" at bounding box center [547, 351] width 28 height 14
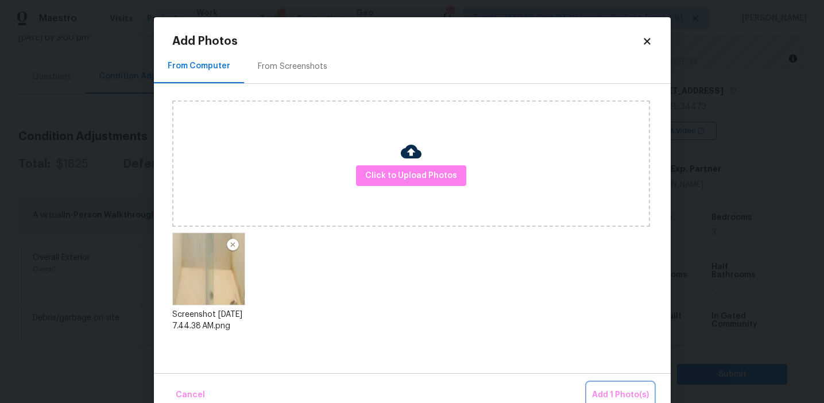
click at [606, 390] on span "Add 1 Photo(s)" at bounding box center [620, 395] width 57 height 14
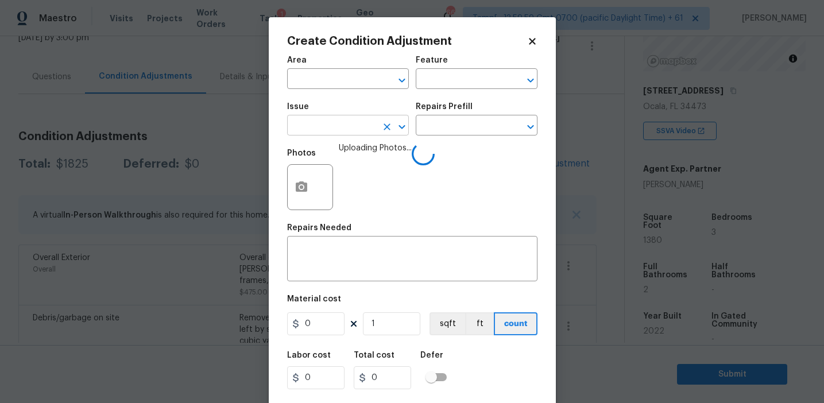
click at [357, 131] on input "text" at bounding box center [332, 127] width 90 height 18
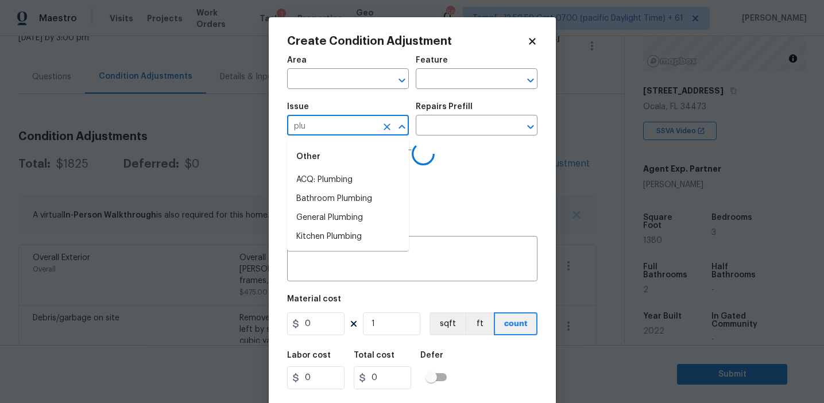
type input "plum"
click at [370, 195] on li "Bathroom Plumbing" at bounding box center [348, 198] width 122 height 19
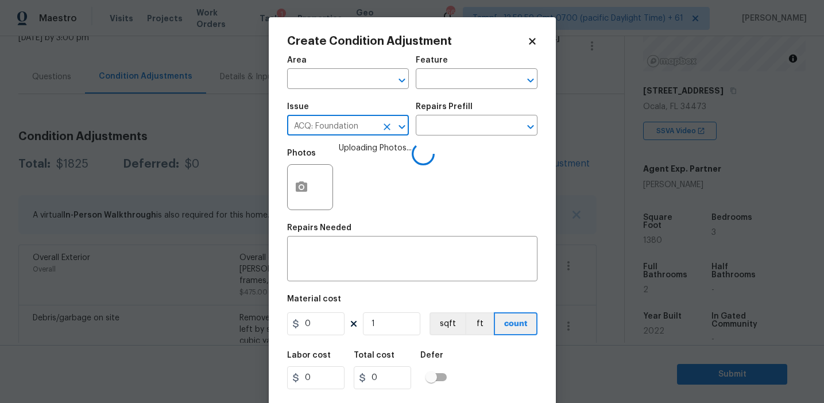
type input "ACQ: Foundation"
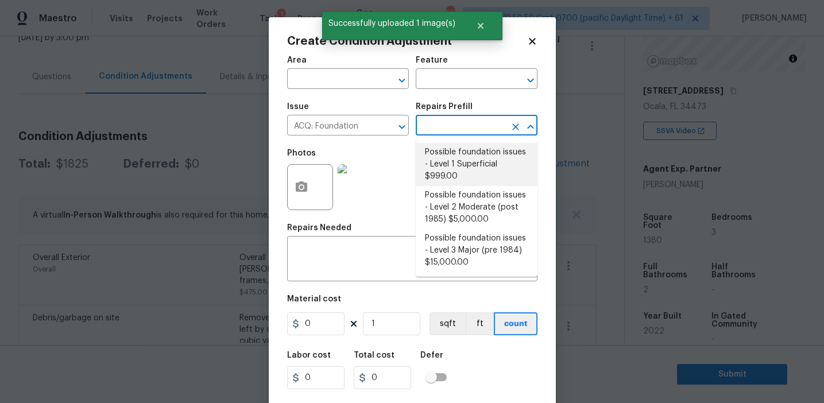
click at [457, 163] on li "Possible foundation issues - Level 1 Superficial $999.00" at bounding box center [477, 164] width 122 height 43
type input "Acquisition"
type textarea "Possible foundation issues - Level 1 - Superficial. Disclaimer: This is NOT a t…"
type input "999"
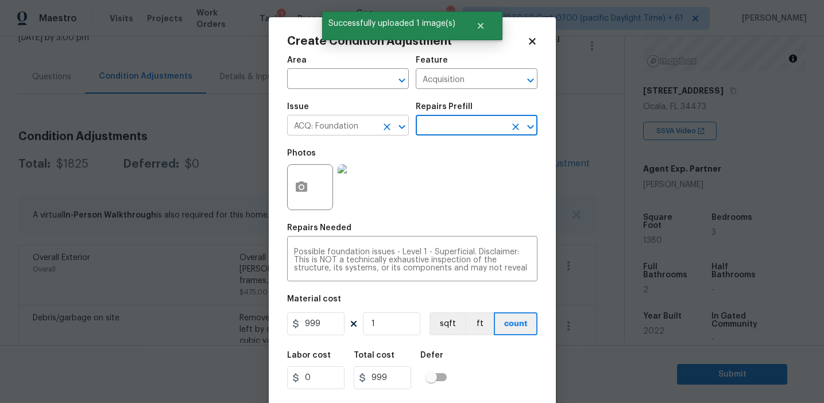
click at [382, 126] on icon "Clear" at bounding box center [386, 126] width 11 height 11
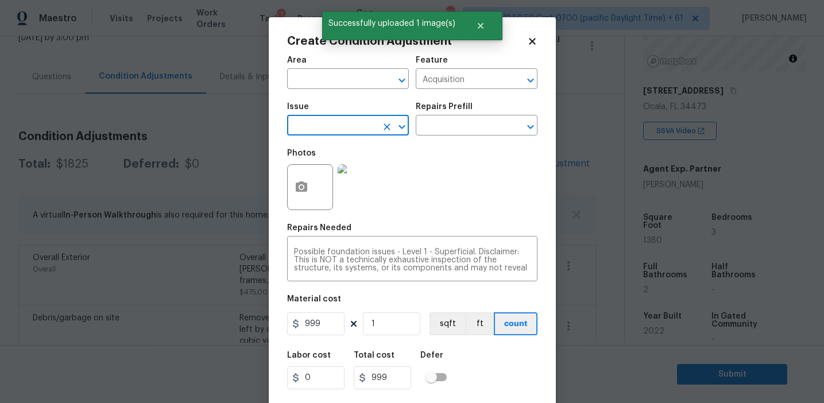
type input "l"
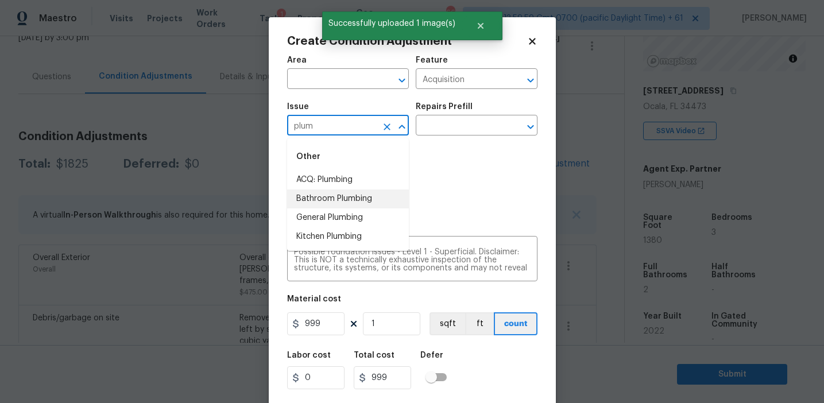
click at [377, 202] on li "Bathroom Plumbing" at bounding box center [348, 198] width 122 height 19
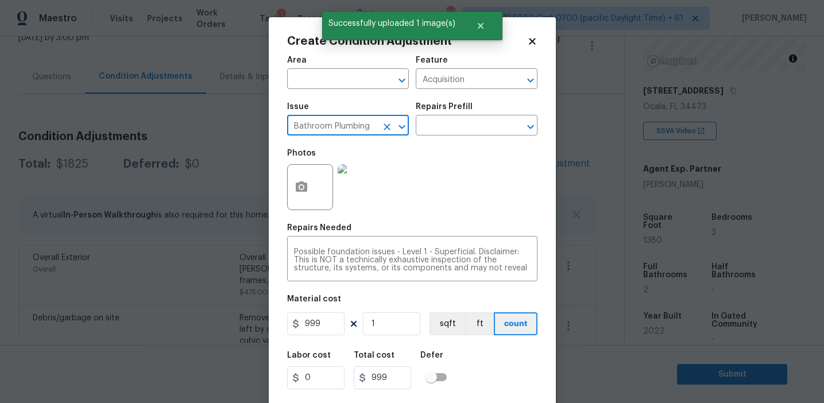
type input "Bathroom Plumbing"
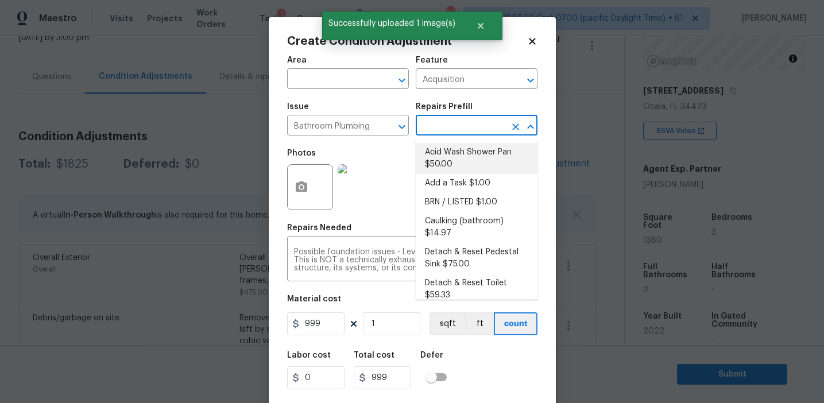
click at [458, 156] on li "Acid Wash Shower Pan $50.00" at bounding box center [477, 158] width 122 height 31
type input "Plumbing"
type textarea "Prep and acid wash/deep clean the shower pan."
type input "50"
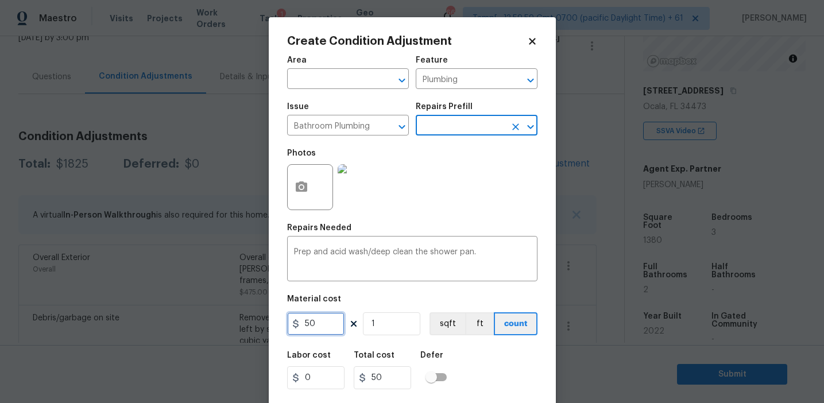
click at [327, 326] on input "50" at bounding box center [315, 323] width 57 height 23
type input "100"
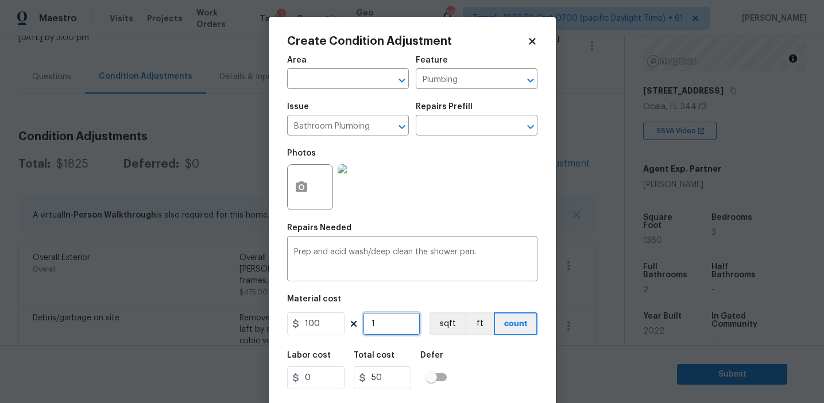
type input "100"
type input "2"
type input "200"
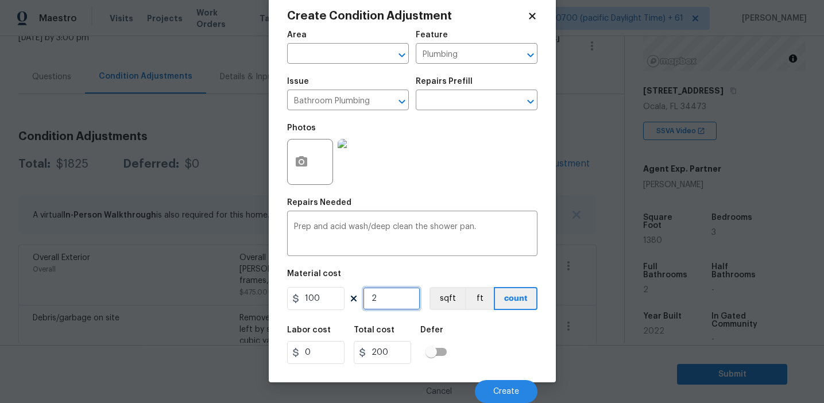
type input "2"
click at [509, 378] on div "Cancel Create" at bounding box center [412, 387] width 250 height 32
click at [505, 387] on button "Create" at bounding box center [506, 391] width 63 height 23
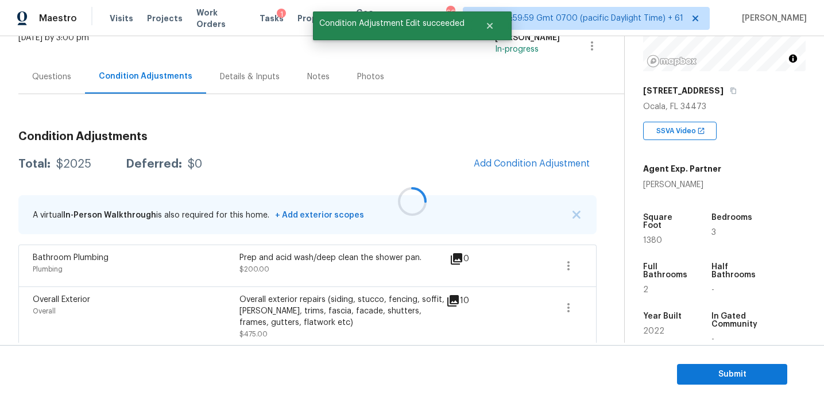
scroll to position [0, 0]
click at [390, 148] on div "Condition Adjustments Total: $2025 Deferred: $0 Add Condition Adjustment A virt…" at bounding box center [307, 392] width 578 height 540
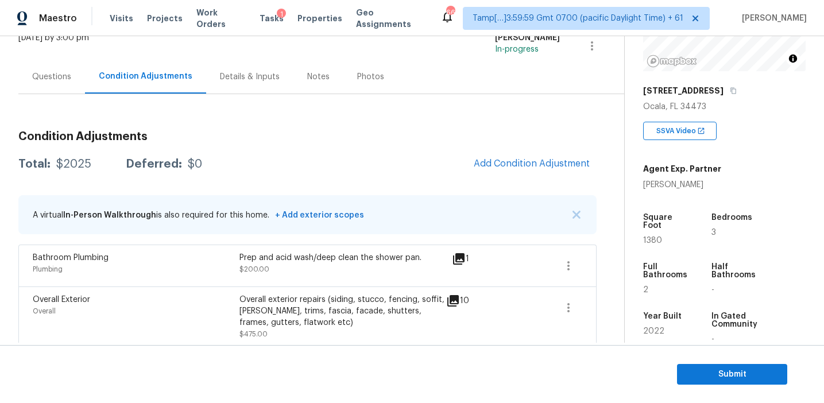
click at [472, 105] on div "Condition Adjustments Total: $2025 Deferred: $0 Add Condition Adjustment A virt…" at bounding box center [307, 378] width 578 height 568
click at [524, 116] on div "Condition Adjustments Total: $2025 Deferred: $0 Add Condition Adjustment A virt…" at bounding box center [307, 378] width 578 height 568
click at [455, 137] on h3 "Condition Adjustments" at bounding box center [307, 136] width 578 height 11
click at [505, 131] on h3 "Condition Adjustments" at bounding box center [307, 136] width 578 height 11
click at [533, 125] on div "Condition Adjustments Total: $2025 Deferred: $0 Add Condition Adjustment A virt…" at bounding box center [307, 392] width 578 height 540
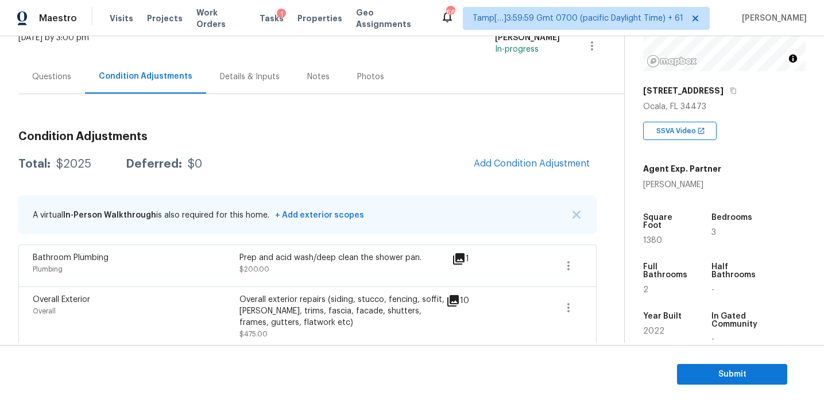
click at [518, 135] on h3 "Condition Adjustments" at bounding box center [307, 136] width 578 height 11
click at [346, 157] on div "Total: $2025 Deferred: $0 Add Condition Adjustment" at bounding box center [307, 164] width 578 height 25
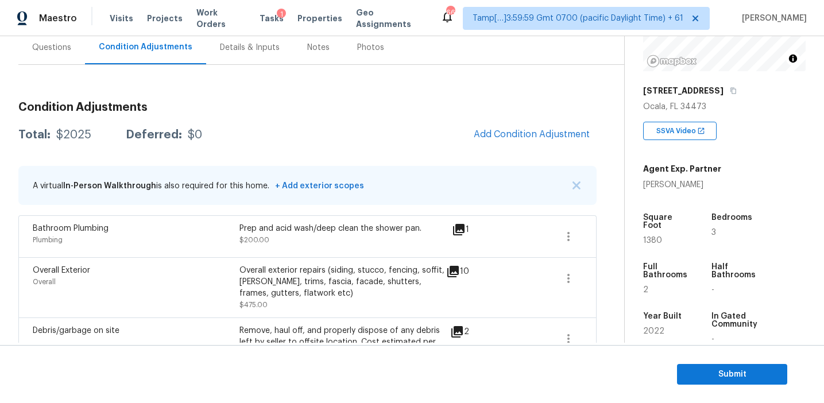
scroll to position [104, 0]
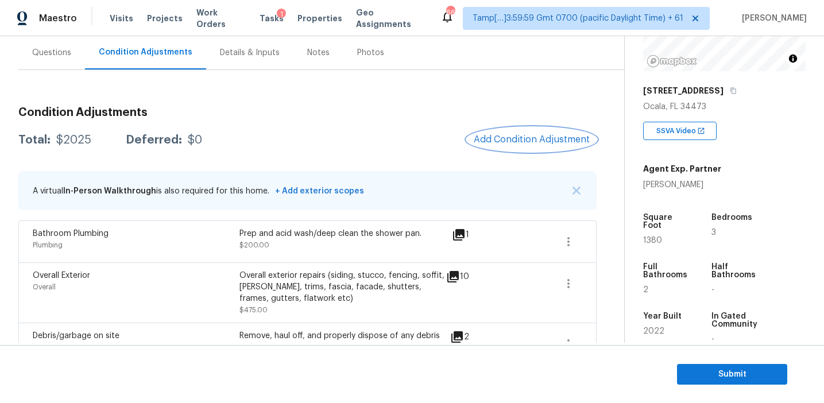
click at [500, 143] on span "Add Condition Adjustment" at bounding box center [532, 139] width 116 height 10
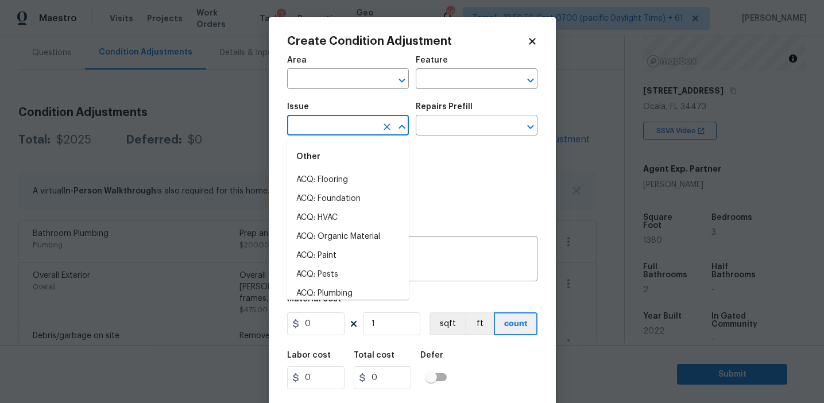
click at [344, 125] on input "text" at bounding box center [332, 127] width 90 height 18
click at [369, 174] on li "ACQ: Paint" at bounding box center [348, 180] width 122 height 19
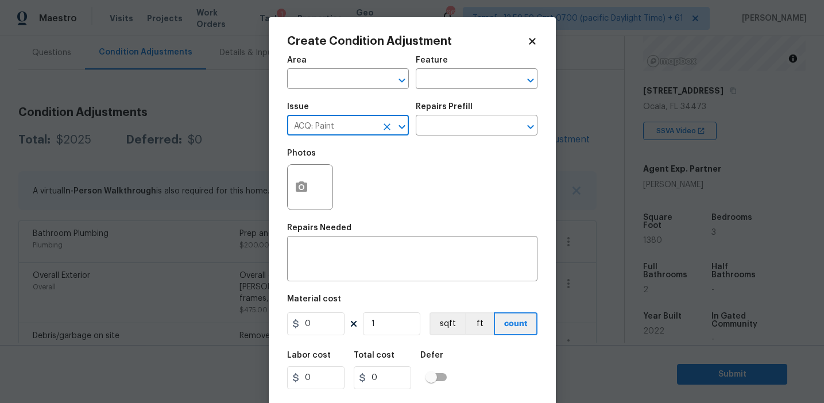
type input "ACQ: Paint"
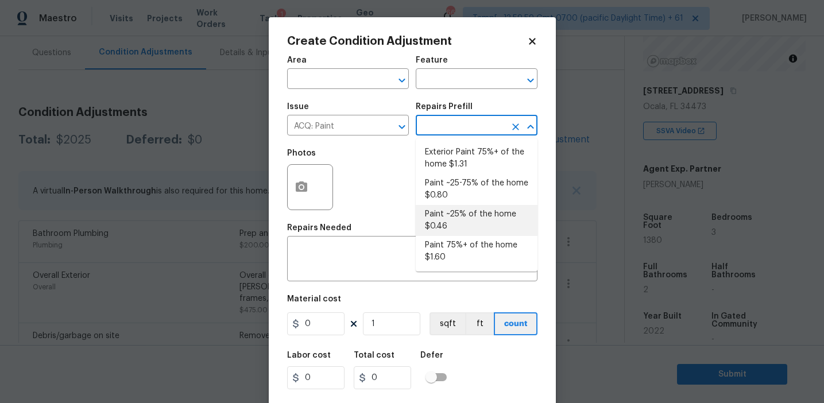
click at [452, 214] on li "Paint ~25% of the home $0.46" at bounding box center [477, 220] width 122 height 31
type input "Acquisition"
type textarea "Acquisition Scope: ~25% of the home needs interior paint"
type input "0.46"
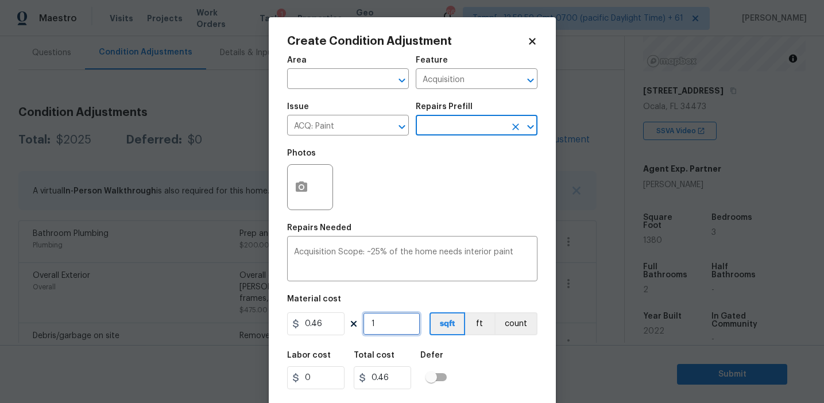
click at [405, 320] on input "1" at bounding box center [391, 323] width 57 height 23
type input "13"
type input "5.98"
type input "138"
type input "63.48"
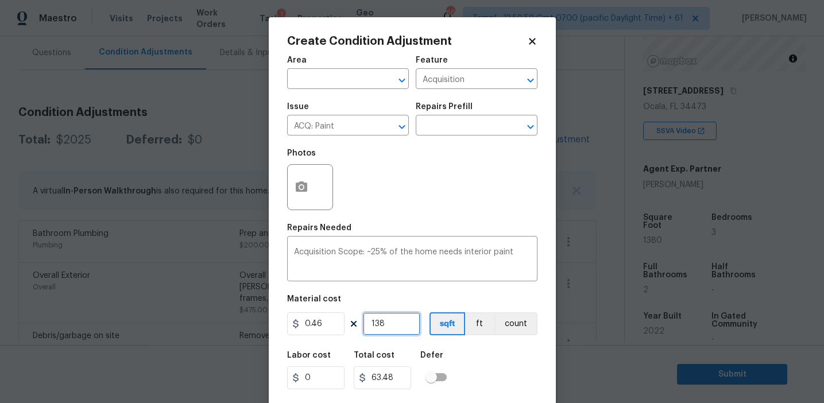
type input "1380"
type input "634.8"
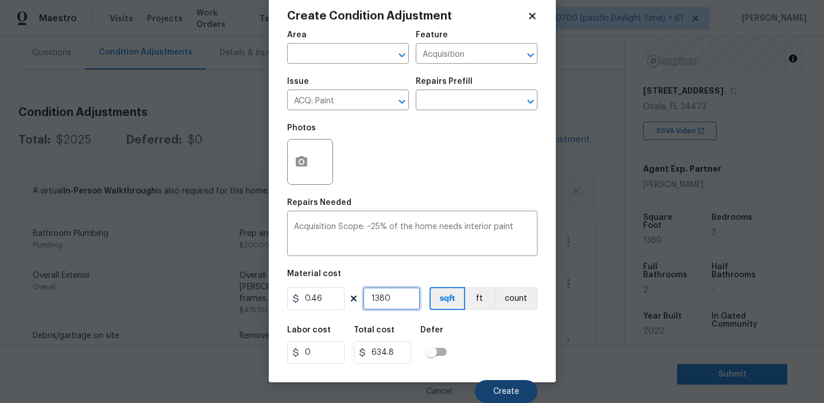
type input "1380"
click at [496, 386] on button "Create" at bounding box center [506, 391] width 63 height 23
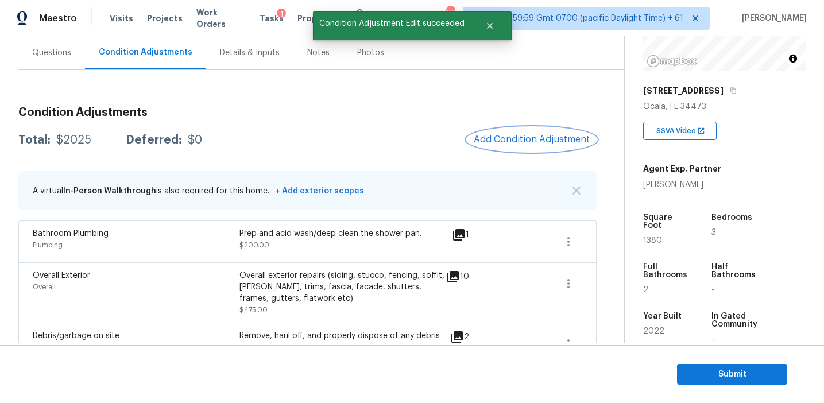
scroll to position [0, 0]
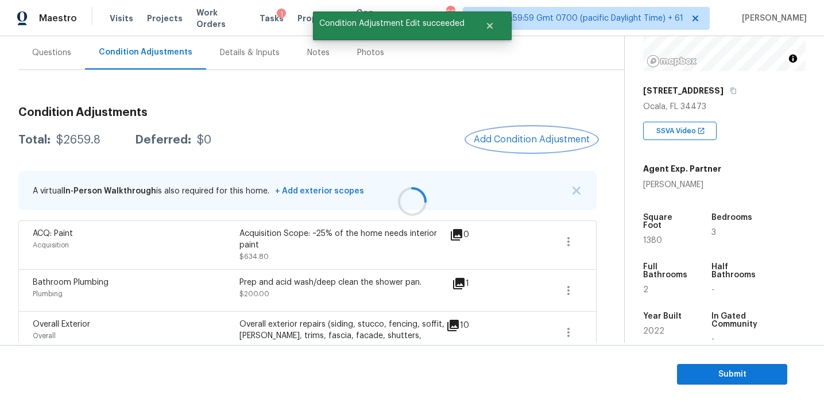
click at [500, 136] on span "Add Condition Adjustment" at bounding box center [532, 139] width 116 height 10
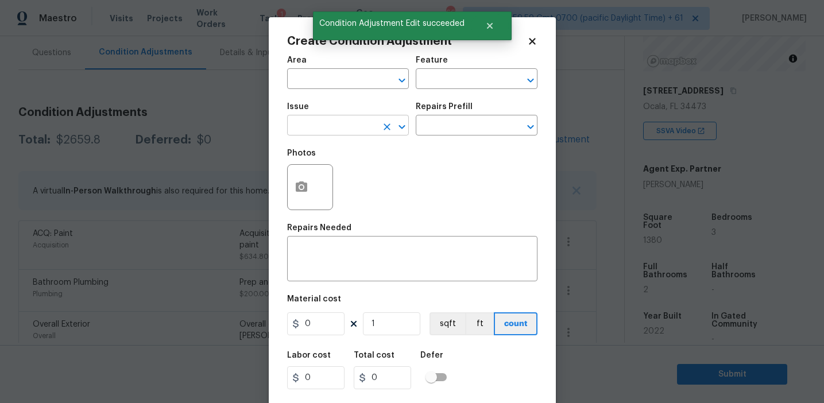
click at [346, 121] on input "text" at bounding box center [332, 127] width 90 height 18
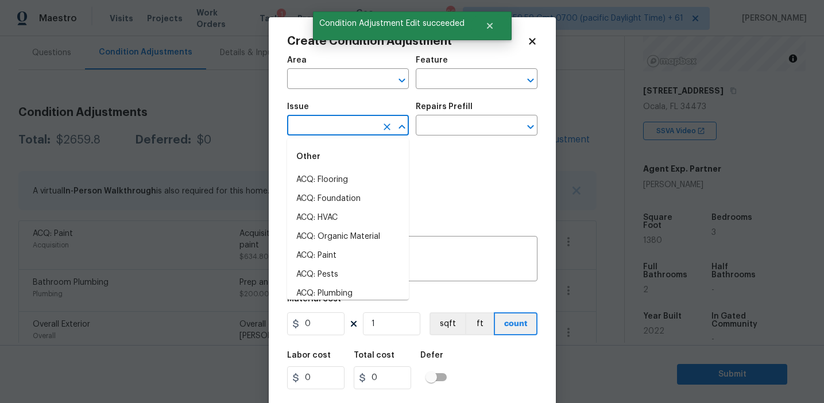
click at [346, 173] on li "ACQ: Flooring" at bounding box center [348, 180] width 122 height 19
type input "ACQ: Flooring"
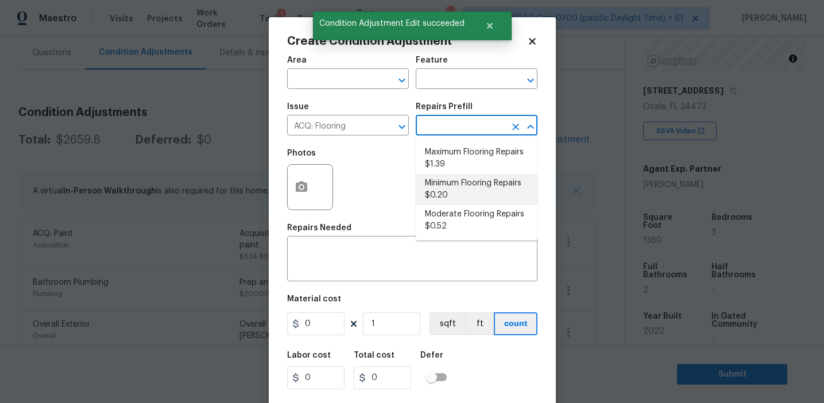
click at [451, 197] on li "Minimum Flooring Repairs $0.20" at bounding box center [477, 189] width 122 height 31
type input "Acquisition"
type textarea "Acquisition Scope: Minimum flooring repairs"
type input "0.2"
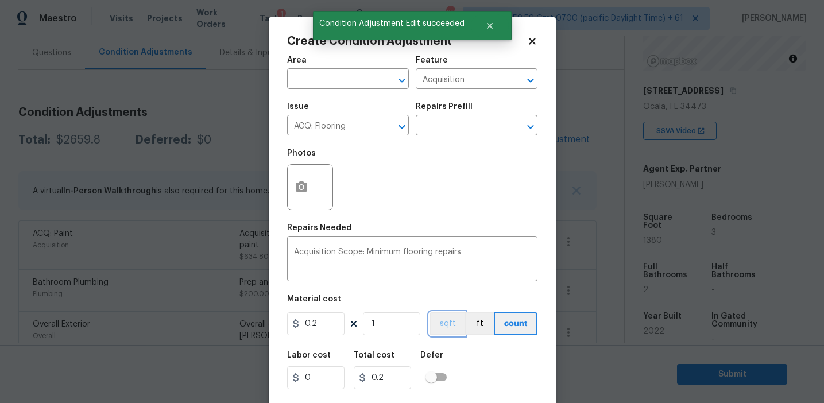
click at [444, 315] on button "sqft" at bounding box center [448, 323] width 36 height 23
click at [400, 320] on input "1" at bounding box center [391, 323] width 57 height 23
type input "0"
paste input "138"
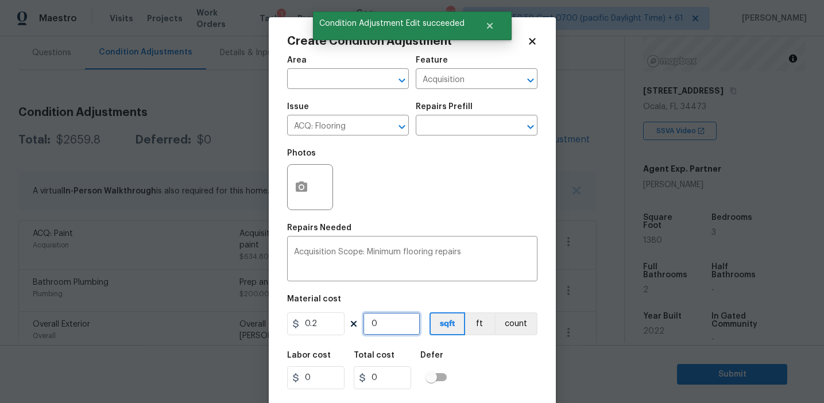
type input "1380"
type input "276"
type input "1380"
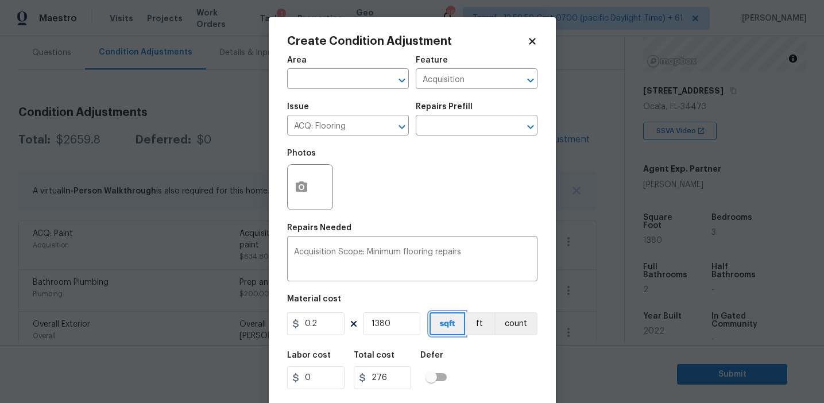
scroll to position [26, 0]
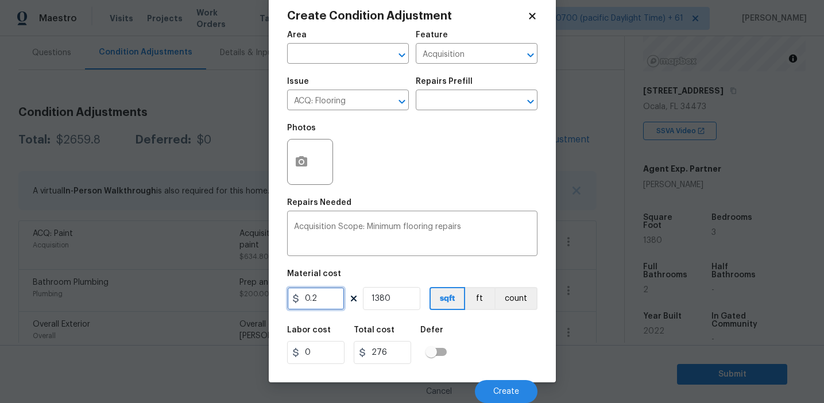
click at [323, 299] on input "0.2" at bounding box center [315, 298] width 57 height 23
type input "300"
type input "414000"
type input "1"
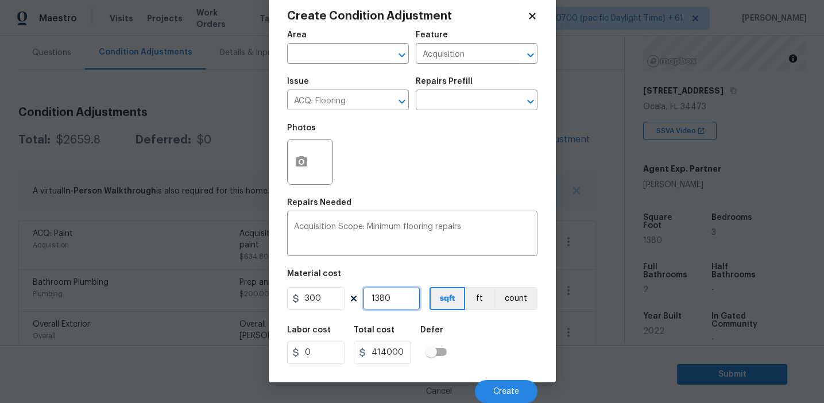
type input "300"
type input "1"
click at [508, 309] on button "count" at bounding box center [515, 298] width 43 height 23
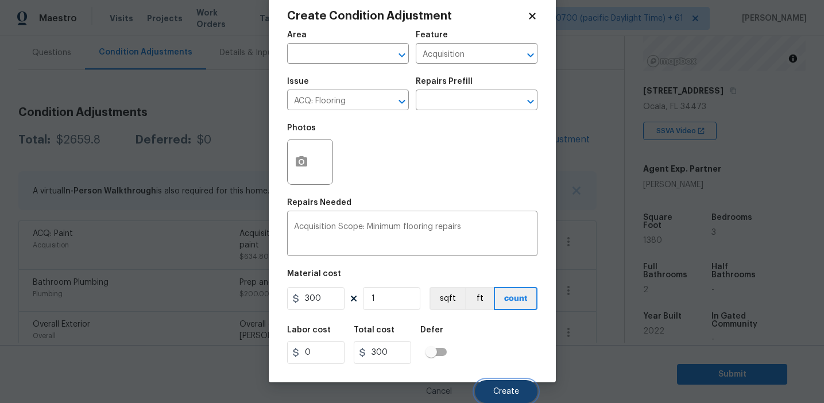
click at [508, 389] on span "Create" at bounding box center [506, 392] width 26 height 9
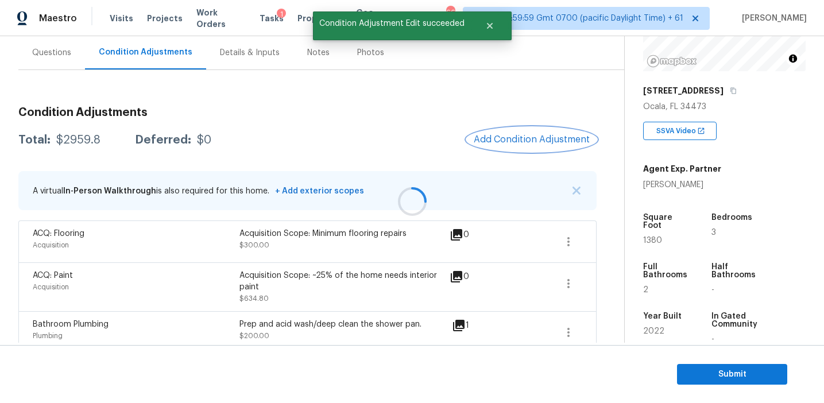
scroll to position [0, 0]
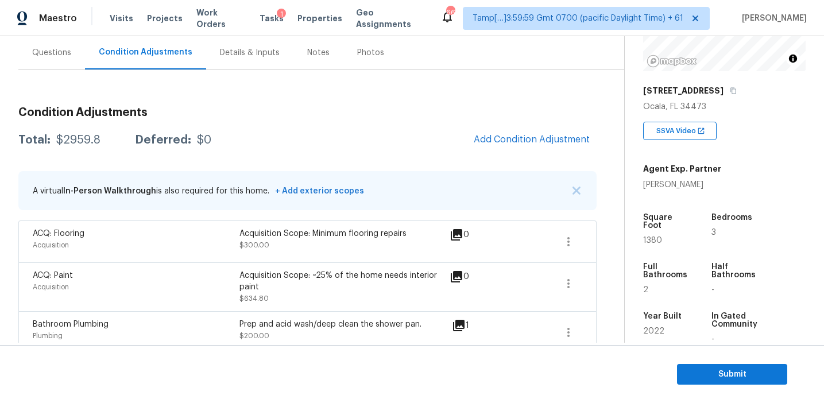
click at [88, 140] on div "$2959.8" at bounding box center [78, 139] width 44 height 11
copy div "2959.8"
click at [215, 87] on div "Condition Adjustments Total: $2959.8 Deferred: $0 Add Condition Adjustment A vi…" at bounding box center [307, 399] width 578 height 659
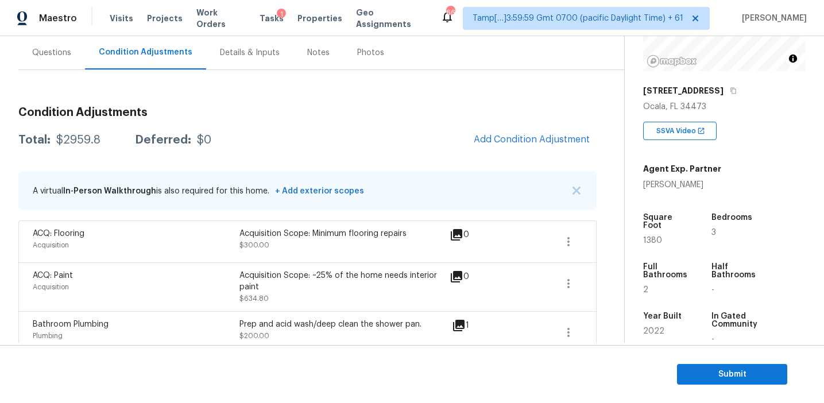
click at [237, 149] on div "Total: $2959.8 Deferred: $0 Add Condition Adjustment" at bounding box center [307, 139] width 578 height 25
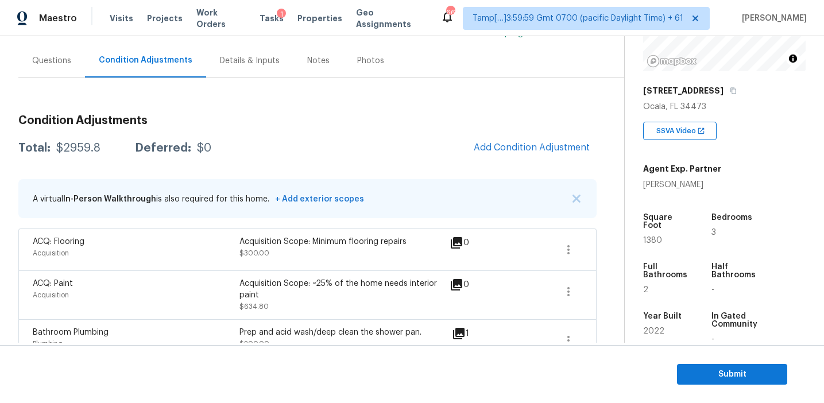
scroll to position [96, 0]
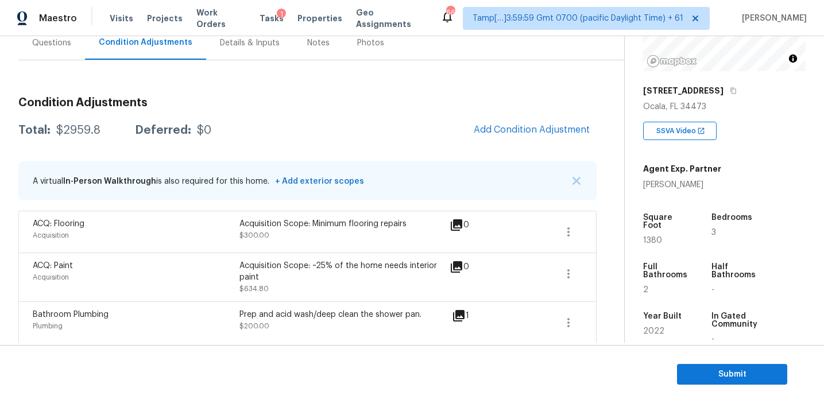
click at [59, 46] on div "Questions" at bounding box center [51, 42] width 39 height 11
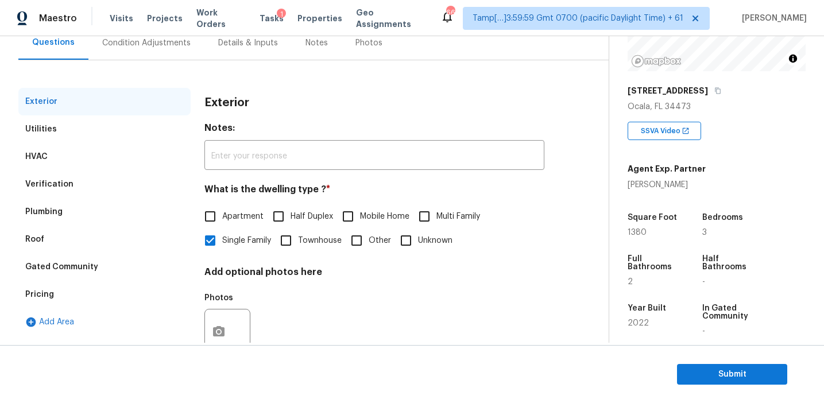
scroll to position [113, 0]
click at [114, 303] on div "Pricing" at bounding box center [104, 295] width 172 height 28
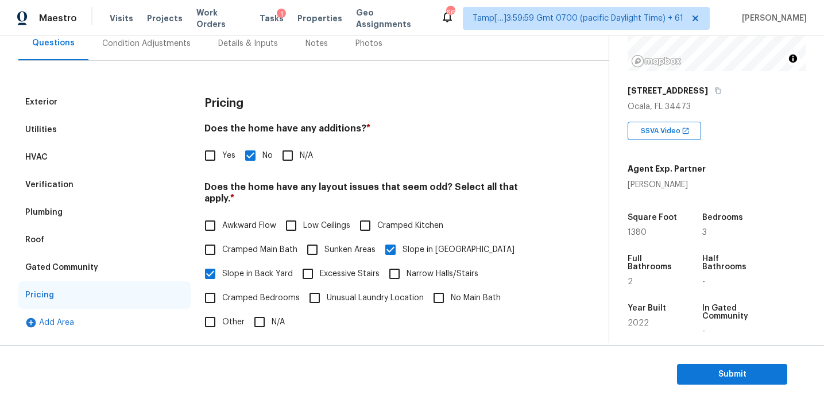
click at [223, 109] on h3 "Pricing" at bounding box center [223, 103] width 39 height 11
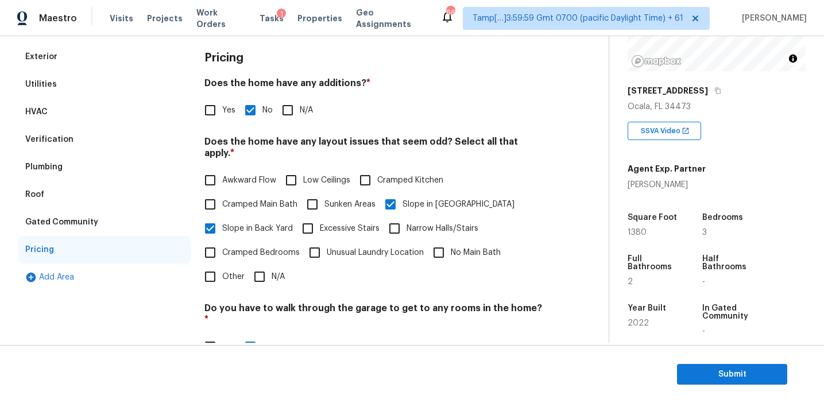
scroll to position [100, 0]
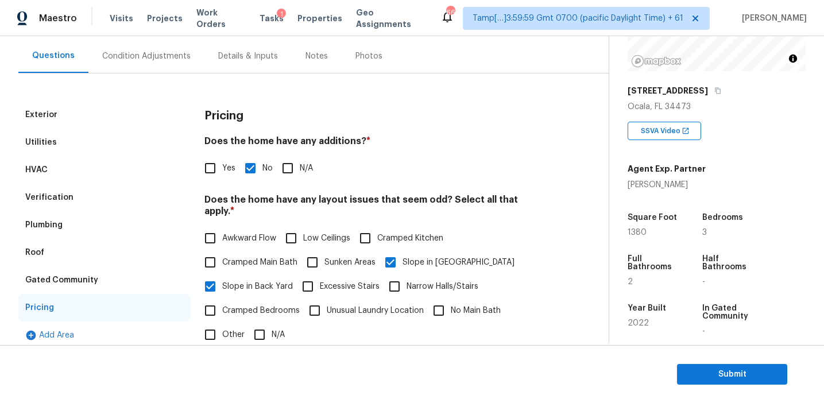
click at [114, 282] on div "Gated Community" at bounding box center [104, 280] width 172 height 28
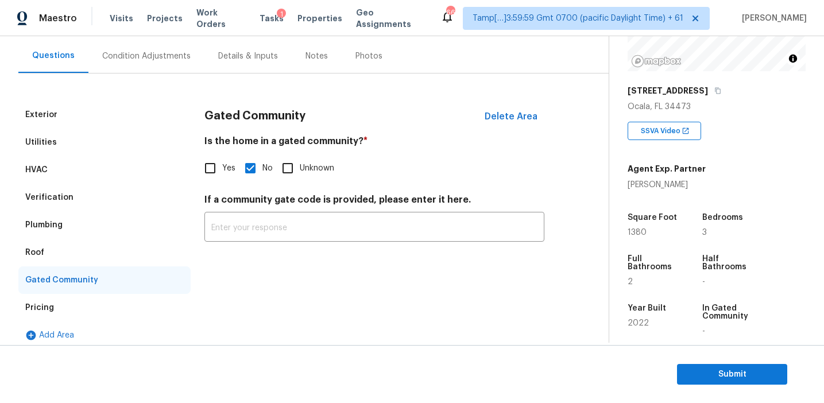
click at [90, 246] on div "Roof" at bounding box center [104, 253] width 172 height 28
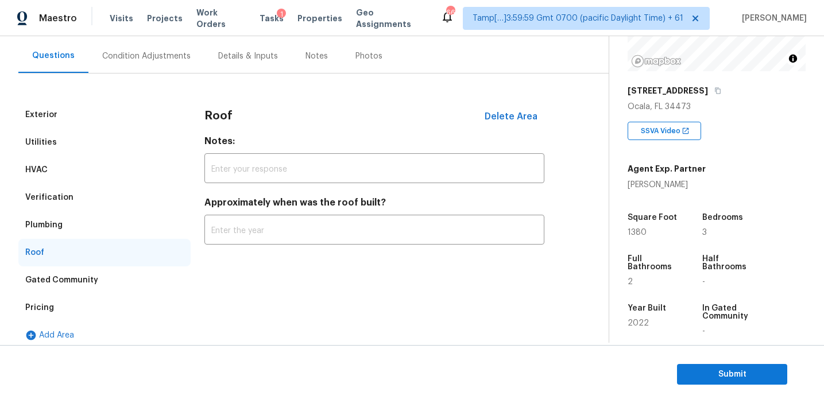
click at [90, 224] on div "Plumbing" at bounding box center [104, 225] width 172 height 28
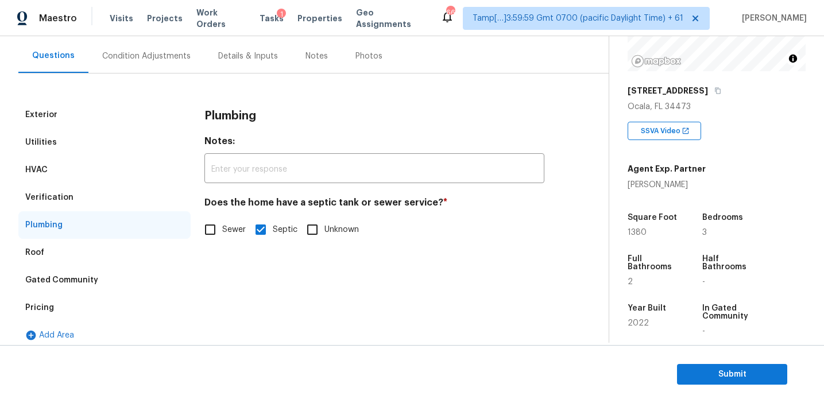
scroll to position [110, 0]
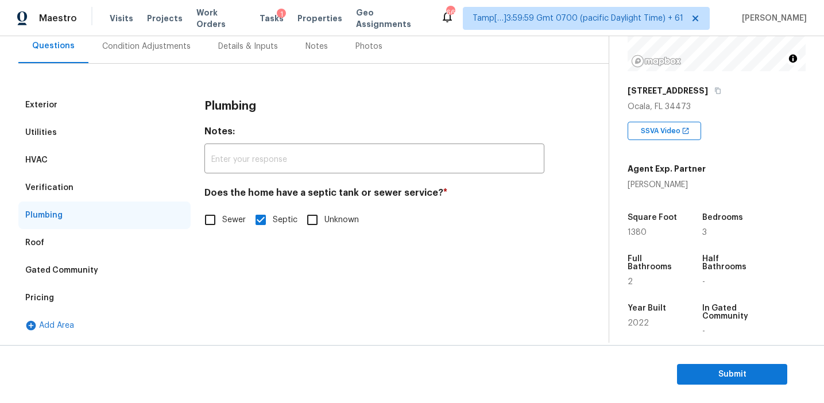
click at [128, 192] on div "Verification" at bounding box center [104, 188] width 172 height 28
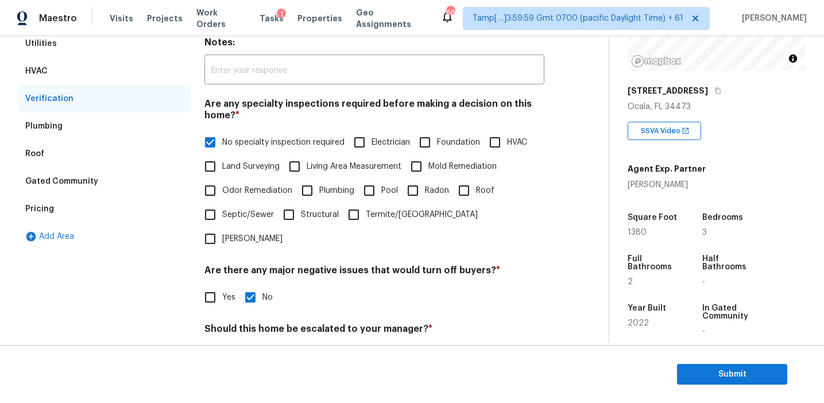
click at [127, 67] on div "HVAC" at bounding box center [104, 71] width 172 height 28
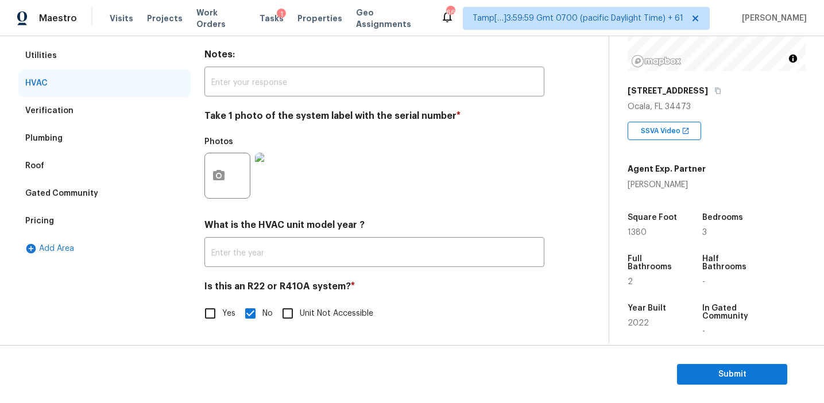
click at [122, 49] on div "Utilities" at bounding box center [104, 56] width 172 height 28
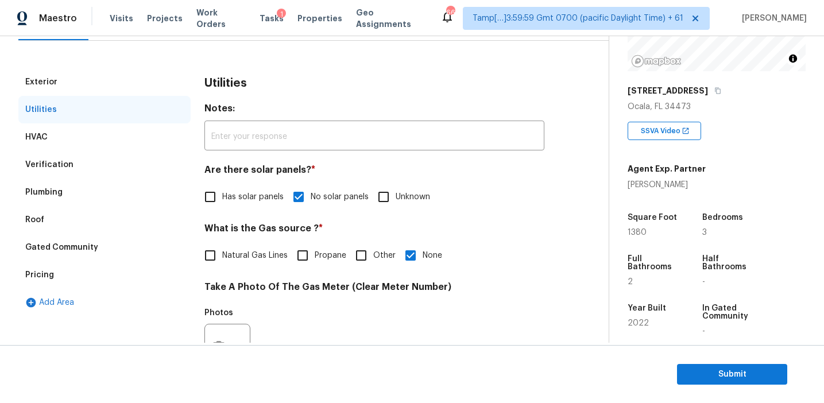
click at [141, 82] on div "Exterior" at bounding box center [104, 82] width 172 height 28
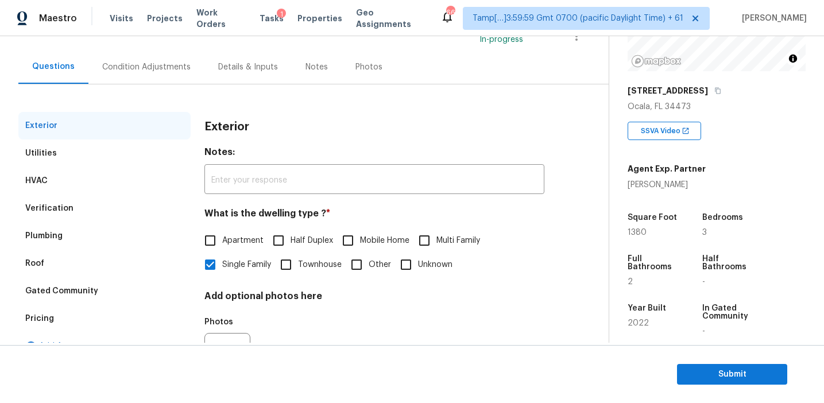
scroll to position [91, 0]
click at [145, 69] on div "Condition Adjustments" at bounding box center [146, 65] width 88 height 11
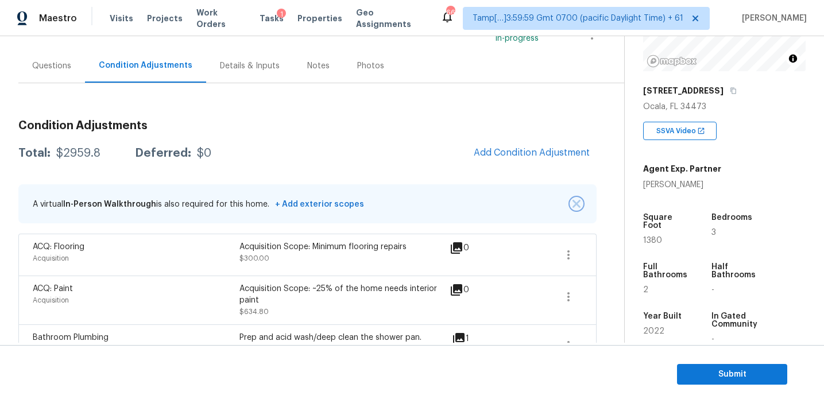
click at [571, 200] on button "button" at bounding box center [576, 203] width 11 height 11
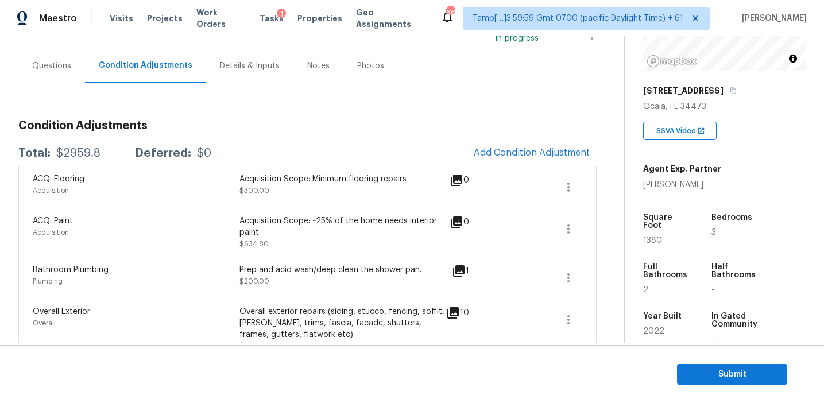
scroll to position [427, 0]
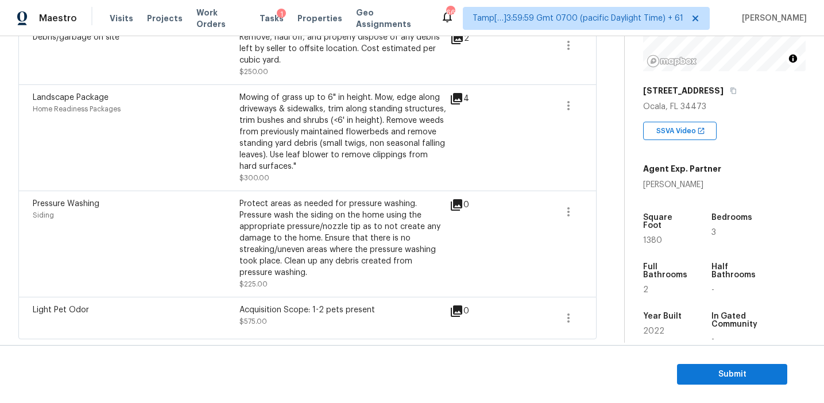
click at [241, 227] on div "Protect areas as needed for pressure washing. Pressure wash the siding on the h…" at bounding box center [342, 238] width 207 height 80
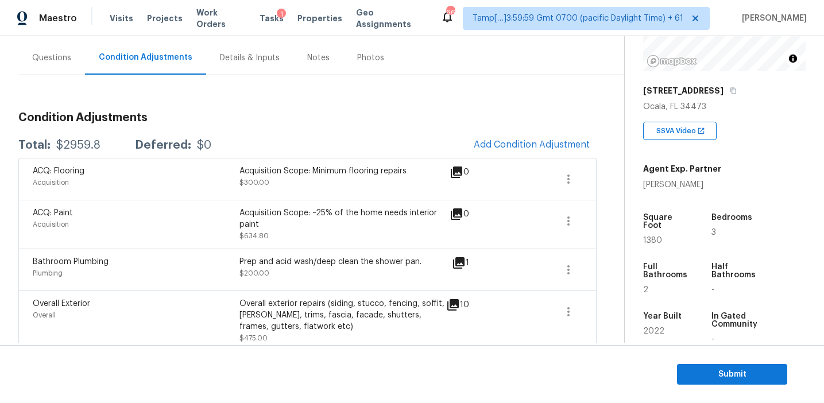
scroll to position [98, 0]
click at [318, 106] on div "Condition Adjustments Total: $2959.8 Deferred: $0 Add Condition Adjustment ACQ:…" at bounding box center [307, 385] width 578 height 563
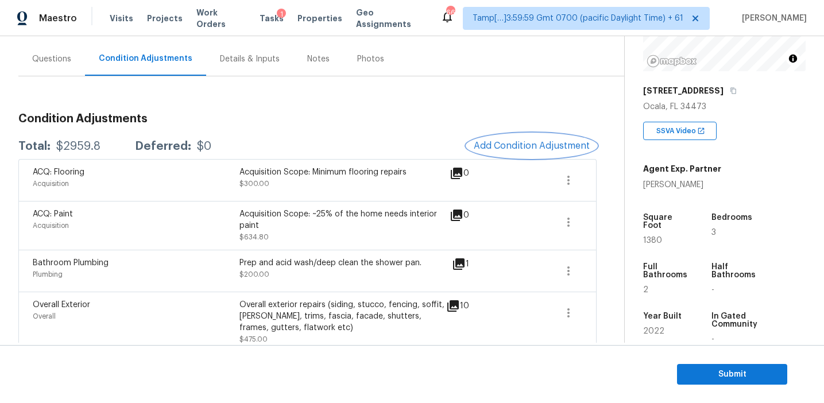
click at [502, 144] on span "Add Condition Adjustment" at bounding box center [532, 146] width 116 height 10
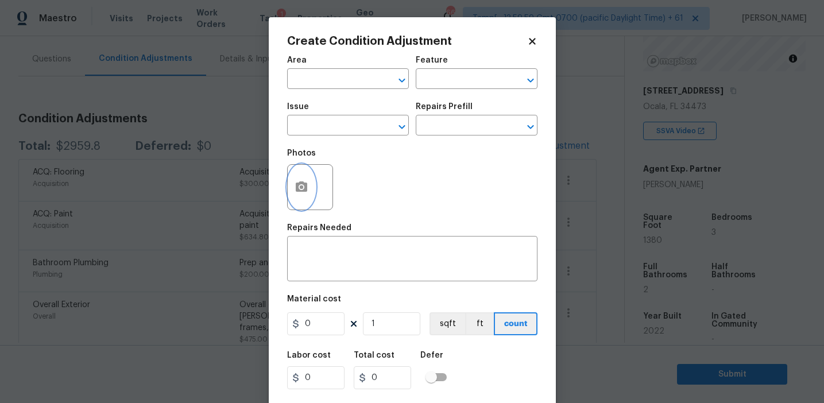
click at [312, 189] on button "button" at bounding box center [302, 187] width 28 height 45
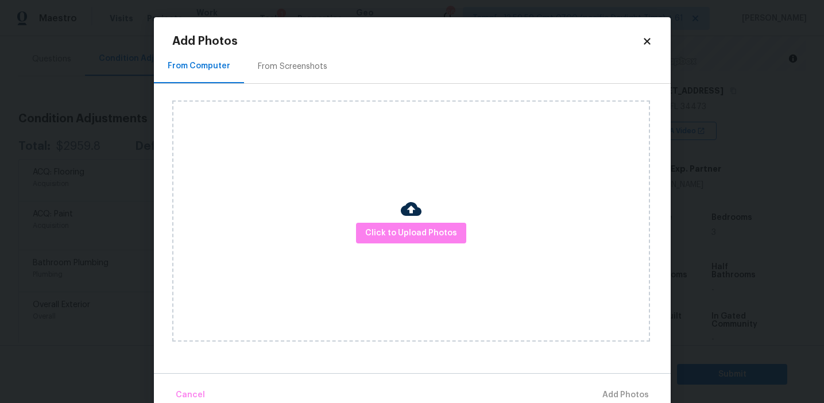
click at [320, 69] on div "From Screenshots" at bounding box center [292, 66] width 69 height 11
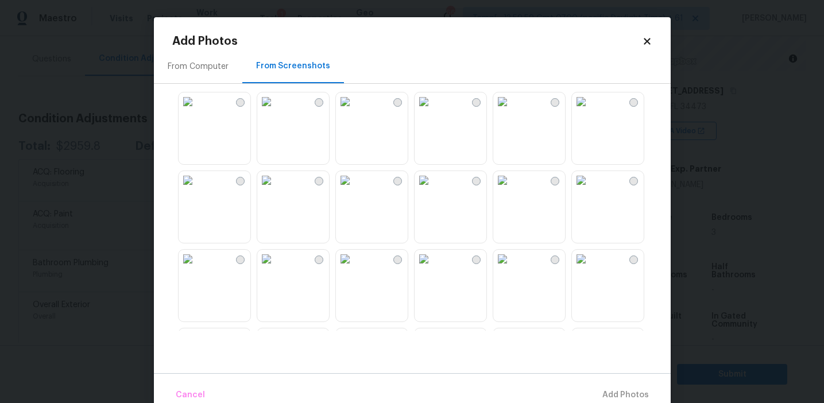
scroll to position [327, 0]
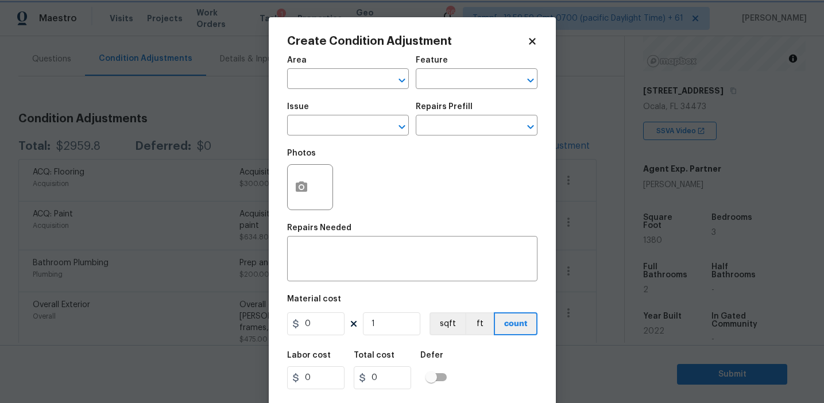
click at [121, 202] on body "Maestro Visits Projects Work Orders Tasks 1 Properties Geo Assignments 665 Tamp…" at bounding box center [412, 201] width 824 height 403
click at [373, 216] on div "Photos" at bounding box center [412, 179] width 250 height 75
click at [205, 216] on body "Maestro Visits Projects Work Orders Tasks 1 Properties Geo Assignments 665 Tamp…" at bounding box center [412, 201] width 824 height 403
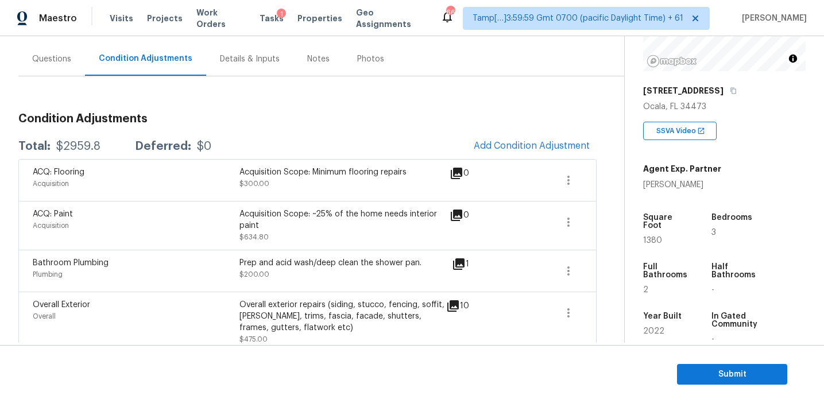
click at [365, 207] on div "ACQ: Paint Acquisition Acquisition Scope: ~25% of the home needs interior paint…" at bounding box center [307, 225] width 578 height 49
click at [290, 99] on div "Condition Adjustments Total: $2959.8 Deferred: $0 Add Condition Adjustment ACQ:…" at bounding box center [307, 371] width 578 height 591
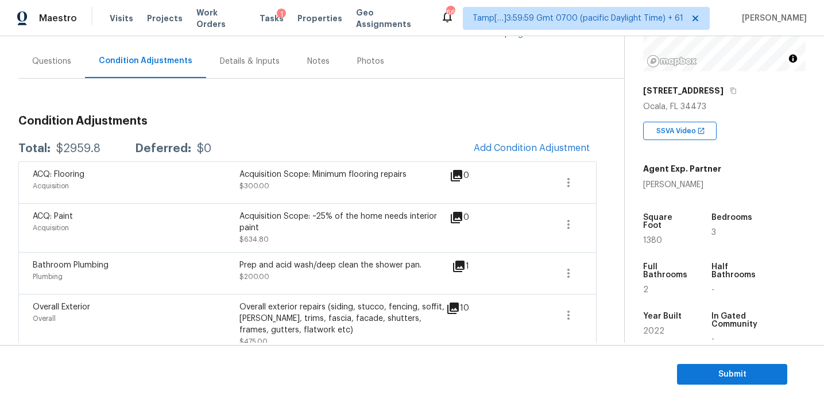
scroll to position [93, 0]
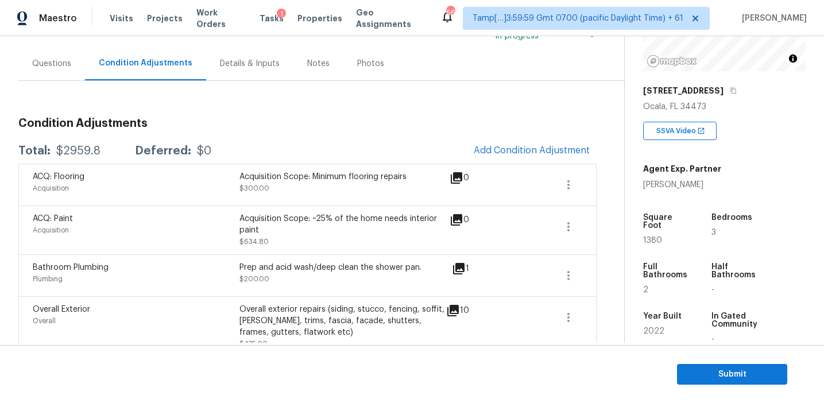
click at [505, 242] on div "0" at bounding box center [478, 230] width 56 height 34
click at [710, 373] on span "Submit" at bounding box center [732, 374] width 92 height 14
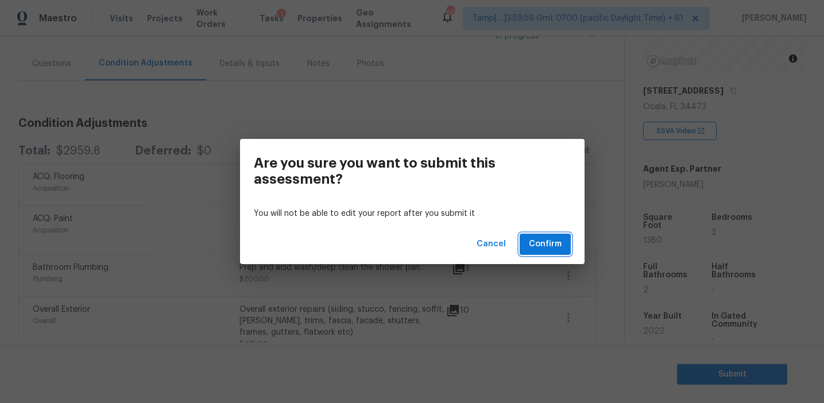
click at [546, 246] on span "Confirm" at bounding box center [545, 244] width 33 height 14
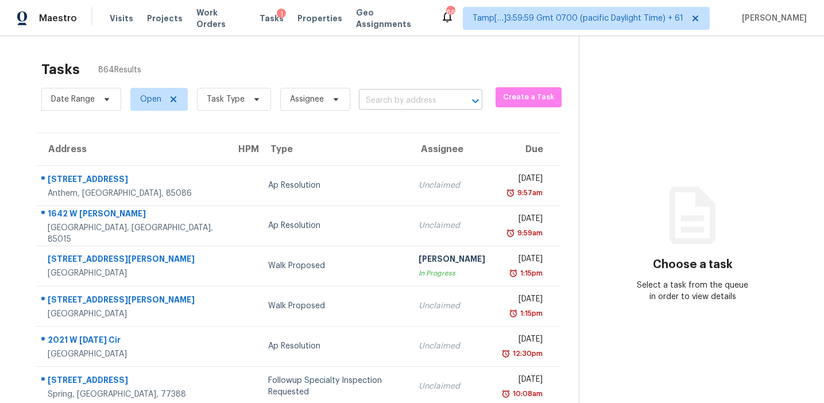
click at [381, 99] on input "text" at bounding box center [404, 101] width 91 height 18
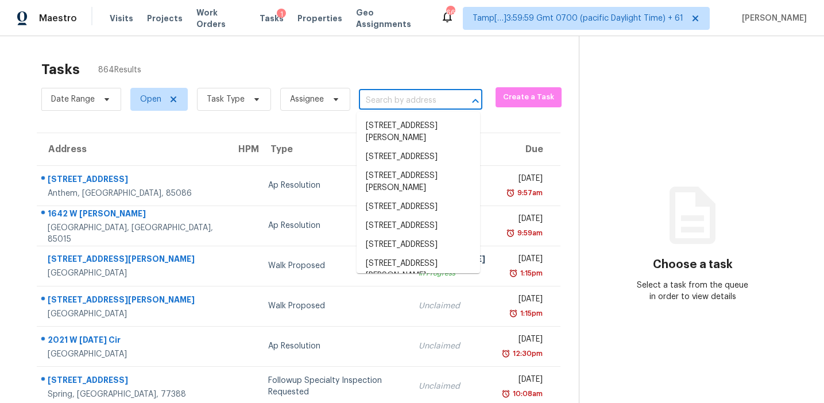
paste input "713 Dixon St E, Fort Meade, FL, 33841"
type input "713 Dixon St E, Fort Meade, FL, 33841"
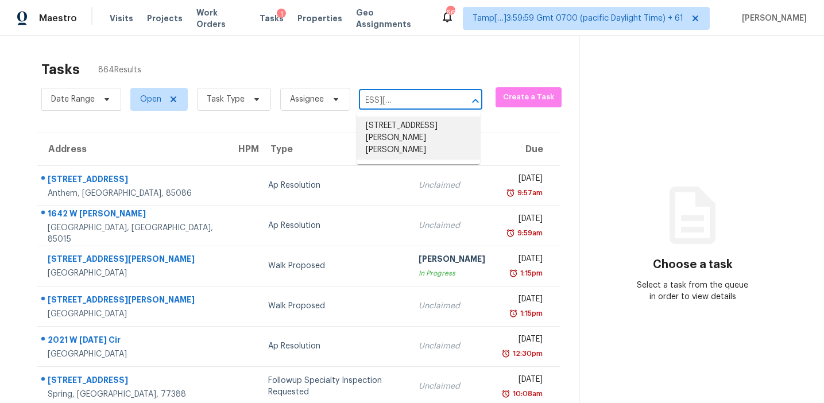
click at [399, 125] on li "713 Dixon St E, Fort Meade, FL 33841" at bounding box center [418, 138] width 123 height 43
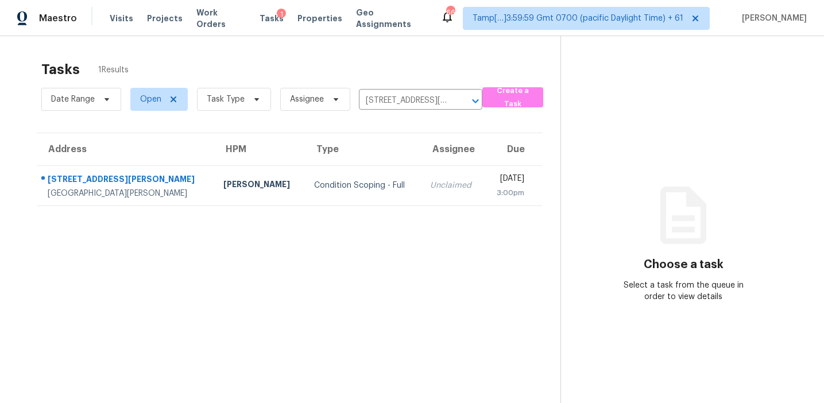
click at [430, 189] on div "Unclaimed" at bounding box center [452, 185] width 45 height 11
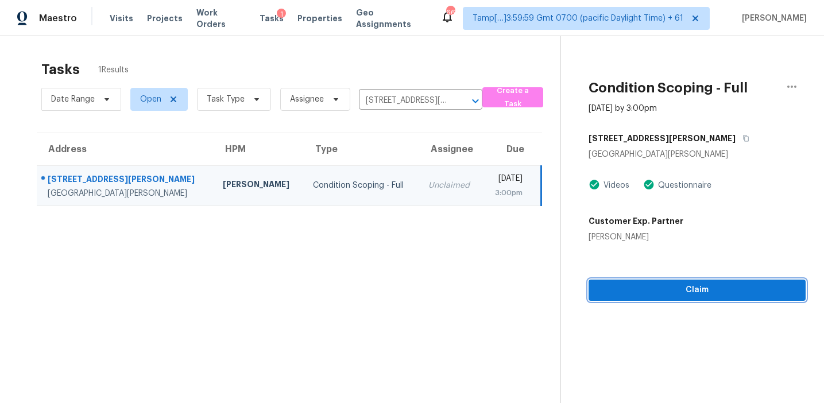
click at [652, 280] on button "Claim" at bounding box center [697, 290] width 217 height 21
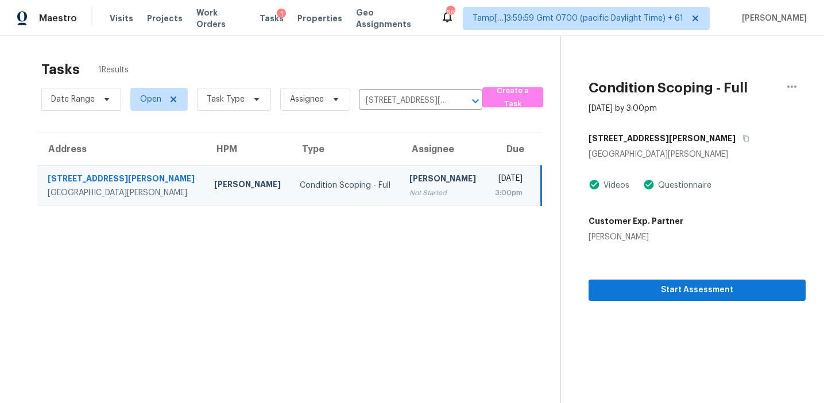
click at [324, 305] on section "Tasks 1 Results Date Range Open Task Type Assignee 713 Dixon St E, Fort Meade, …" at bounding box center [289, 247] width 542 height 385
click at [662, 250] on div "Start Assessment" at bounding box center [697, 272] width 217 height 58
click at [659, 253] on div "Start Assessment" at bounding box center [697, 272] width 217 height 58
click at [659, 255] on div "Start Assessment" at bounding box center [697, 272] width 217 height 58
click at [404, 99] on input "713 Dixon St E, Fort Meade, FL 33841" at bounding box center [404, 101] width 91 height 18
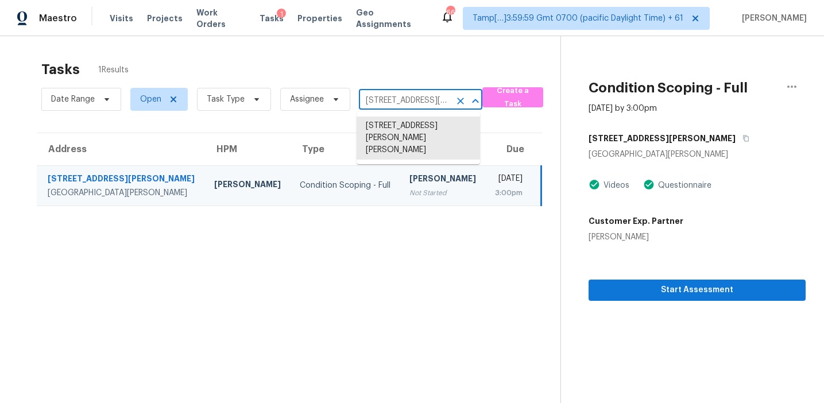
paste input "14442 SW 48th Court Rd, Ocala, FL, 34473"
type input "14442 SW 48th Court Rd, Ocala, FL, 34473"
click at [405, 136] on li "14442 SW 48th Court Rd, Ocala, FL 34473" at bounding box center [418, 126] width 123 height 19
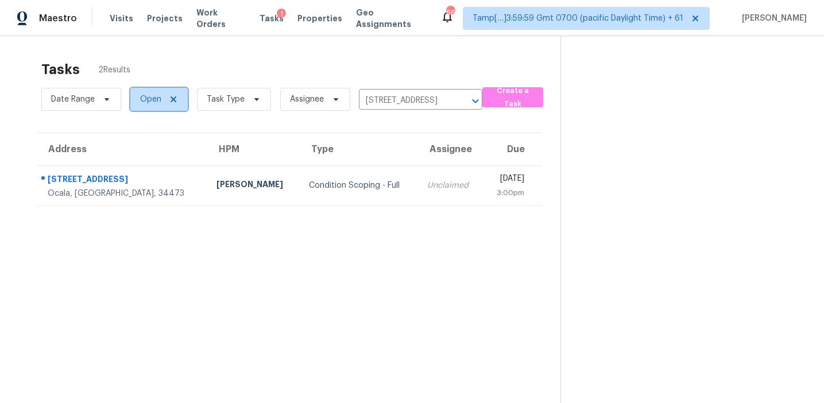
click at [149, 98] on span "Open" at bounding box center [150, 99] width 21 height 11
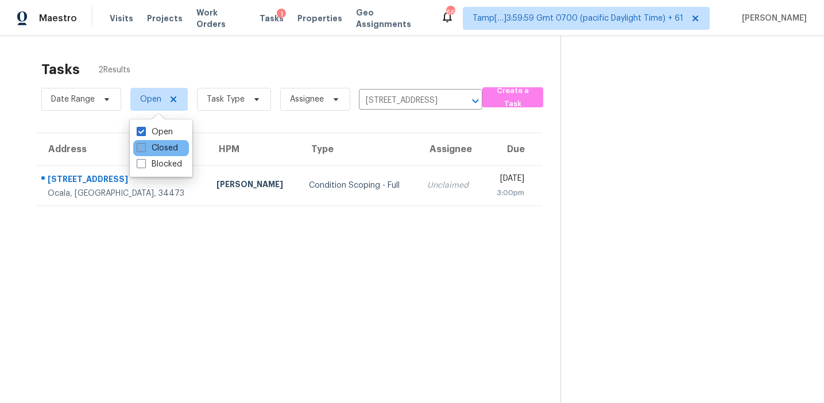
click at [169, 145] on label "Closed" at bounding box center [157, 147] width 41 height 11
click at [144, 145] on input "Closed" at bounding box center [140, 145] width 7 height 7
checkbox input "true"
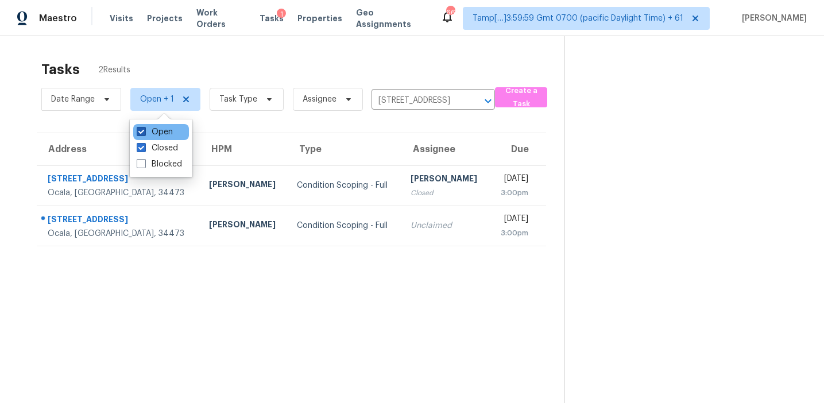
click at [156, 130] on label "Open" at bounding box center [155, 131] width 36 height 11
click at [144, 130] on input "Open" at bounding box center [140, 129] width 7 height 7
checkbox input "false"
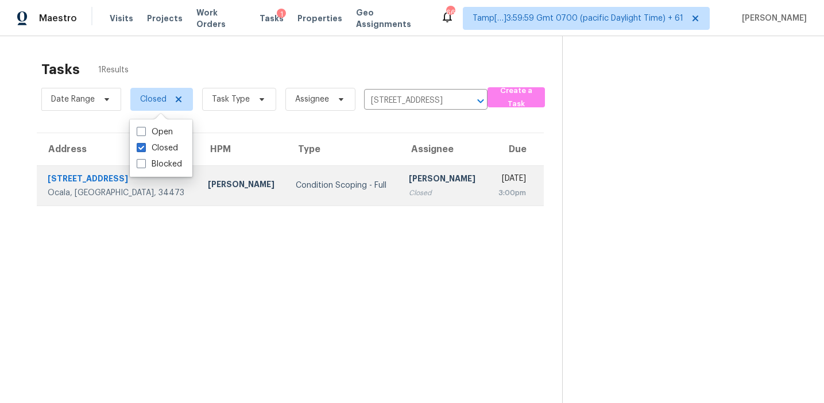
click at [338, 187] on div "Condition Scoping - Full" at bounding box center [343, 185] width 94 height 11
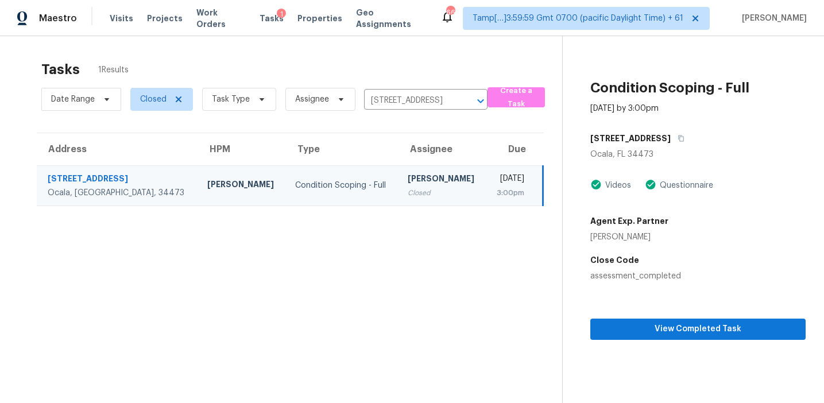
scroll to position [36, 0]
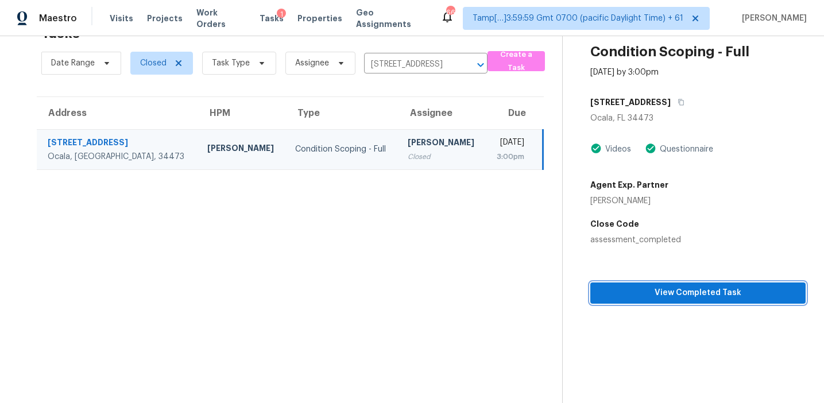
click at [679, 289] on span "View Completed Task" at bounding box center [697, 293] width 197 height 14
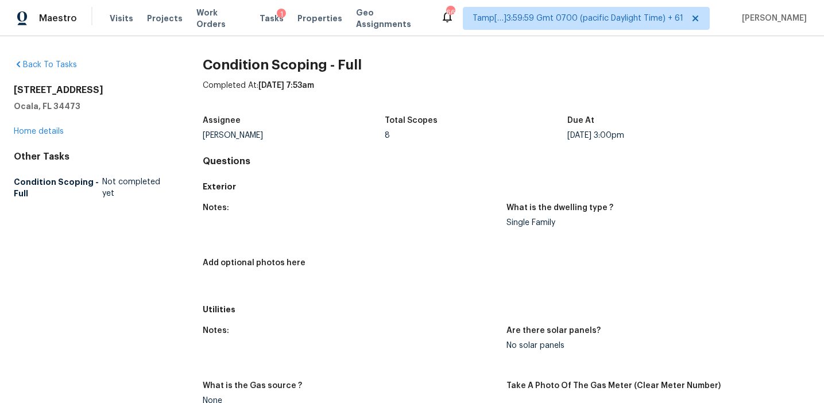
click at [304, 160] on h4 "Questions" at bounding box center [507, 161] width 608 height 11
click at [260, 17] on span "Tasks" at bounding box center [272, 18] width 24 height 8
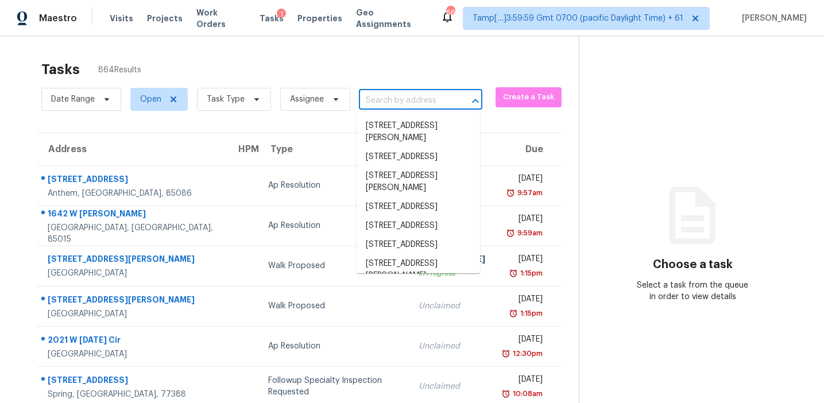
click at [381, 100] on input "text" at bounding box center [404, 101] width 91 height 18
paste input "713 Dixon St E, Fort Meade, FL 33841"
type input "713 Dixon St E, Fort Meade, FL 33841"
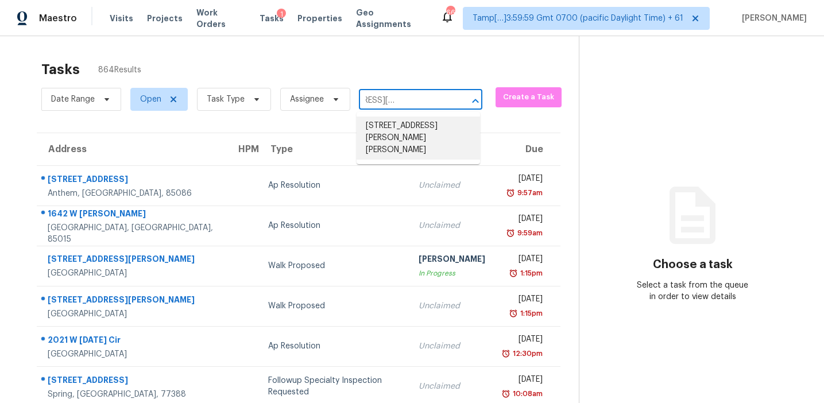
click at [387, 137] on li "713 Dixon St E, Fort Meade, FL 33841" at bounding box center [418, 138] width 123 height 43
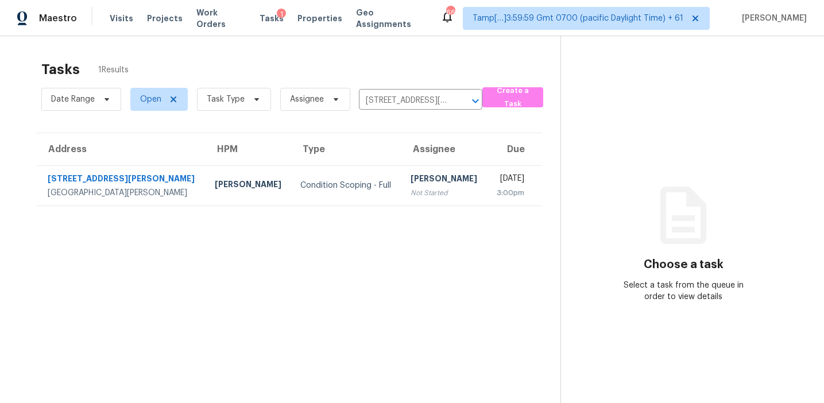
click at [403, 212] on section "Tasks 1 Results Date Range Open Task Type Assignee 713 Dixon St E, Fort Meade, …" at bounding box center [289, 247] width 542 height 385
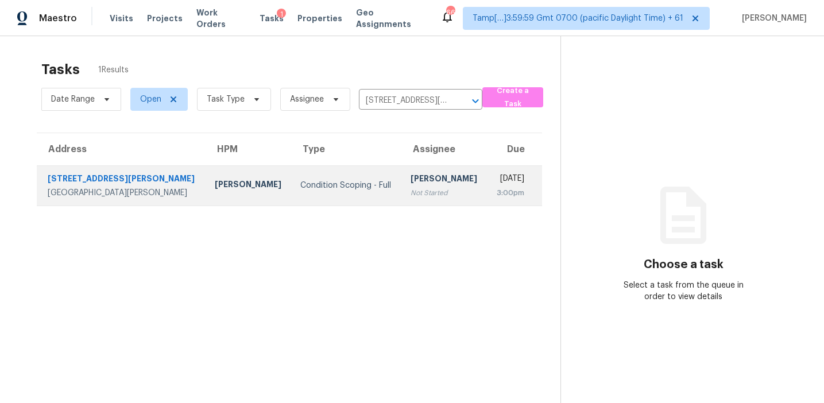
click at [411, 181] on div "[PERSON_NAME]" at bounding box center [444, 180] width 67 height 14
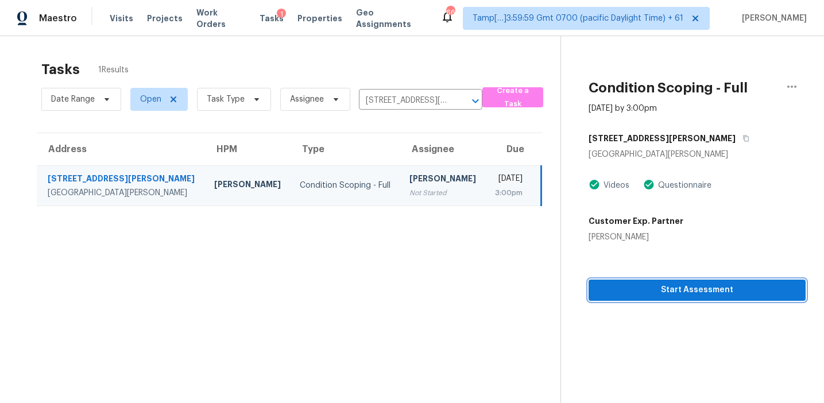
click at [651, 288] on span "Start Assessment" at bounding box center [697, 290] width 199 height 14
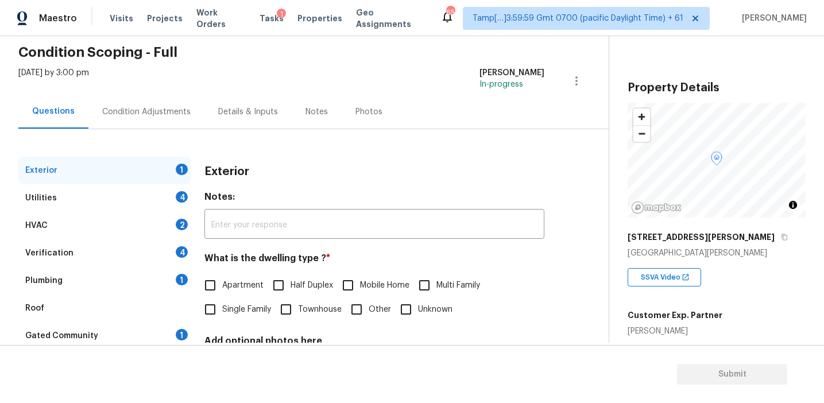
scroll to position [112, 0]
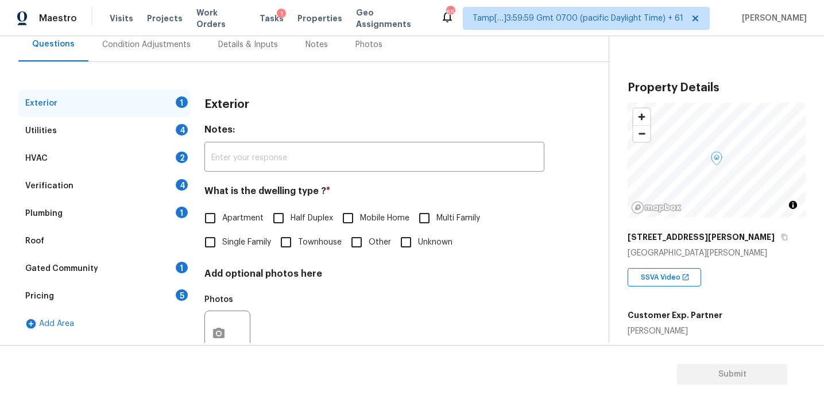
click at [172, 291] on div "Pricing 5" at bounding box center [104, 297] width 172 height 28
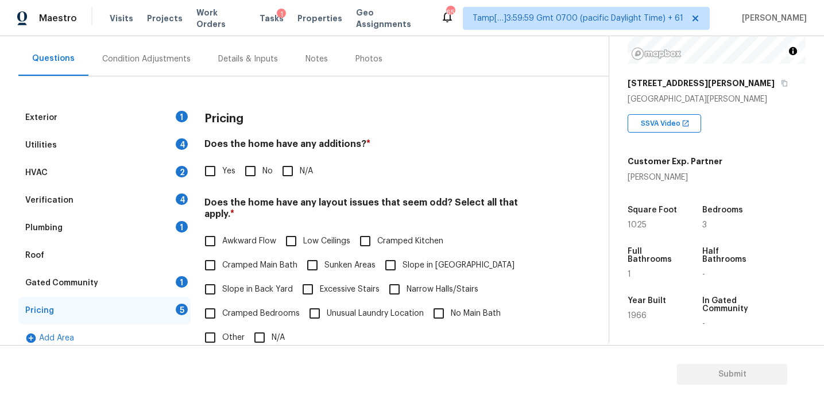
scroll to position [95, 0]
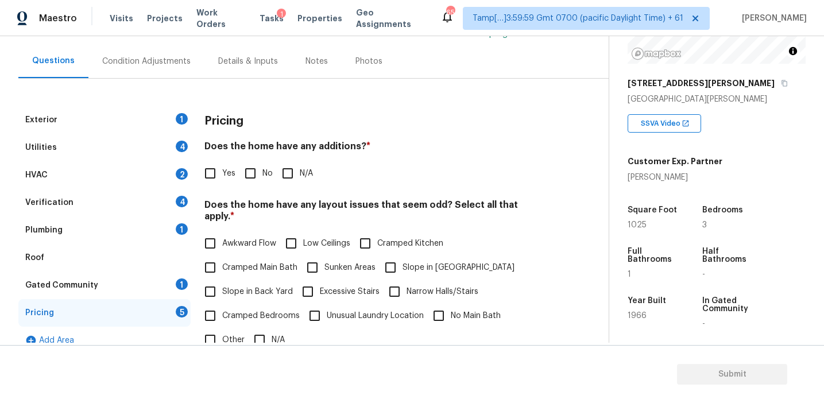
click at [245, 120] on div "Pricing" at bounding box center [374, 121] width 340 height 30
click at [245, 182] on input "No" at bounding box center [250, 173] width 24 height 24
checkbox input "true"
click at [243, 287] on span "Slope in Back Yard" at bounding box center [257, 293] width 71 height 12
click at [222, 283] on input "Slope in Back Yard" at bounding box center [210, 293] width 24 height 24
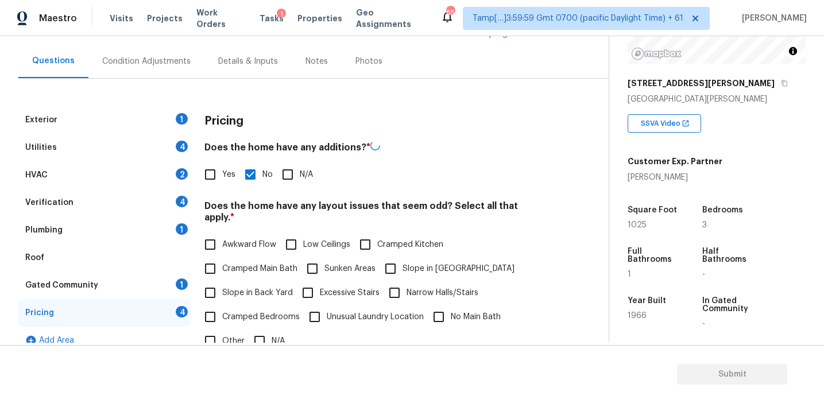
checkbox input "true"
click at [386, 256] on div "Awkward Flow Low Ceilings Cramped Kitchen Cramped Main Bath Sunken Areas Slope …" at bounding box center [374, 293] width 340 height 121
click at [397, 263] on input "Slope in Front Yard" at bounding box center [390, 268] width 24 height 24
checkbox input "true"
click at [260, 310] on span "Cramped Bedrooms" at bounding box center [261, 316] width 78 height 12
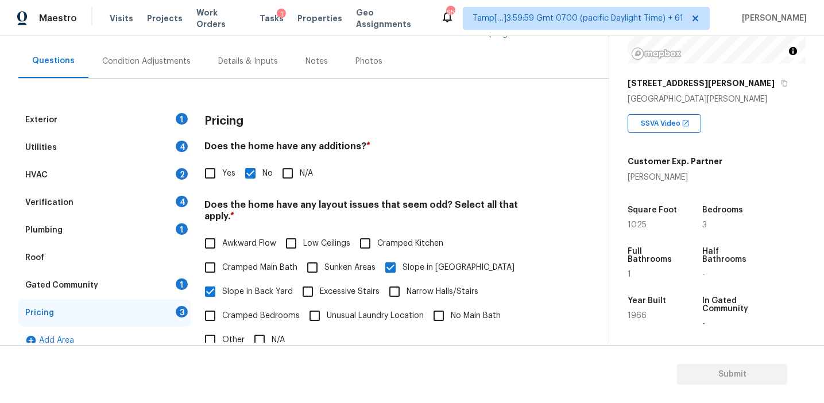
click at [222, 308] on input "Cramped Bedrooms" at bounding box center [210, 316] width 24 height 24
checkbox input "true"
click at [443, 304] on input "No Main Bath" at bounding box center [439, 316] width 24 height 24
checkbox input "true"
click at [262, 262] on span "Cramped Main Bath" at bounding box center [259, 268] width 75 height 12
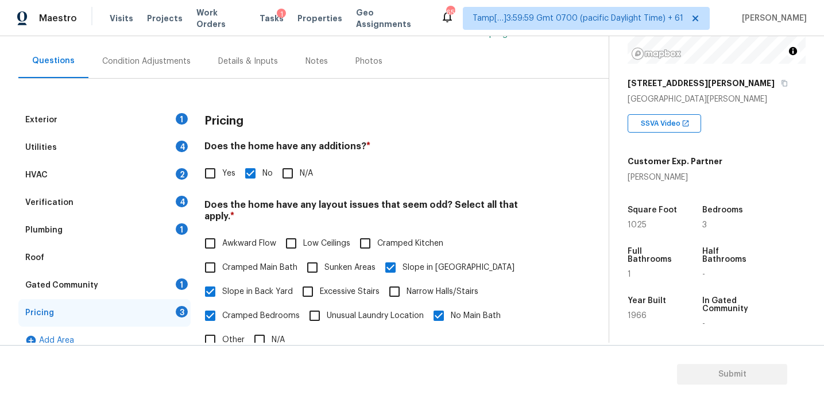
click at [222, 257] on input "Cramped Main Bath" at bounding box center [210, 268] width 24 height 24
checkbox input "true"
click at [216, 178] on input "Yes" at bounding box center [210, 173] width 24 height 24
checkbox input "true"
checkbox input "false"
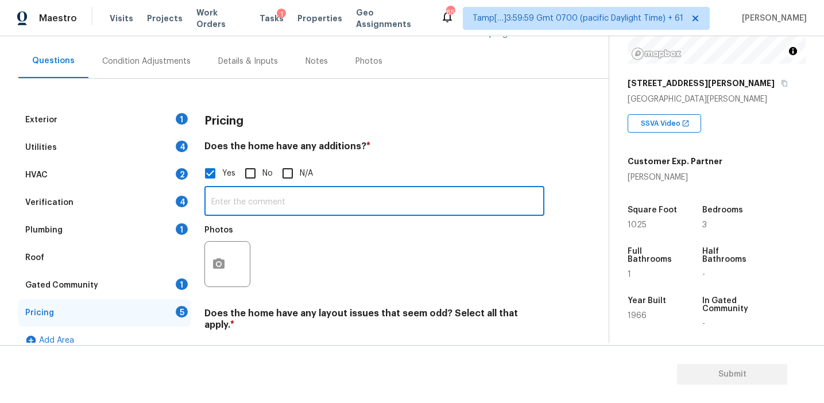
click at [235, 198] on input "text" at bounding box center [374, 202] width 340 height 27
type input "Enclosed patio"
click at [229, 270] on button "button" at bounding box center [219, 264] width 28 height 45
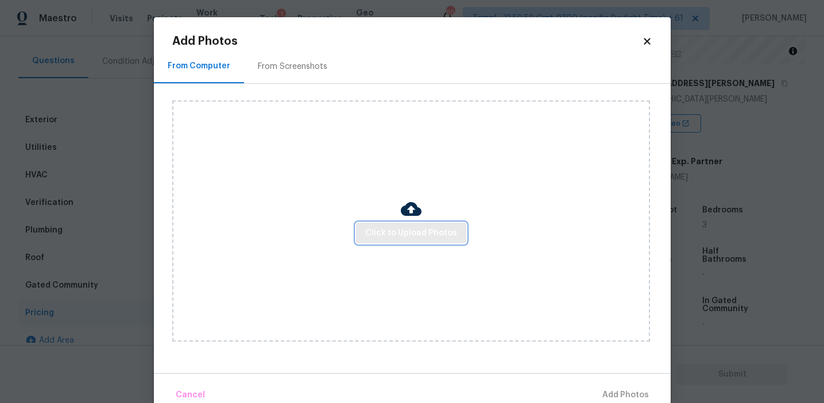
click at [421, 238] on span "Click to Upload Photos" at bounding box center [411, 233] width 92 height 14
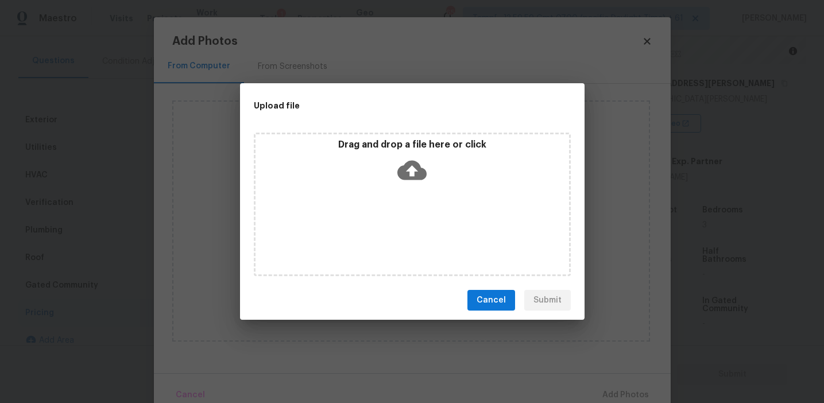
click at [414, 129] on div "Drag and drop a file here or click" at bounding box center [412, 204] width 345 height 153
click at [394, 144] on p "Drag and drop a file here or click" at bounding box center [413, 145] width 314 height 12
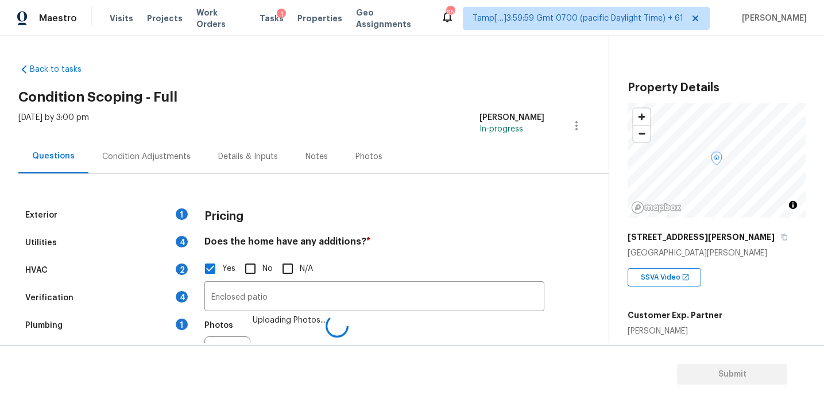
scroll to position [154, 0]
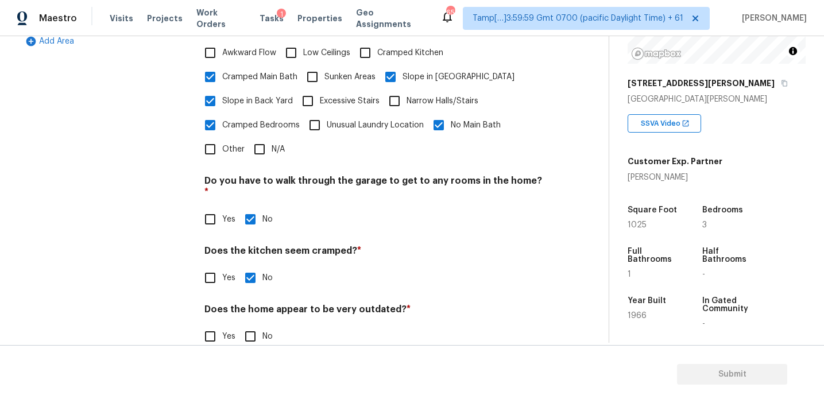
click at [212, 324] on input "Yes" at bounding box center [210, 336] width 24 height 24
checkbox input "true"
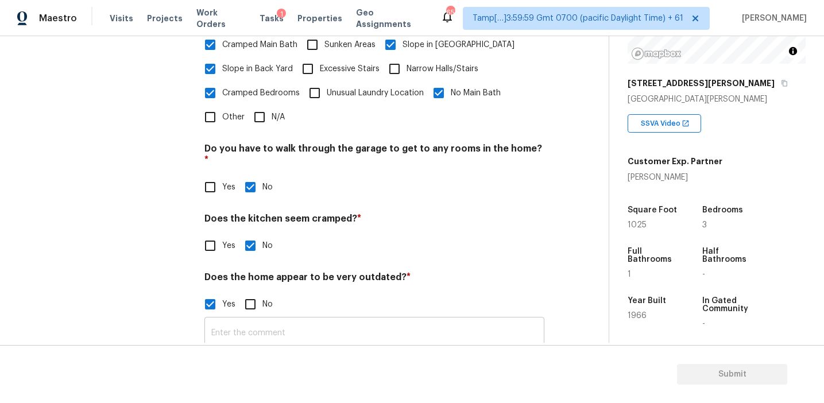
scroll to position [425, 0]
click at [225, 321] on input "text" at bounding box center [374, 334] width 340 height 27
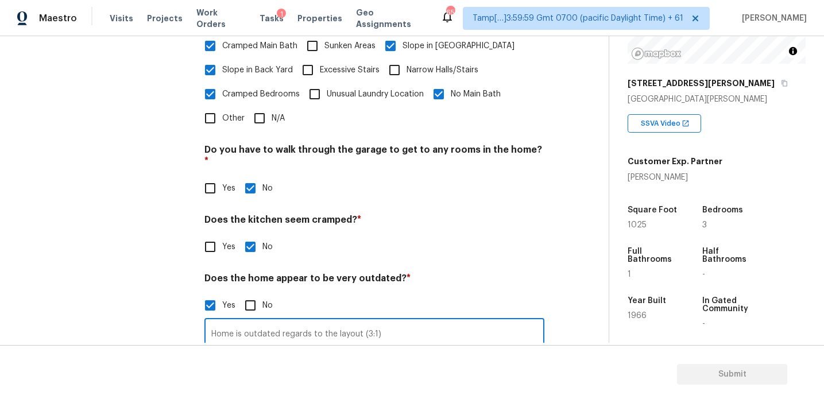
type input "Home is outdated regards to the layout (3:1)"
click at [440, 293] on div "Yes No" at bounding box center [374, 305] width 340 height 24
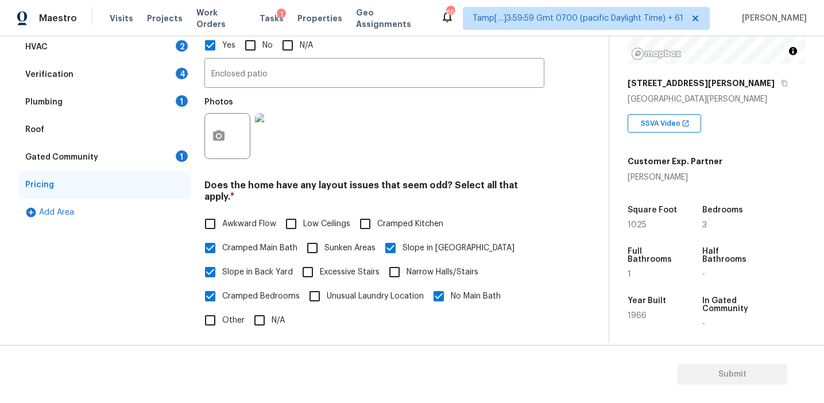
click at [154, 152] on div "Gated Community 1" at bounding box center [104, 158] width 172 height 28
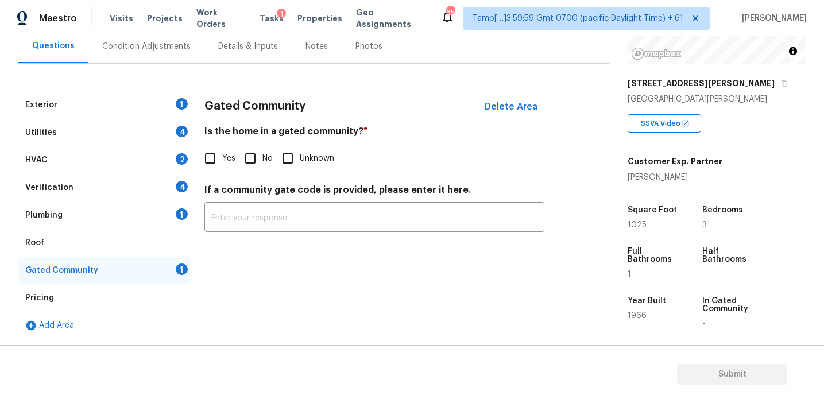
scroll to position [110, 0]
click at [252, 162] on input "No" at bounding box center [250, 158] width 24 height 24
checkbox input "true"
click at [150, 211] on div "Plumbing 1" at bounding box center [104, 216] width 172 height 28
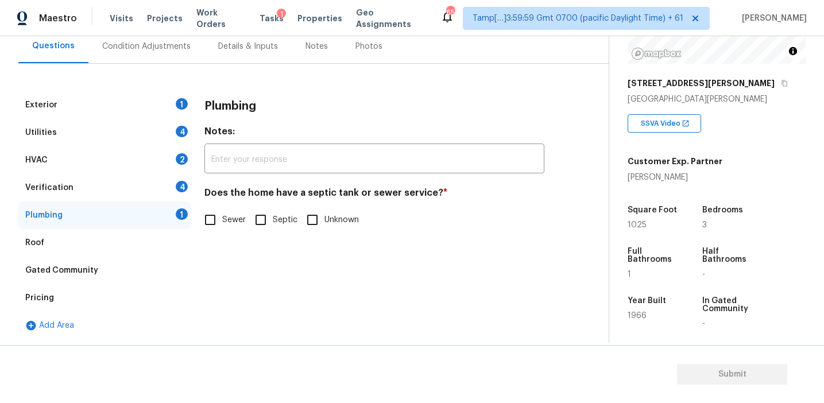
click at [211, 216] on input "Sewer" at bounding box center [210, 220] width 24 height 24
checkbox input "true"
click at [160, 184] on div "Verification 4" at bounding box center [104, 188] width 172 height 28
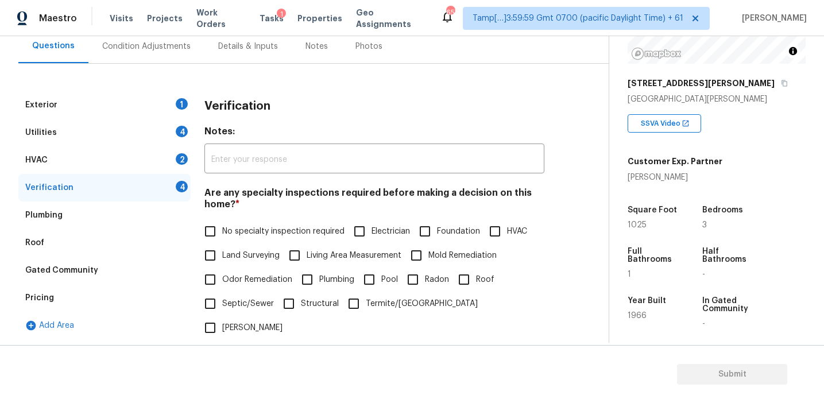
click at [250, 240] on label "No specialty inspection required" at bounding box center [271, 231] width 146 height 24
click at [222, 240] on input "No specialty inspection required" at bounding box center [210, 231] width 24 height 24
checkbox input "true"
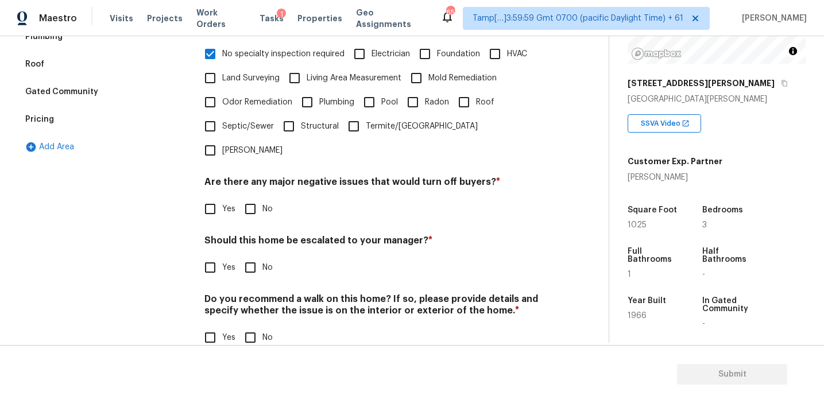
scroll to position [288, 0]
click at [255, 197] on input "No" at bounding box center [250, 209] width 24 height 24
checkbox input "true"
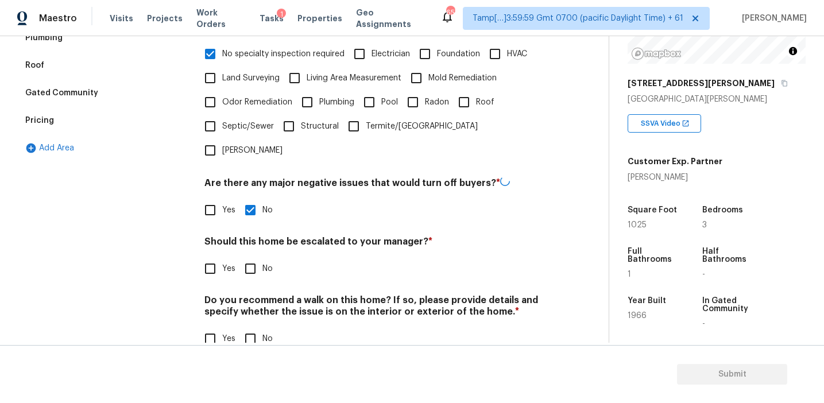
click at [255, 257] on input "No" at bounding box center [250, 269] width 24 height 24
checkbox input "true"
click at [250, 327] on input "No" at bounding box center [250, 339] width 24 height 24
checkbox input "true"
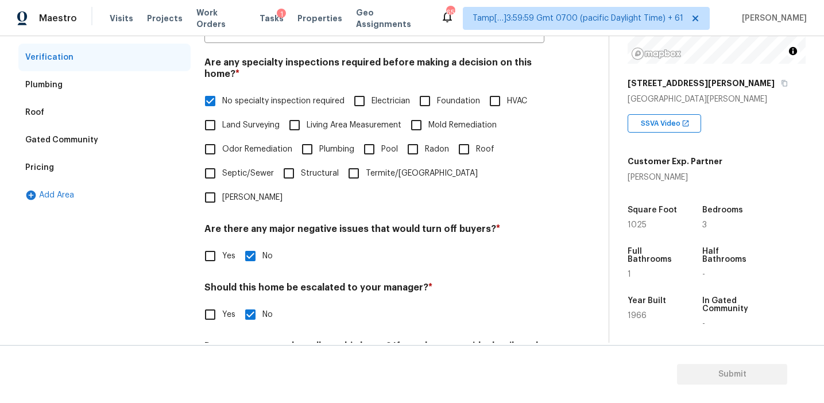
scroll to position [154, 0]
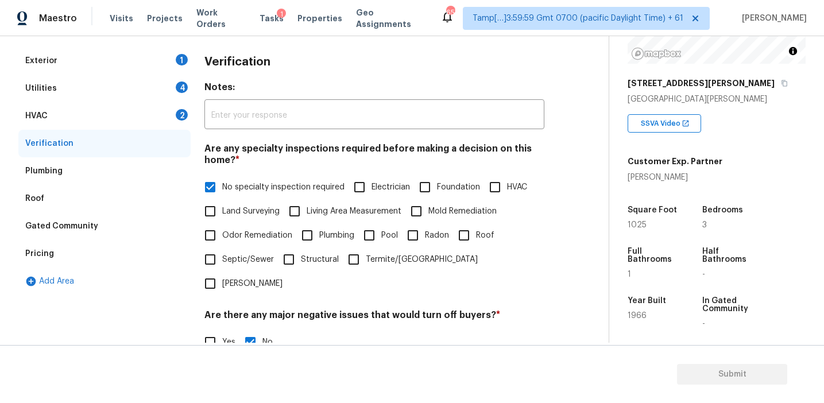
click at [164, 119] on div "HVAC 2" at bounding box center [104, 116] width 172 height 28
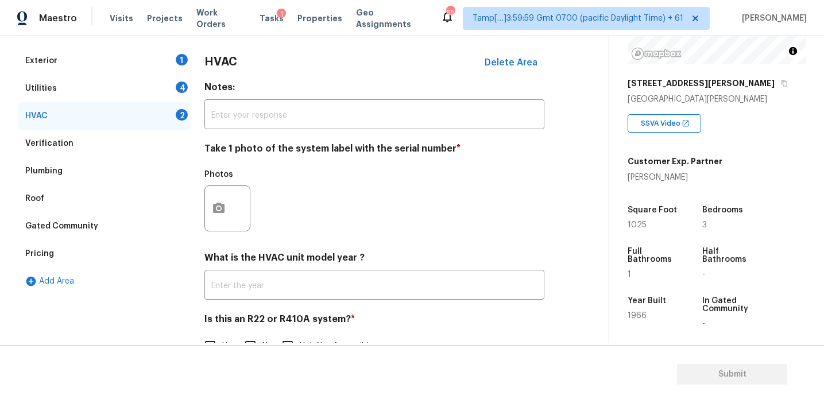
scroll to position [188, 0]
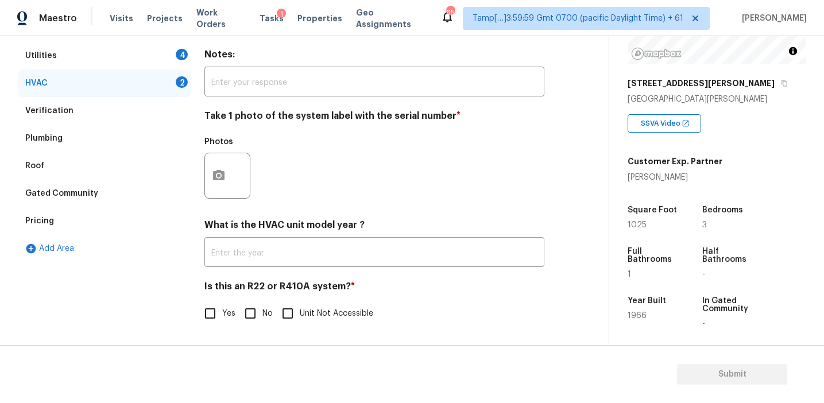
click at [249, 315] on input "No" at bounding box center [250, 313] width 24 height 24
checkbox input "true"
click at [216, 174] on icon "button" at bounding box center [219, 175] width 14 height 14
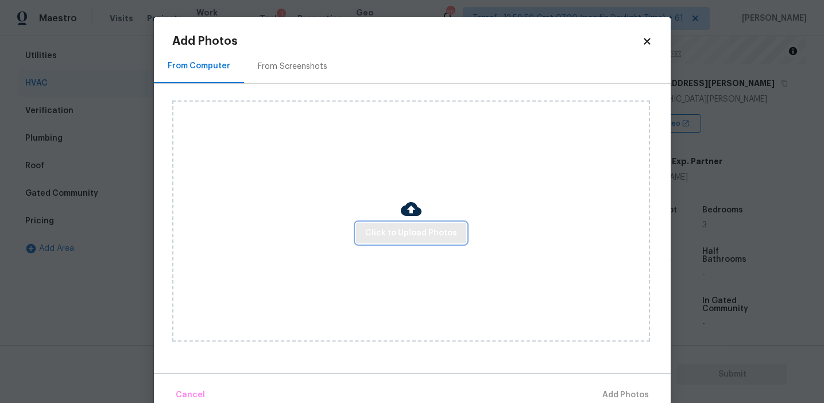
click at [385, 227] on span "Click to Upload Photos" at bounding box center [411, 233] width 92 height 14
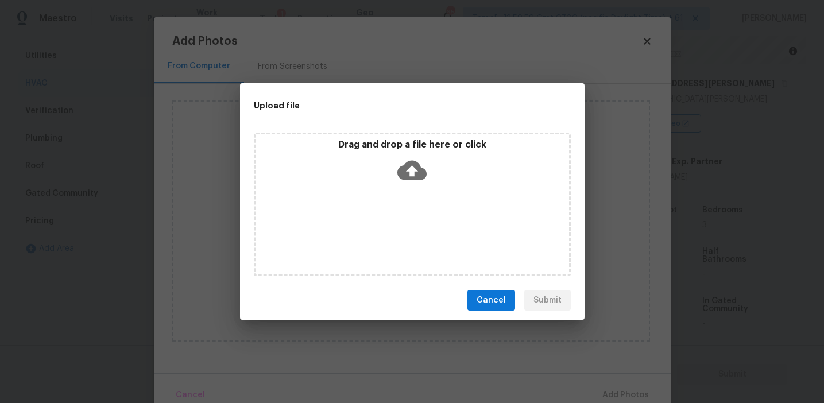
click at [389, 134] on div "Drag and drop a file here or click" at bounding box center [412, 205] width 317 height 144
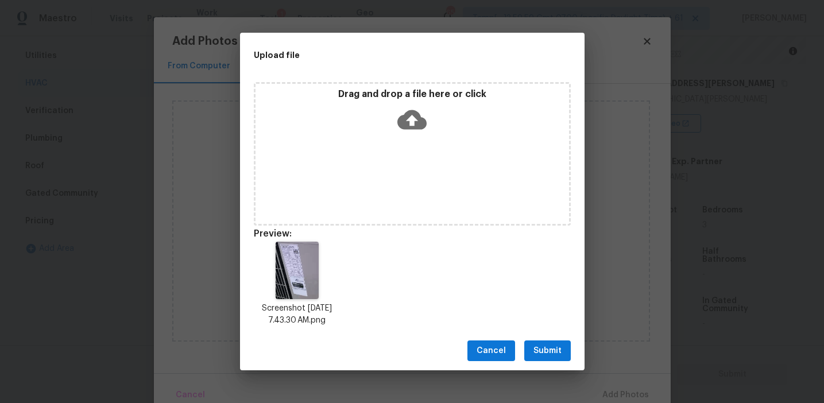
click at [543, 362] on div "Cancel Submit" at bounding box center [412, 351] width 345 height 40
click at [543, 355] on span "Submit" at bounding box center [547, 351] width 28 height 14
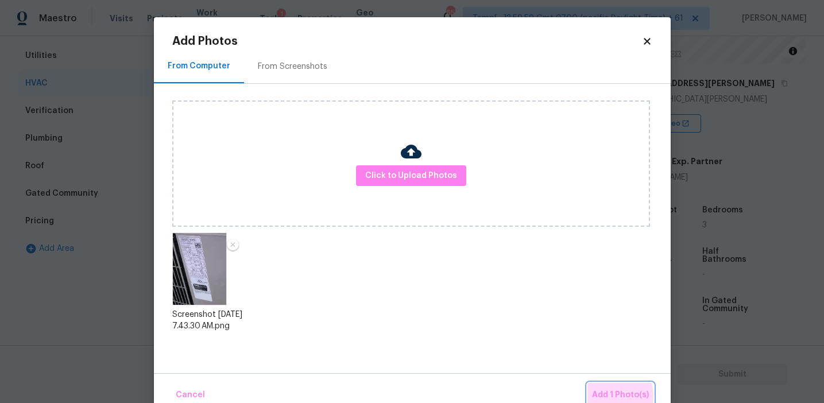
click at [607, 396] on span "Add 1 Photo(s)" at bounding box center [620, 395] width 57 height 14
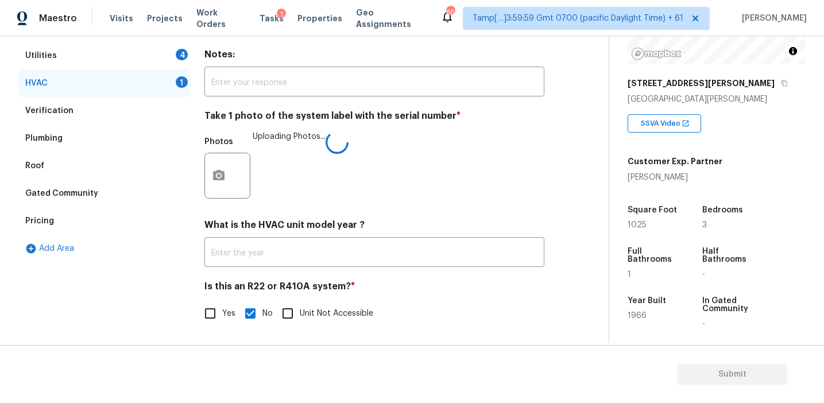
click at [192, 304] on div "Exterior 1 Utilities 4 HVAC 1 Verification Plumbing Roof Gated Community Pricin…" at bounding box center [299, 176] width 563 height 325
click at [210, 312] on input "Yes" at bounding box center [210, 313] width 24 height 24
checkbox input "true"
checkbox input "false"
click at [262, 145] on div "Photos Uploading Photos..." at bounding box center [374, 168] width 340 height 75
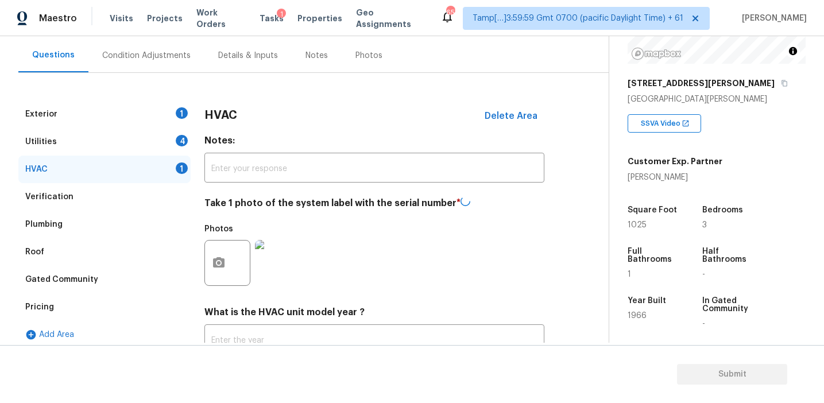
scroll to position [95, 0]
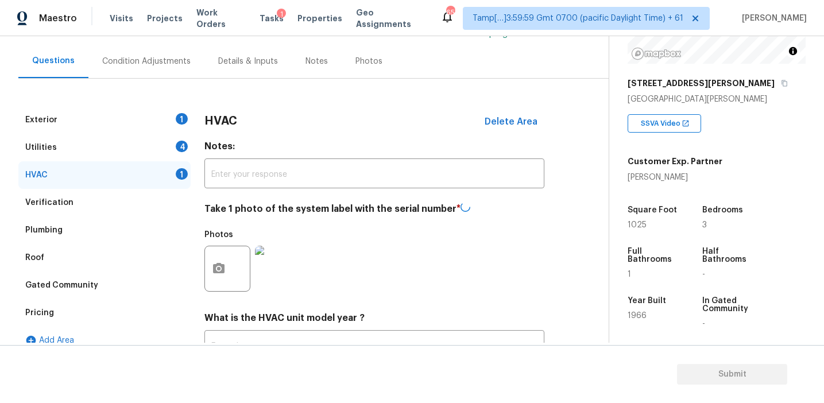
click at [230, 122] on h3 "HVAC" at bounding box center [220, 120] width 33 height 11
click at [180, 153] on div "Utilities 4" at bounding box center [104, 148] width 172 height 28
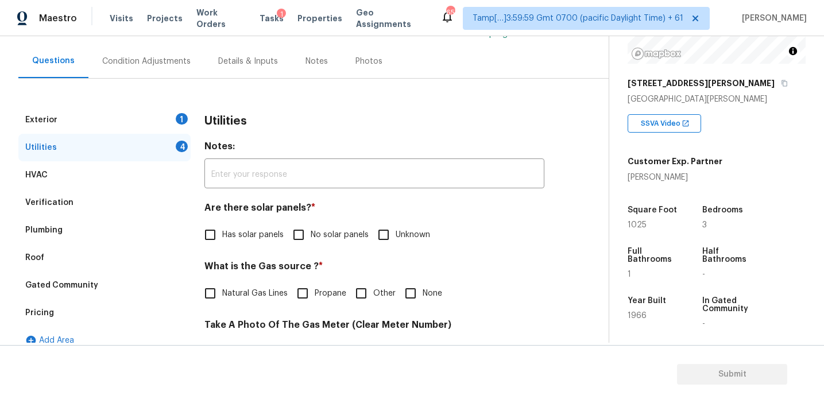
click at [301, 245] on input "No solar panels" at bounding box center [299, 235] width 24 height 24
checkbox input "true"
click at [411, 296] on input "None" at bounding box center [410, 293] width 24 height 24
checkbox input "true"
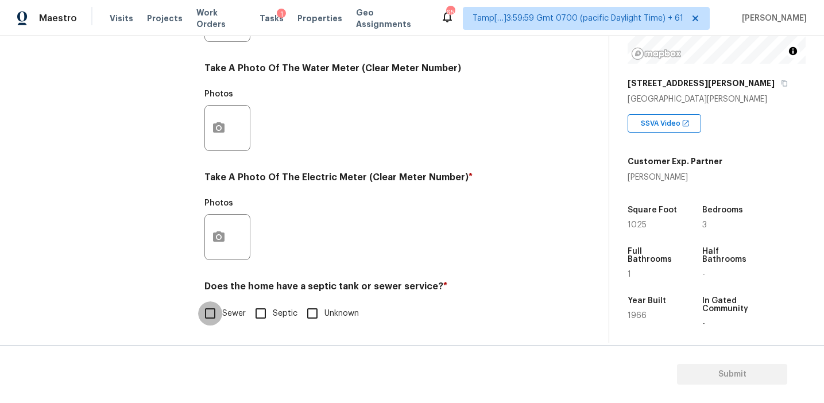
click at [218, 314] on input "Sewer" at bounding box center [210, 313] width 24 height 24
checkbox input "true"
click at [219, 239] on icon "button" at bounding box center [219, 237] width 14 height 14
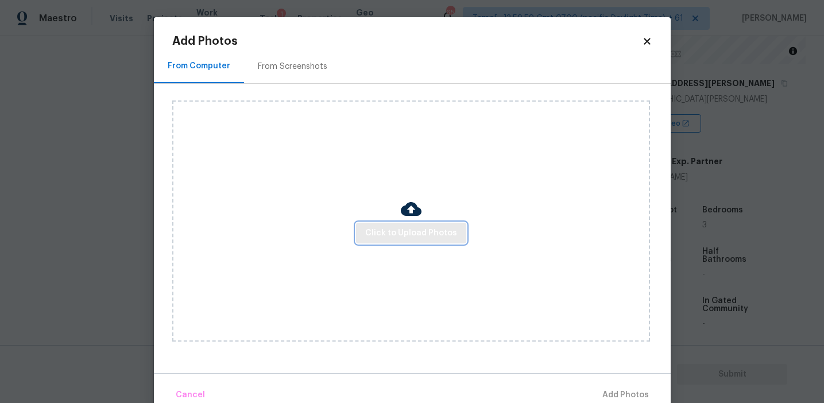
click at [377, 243] on button "Click to Upload Photos" at bounding box center [411, 233] width 110 height 21
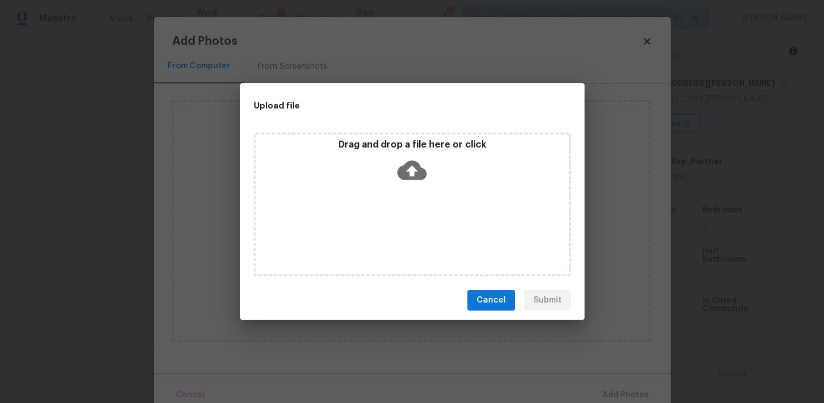
click at [386, 159] on div "Drag and drop a file here or click" at bounding box center [413, 163] width 314 height 49
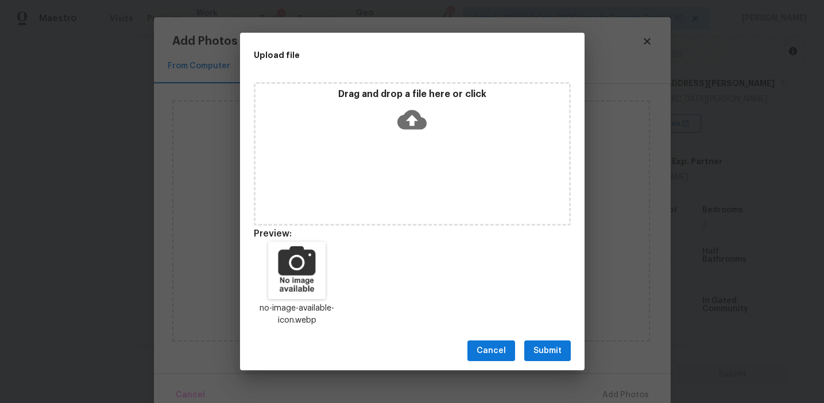
click at [549, 347] on span "Submit" at bounding box center [547, 351] width 28 height 14
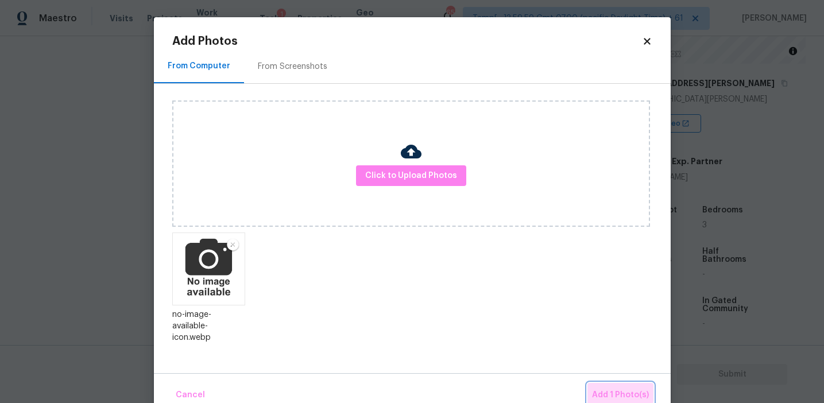
click at [599, 387] on button "Add 1 Photo(s)" at bounding box center [620, 395] width 66 height 25
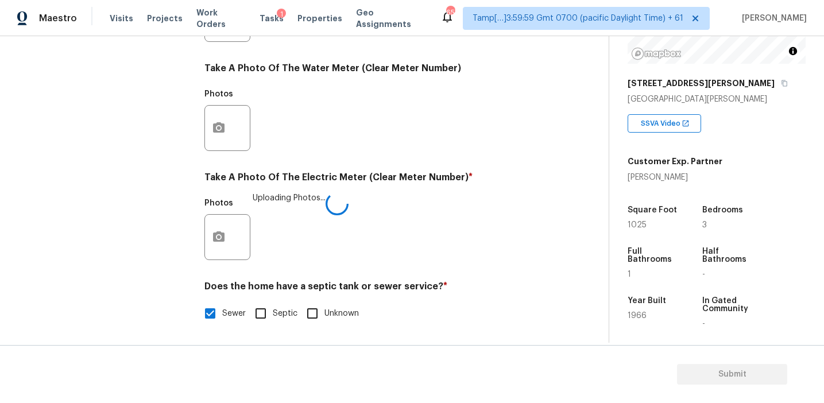
click at [420, 214] on div "Photos Uploading Photos..." at bounding box center [374, 229] width 340 height 75
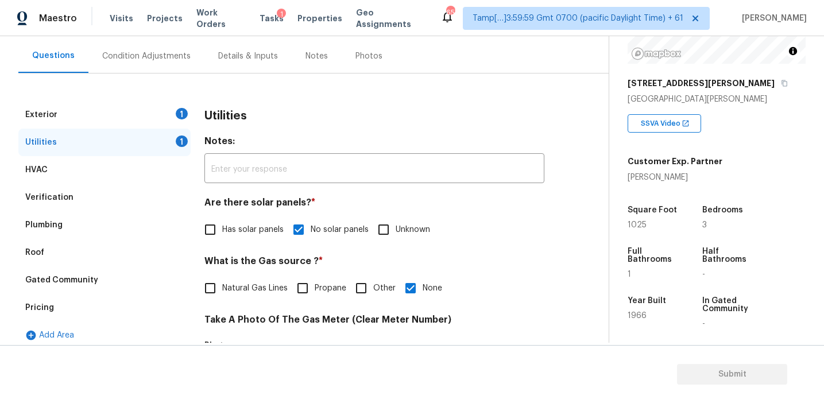
scroll to position [101, 0]
click at [167, 117] on div "Exterior 1" at bounding box center [104, 114] width 172 height 28
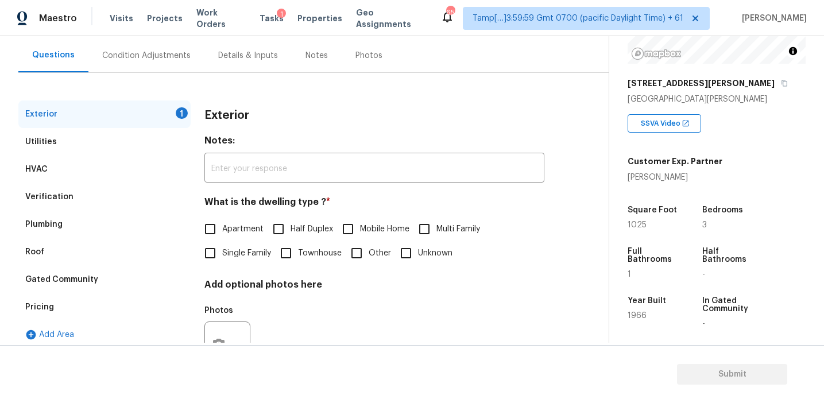
click at [235, 252] on span "Single Family" at bounding box center [246, 253] width 49 height 12
click at [222, 252] on input "Single Family" at bounding box center [210, 253] width 24 height 24
checkbox input "true"
click at [176, 55] on div "Condition Adjustments" at bounding box center [146, 55] width 88 height 11
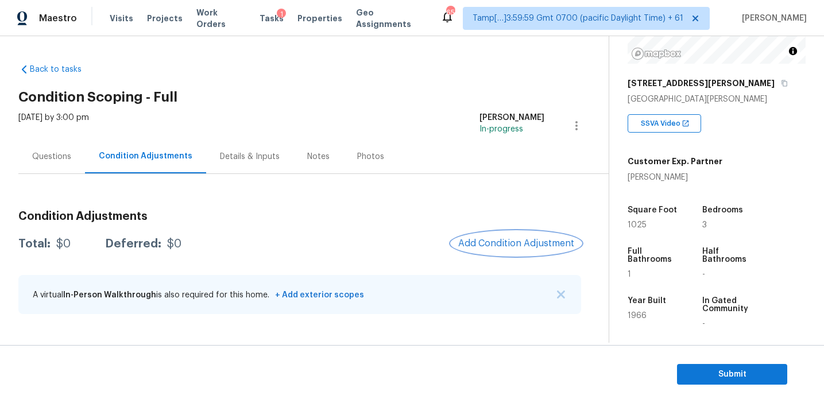
click at [509, 245] on span "Add Condition Adjustment" at bounding box center [516, 243] width 116 height 10
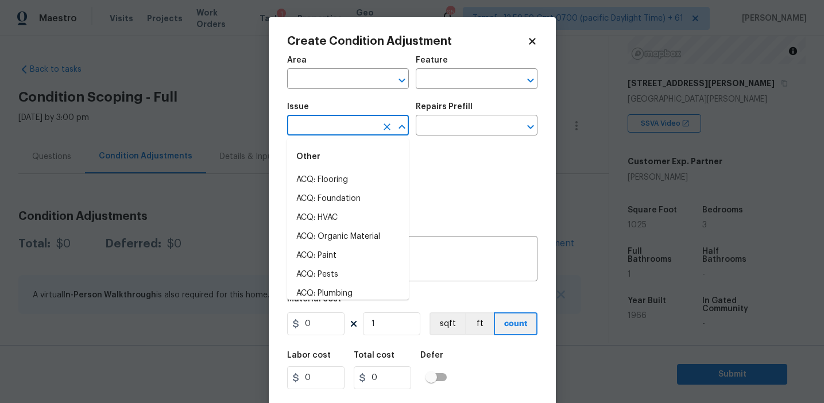
click at [336, 128] on input "text" at bounding box center [332, 127] width 90 height 18
click at [156, 126] on body "Maestro Visits Projects Work Orders Tasks 1 Properties Geo Assignments 657 Tamp…" at bounding box center [412, 201] width 824 height 403
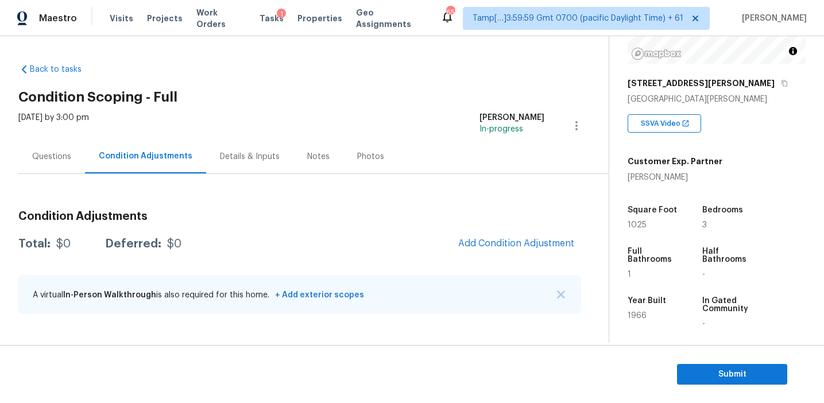
click at [79, 151] on div "Questions" at bounding box center [51, 157] width 67 height 34
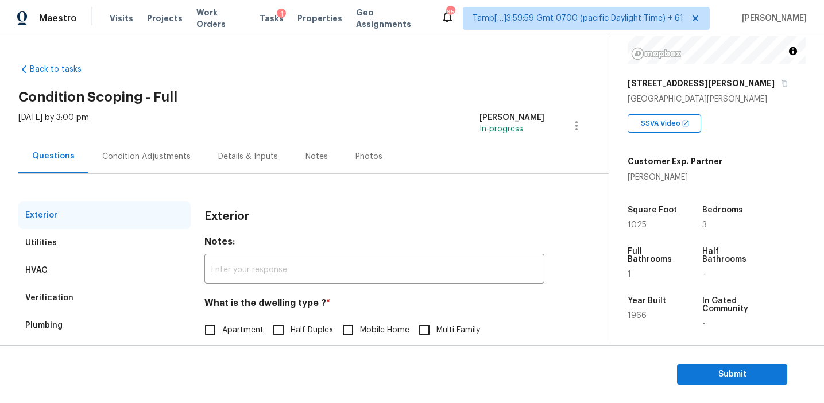
scroll to position [90, 0]
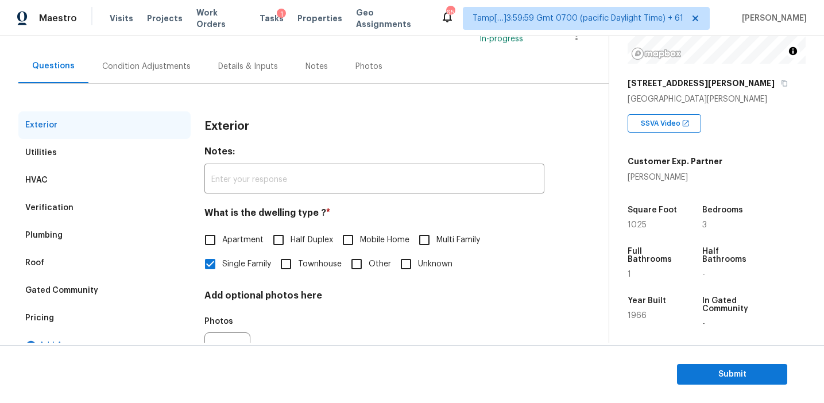
click at [105, 204] on div "Verification" at bounding box center [104, 208] width 172 height 28
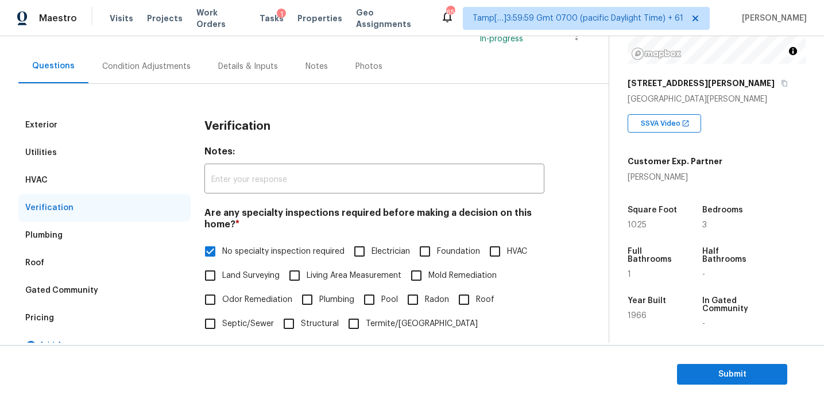
scroll to position [189, 0]
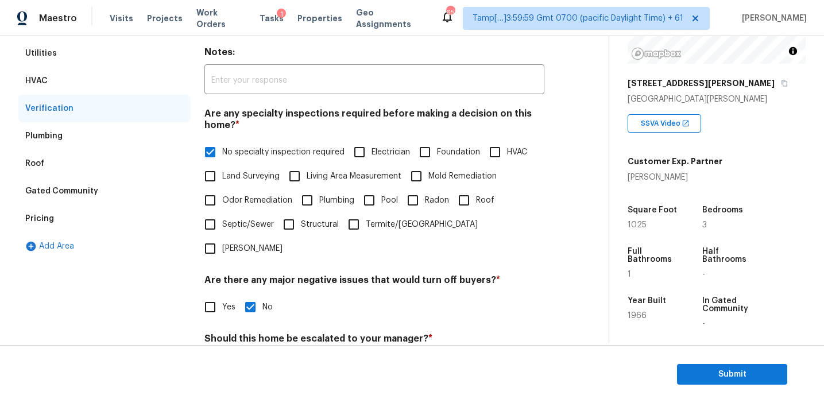
click at [489, 204] on span "Roof" at bounding box center [485, 201] width 18 height 12
click at [476, 204] on input "Roof" at bounding box center [464, 200] width 24 height 24
checkbox input "true"
click at [507, 149] on span "HVAC" at bounding box center [517, 154] width 20 height 12
click at [507, 149] on input "HVAC" at bounding box center [495, 153] width 24 height 24
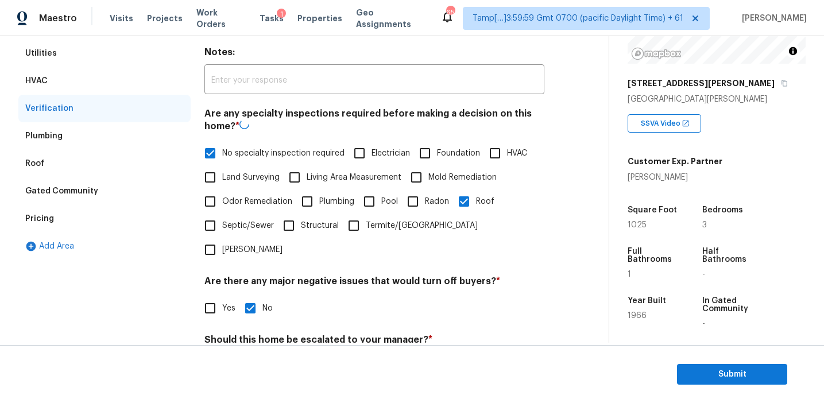
checkbox input "true"
click at [284, 142] on label "No specialty inspection required" at bounding box center [271, 152] width 146 height 24
click at [222, 142] on input "No specialty inspection required" at bounding box center [210, 152] width 24 height 24
checkbox input "false"
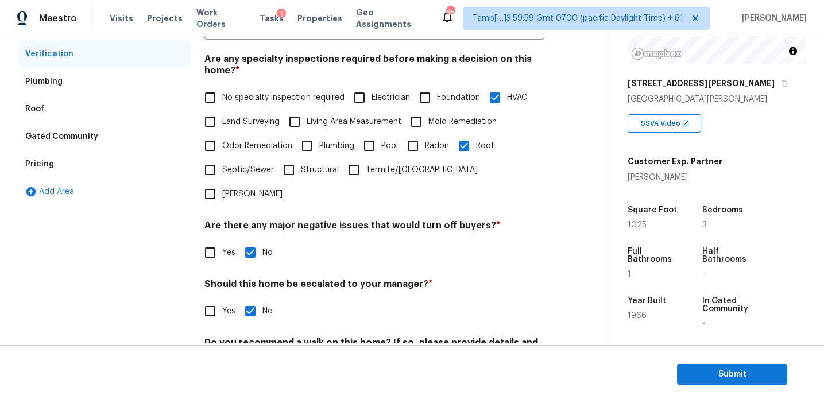
scroll to position [288, 0]
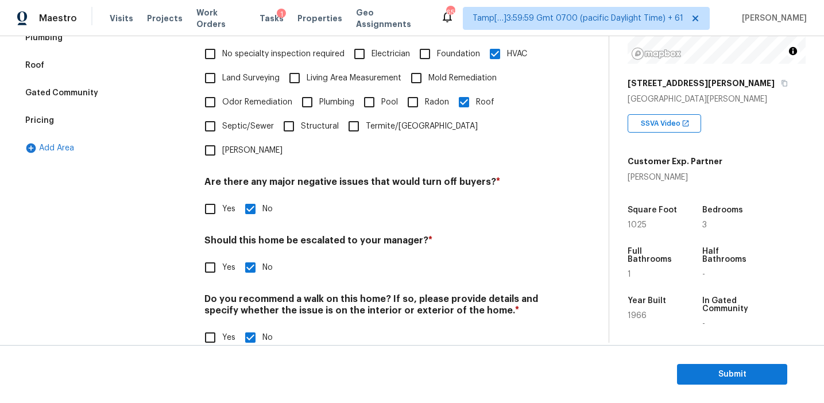
click at [212, 256] on input "Yes" at bounding box center [210, 268] width 24 height 24
checkbox input "true"
checkbox input "false"
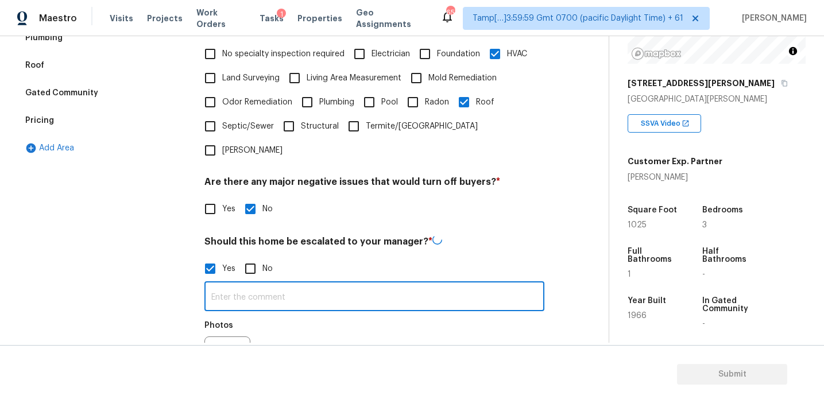
click at [235, 284] on input "text" at bounding box center [374, 297] width 340 height 27
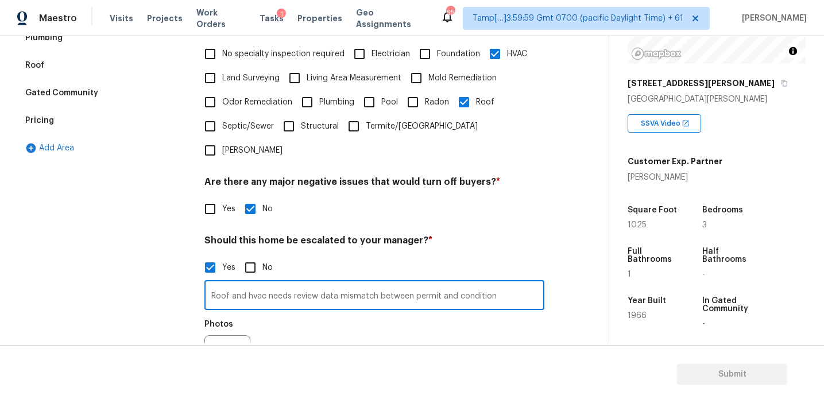
click at [436, 283] on input "Roof and hvac needs review data mismatch between permit and condition" at bounding box center [374, 296] width 340 height 27
type input "Roof and hvac needs review data mismatch between permit, agent and condition"
click at [220, 336] on button "button" at bounding box center [219, 358] width 28 height 45
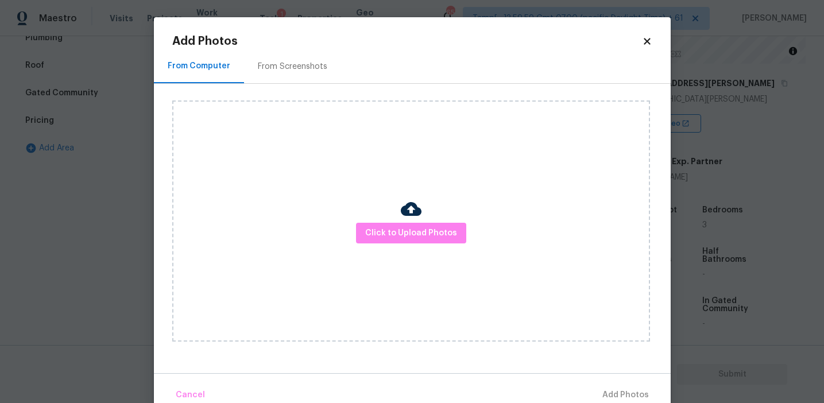
click at [305, 62] on div "From Screenshots" at bounding box center [292, 66] width 69 height 11
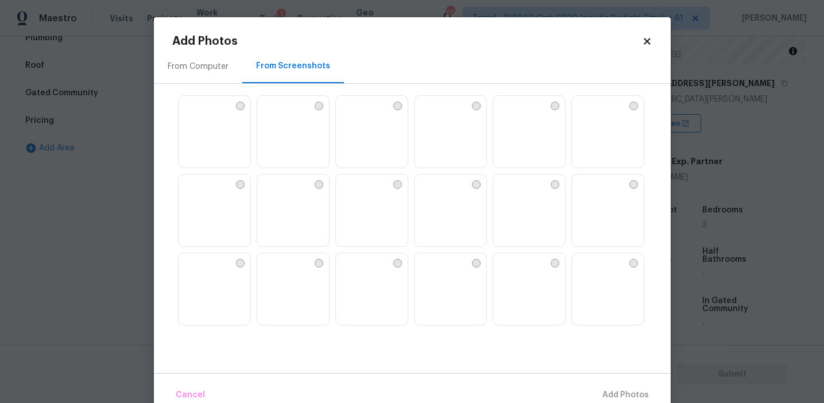
click at [216, 212] on img at bounding box center [215, 211] width 72 height 73
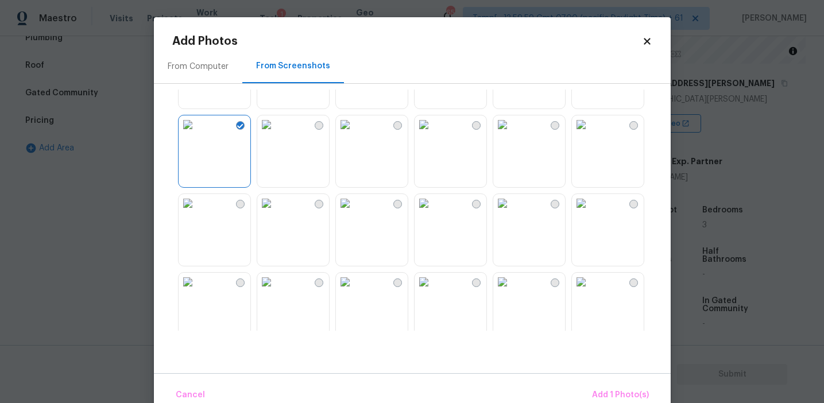
scroll to position [0, 0]
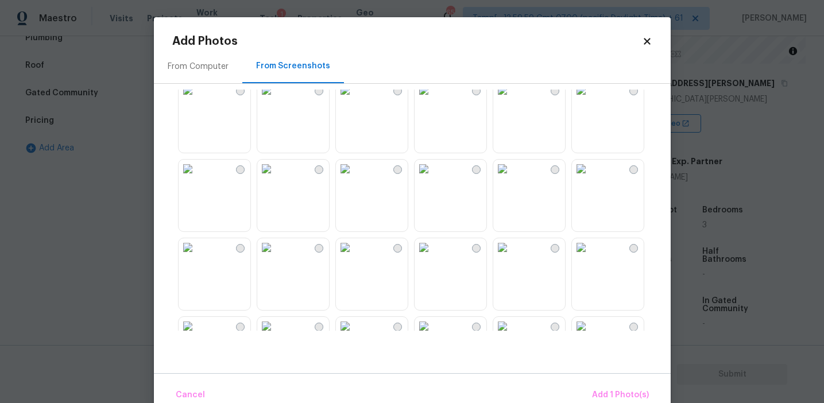
click at [512, 178] on img at bounding box center [502, 169] width 18 height 18
click at [276, 99] on img at bounding box center [266, 90] width 18 height 18
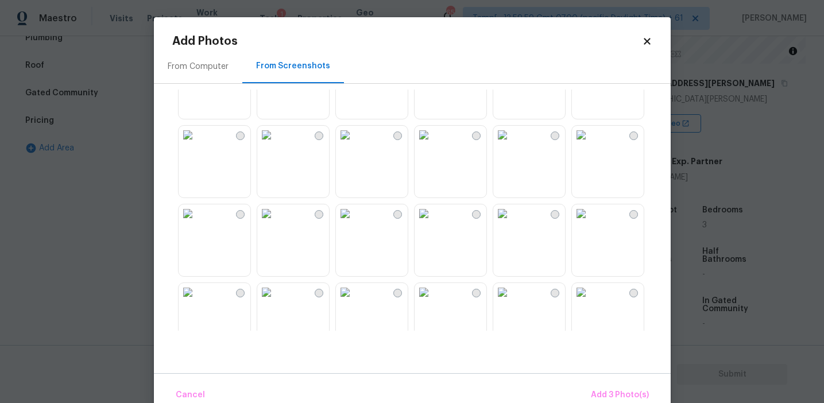
scroll to position [769, 0]
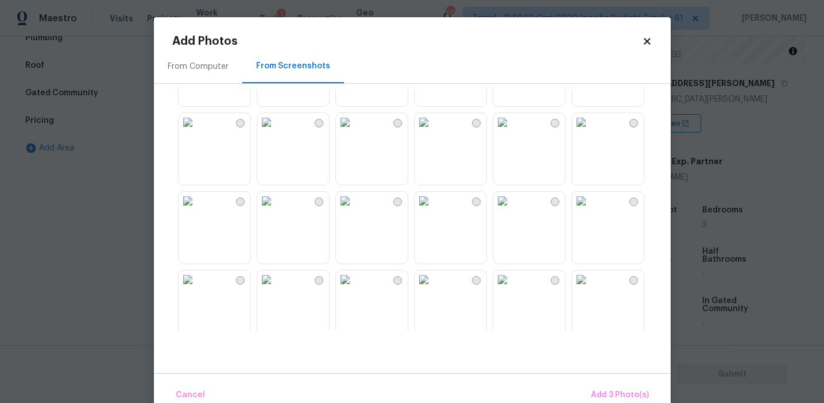
click at [353, 210] on img at bounding box center [345, 201] width 18 height 18
click at [354, 210] on img at bounding box center [345, 201] width 18 height 18
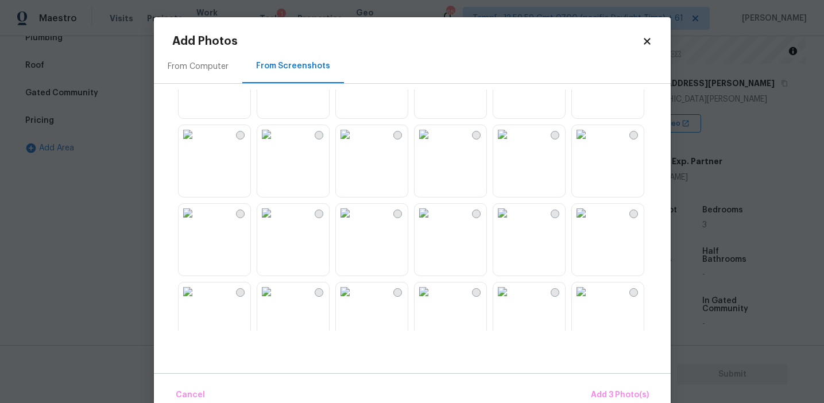
scroll to position [941, 0]
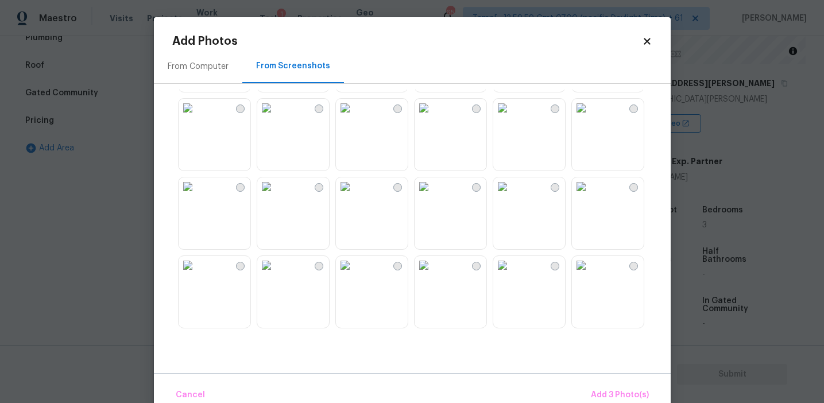
click at [509, 196] on img at bounding box center [502, 186] width 18 height 18
click at [601, 393] on span "Add 4 Photo(s)" at bounding box center [619, 395] width 59 height 14
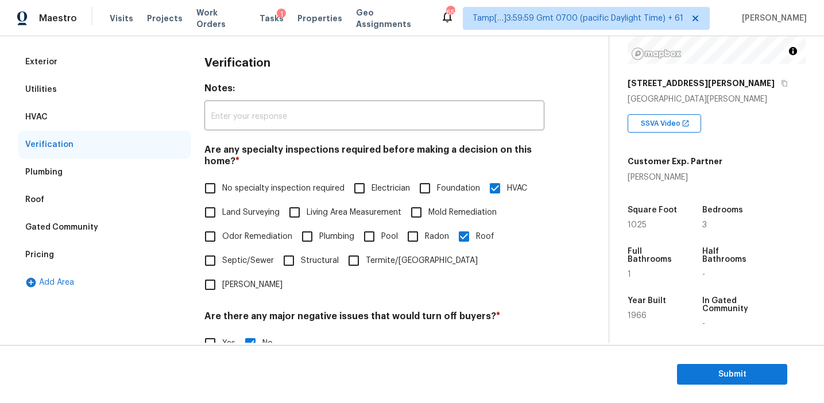
scroll to position [99, 0]
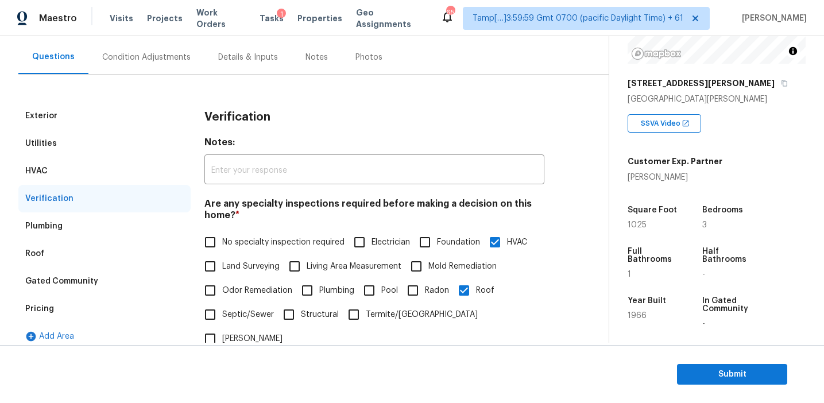
click at [175, 61] on div "Condition Adjustments" at bounding box center [146, 57] width 88 height 11
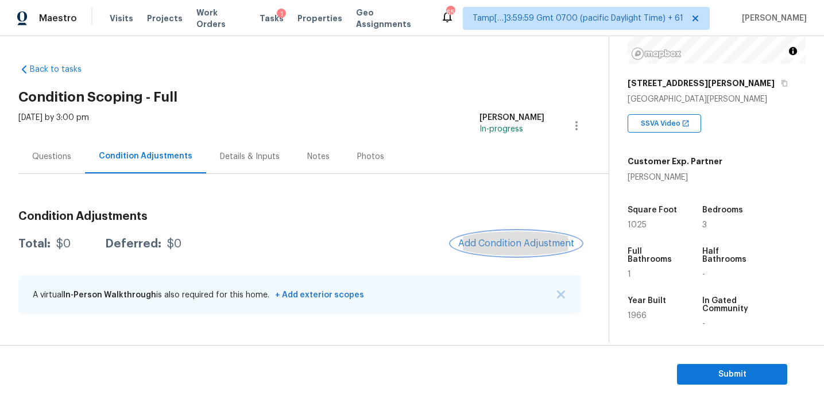
click at [509, 241] on span "Add Condition Adjustment" at bounding box center [516, 243] width 116 height 10
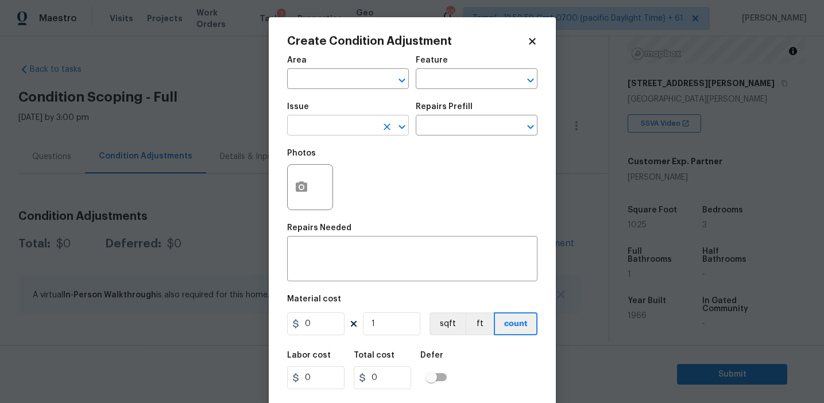
click at [343, 125] on input "text" at bounding box center [332, 127] width 90 height 18
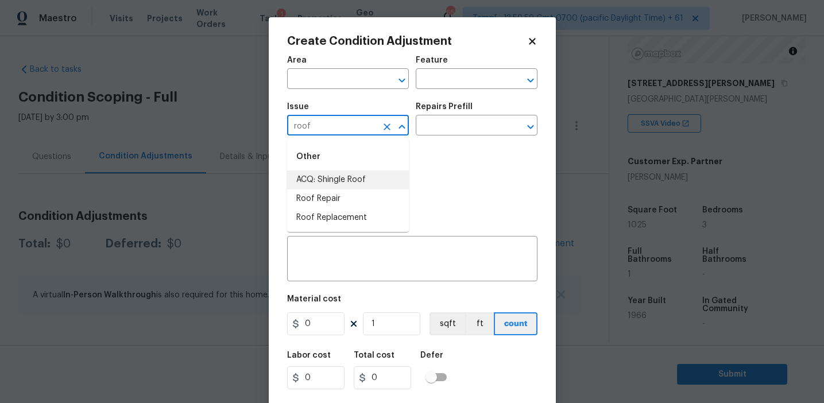
click at [362, 178] on li "ACQ: Shingle Roof" at bounding box center [348, 180] width 122 height 19
type input "ACQ: Shingle Roof"
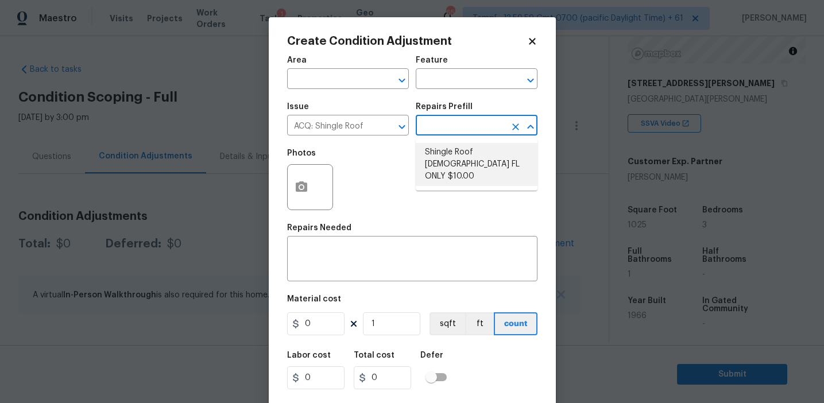
click at [450, 166] on li "Shingle Roof 15+ Years Old FL ONLY $10.00" at bounding box center [477, 164] width 122 height 43
type input "Acquisition"
type textarea "Acquisition Scope (Florida Only): Shingle Roof 15+ years in age maintenance."
type input "10"
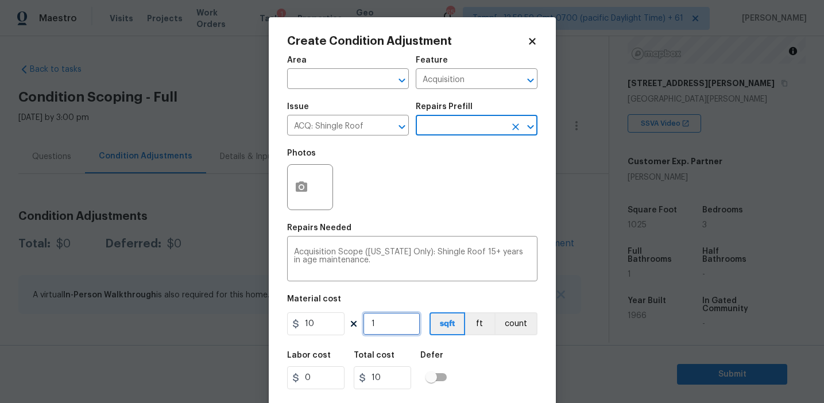
click at [389, 326] on input "1" at bounding box center [391, 323] width 57 height 23
type input "10"
type input "100"
type input "102"
type input "1020"
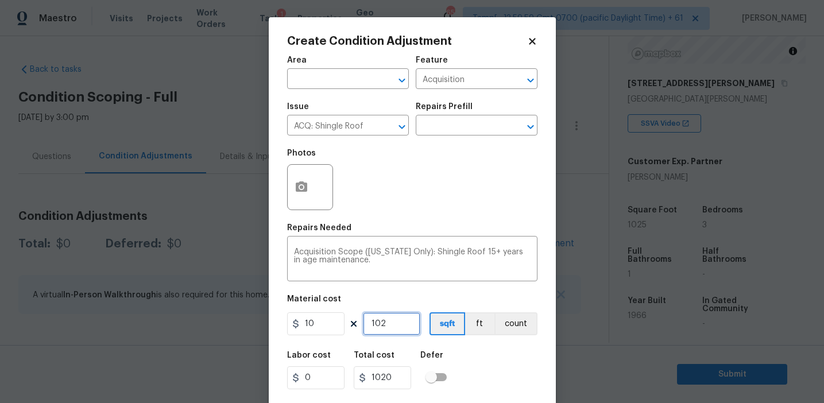
type input "1025"
type input "10250"
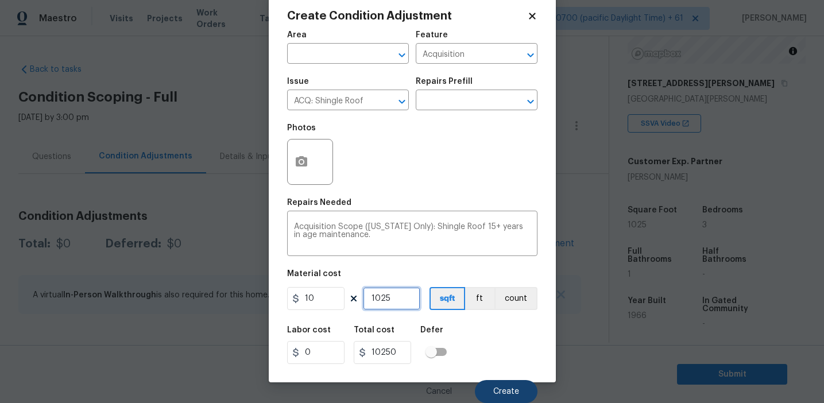
type input "1025"
click at [495, 392] on span "Create" at bounding box center [506, 392] width 26 height 9
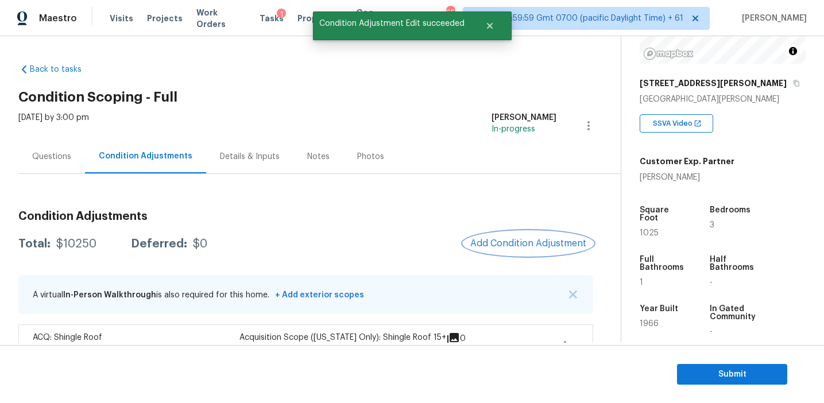
click at [521, 246] on span "Add Condition Adjustment" at bounding box center [528, 243] width 116 height 10
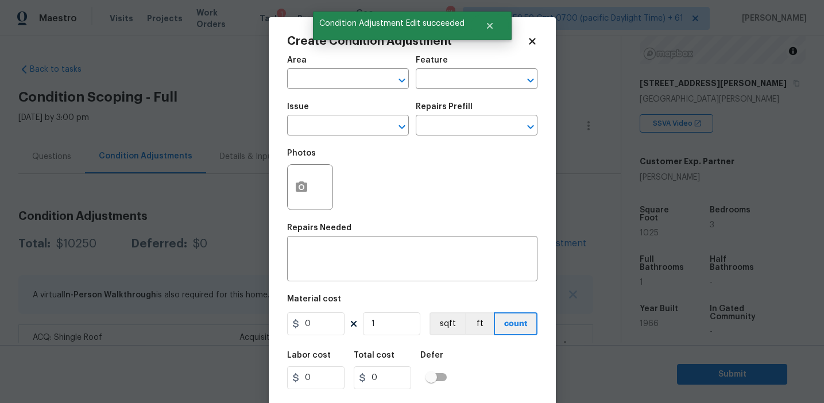
click at [348, 113] on div "Issue" at bounding box center [348, 110] width 122 height 15
click at [346, 123] on input "text" at bounding box center [332, 127] width 90 height 18
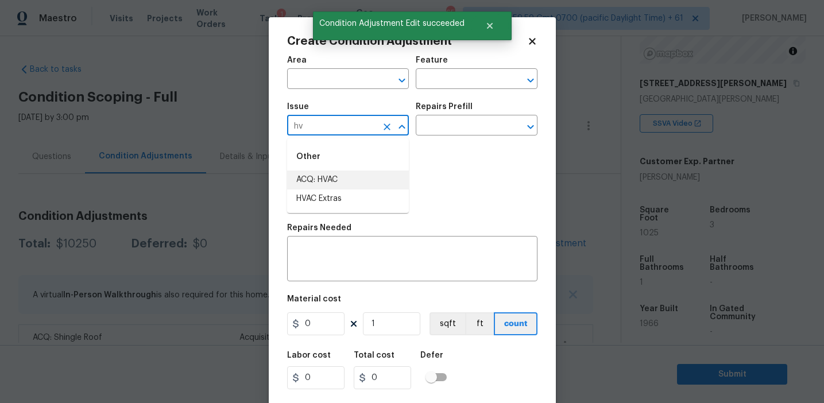
click at [366, 177] on li "ACQ: HVAC" at bounding box center [348, 180] width 122 height 19
type input "ACQ: HVAC"
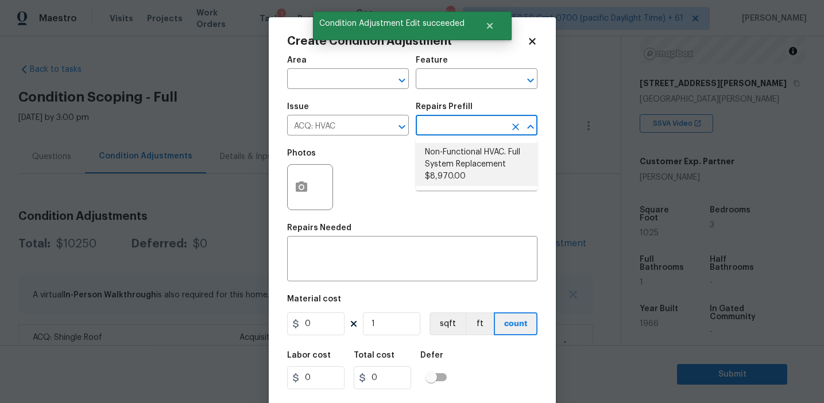
click at [462, 160] on li "Non-Functional HVAC. Full System Replacement $8,970.00" at bounding box center [477, 164] width 122 height 43
type input "Acquisition"
type textarea "Acquisition Scope: Full System Replacement"
type input "8970"
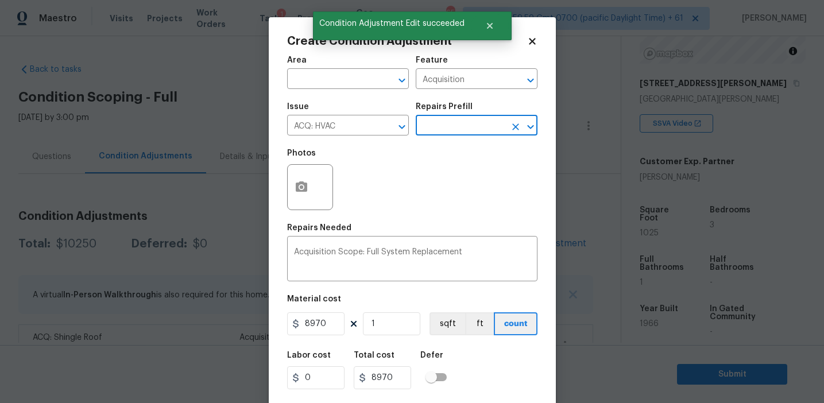
scroll to position [26, 0]
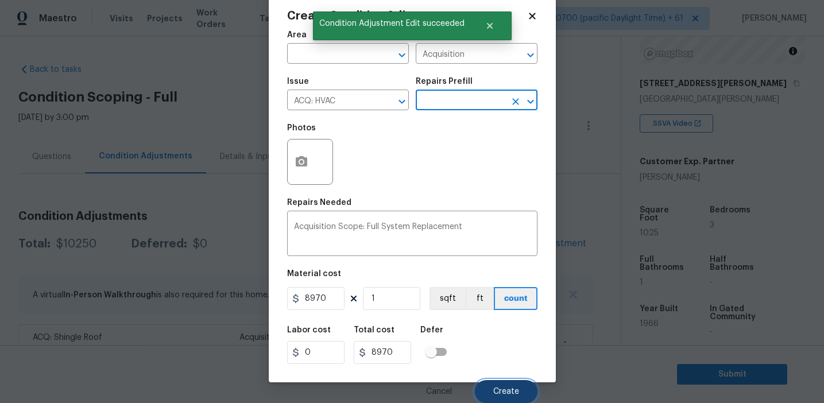
click at [494, 394] on span "Create" at bounding box center [506, 392] width 26 height 9
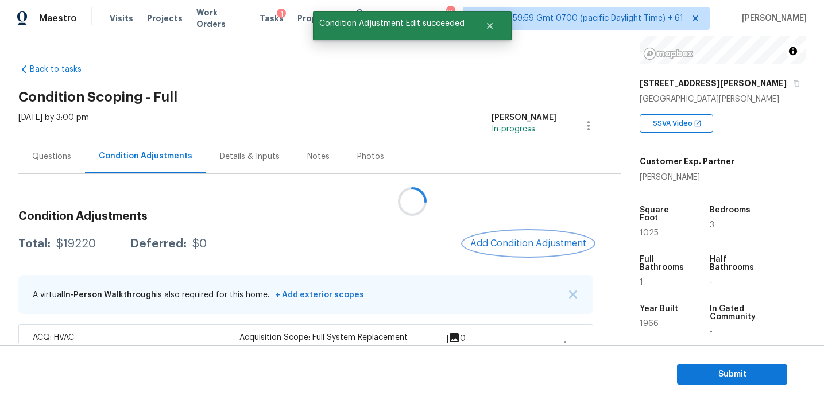
scroll to position [0, 0]
click at [512, 250] on button "Add Condition Adjustment" at bounding box center [528, 243] width 130 height 24
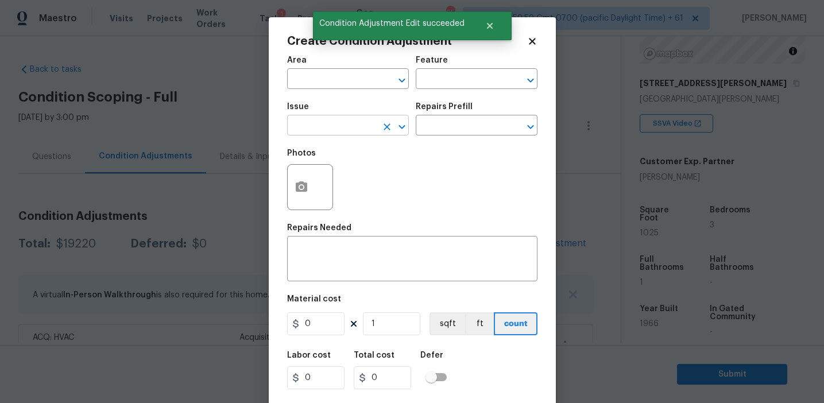
click at [351, 134] on input "text" at bounding box center [332, 127] width 90 height 18
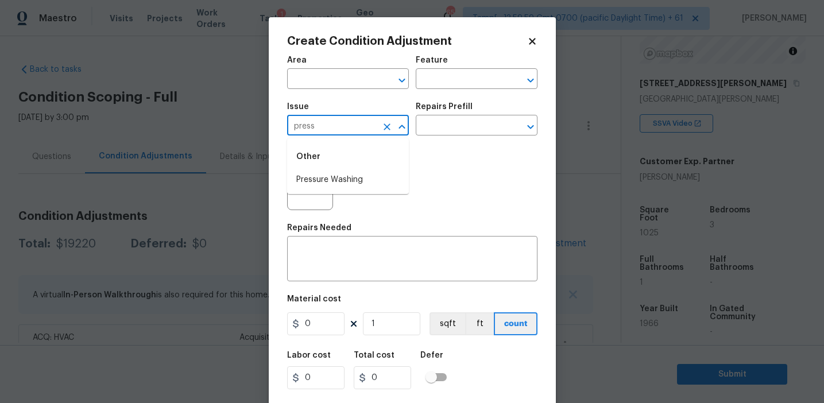
click at [363, 180] on li "Pressure Washing" at bounding box center [348, 180] width 122 height 19
type input "Pressure Washing"
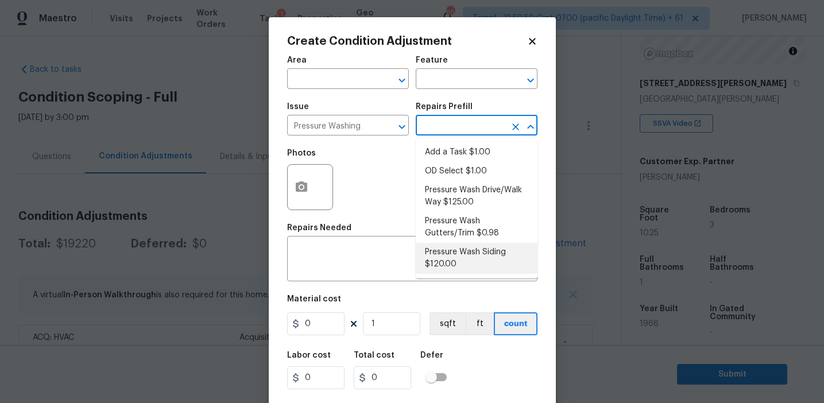
click at [448, 262] on li "Pressure Wash Siding $120.00" at bounding box center [477, 258] width 122 height 31
type input "Siding"
type textarea "Protect areas as needed for pressure washing. Pressure wash the siding on the h…"
type input "120"
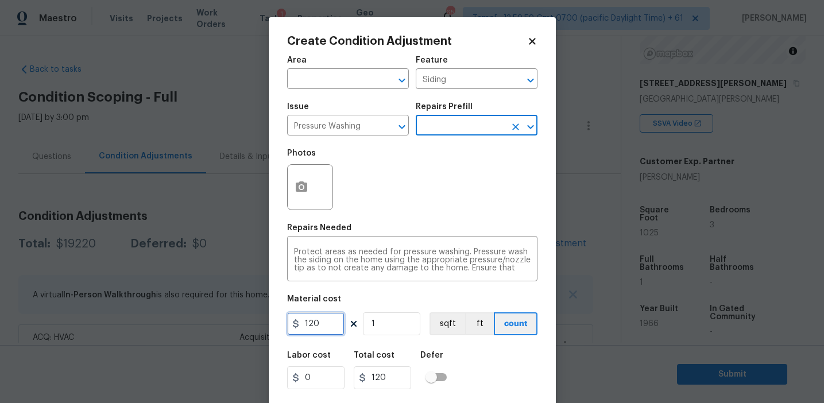
click at [320, 326] on input "120" at bounding box center [315, 323] width 57 height 23
type input "225"
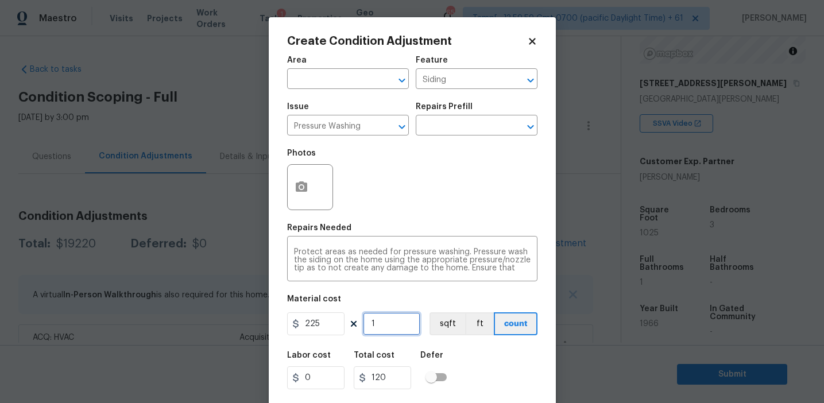
type input "225"
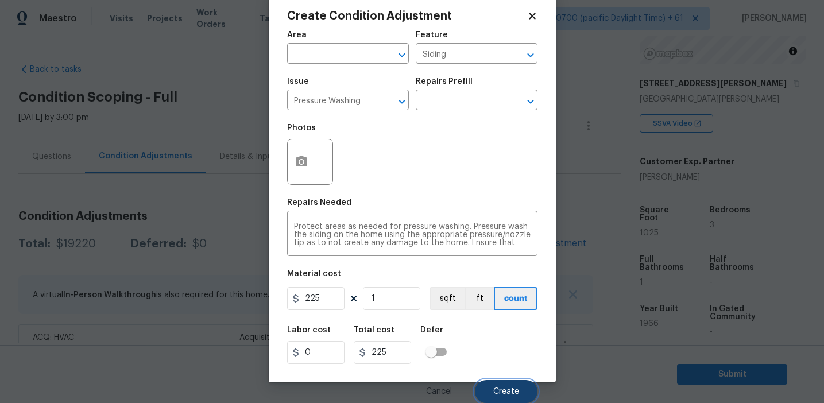
click at [501, 381] on button "Create" at bounding box center [506, 391] width 63 height 23
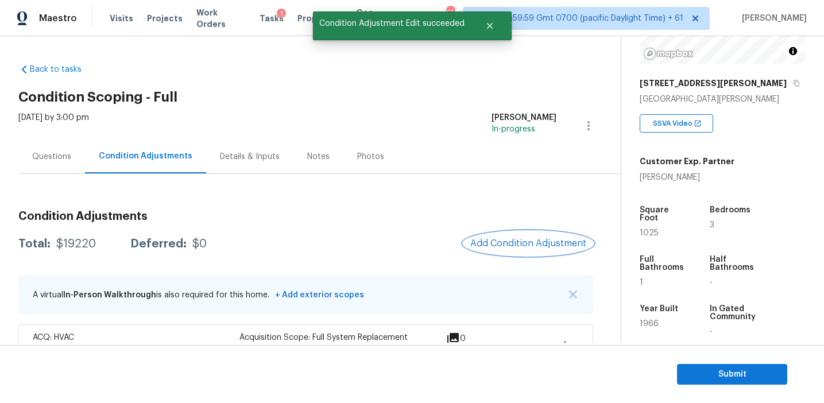
scroll to position [0, 0]
click at [502, 237] on button "Add Condition Adjustment" at bounding box center [528, 243] width 130 height 24
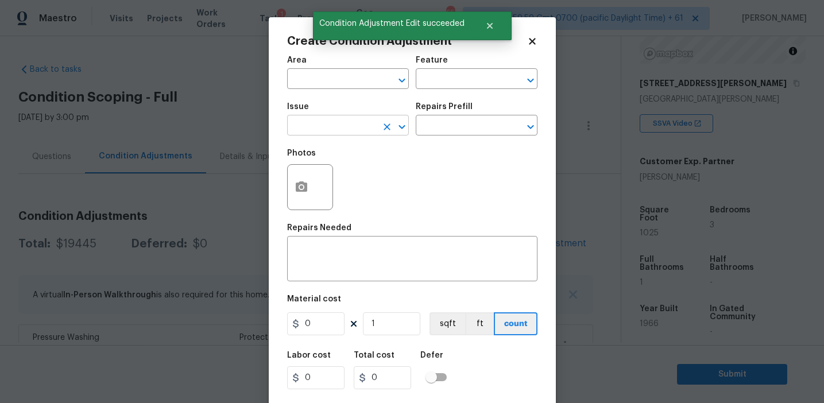
click at [330, 126] on input "text" at bounding box center [332, 127] width 90 height 18
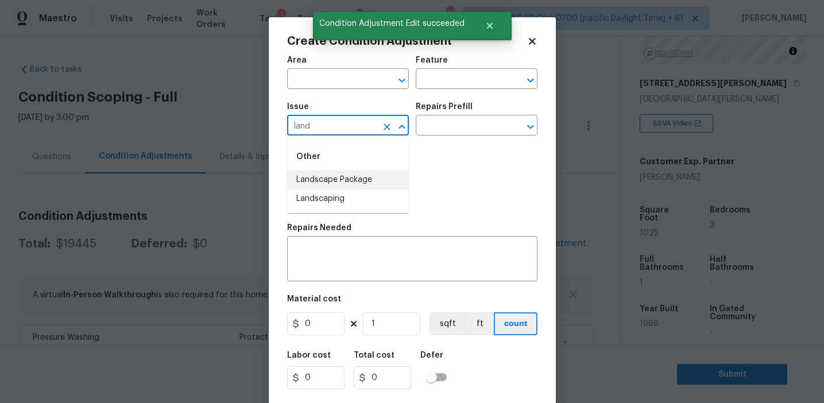
click at [357, 178] on li "Landscape Package" at bounding box center [348, 180] width 122 height 19
type input "Landscape Package"
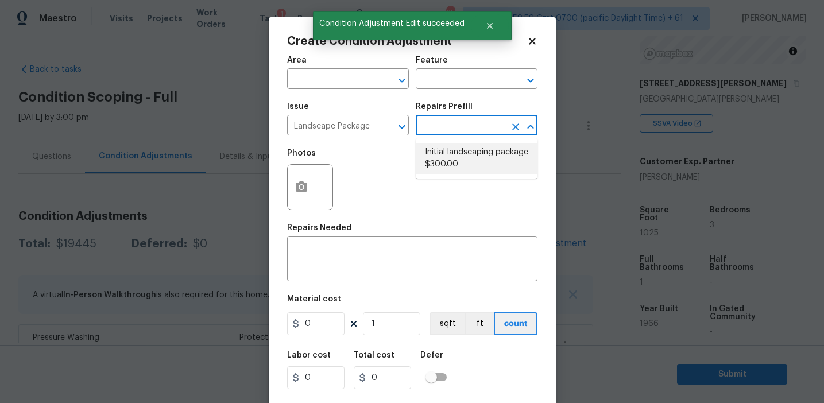
click at [446, 145] on li "Initial landscaping package $300.00" at bounding box center [477, 158] width 122 height 31
type input "Home Readiness Packages"
type textarea "Mowing of grass up to 6" in height. Mow, edge along driveways & sidewalks, trim…"
type input "300"
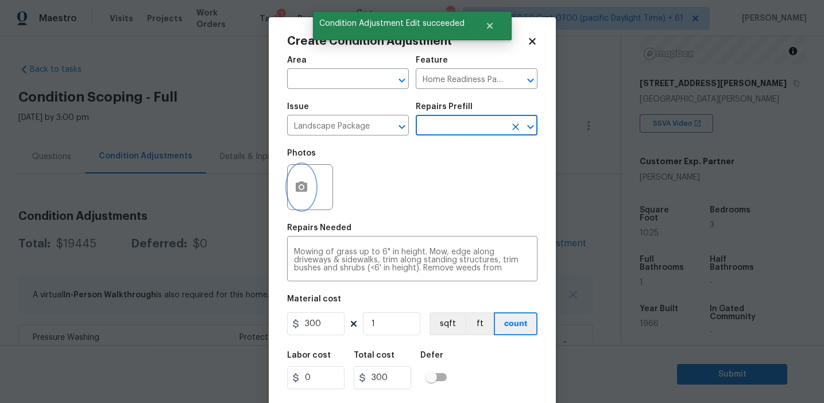
click at [299, 190] on icon "button" at bounding box center [301, 186] width 11 height 10
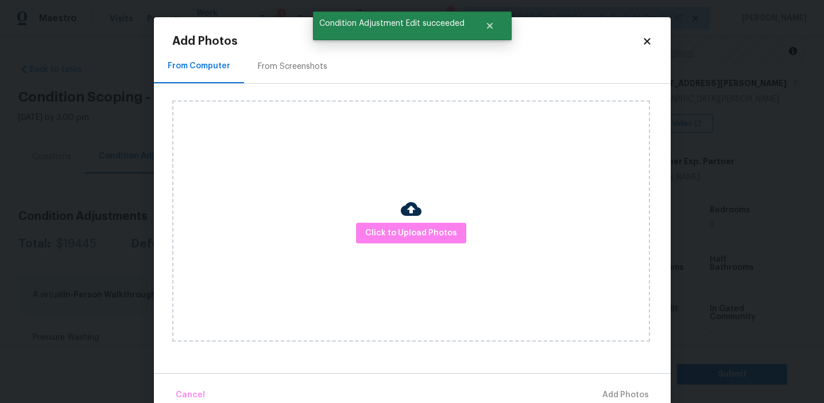
click at [299, 68] on div "From Screenshots" at bounding box center [292, 66] width 69 height 11
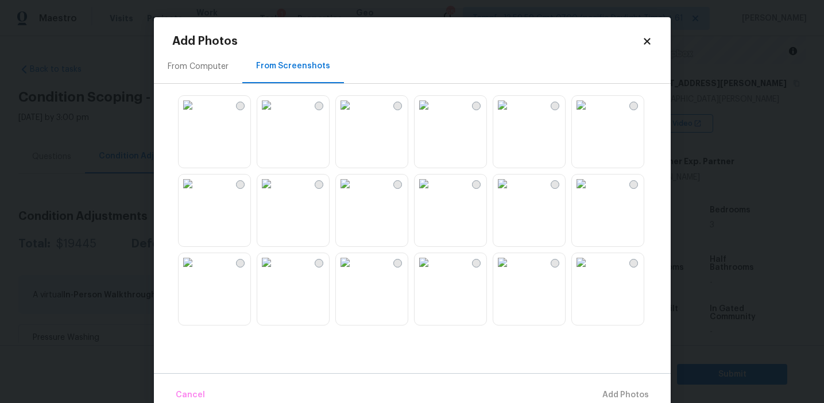
click at [276, 114] on img at bounding box center [266, 105] width 18 height 18
click at [197, 114] on img at bounding box center [188, 105] width 18 height 18
click at [270, 114] on img at bounding box center [266, 105] width 18 height 18
click at [197, 193] on img at bounding box center [188, 184] width 18 height 18
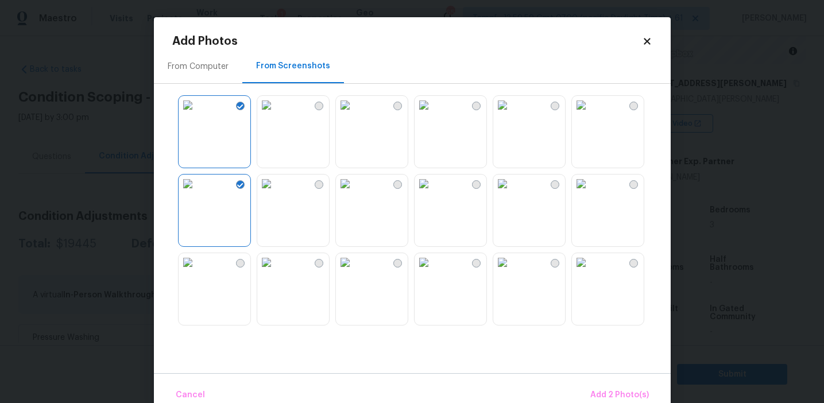
click at [512, 272] on img at bounding box center [502, 262] width 18 height 18
click at [604, 389] on span "Add 3 Photo(s)" at bounding box center [620, 395] width 58 height 14
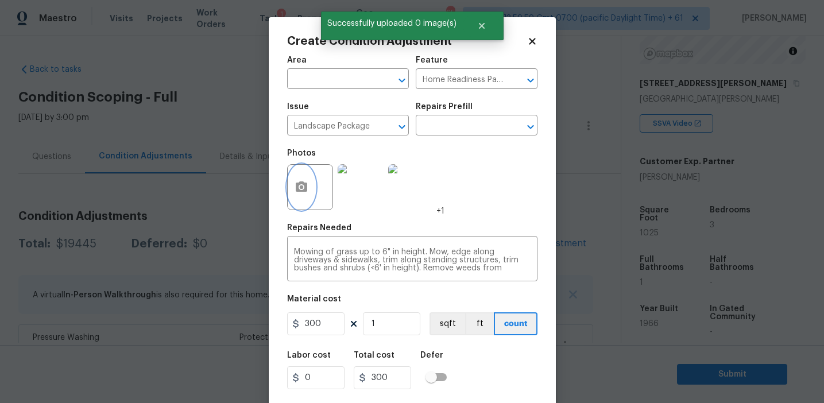
scroll to position [26, 0]
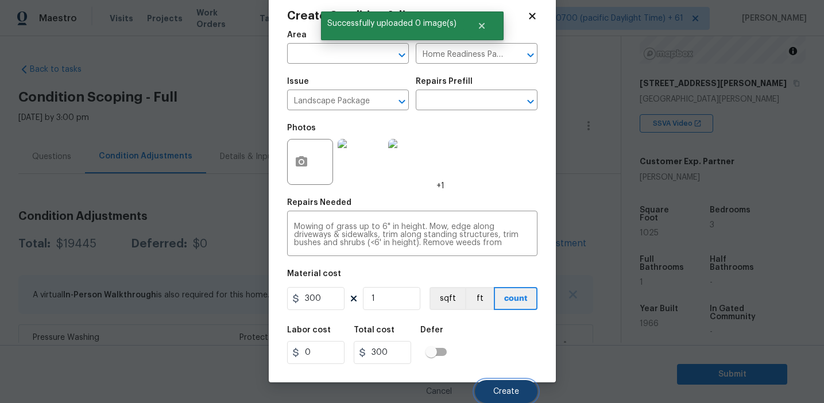
click at [503, 385] on button "Create" at bounding box center [506, 391] width 63 height 23
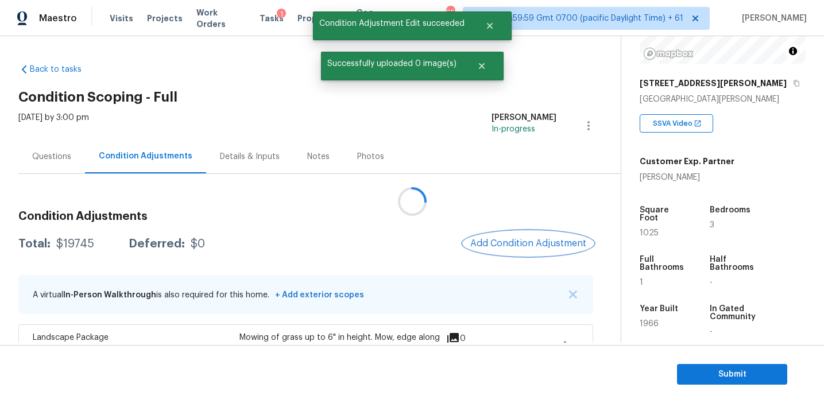
scroll to position [0, 0]
click at [510, 240] on span "Add Condition Adjustment" at bounding box center [528, 243] width 116 height 10
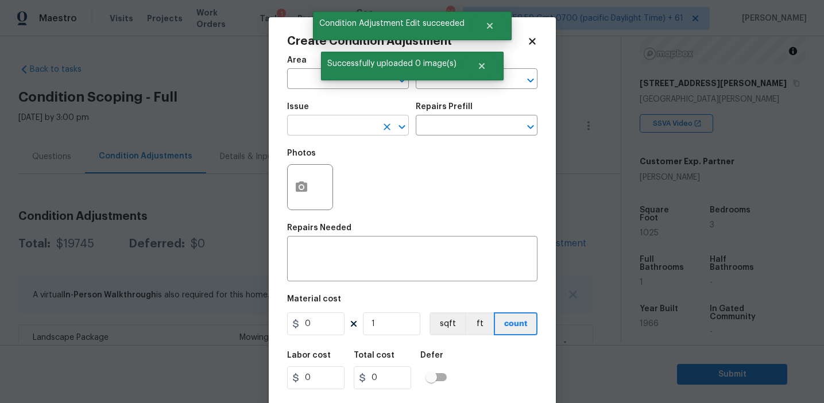
click at [320, 130] on input "text" at bounding box center [332, 127] width 90 height 18
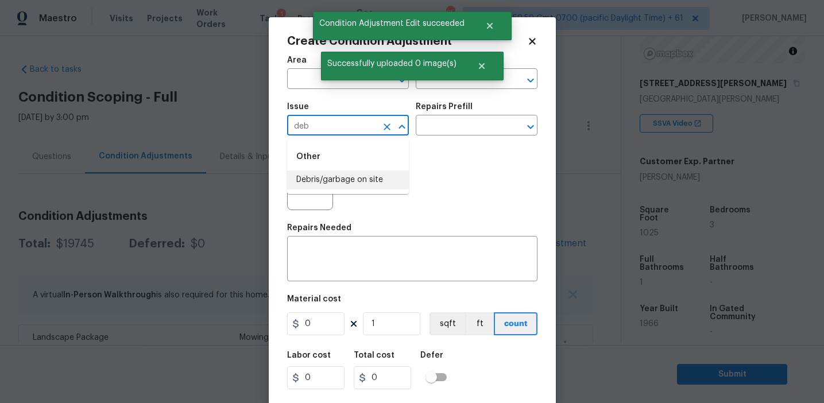
click at [343, 181] on li "Debris/garbage on site" at bounding box center [348, 180] width 122 height 19
type input "Debris/garbage on site"
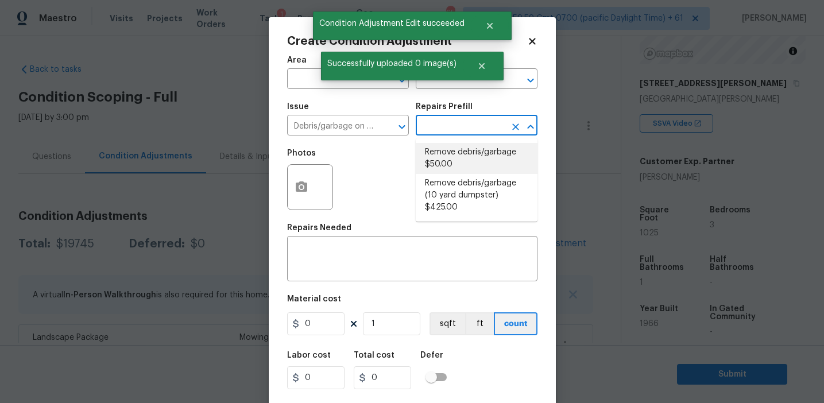
click at [452, 158] on li "Remove debris/garbage $50.00" at bounding box center [477, 158] width 122 height 31
type textarea "Remove, haul off, and properly dispose of any debris left by seller to offsite …"
type input "50"
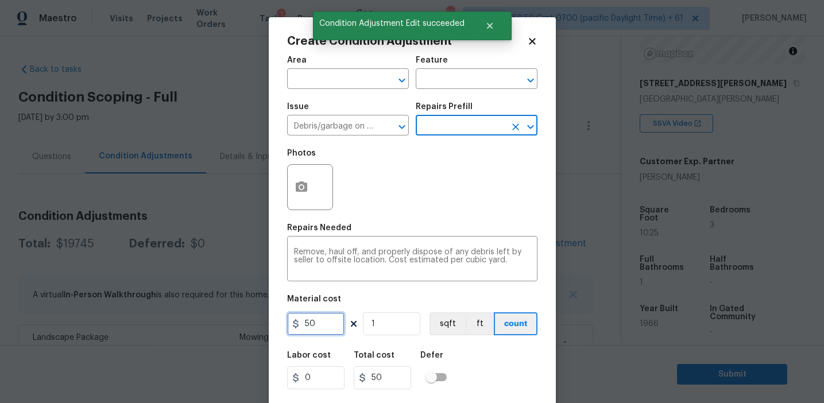
click at [307, 321] on input "50" at bounding box center [315, 323] width 57 height 23
type input "1000"
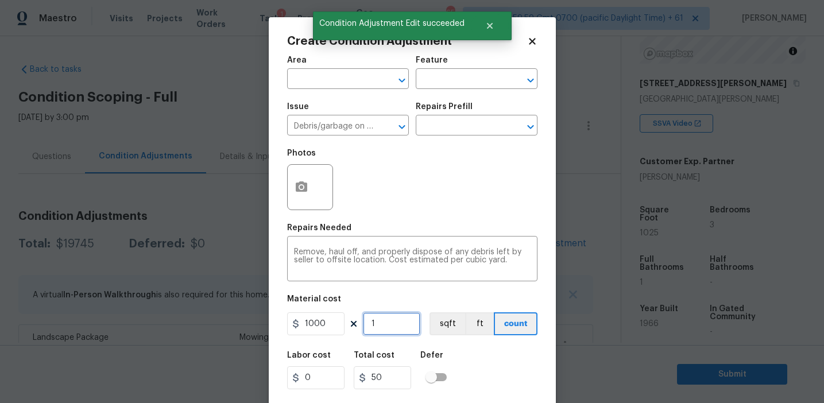
type input "1000"
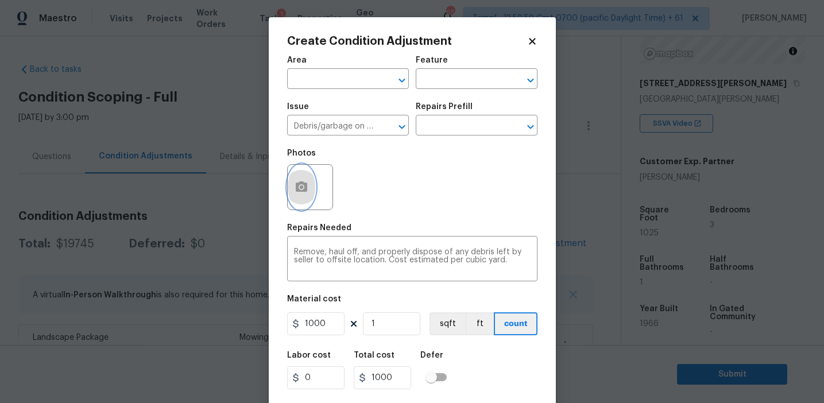
click at [299, 190] on icon "button" at bounding box center [301, 186] width 11 height 10
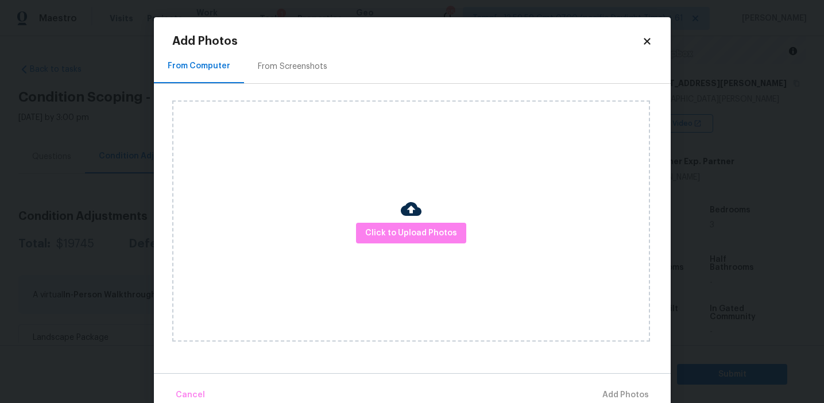
click at [293, 64] on div "From Screenshots" at bounding box center [292, 66] width 69 height 11
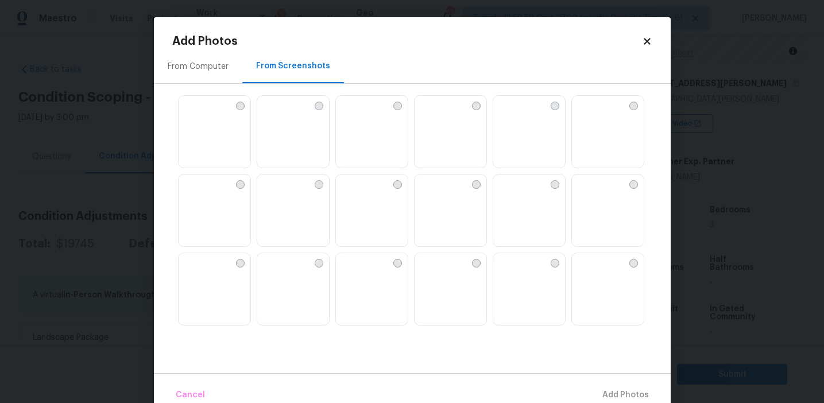
click at [271, 114] on img at bounding box center [266, 105] width 18 height 18
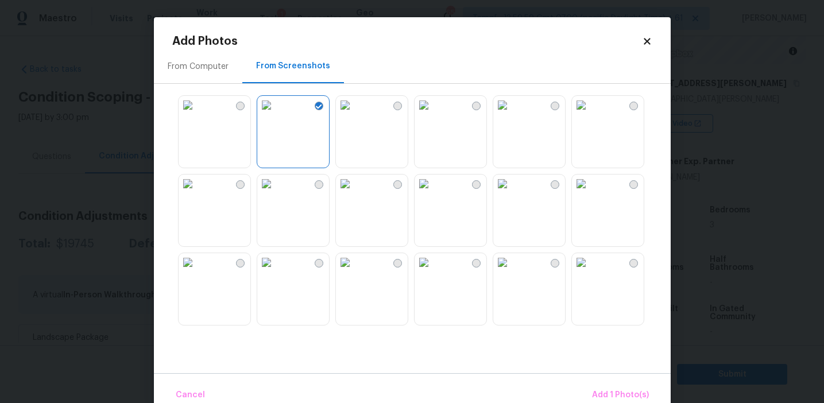
click at [512, 272] on img at bounding box center [502, 262] width 18 height 18
click at [197, 193] on img at bounding box center [188, 184] width 18 height 18
click at [592, 390] on button "Add 2 Photo(s)" at bounding box center [620, 395] width 68 height 25
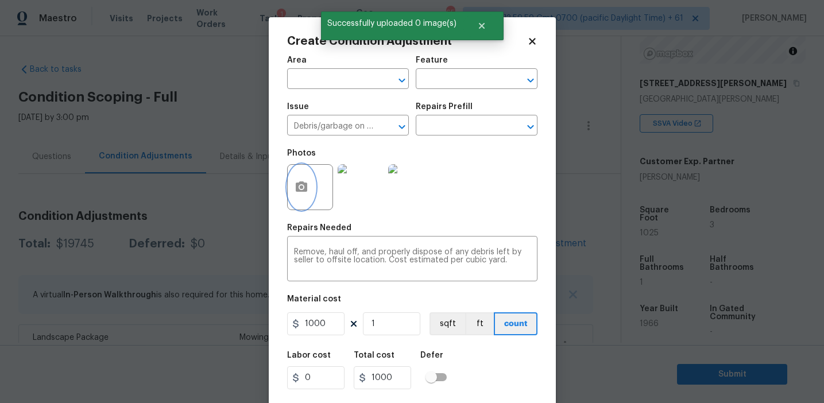
scroll to position [26, 0]
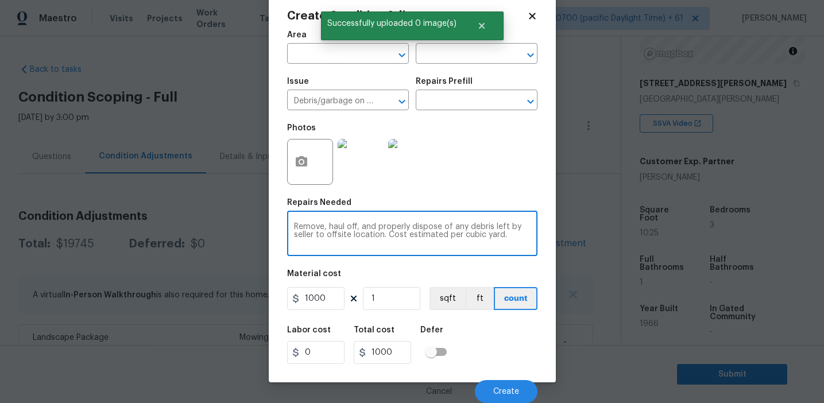
click at [324, 230] on textarea "Remove, haul off, and properly dispose of any debris left by seller to offsite …" at bounding box center [412, 235] width 237 height 24
type textarea "Remove shed, haul off, and properly dispose of any debris left by seller to off…"
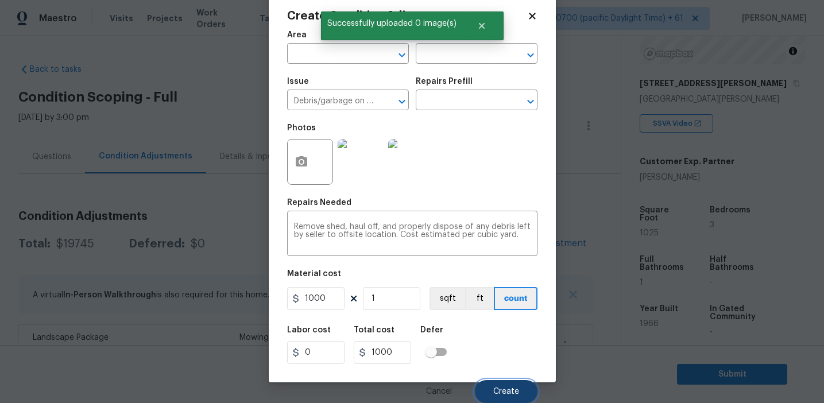
click at [512, 398] on button "Create" at bounding box center [506, 391] width 63 height 23
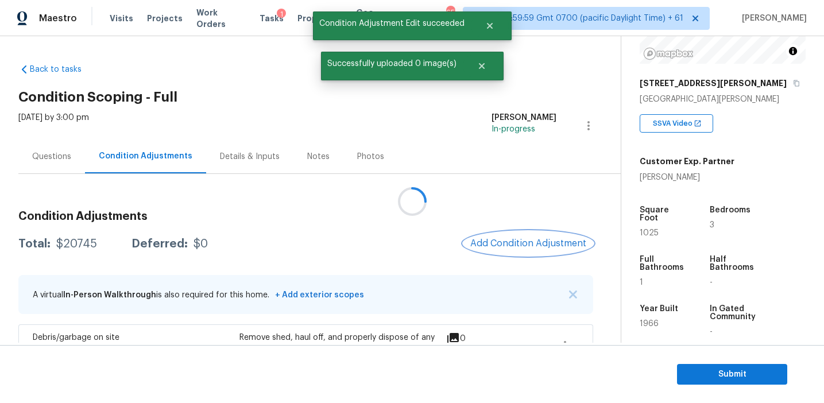
scroll to position [0, 0]
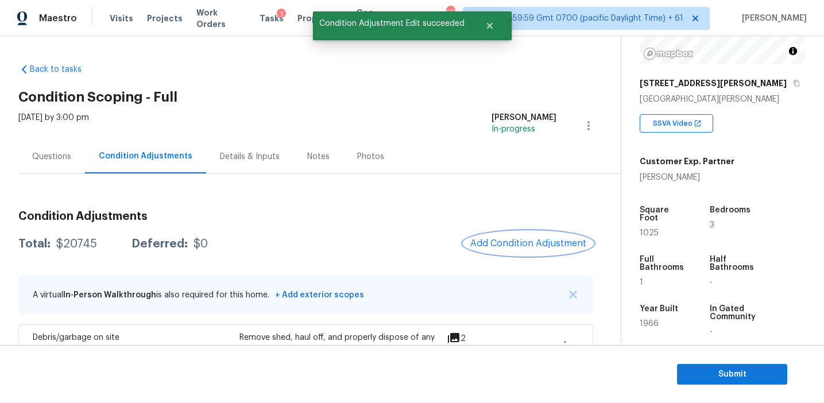
click at [500, 245] on span "Add Condition Adjustment" at bounding box center [528, 243] width 116 height 10
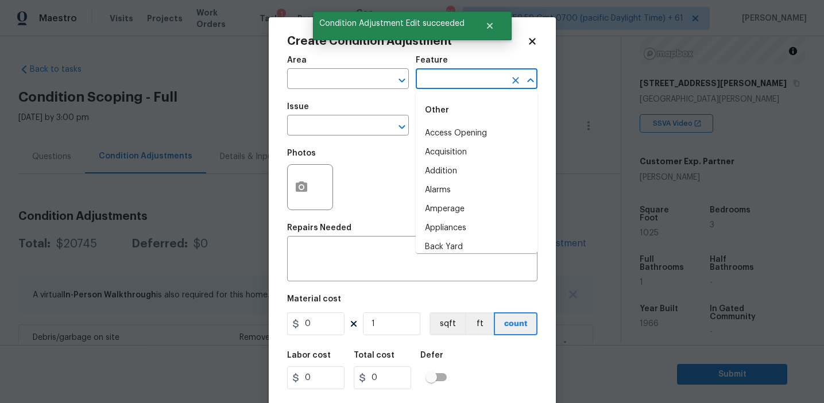
click at [431, 80] on input "text" at bounding box center [461, 80] width 90 height 18
click at [440, 128] on li "Overall" at bounding box center [477, 133] width 122 height 19
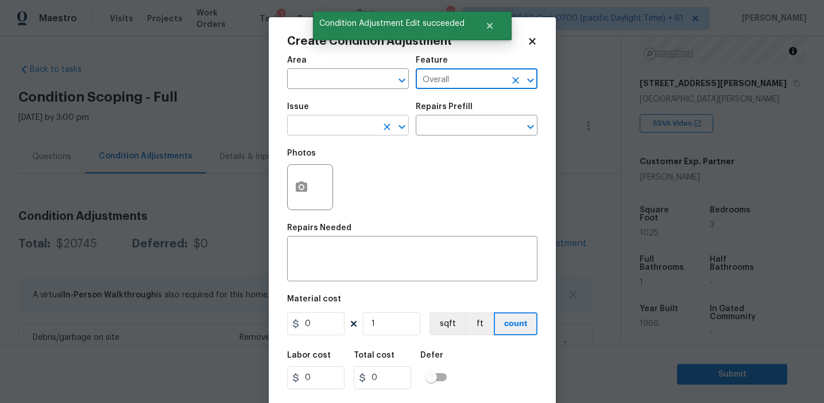
type input "Overall"
click at [338, 129] on input "text" at bounding box center [332, 127] width 90 height 18
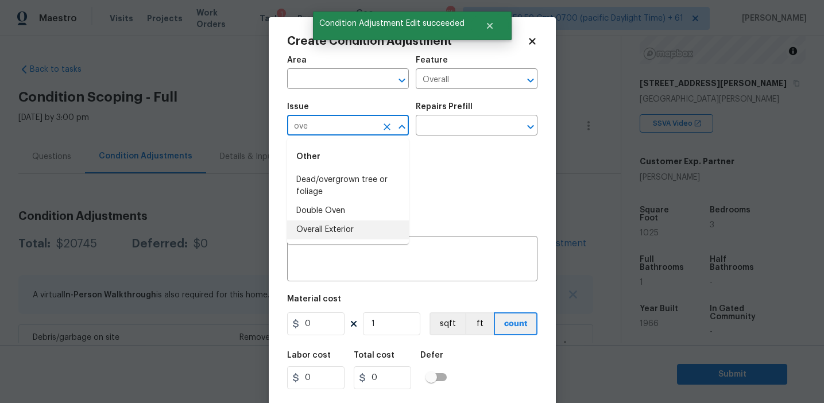
click at [353, 228] on li "Overall Exterior" at bounding box center [348, 229] width 122 height 19
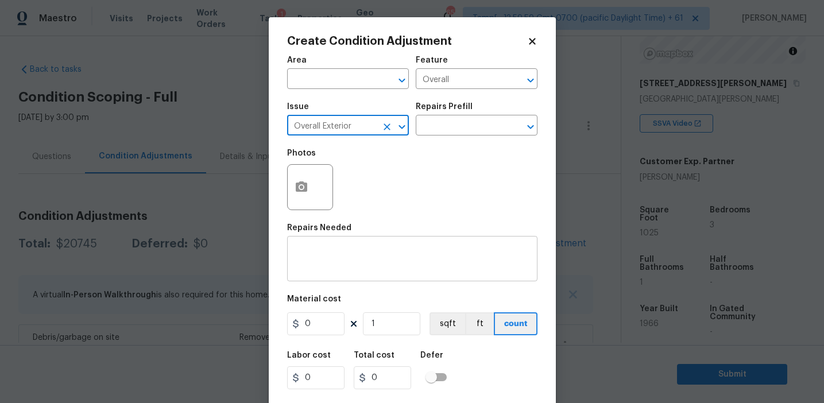
type input "Overall Exterior"
click at [385, 253] on textarea at bounding box center [412, 260] width 237 height 24
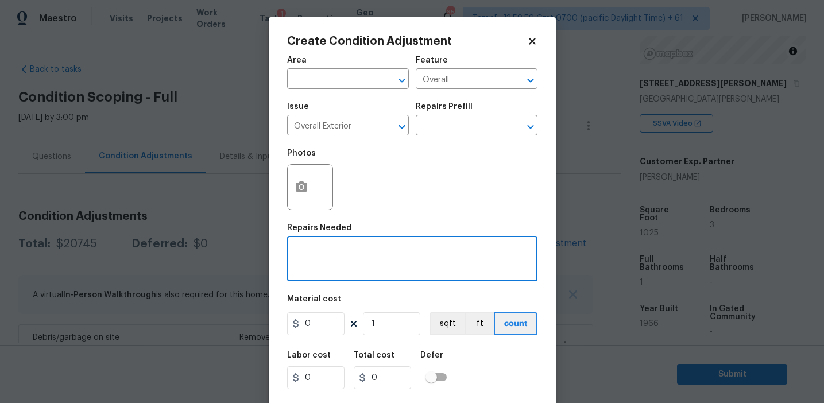
paste textarea "Overall exterior repairs (siding, stucco, fencing, soffit, eaves, trims, fascia…"
type textarea "Overall exterior repairs (siding, stucco, fencing, soffit, eaves, trims, fascia…"
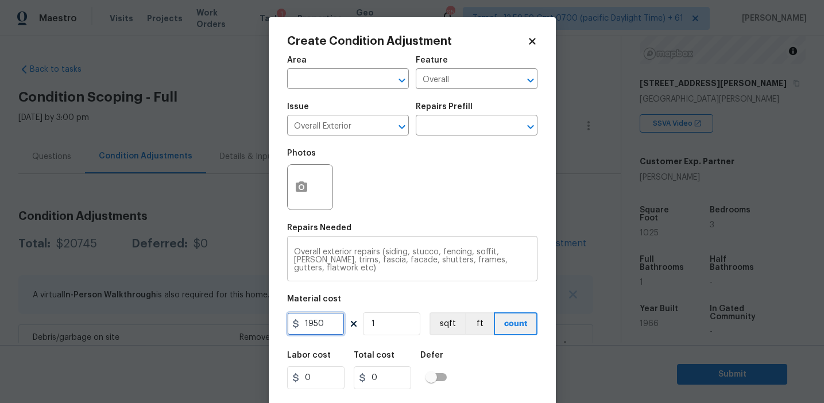
type input "1950"
click at [295, 184] on icon "button" at bounding box center [302, 187] width 14 height 14
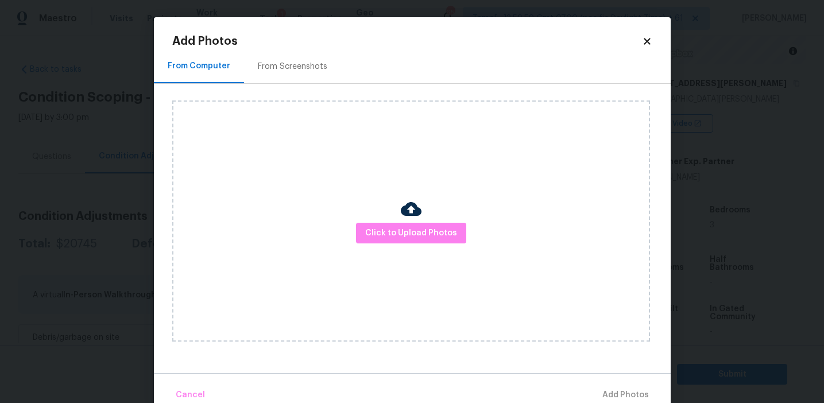
click at [292, 67] on div "From Screenshots" at bounding box center [292, 66] width 69 height 11
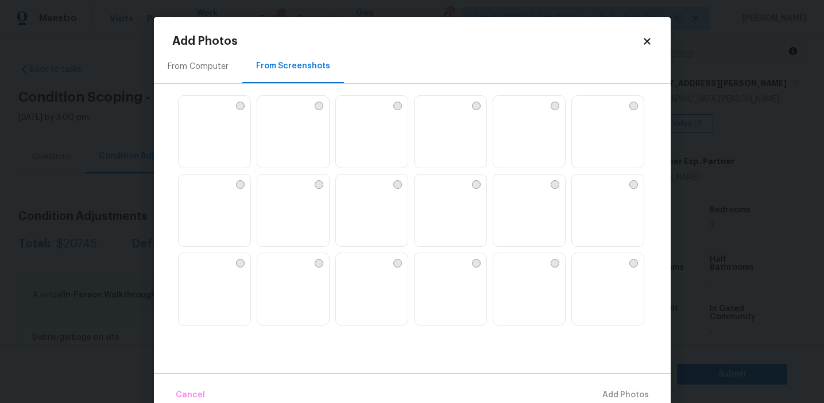
click at [215, 149] on img at bounding box center [215, 132] width 72 height 73
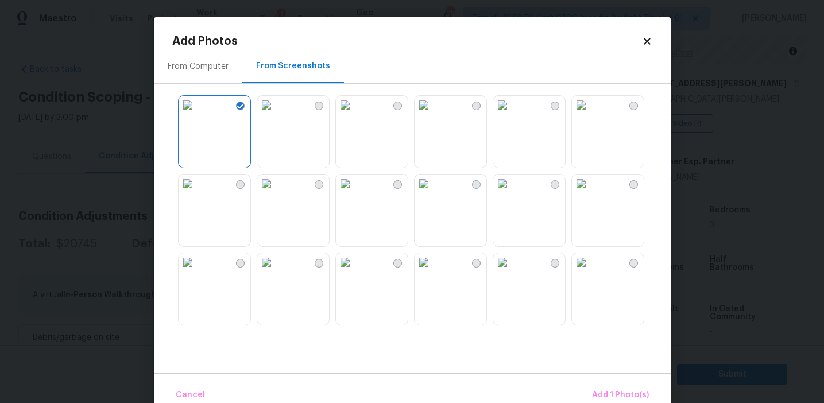
click at [276, 114] on img at bounding box center [266, 105] width 18 height 18
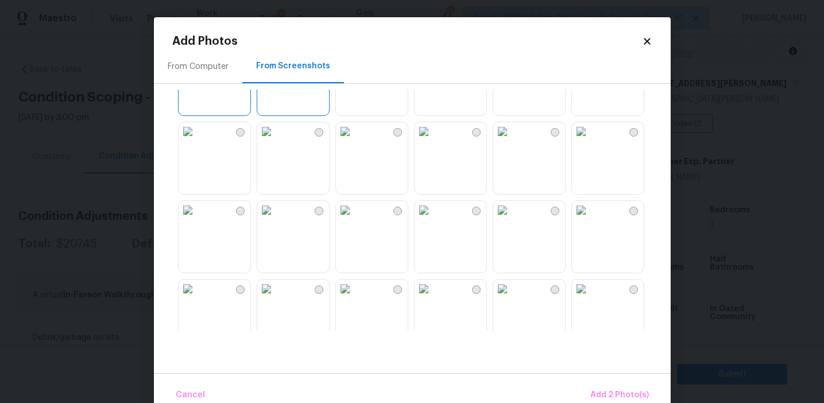
scroll to position [91, 0]
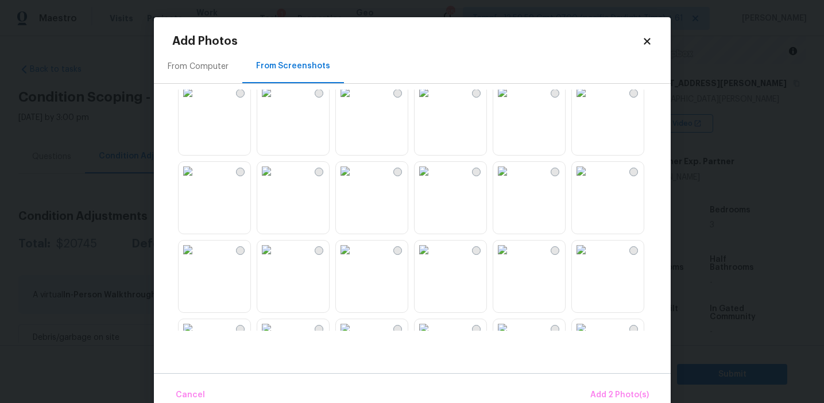
click at [512, 180] on img at bounding box center [502, 171] width 18 height 18
click at [512, 259] on img at bounding box center [502, 250] width 18 height 18
click at [512, 180] on img at bounding box center [502, 171] width 18 height 18
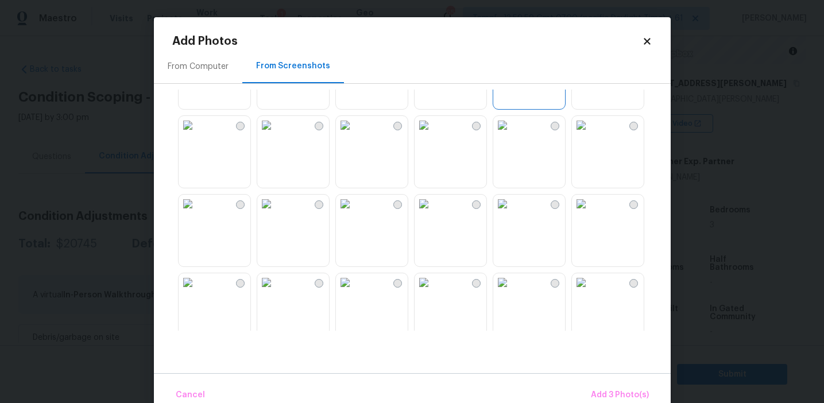
scroll to position [398, 0]
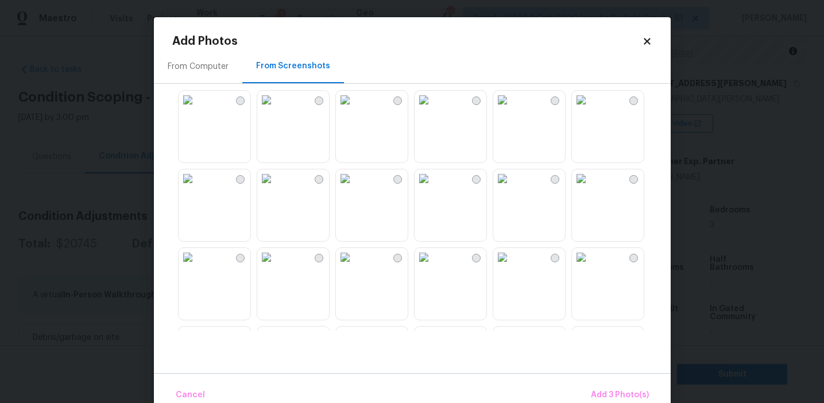
click at [590, 188] on img at bounding box center [581, 178] width 18 height 18
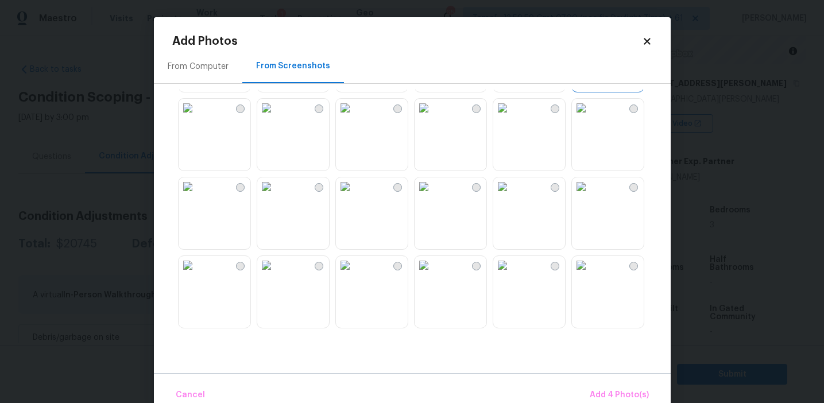
click at [276, 117] on img at bounding box center [266, 108] width 18 height 18
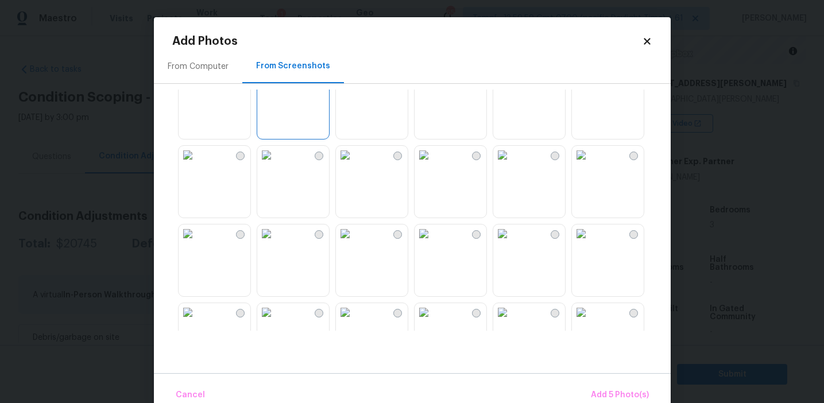
scroll to position [606, 0]
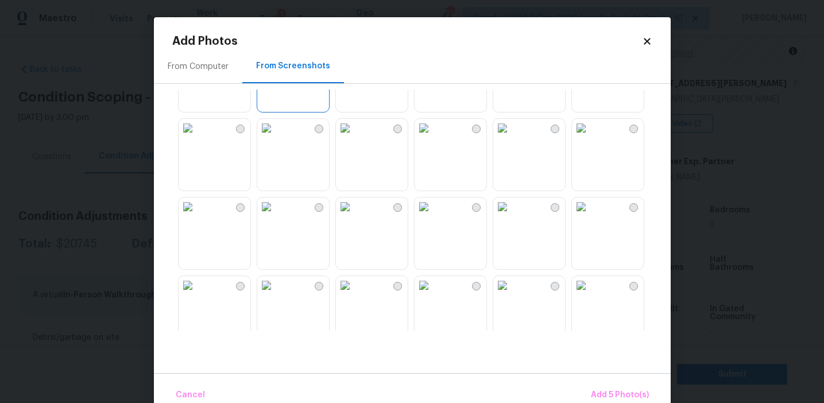
click at [354, 137] on img at bounding box center [345, 128] width 18 height 18
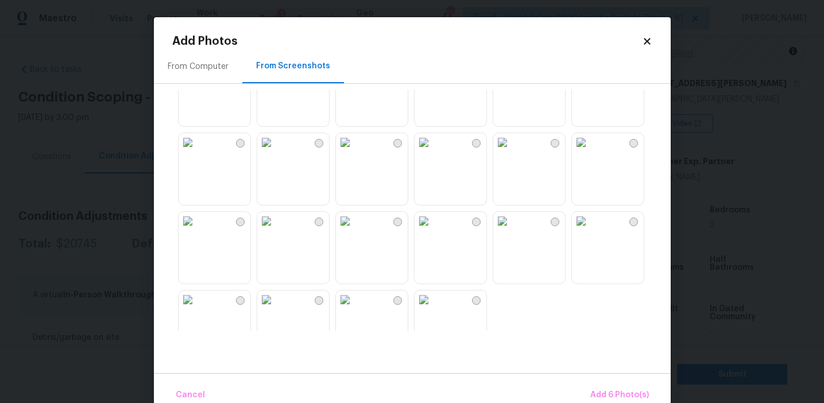
scroll to position [1097, 0]
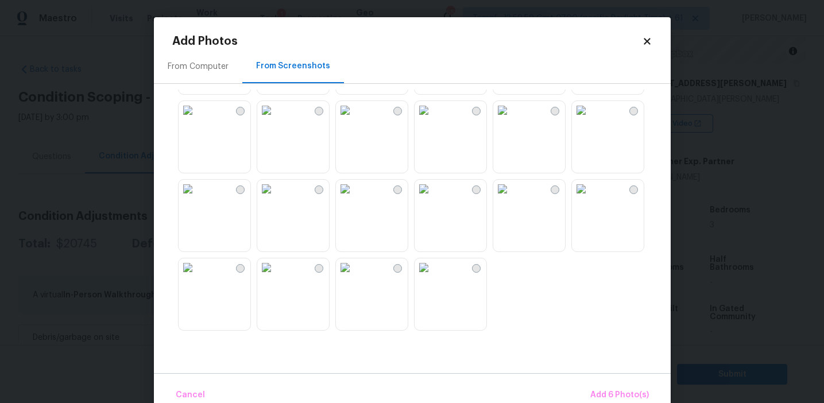
click at [354, 198] on img at bounding box center [345, 189] width 18 height 18
click at [433, 277] on img at bounding box center [424, 267] width 18 height 18
click at [614, 388] on span "Add 8 Photo(s)" at bounding box center [619, 395] width 59 height 14
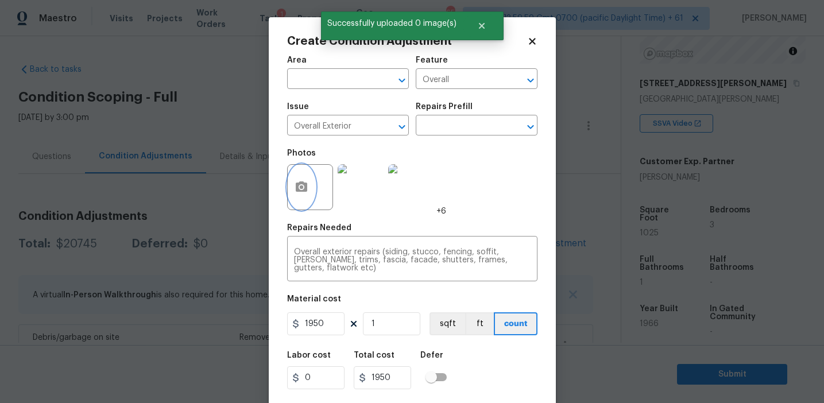
scroll to position [26, 0]
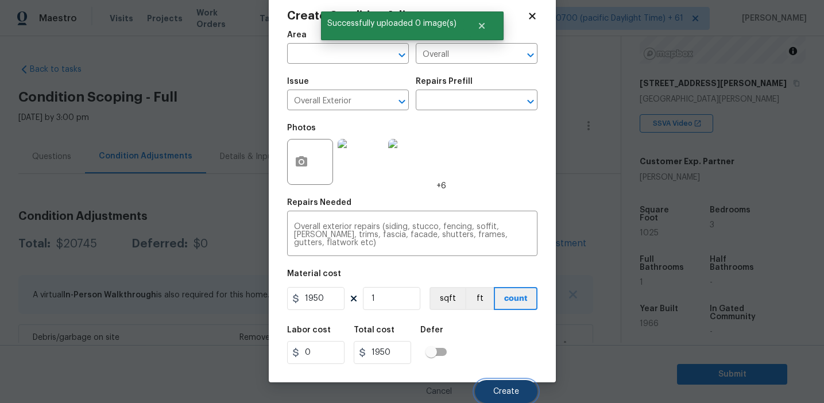
click at [501, 389] on span "Create" at bounding box center [506, 392] width 26 height 9
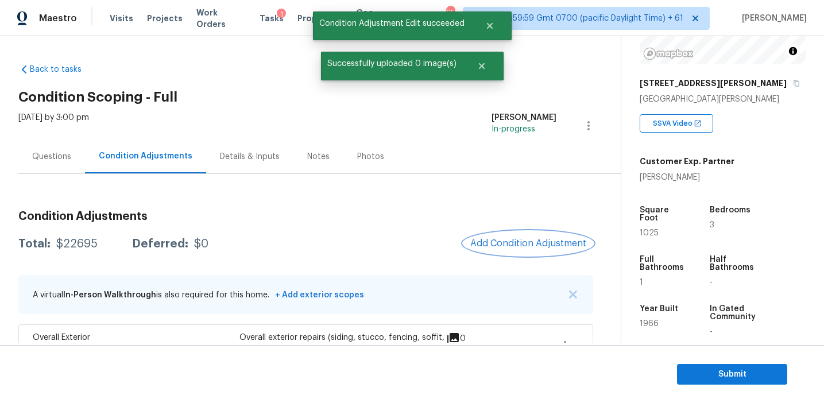
scroll to position [0, 0]
click at [494, 239] on span "Add Condition Adjustment" at bounding box center [528, 243] width 116 height 10
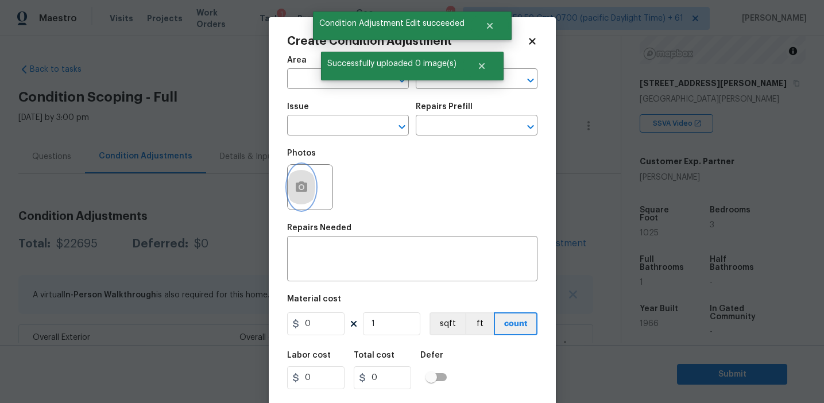
click at [299, 185] on icon "button" at bounding box center [301, 186] width 11 height 10
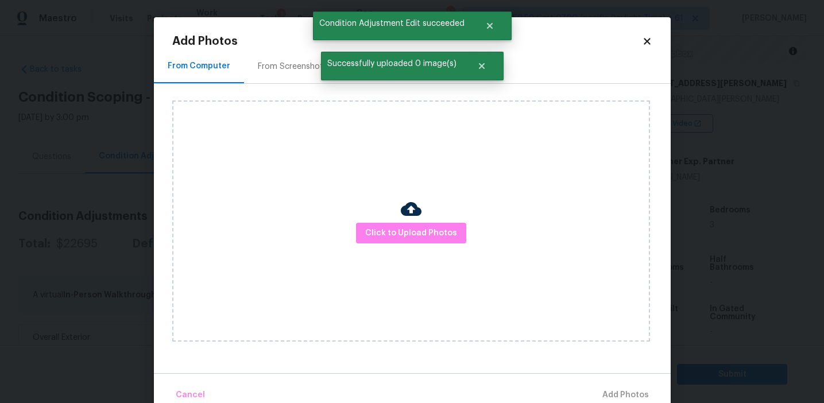
click at [382, 221] on div "Click to Upload Photos" at bounding box center [411, 220] width 478 height 241
click at [381, 229] on span "Click to Upload Photos" at bounding box center [411, 233] width 92 height 14
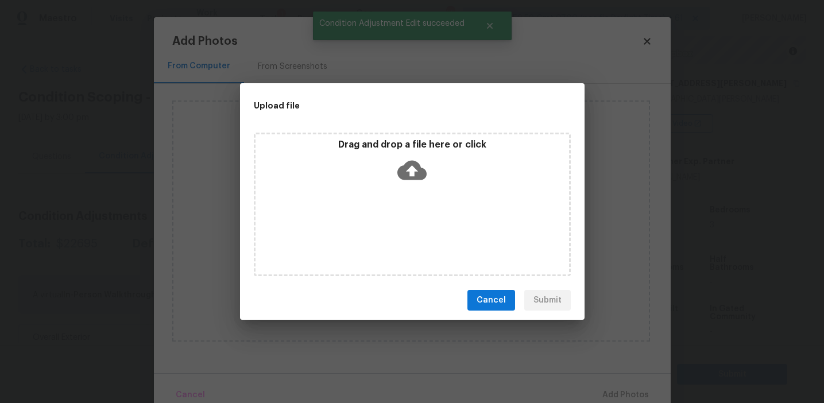
click at [381, 130] on div "Drag and drop a file here or click" at bounding box center [412, 204] width 345 height 153
click at [374, 142] on p "Drag and drop a file here or click" at bounding box center [413, 145] width 314 height 12
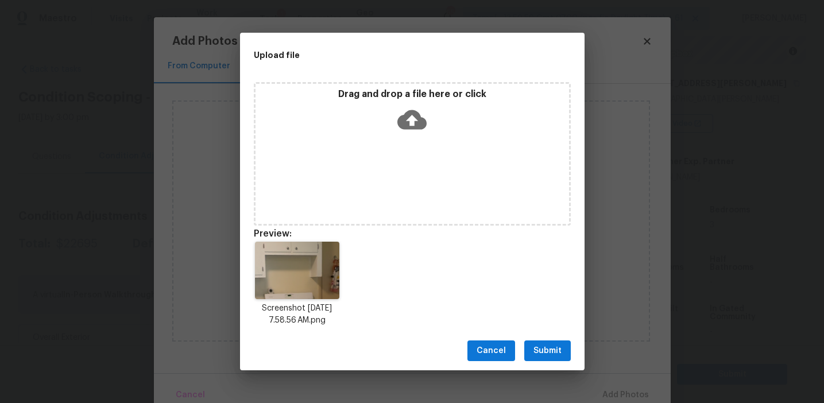
click at [539, 354] on span "Submit" at bounding box center [547, 351] width 28 height 14
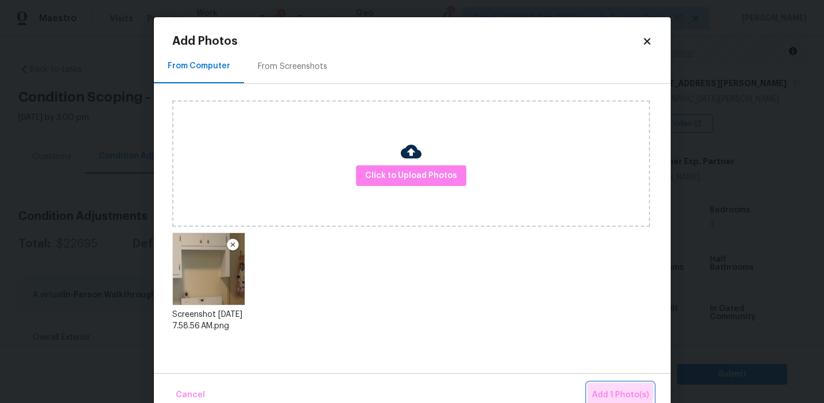
click at [598, 393] on span "Add 1 Photo(s)" at bounding box center [620, 395] width 57 height 14
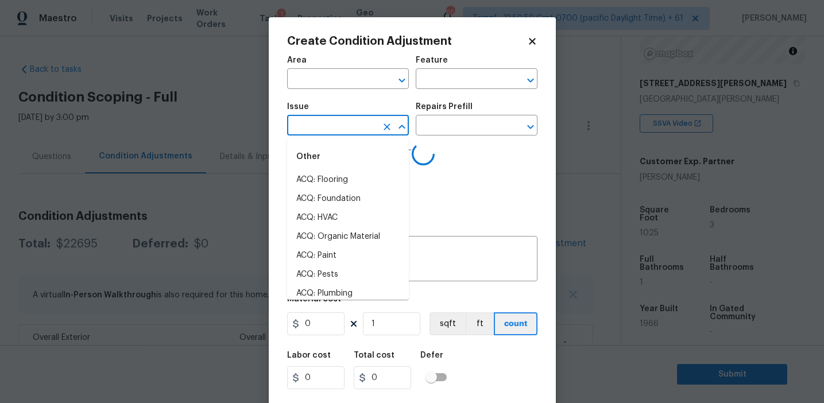
click at [315, 129] on input "text" at bounding box center [332, 127] width 90 height 18
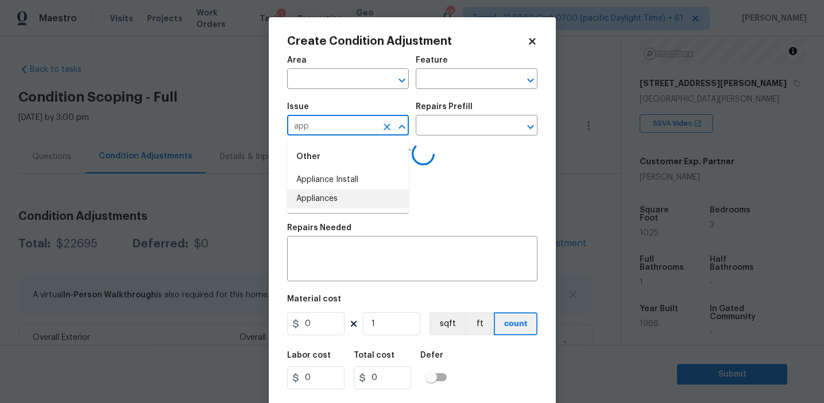
click at [343, 195] on li "Appliances" at bounding box center [348, 198] width 122 height 19
type input "Appliances"
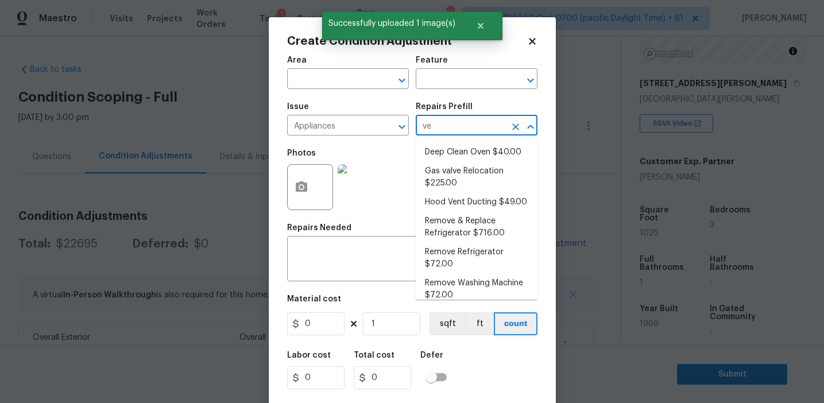
type input "ven"
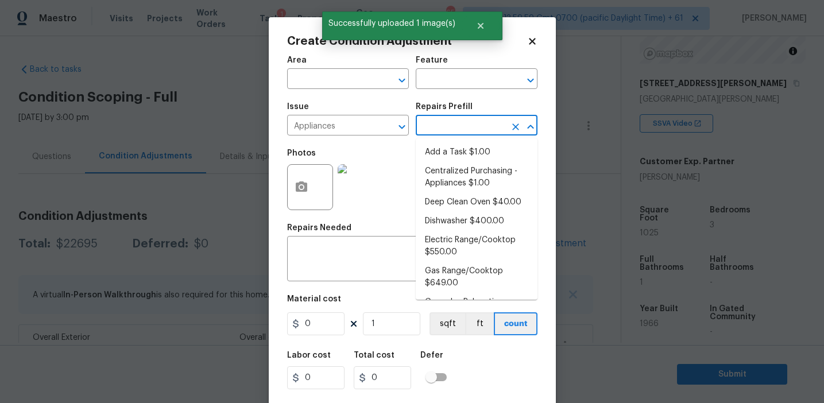
click at [485, 192] on li "Centralized Purchasing - Appliances $1.00" at bounding box center [477, 177] width 122 height 31
type input "Appliances"
type textarea "Appliances purchased by Opendoor"
type input "1"
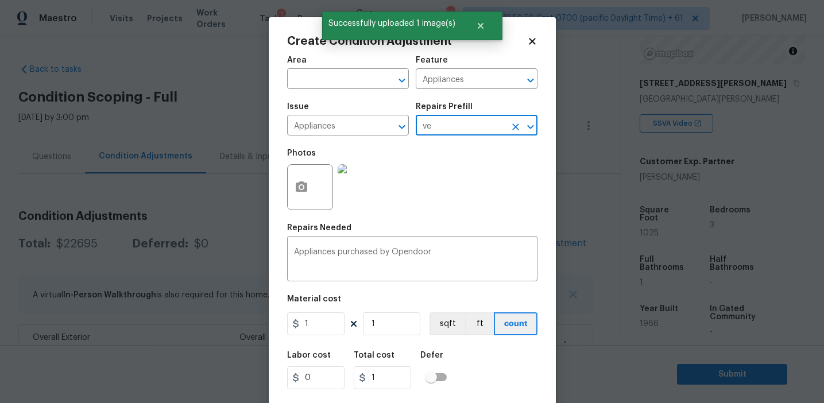
type input "ven"
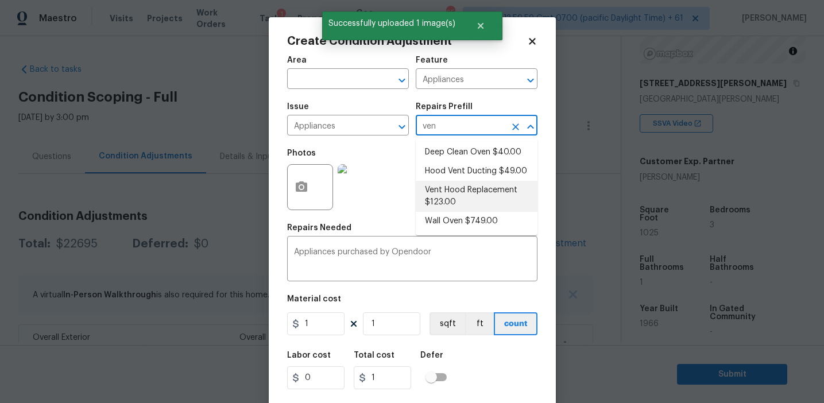
click at [452, 191] on li "Vent Hood Replacement $123.00" at bounding box center [477, 196] width 122 height 31
type textarea "Remove and replace the existing hood vent with new (PM to approve finish). Ensu…"
type input "123"
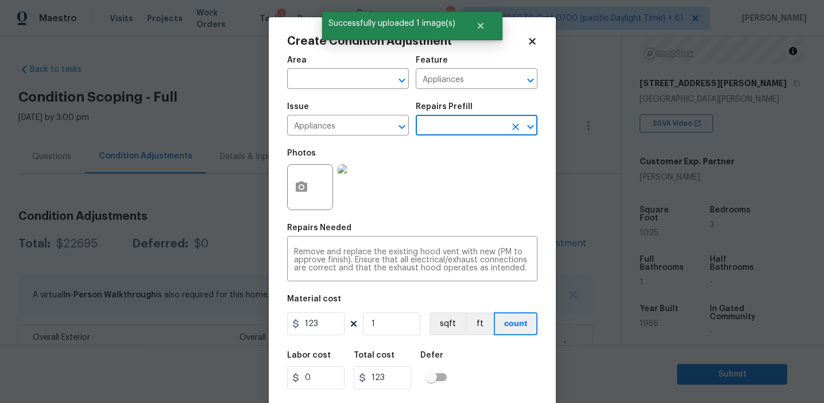
scroll to position [26, 0]
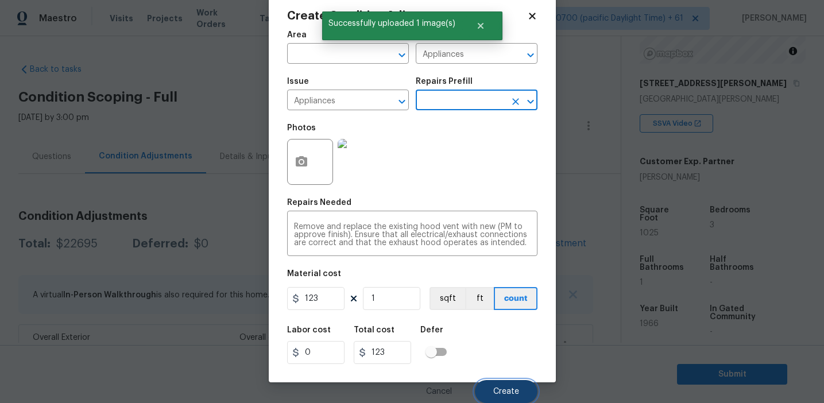
click at [486, 382] on button "Create" at bounding box center [506, 391] width 63 height 23
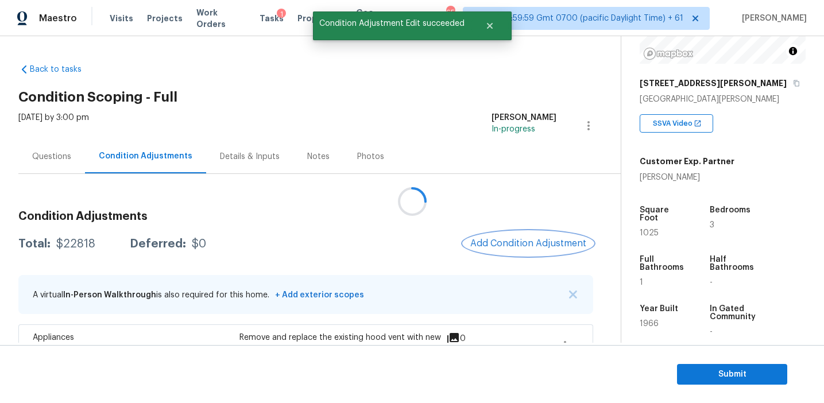
scroll to position [0, 0]
click at [516, 254] on button "Add Condition Adjustment" at bounding box center [528, 243] width 130 height 24
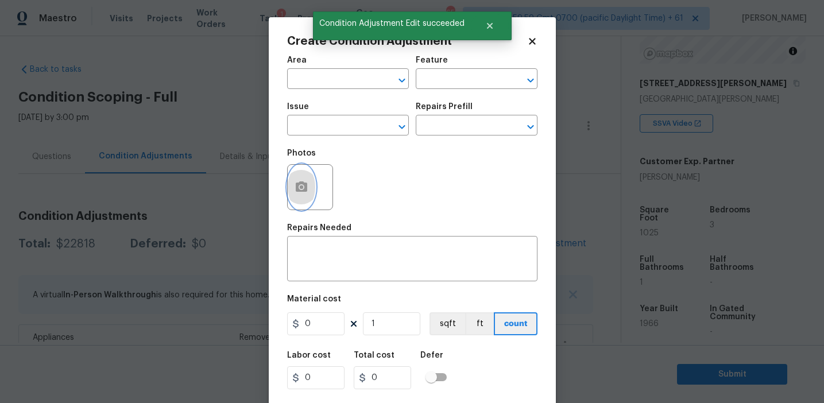
click at [312, 185] on button "button" at bounding box center [302, 187] width 28 height 45
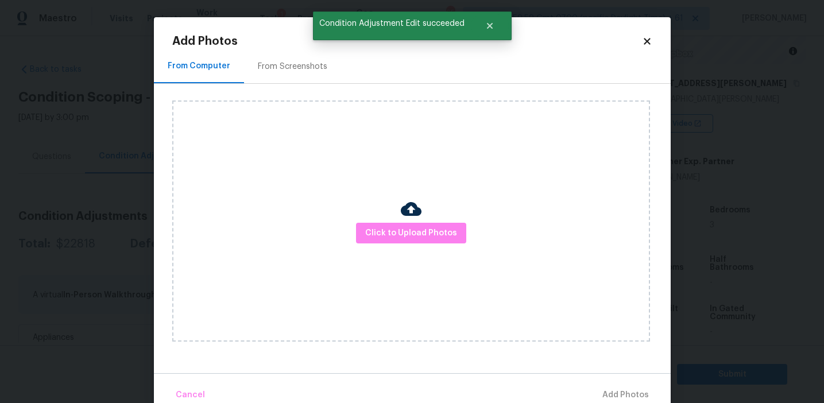
click at [393, 222] on div "Click to Upload Photos" at bounding box center [411, 220] width 478 height 241
click at [392, 226] on span "Click to Upload Photos" at bounding box center [411, 233] width 92 height 14
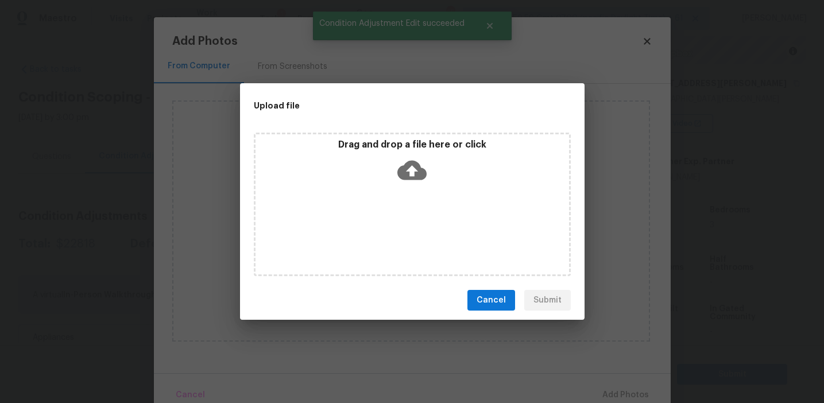
click at [397, 151] on div "Drag and drop a file here or click" at bounding box center [413, 163] width 314 height 49
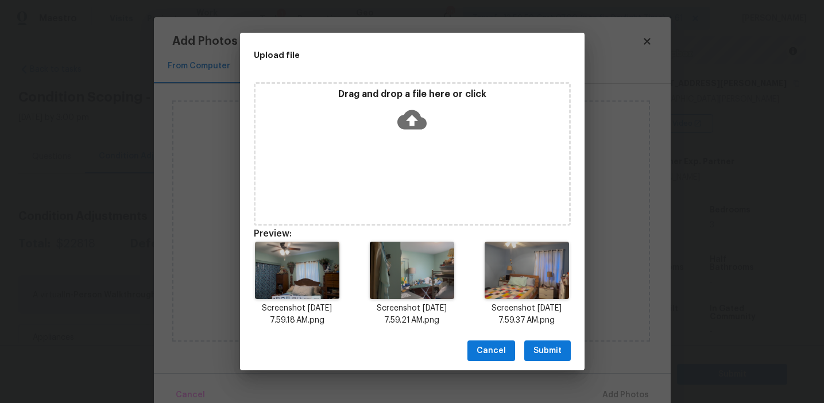
click at [548, 350] on span "Submit" at bounding box center [547, 351] width 28 height 14
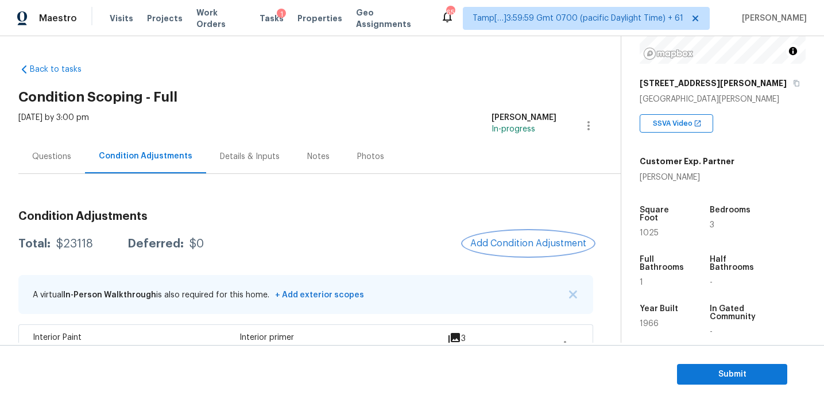
scroll to position [74, 0]
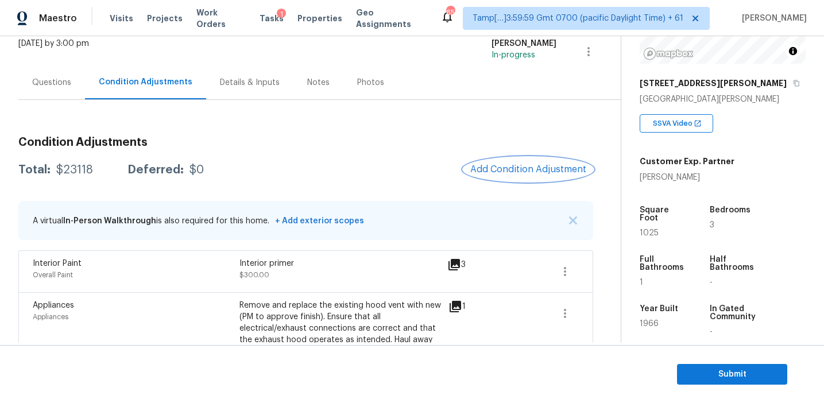
click at [505, 179] on button "Add Condition Adjustment" at bounding box center [528, 169] width 130 height 24
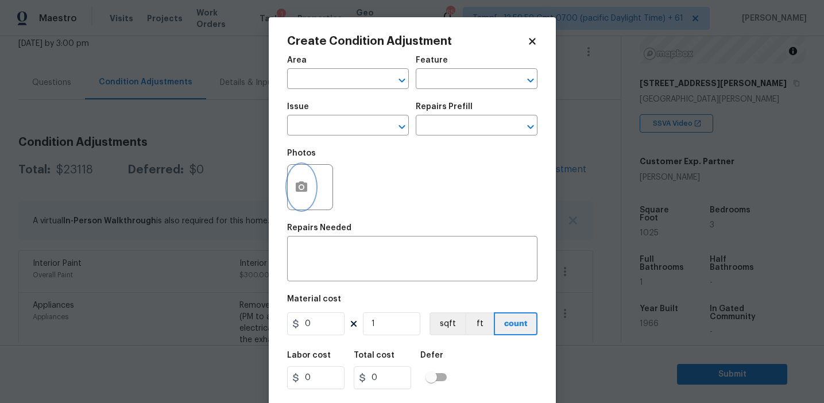
click at [307, 186] on icon "button" at bounding box center [302, 187] width 14 height 14
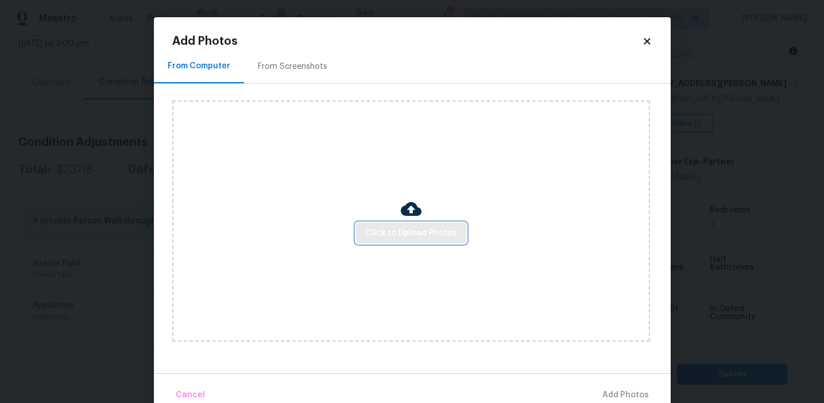
click at [409, 236] on span "Click to Upload Photos" at bounding box center [411, 233] width 92 height 14
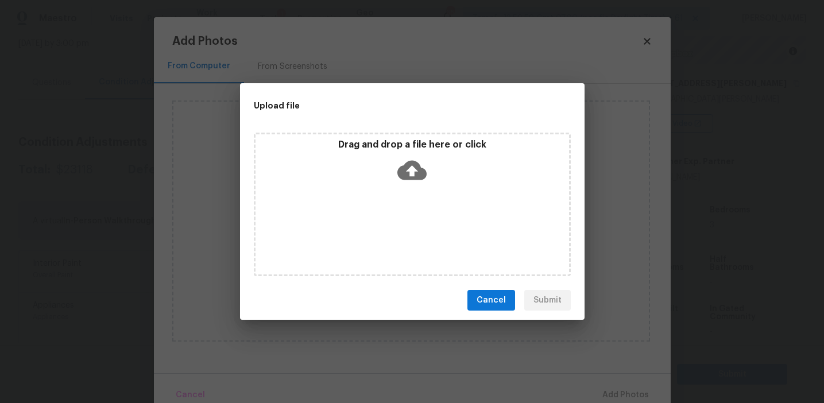
click at [404, 135] on div "Drag and drop a file here or click" at bounding box center [412, 205] width 317 height 144
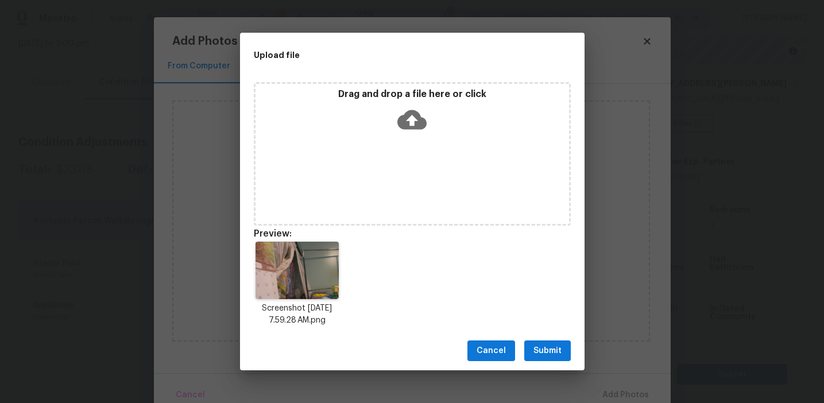
click at [545, 352] on span "Submit" at bounding box center [547, 351] width 28 height 14
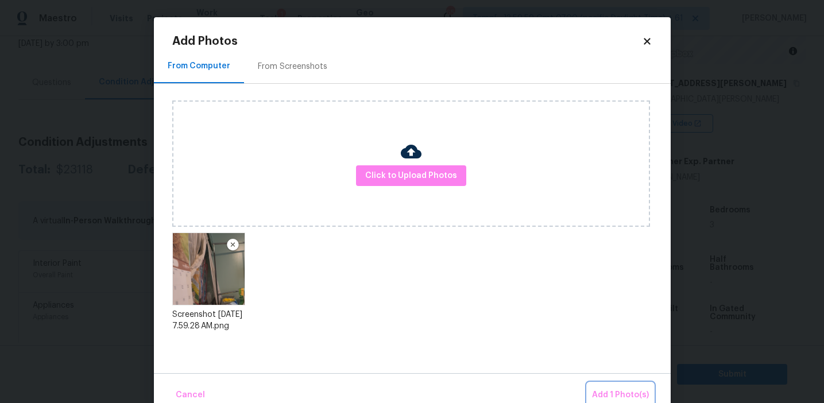
click at [595, 386] on button "Add 1 Photo(s)" at bounding box center [620, 395] width 66 height 25
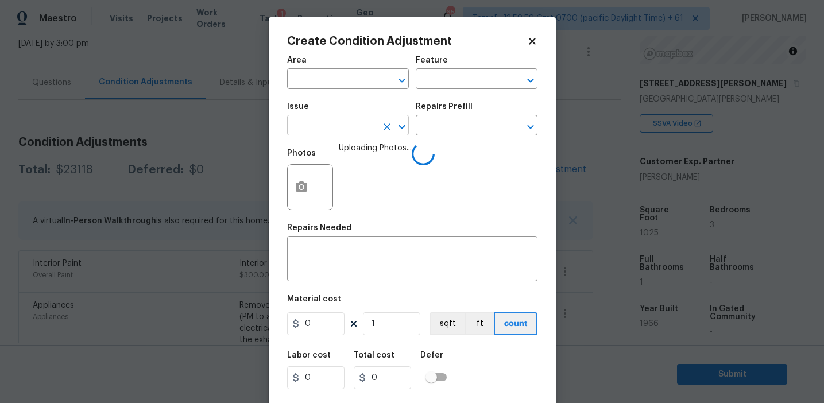
click at [330, 126] on input "text" at bounding box center [332, 127] width 90 height 18
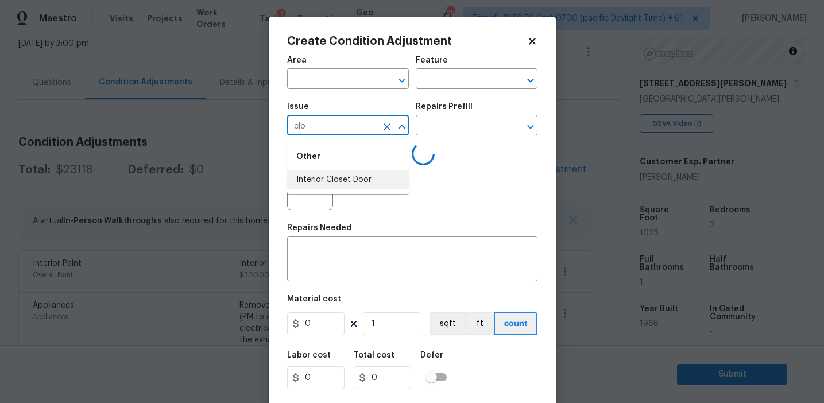
click at [356, 176] on li "Interior Closet Door" at bounding box center [348, 180] width 122 height 19
type input "Interior Closet Door"
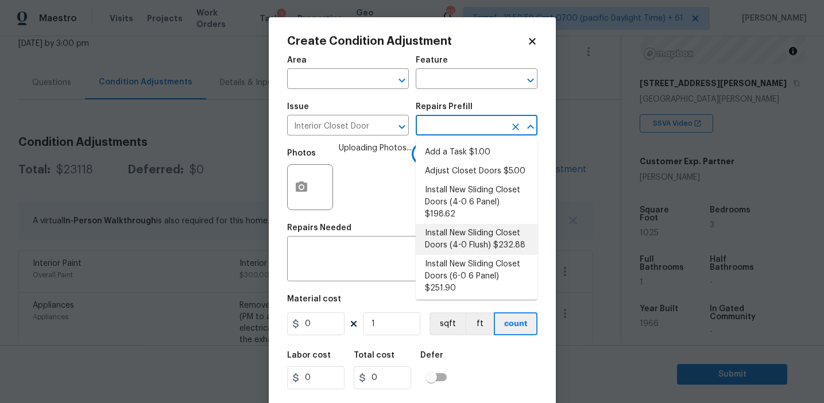
click at [454, 233] on li "Install New Sliding Closet Doors (4-0 Flush) $232.88" at bounding box center [477, 239] width 122 height 31
type input "Interior Door"
type textarea "Remove the existing door (if present). Install a new 4-0 bi-fold flush panel in…"
type input "232.88"
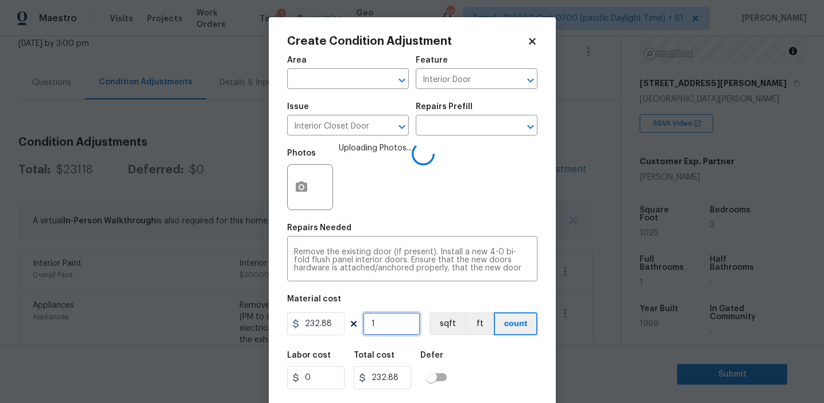
click at [400, 324] on input "1" at bounding box center [391, 323] width 57 height 23
type input "0"
type input "2"
type input "465.76"
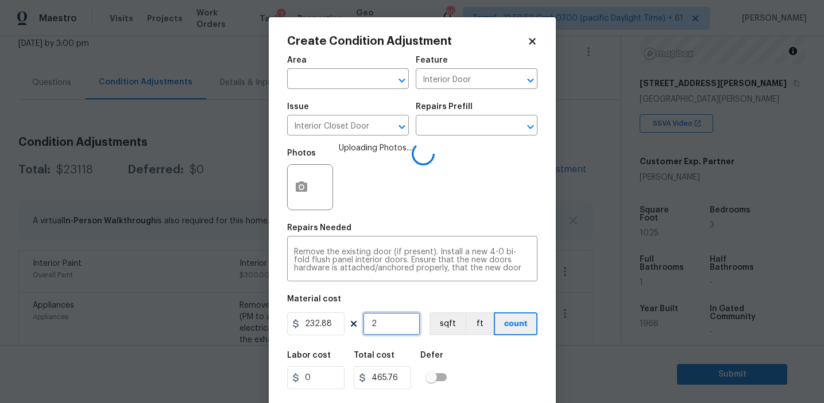
scroll to position [26, 0]
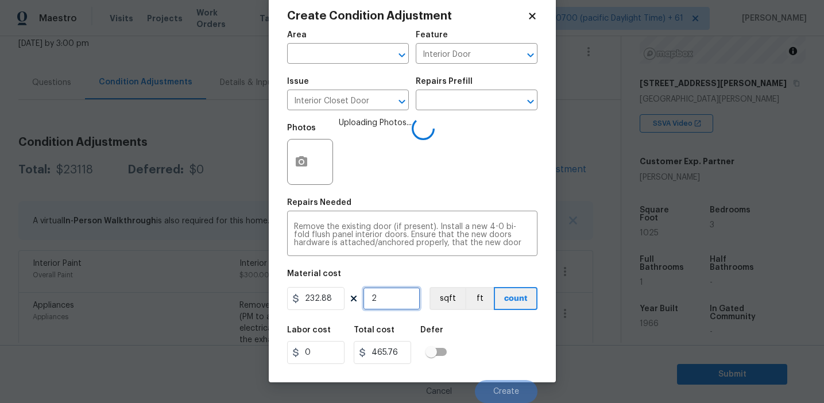
type input "2"
click at [504, 361] on div "Labor cost 0 Total cost 465.76 Defer" at bounding box center [412, 345] width 250 height 52
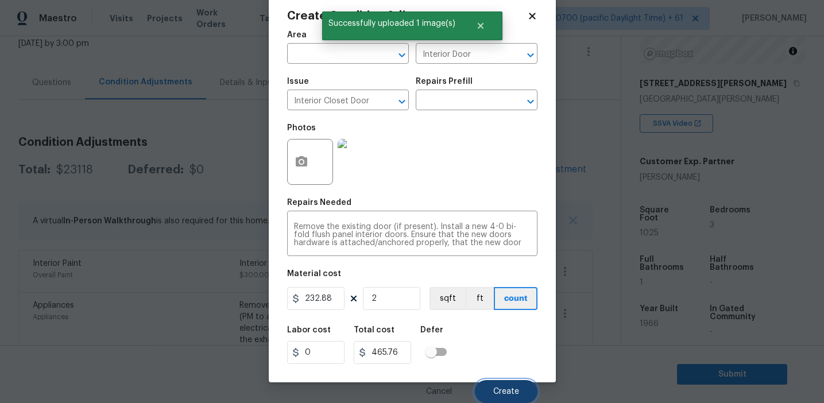
click at [498, 395] on span "Create" at bounding box center [506, 392] width 26 height 9
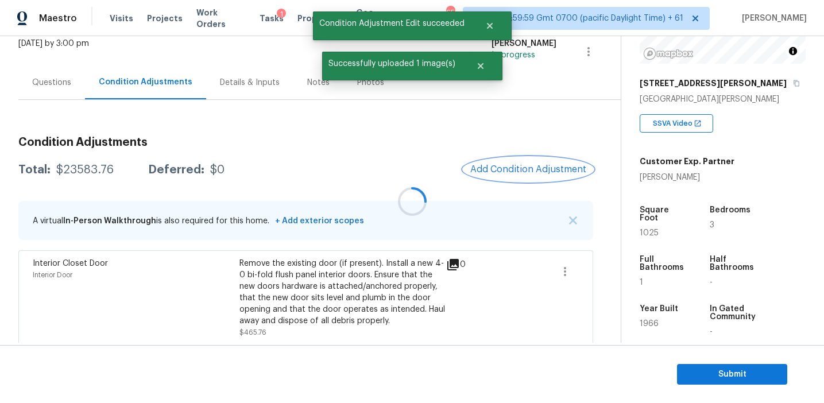
scroll to position [0, 0]
click at [509, 165] on span "Add Condition Adjustment" at bounding box center [528, 169] width 116 height 10
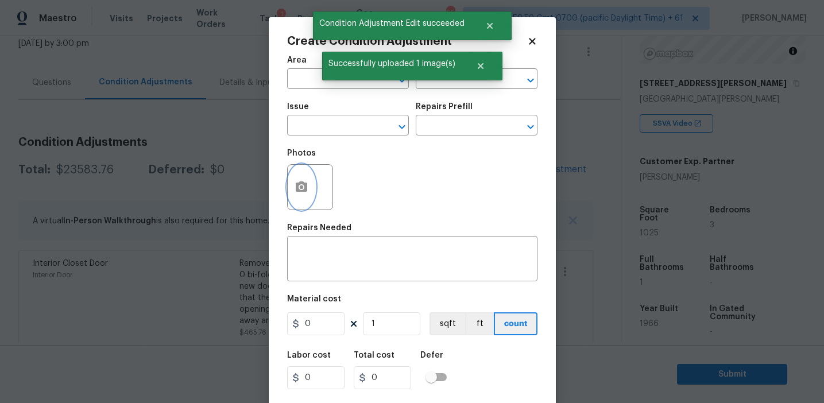
click at [305, 192] on icon "button" at bounding box center [302, 187] width 14 height 14
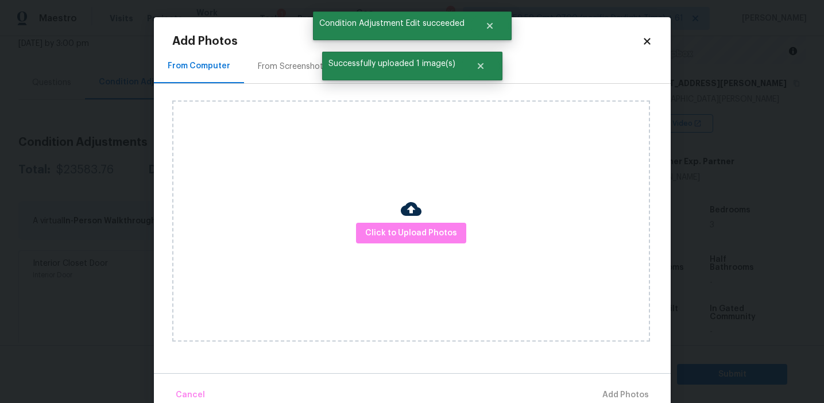
click at [396, 215] on div "Click to Upload Photos" at bounding box center [411, 220] width 478 height 241
click at [392, 226] on span "Click to Upload Photos" at bounding box center [411, 233] width 92 height 14
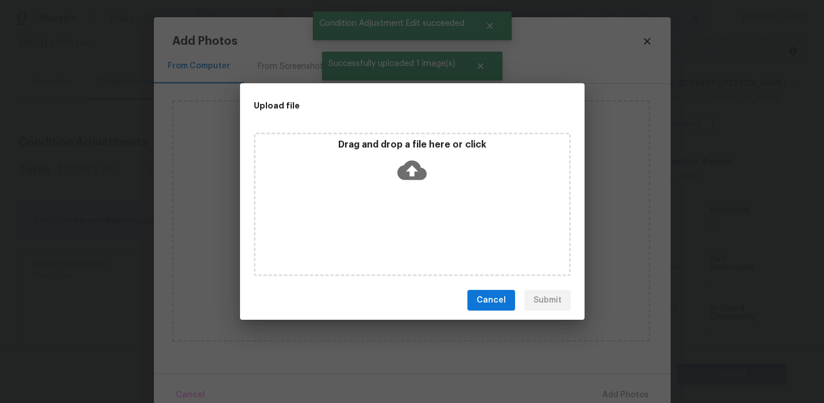
click at [392, 162] on div "Drag and drop a file here or click" at bounding box center [413, 163] width 314 height 49
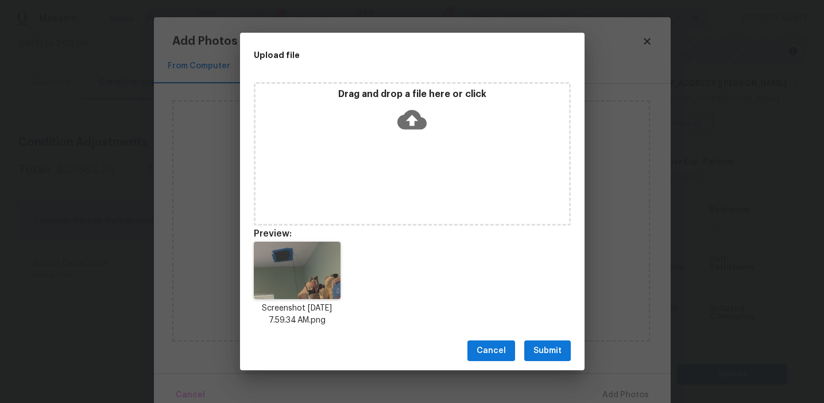
click at [540, 344] on span "Submit" at bounding box center [547, 351] width 28 height 14
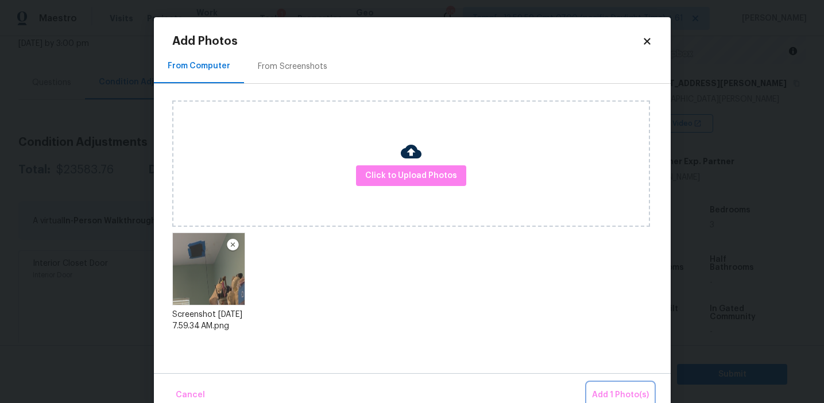
click at [606, 390] on span "Add 1 Photo(s)" at bounding box center [620, 395] width 57 height 14
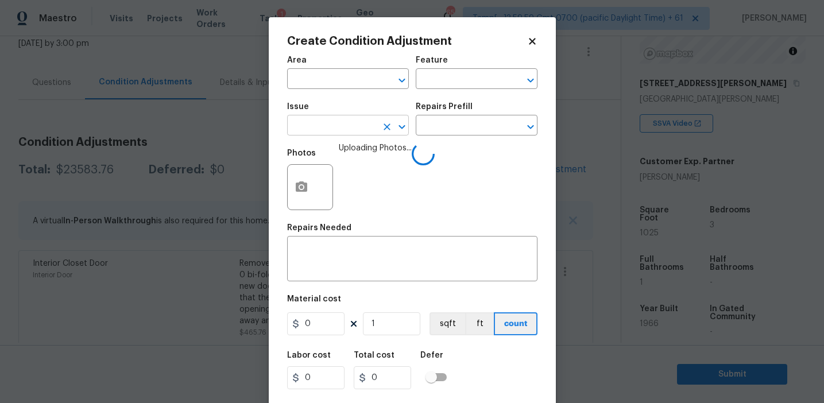
click at [338, 129] on input "text" at bounding box center [332, 127] width 90 height 18
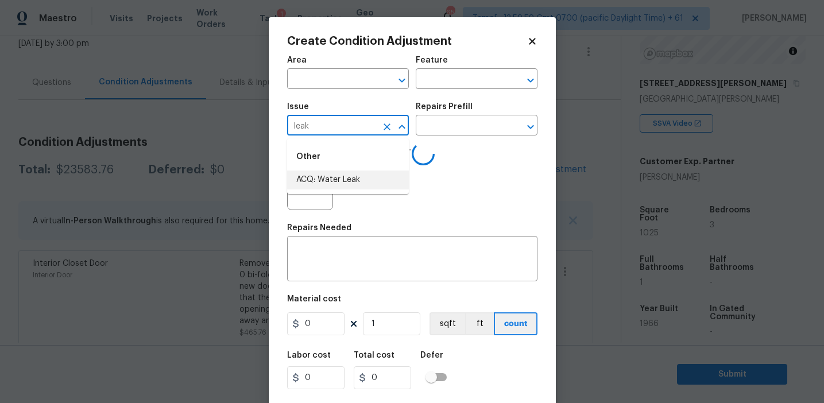
click at [354, 185] on li "ACQ: Water Leak" at bounding box center [348, 180] width 122 height 19
type input "ACQ: Water Leak"
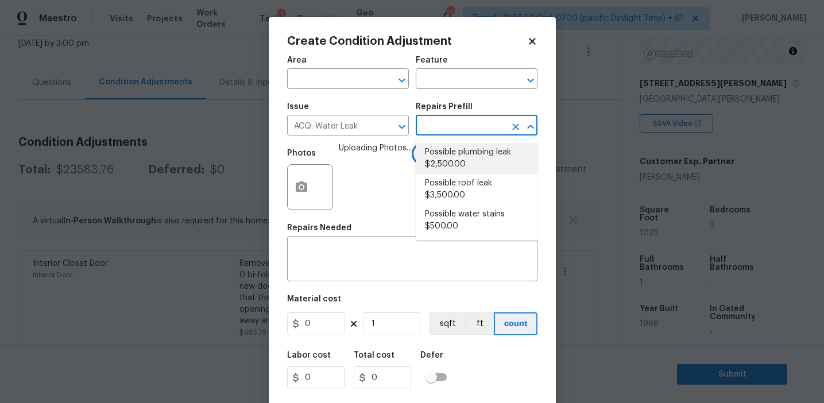
click at [461, 163] on li "Possible plumbing leak $2,500.00" at bounding box center [477, 158] width 122 height 31
type input "Acquisition"
type textarea "Acquisition Scope: Possible plumbing leak"
type input "2500"
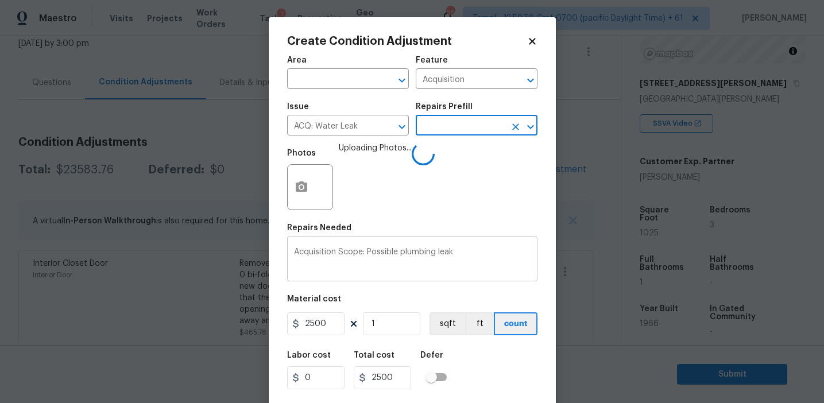
scroll to position [26, 0]
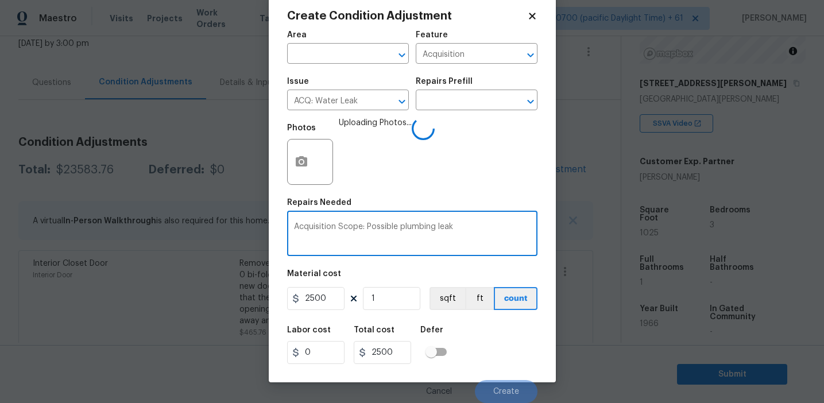
click at [409, 230] on textarea "Acquisition Scope: Possible plumbing leak" at bounding box center [412, 235] width 237 height 24
type textarea "Acquisition Scope: Possible leak"
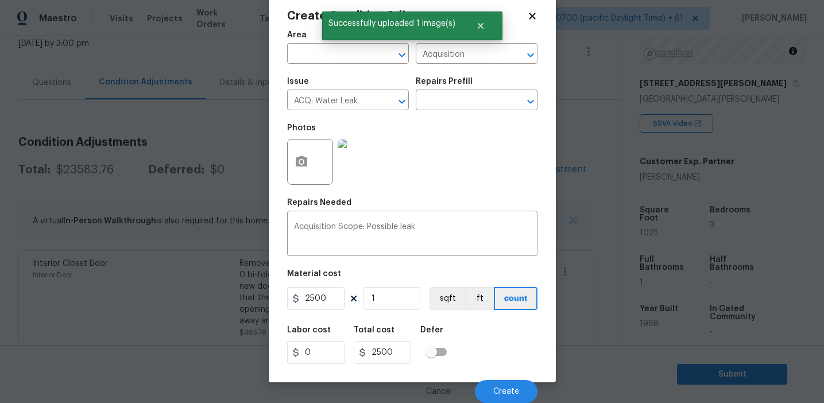
click at [498, 379] on div "Cancel Create" at bounding box center [412, 387] width 250 height 32
click at [497, 385] on button "Create" at bounding box center [506, 391] width 63 height 23
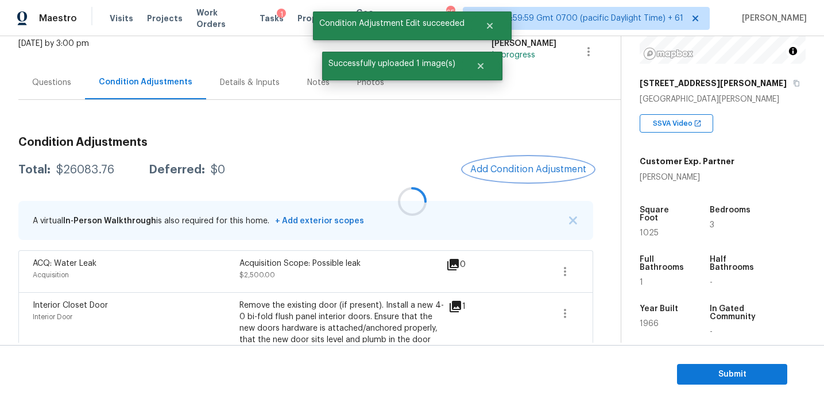
scroll to position [0, 0]
click at [503, 167] on span "Add Condition Adjustment" at bounding box center [528, 169] width 116 height 10
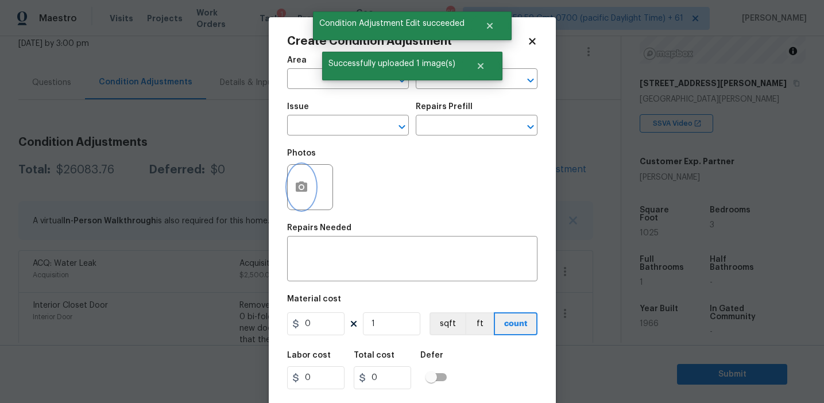
click at [299, 175] on button "button" at bounding box center [302, 187] width 28 height 45
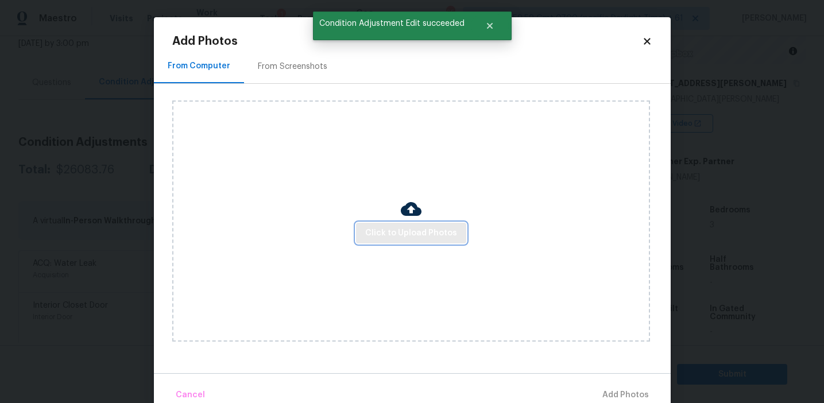
click at [391, 230] on span "Click to Upload Photos" at bounding box center [411, 233] width 92 height 14
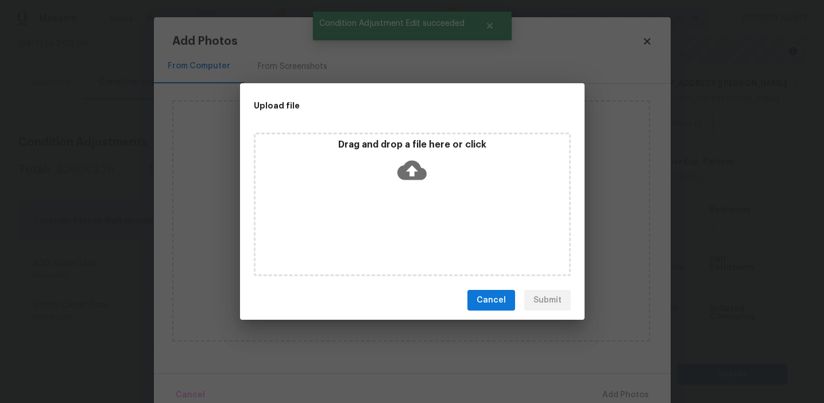
click at [394, 141] on p "Drag and drop a file here or click" at bounding box center [413, 145] width 314 height 12
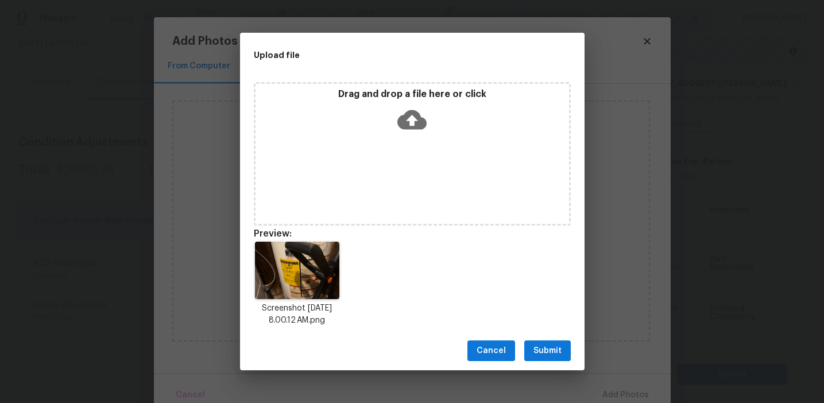
click at [552, 353] on span "Submit" at bounding box center [547, 351] width 28 height 14
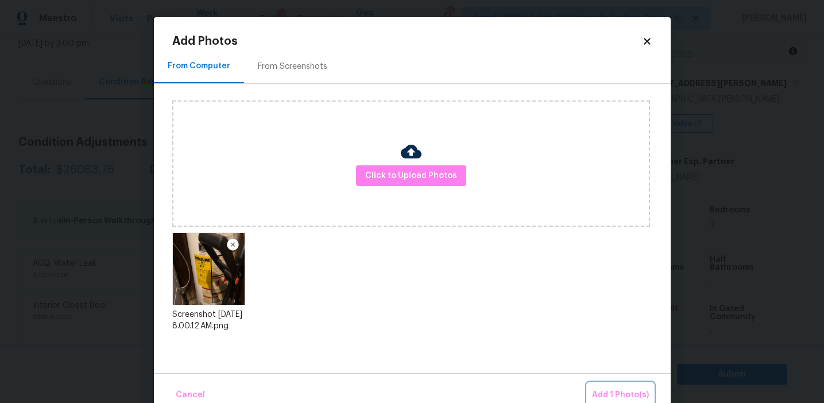
click at [606, 392] on span "Add 1 Photo(s)" at bounding box center [620, 395] width 57 height 14
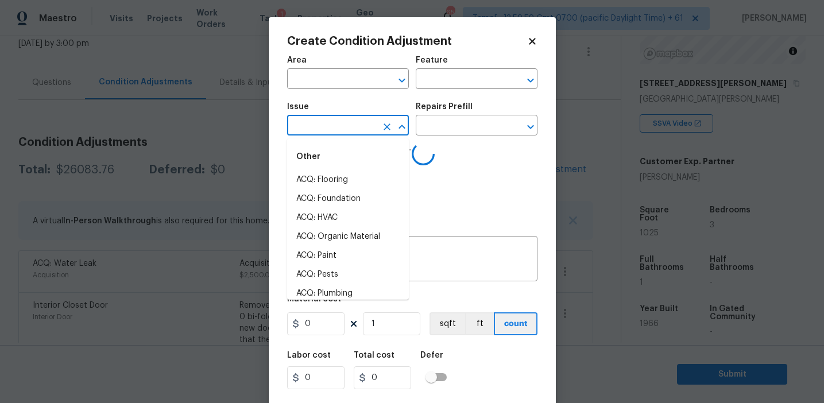
click at [334, 121] on input "text" at bounding box center [332, 127] width 90 height 18
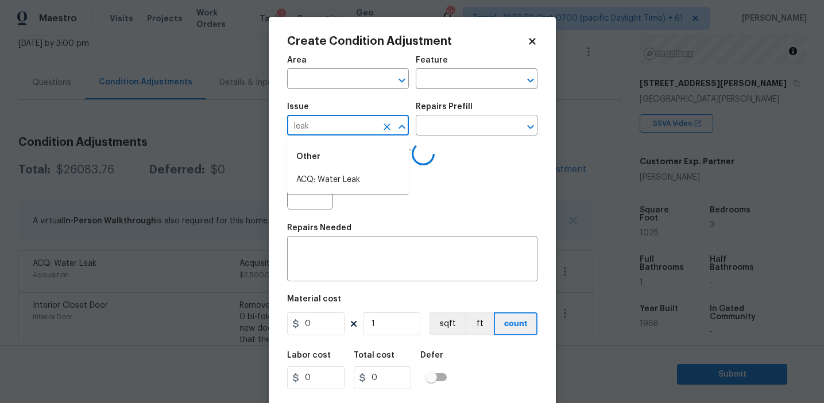
click at [358, 177] on li "ACQ: Water Leak" at bounding box center [348, 180] width 122 height 19
type input "ACQ: Water Leak"
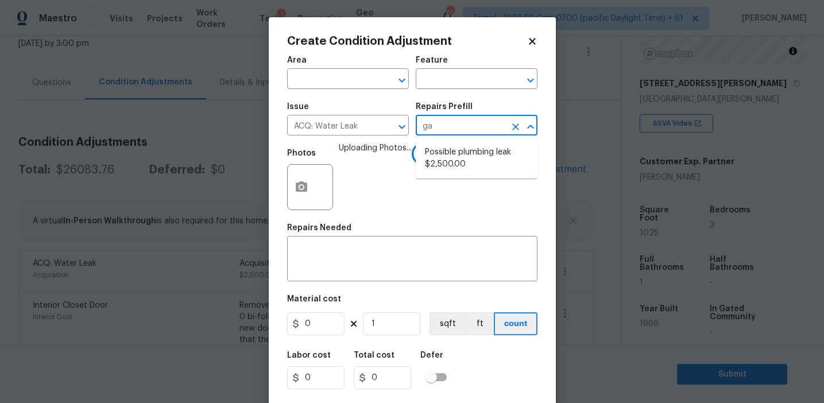
type input "gas"
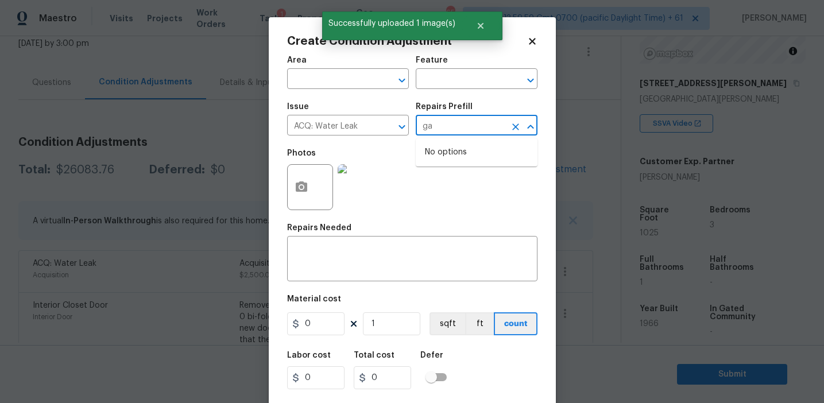
type input "gas"
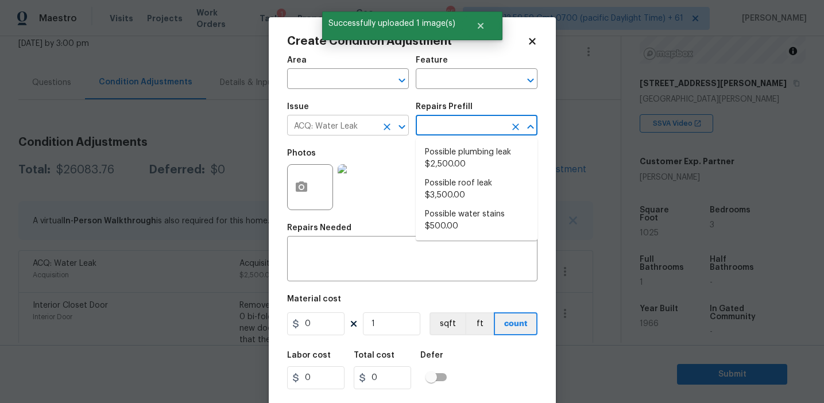
click at [384, 124] on icon "Clear" at bounding box center [387, 126] width 7 height 7
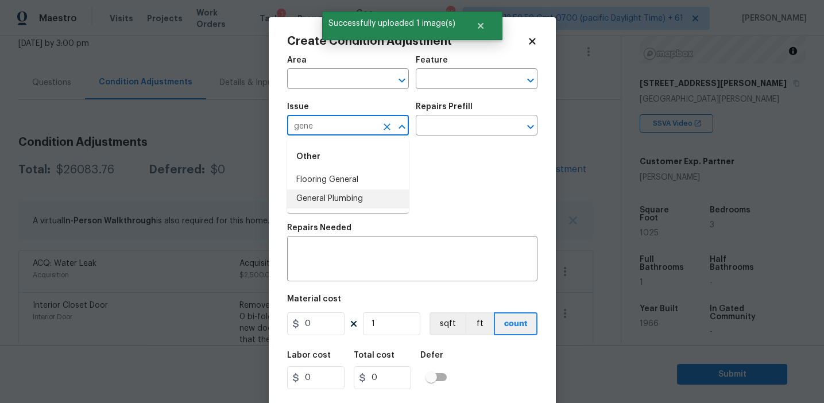
click at [381, 200] on li "General Plumbing" at bounding box center [348, 198] width 122 height 19
type input "General Plumbing"
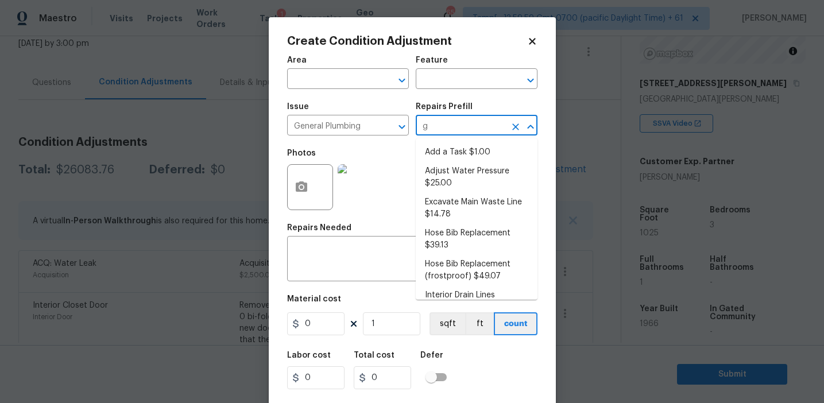
type input "ga"
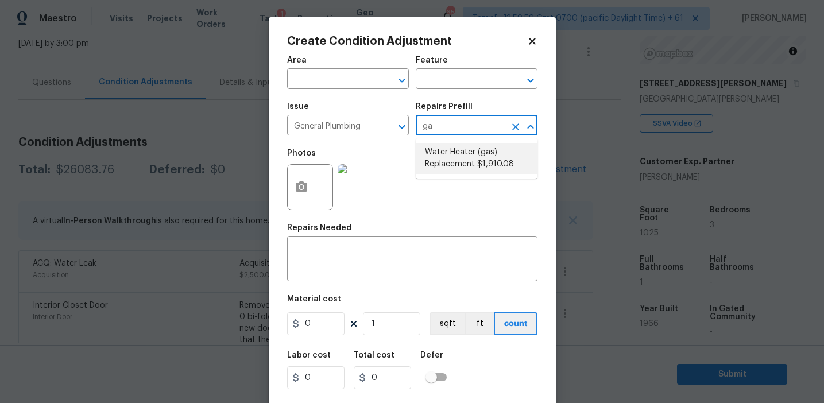
click at [455, 158] on li "Water Heater (gas) Replacement $1,910.08" at bounding box center [477, 158] width 122 height 31
type input "Plumbing"
type textarea "Remove the existing gas water heater and install a new 40 gallon gas water heat…"
type input "1910.08"
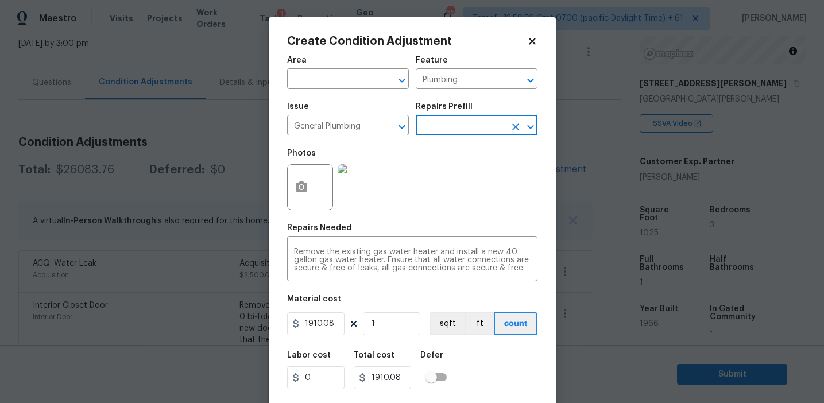
scroll to position [26, 0]
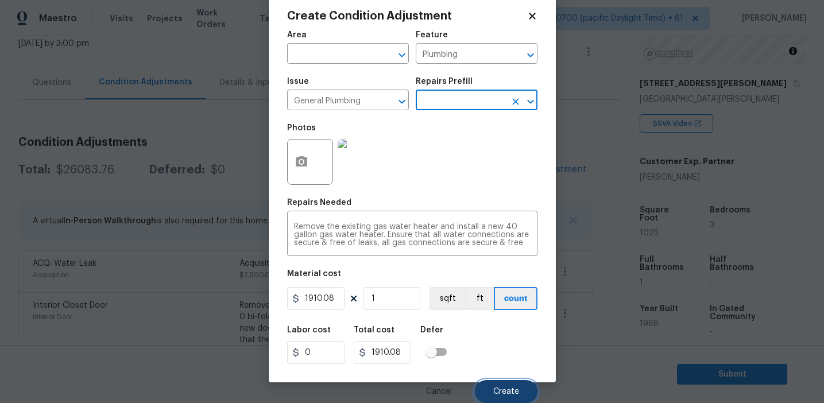
click at [497, 391] on span "Create" at bounding box center [506, 392] width 26 height 9
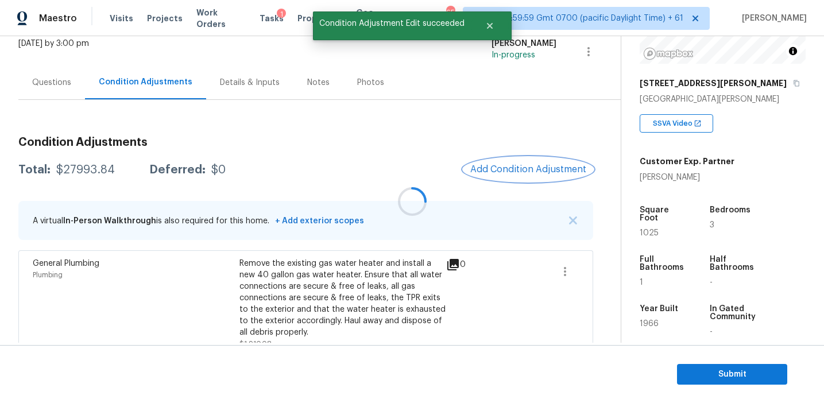
scroll to position [0, 0]
click at [504, 163] on button "Add Condition Adjustment" at bounding box center [528, 169] width 130 height 24
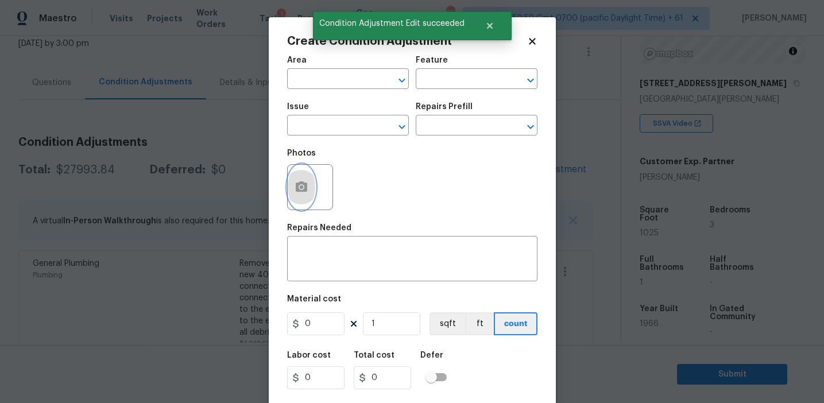
click at [311, 192] on button "button" at bounding box center [302, 187] width 28 height 45
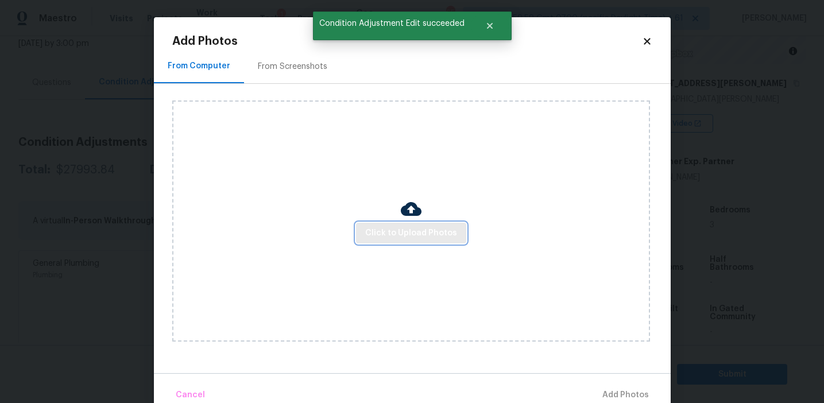
click at [389, 224] on button "Click to Upload Photos" at bounding box center [411, 233] width 110 height 21
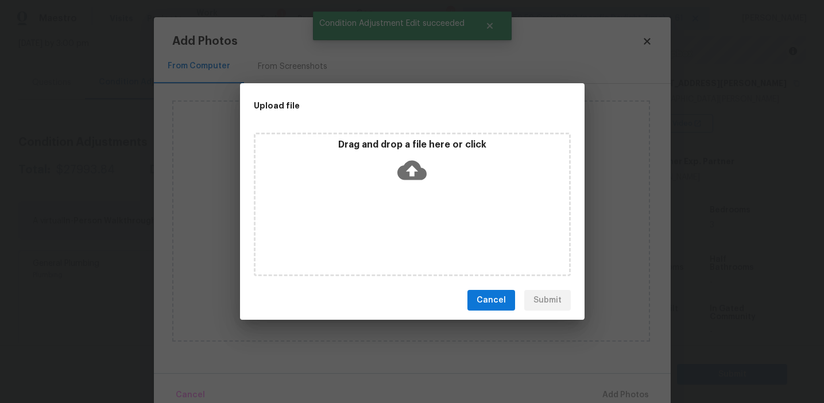
click at [396, 161] on div "Drag and drop a file here or click" at bounding box center [413, 163] width 314 height 49
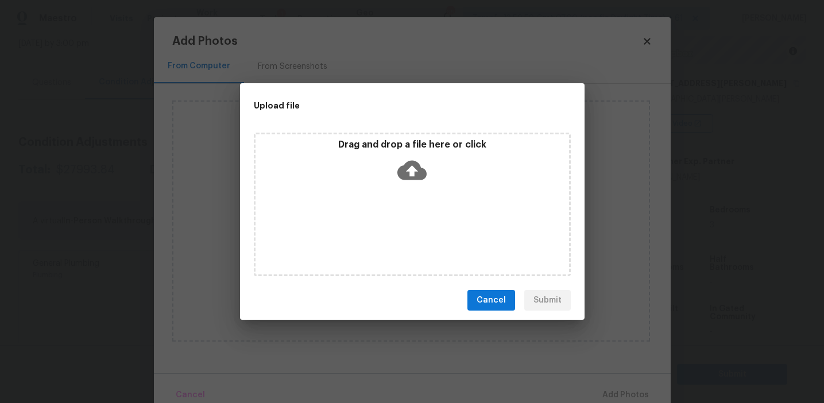
click at [508, 291] on button "Cancel" at bounding box center [491, 300] width 48 height 21
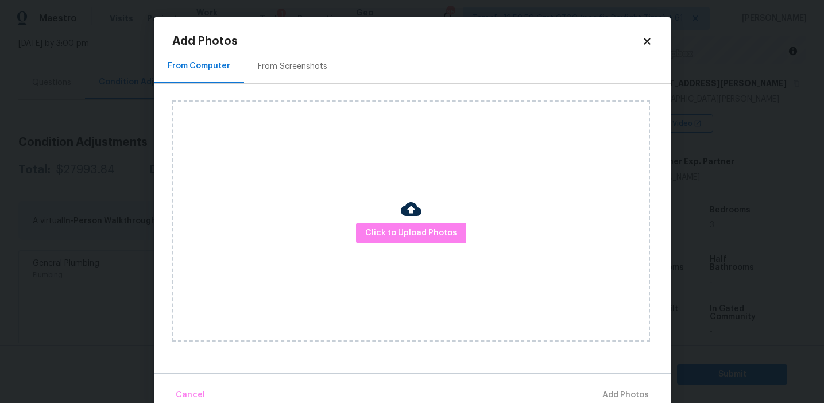
click at [298, 59] on div "From Screenshots" at bounding box center [292, 66] width 97 height 34
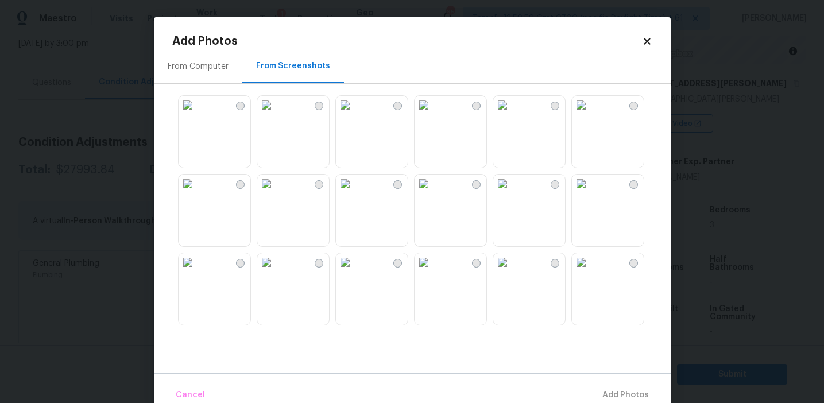
click at [433, 114] on img at bounding box center [424, 105] width 18 height 18
click at [512, 114] on img at bounding box center [502, 105] width 18 height 18
click at [590, 114] on img at bounding box center [581, 105] width 18 height 18
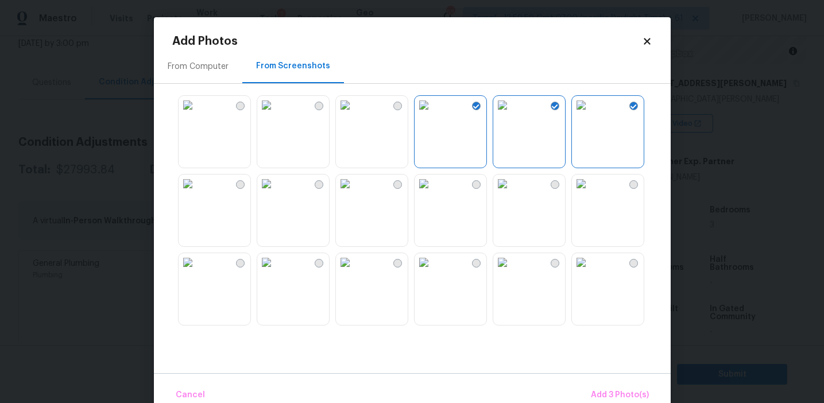
click at [590, 272] on img at bounding box center [581, 262] width 18 height 18
click at [354, 272] on img at bounding box center [345, 262] width 18 height 18
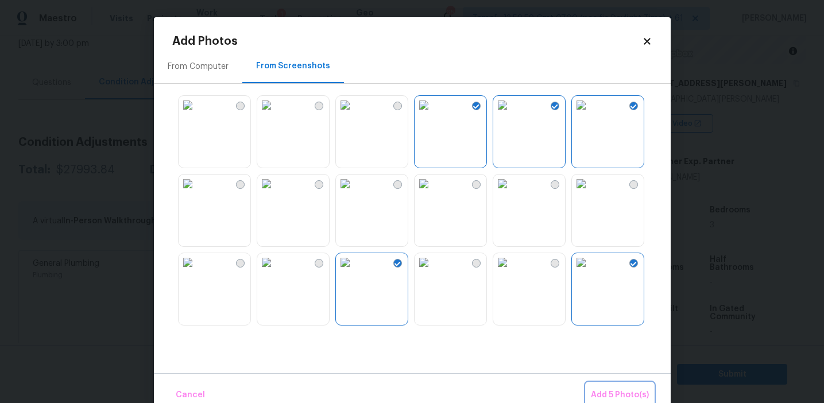
click at [601, 392] on span "Add 5 Photo(s)" at bounding box center [620, 395] width 58 height 14
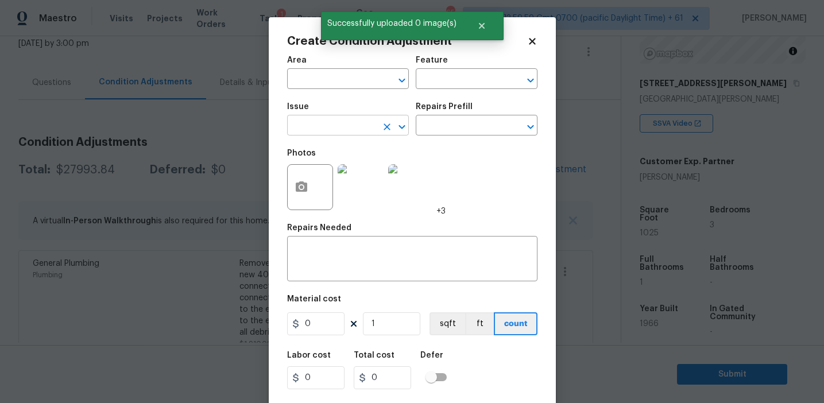
click at [304, 131] on input "text" at bounding box center [332, 127] width 90 height 18
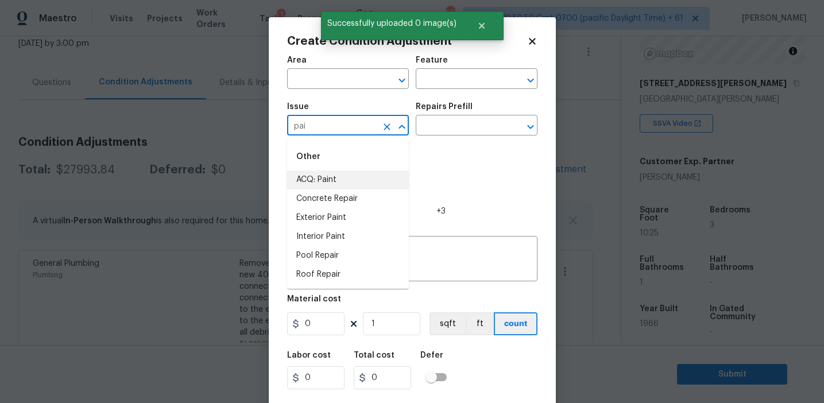
click at [326, 177] on li "ACQ: Paint" at bounding box center [348, 180] width 122 height 19
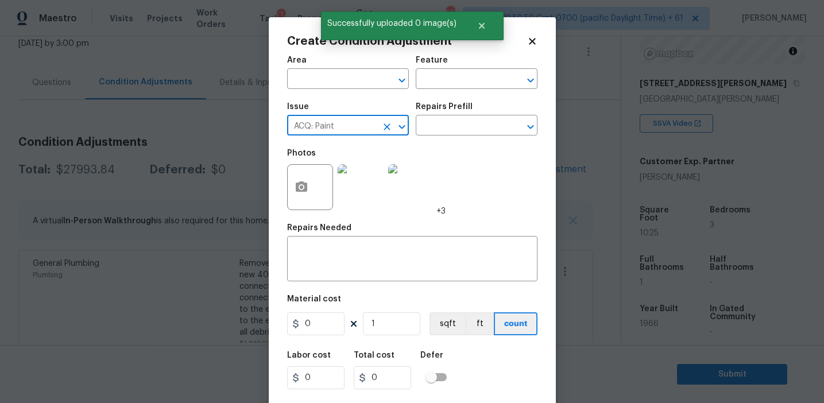
type input "ACQ: Paint"
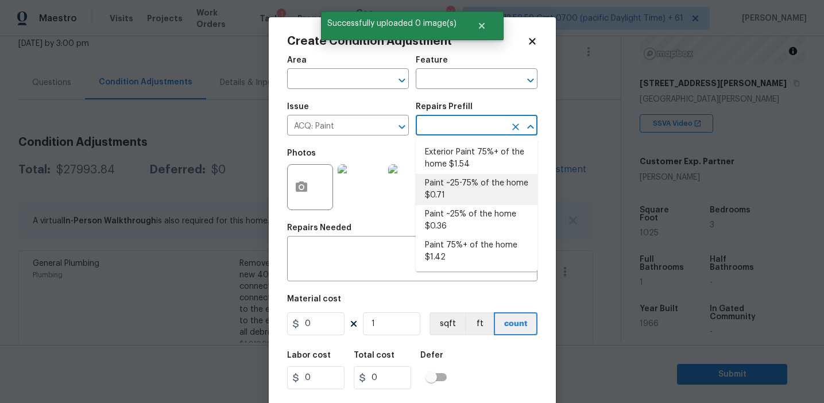
click at [453, 182] on li "Paint ~25-75% of the home $0.71" at bounding box center [477, 189] width 122 height 31
type input "Acquisition"
type textarea "Acquisition Scope: ~25 - 75% of the home needs interior paint"
type input "0.71"
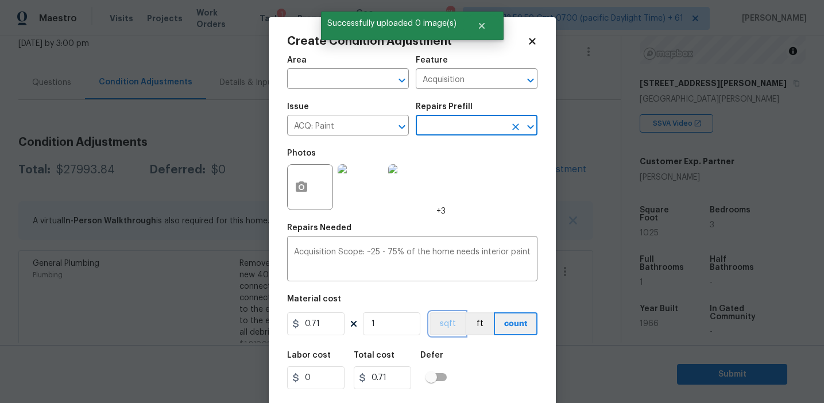
click at [444, 321] on button "sqft" at bounding box center [448, 323] width 36 height 23
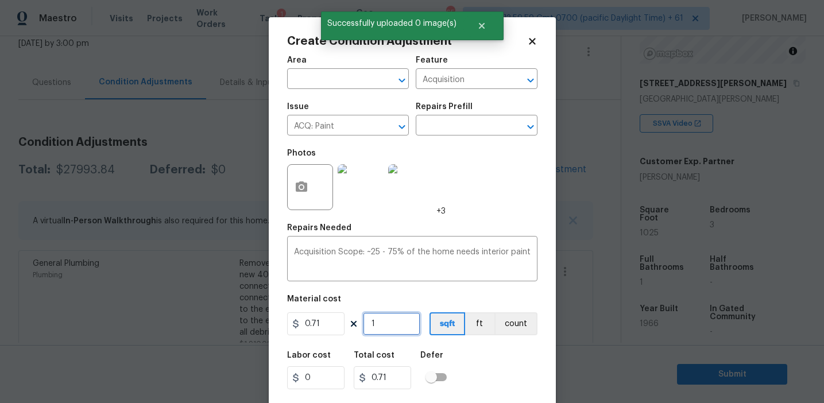
click at [405, 320] on input "1" at bounding box center [391, 323] width 57 height 23
type input "10"
type input "7.1"
type input "102"
type input "72.42"
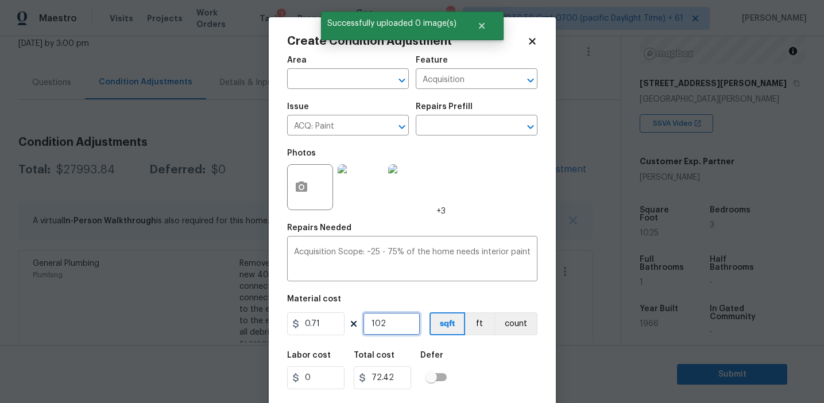
type input "1025"
type input "727.75"
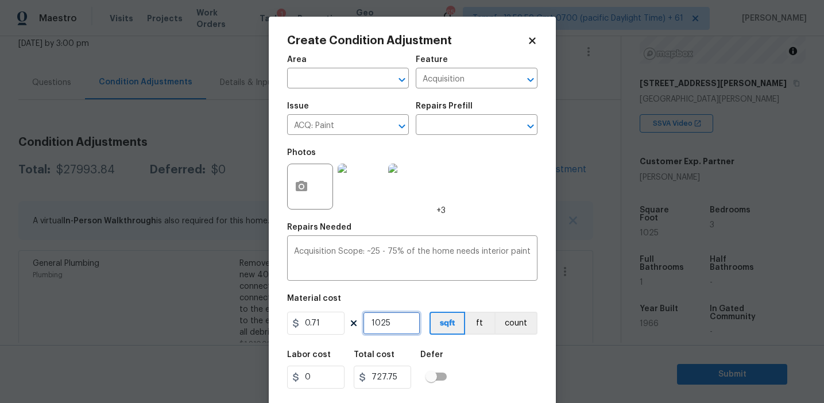
scroll to position [26, 0]
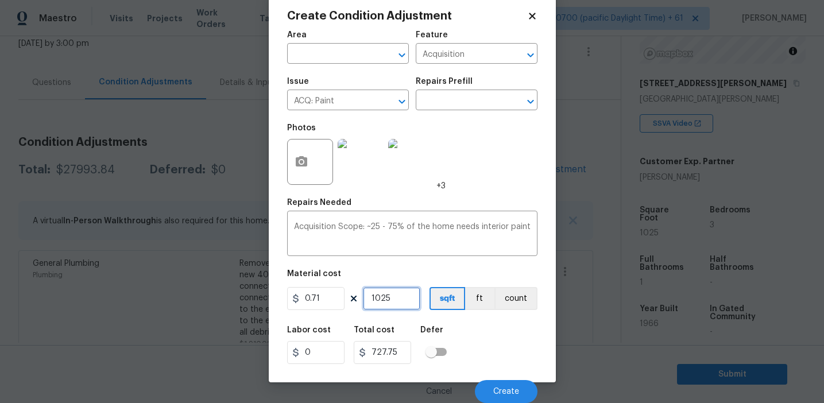
type input "1025"
click at [494, 386] on button "Create" at bounding box center [506, 391] width 63 height 23
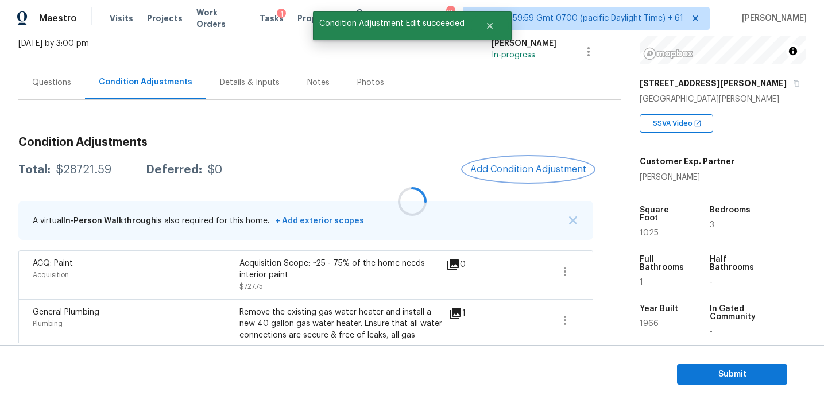
scroll to position [0, 0]
click at [504, 172] on span "Add Condition Adjustment" at bounding box center [528, 169] width 116 height 10
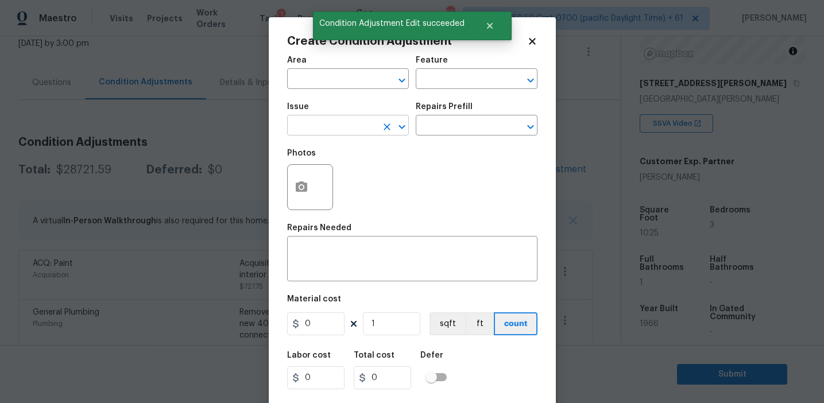
click at [320, 130] on input "text" at bounding box center [332, 127] width 90 height 18
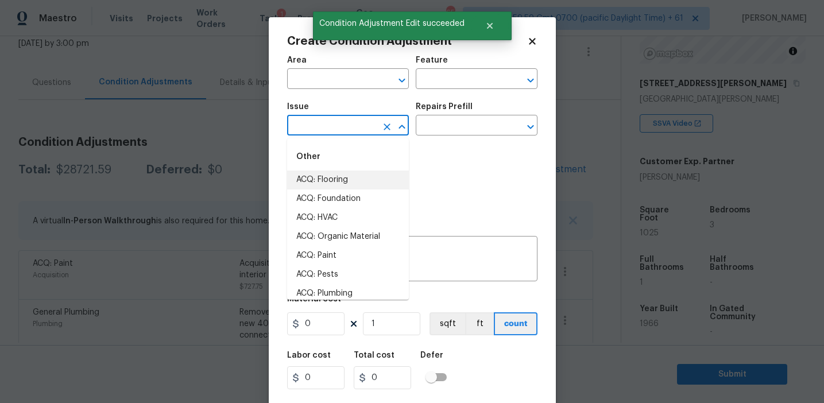
click at [336, 177] on li "ACQ: Flooring" at bounding box center [348, 180] width 122 height 19
type input "ACQ: Flooring"
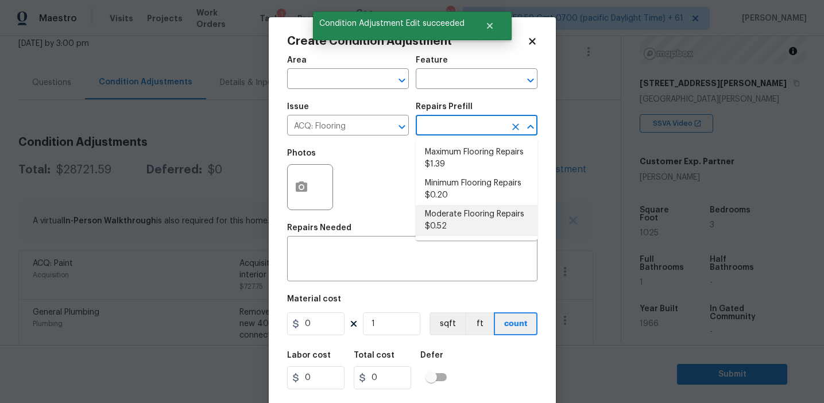
click at [440, 221] on li "Moderate Flooring Repairs $0.52" at bounding box center [477, 220] width 122 height 31
type input "Acquisition"
type textarea "Acquisition Scope: Moderate flooring repairs"
type input "0.52"
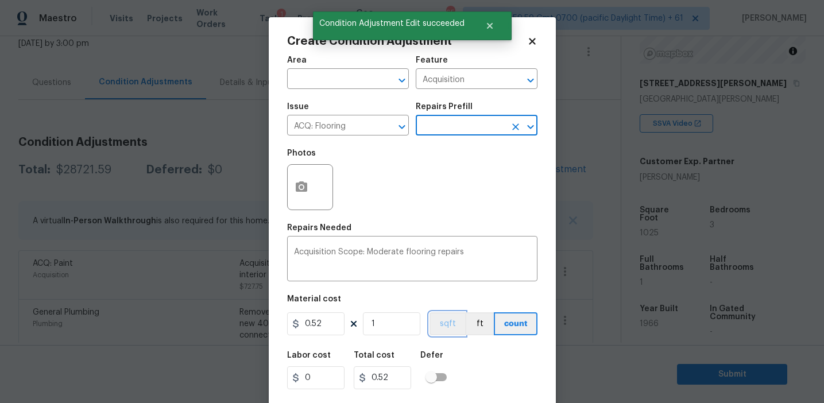
click at [441, 316] on button "sqft" at bounding box center [448, 323] width 36 height 23
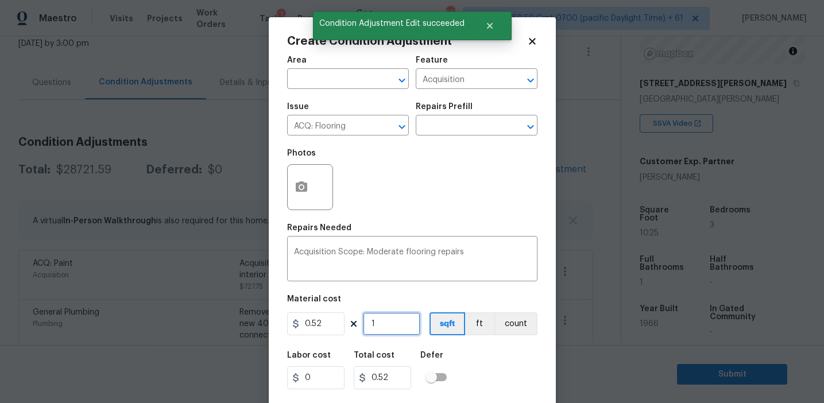
click at [388, 325] on input "1" at bounding box center [391, 323] width 57 height 23
type input "0"
paste input "1025"
type input "1025"
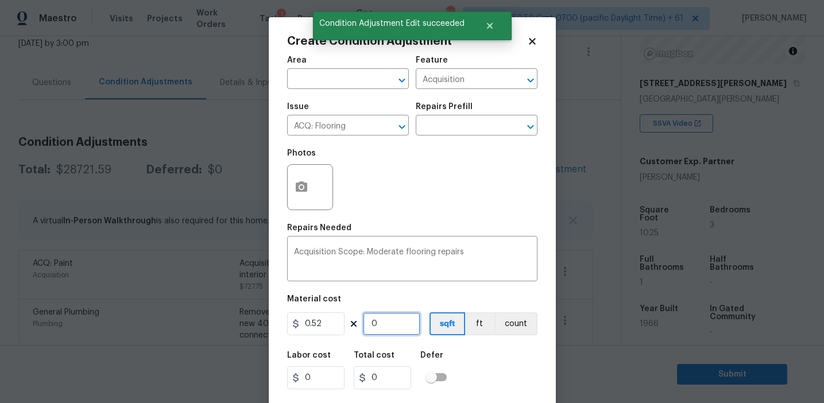
type input "533"
type input "1025"
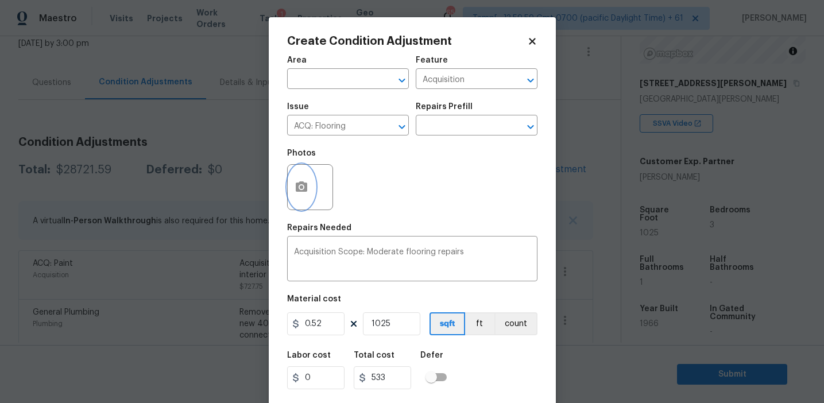
click at [300, 180] on button "button" at bounding box center [302, 187] width 28 height 45
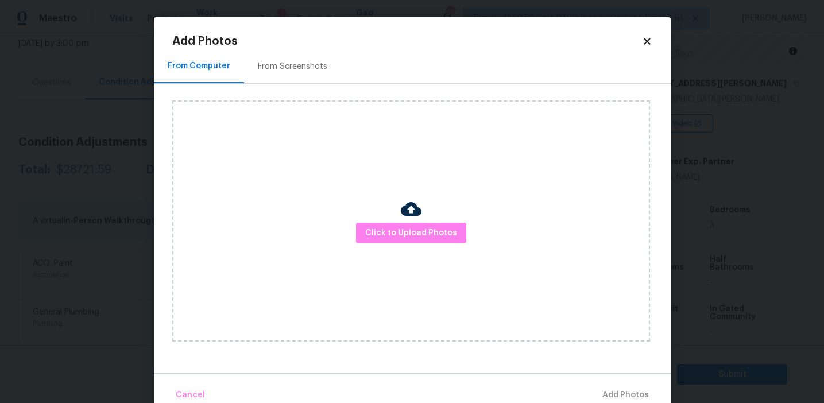
click at [301, 69] on div "From Screenshots" at bounding box center [292, 66] width 69 height 11
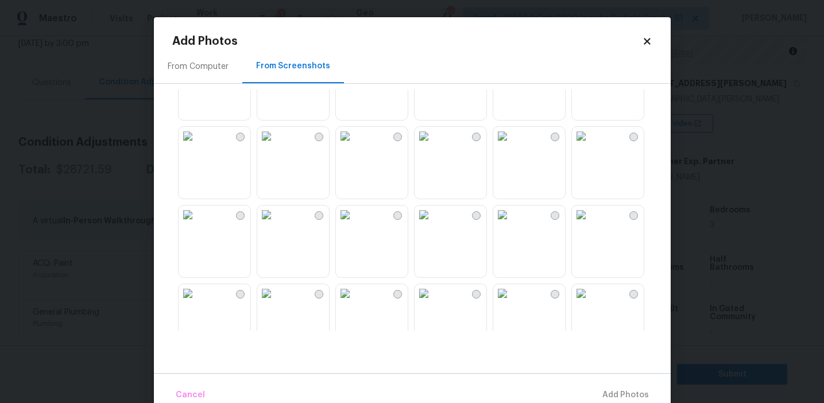
scroll to position [1097, 0]
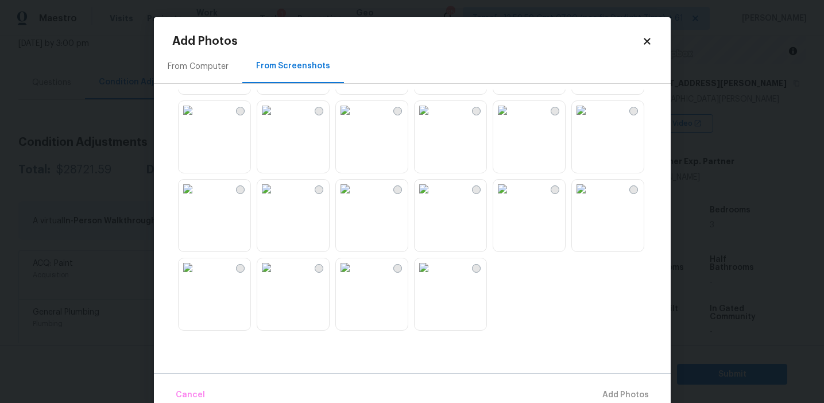
click at [590, 198] on img at bounding box center [581, 189] width 18 height 18
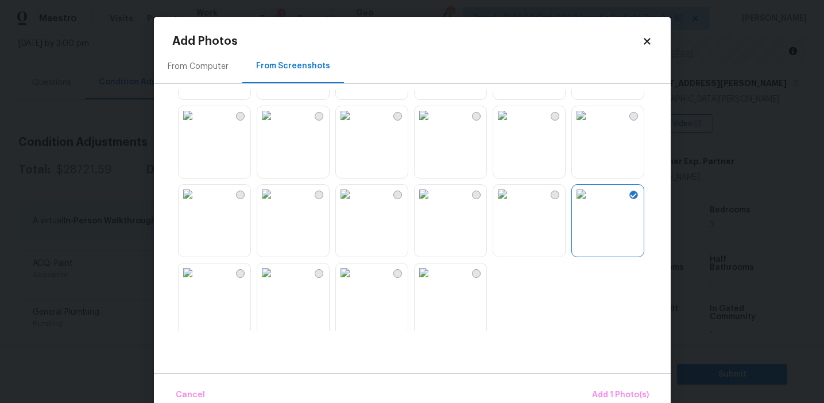
click at [276, 203] on img at bounding box center [266, 194] width 18 height 18
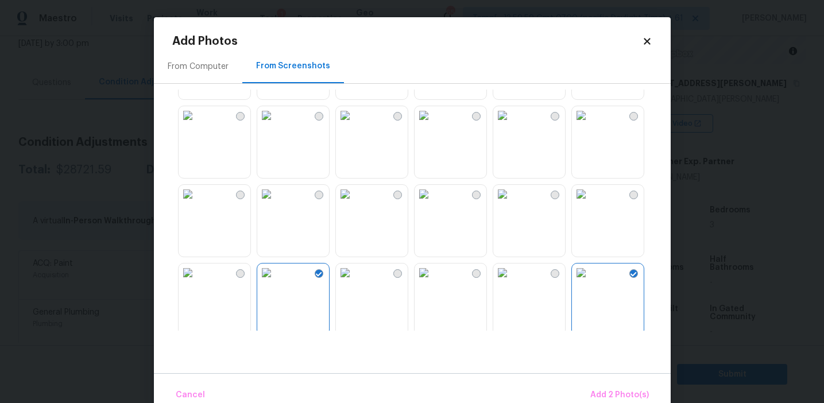
scroll to position [989, 0]
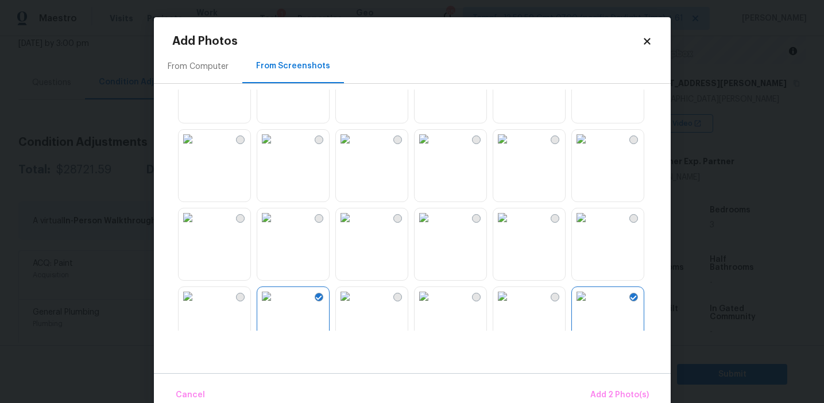
click at [428, 227] on img at bounding box center [424, 217] width 18 height 18
click at [197, 148] on img at bounding box center [188, 139] width 18 height 18
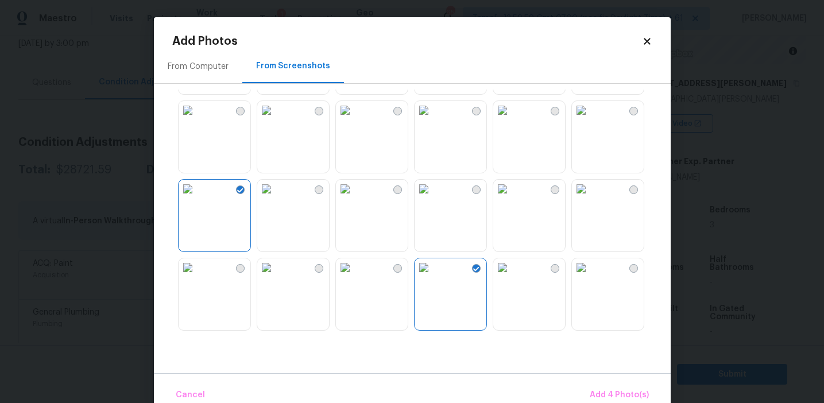
click at [197, 198] on img at bounding box center [188, 189] width 18 height 18
click at [197, 119] on img at bounding box center [188, 110] width 18 height 18
click at [354, 119] on img at bounding box center [345, 110] width 18 height 18
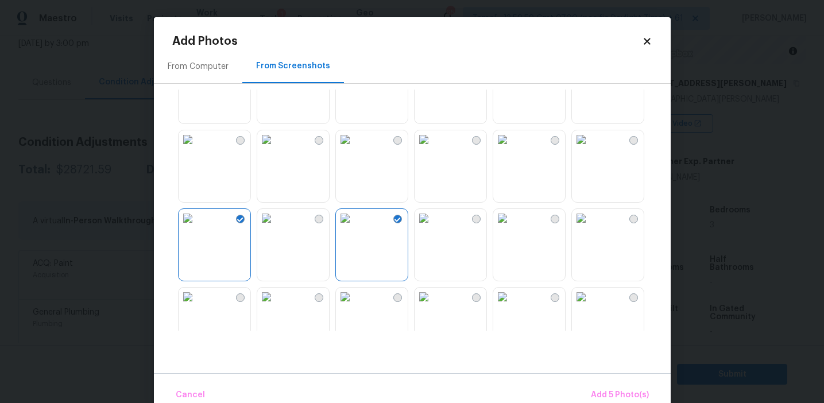
scroll to position [815, 0]
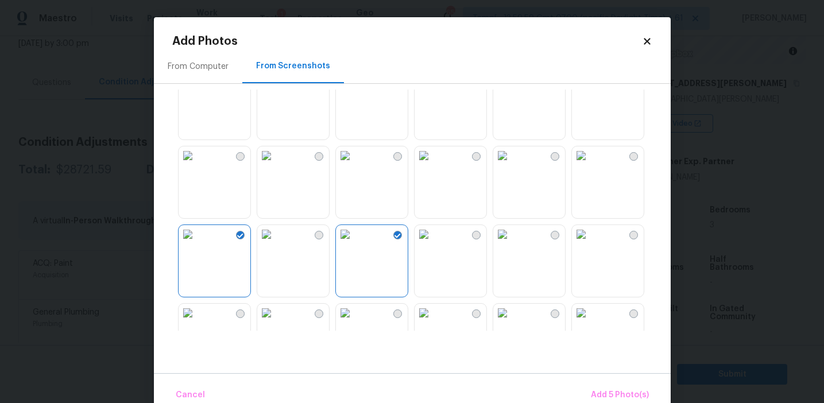
click at [512, 165] on img at bounding box center [502, 155] width 18 height 18
click at [512, 86] on img at bounding box center [502, 77] width 18 height 18
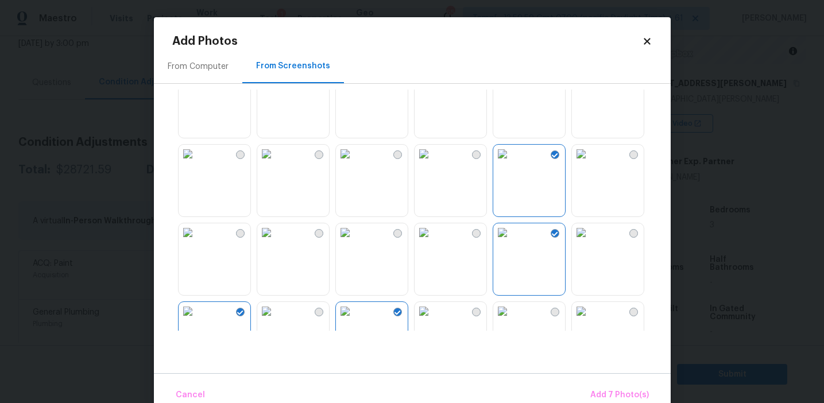
scroll to position [733, 0]
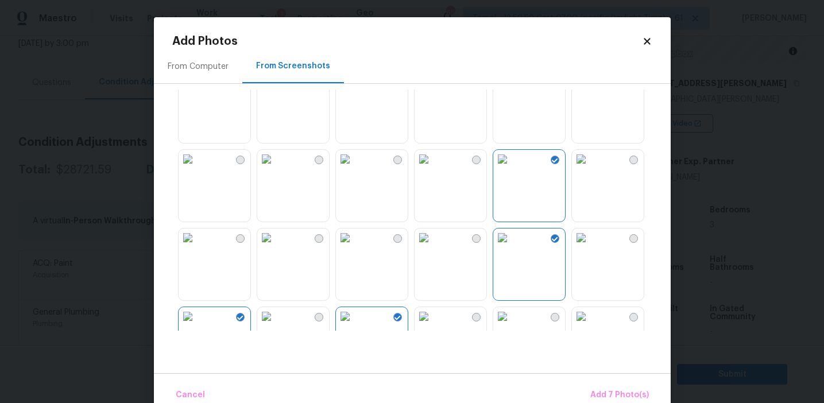
click at [433, 168] on img at bounding box center [424, 159] width 18 height 18
click at [573, 90] on img at bounding box center [581, 80] width 18 height 18
click at [512, 90] on img at bounding box center [502, 80] width 18 height 18
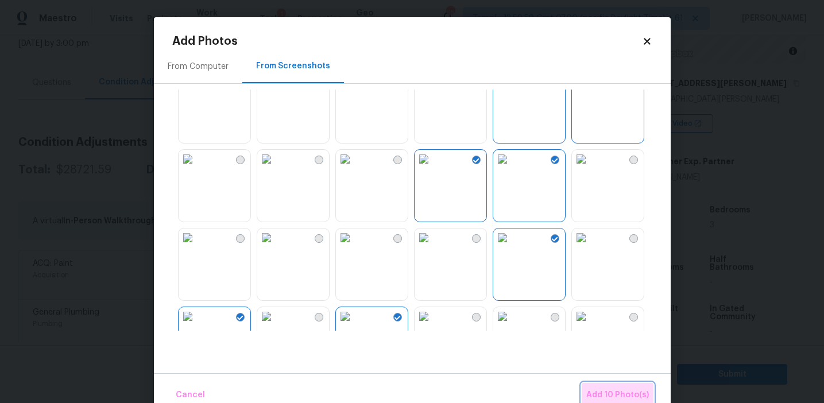
click at [599, 388] on span "Add 10 Photo(s)" at bounding box center [617, 395] width 63 height 14
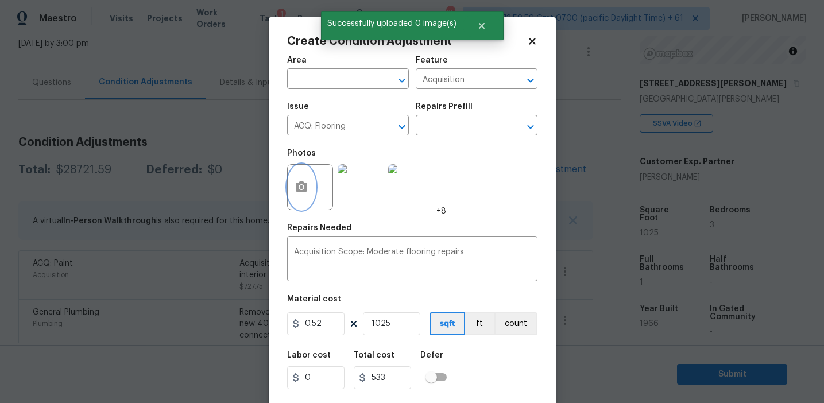
scroll to position [26, 0]
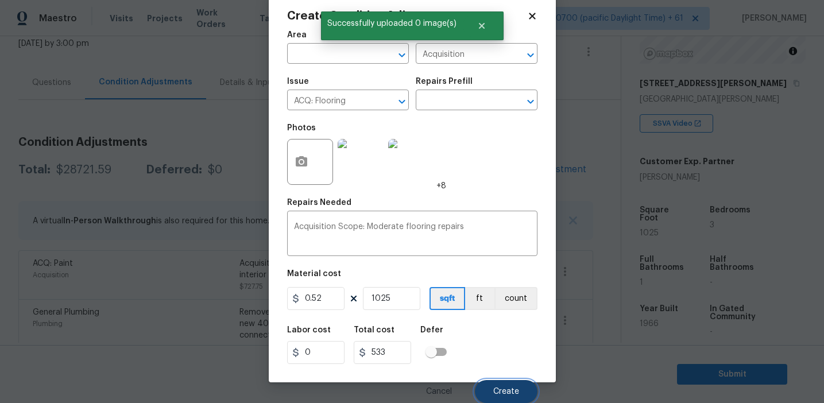
click at [491, 382] on button "Create" at bounding box center [506, 391] width 63 height 23
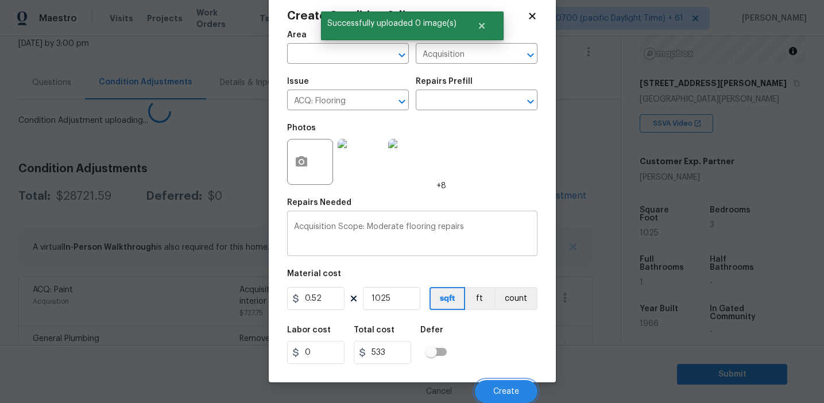
click at [392, 252] on div "Acquisition Scope: Moderate flooring repairs x ​" at bounding box center [412, 235] width 250 height 42
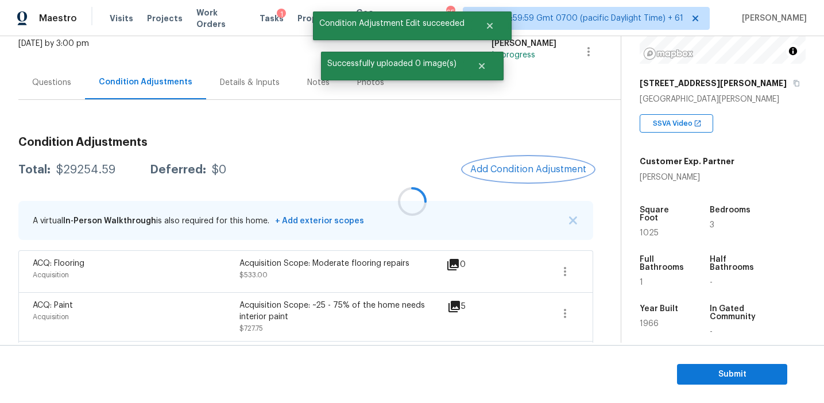
scroll to position [0, 0]
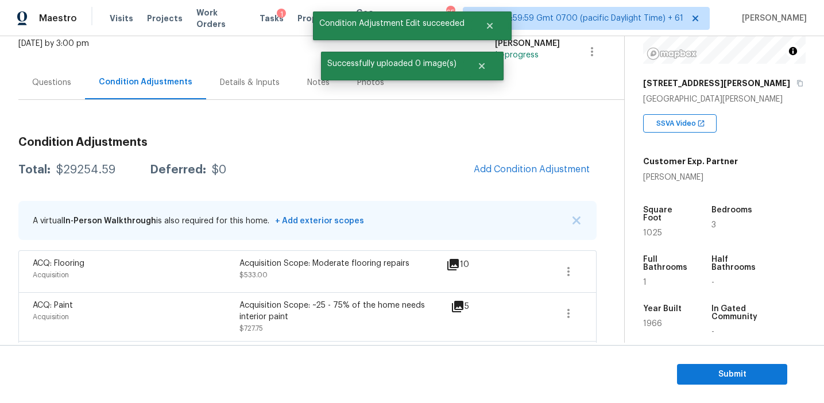
click at [82, 173] on div "$29254.59" at bounding box center [85, 169] width 59 height 11
copy div "29254.59"
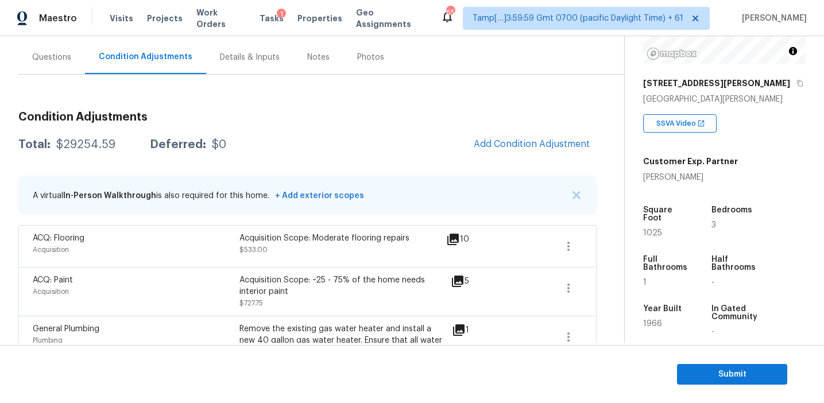
scroll to position [100, 0]
click at [61, 59] on div "Questions" at bounding box center [51, 56] width 39 height 11
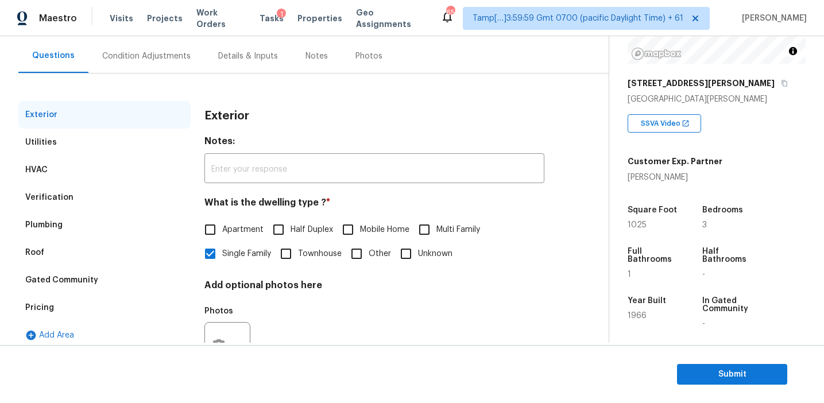
click at [112, 322] on div "Add Area" at bounding box center [104, 336] width 172 height 28
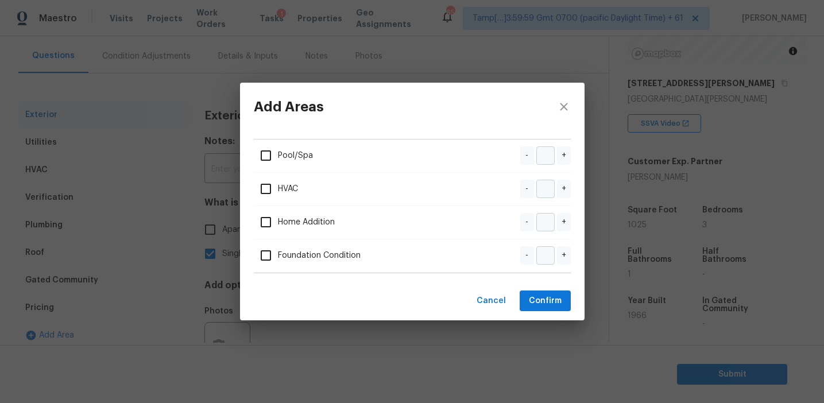
click at [113, 311] on div "Add Areas Pool/Spa - + HVAC - + Home Addition - + Foundation Condition - + Canc…" at bounding box center [412, 201] width 824 height 403
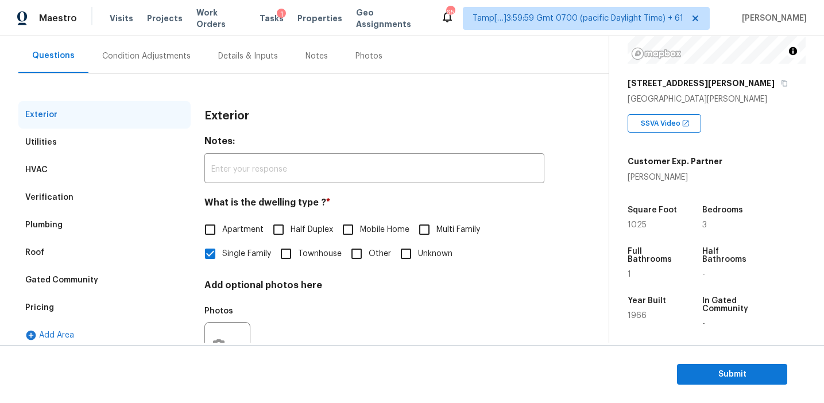
click at [116, 300] on div "Pricing" at bounding box center [104, 308] width 172 height 28
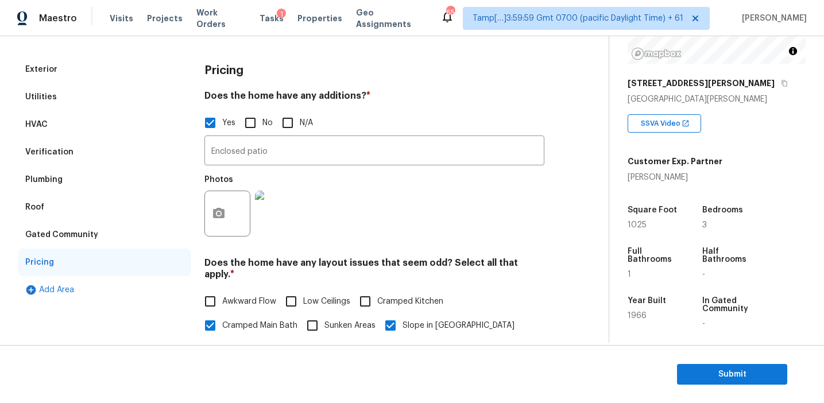
scroll to position [148, 0]
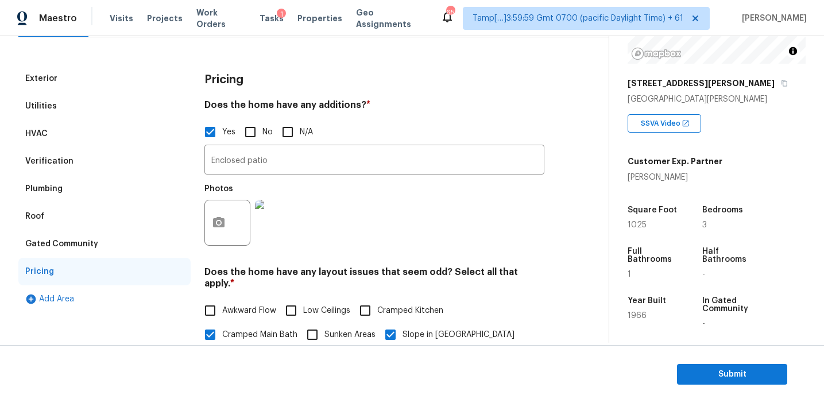
click at [127, 247] on div "Gated Community" at bounding box center [104, 244] width 172 height 28
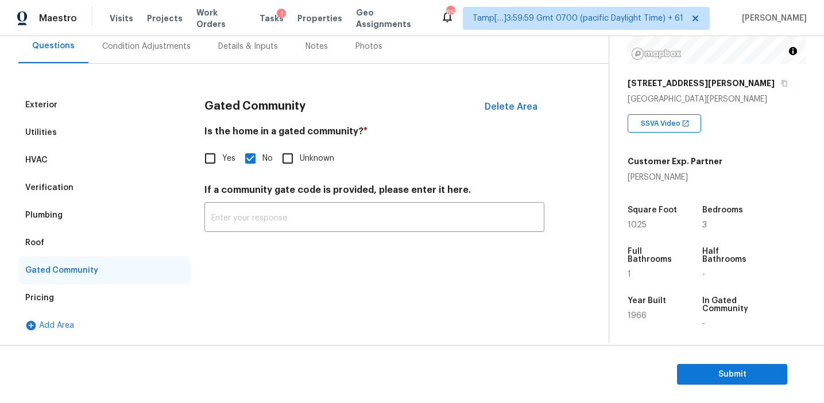
scroll to position [110, 0]
click at [111, 225] on div "Plumbing" at bounding box center [104, 216] width 172 height 28
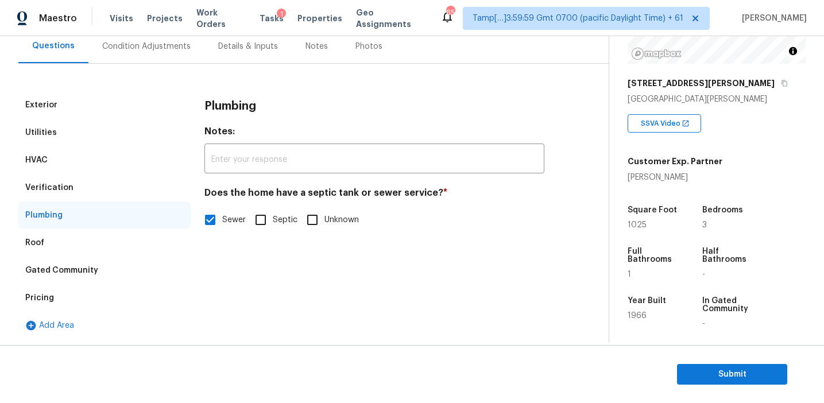
click at [94, 244] on div "Roof" at bounding box center [104, 243] width 172 height 28
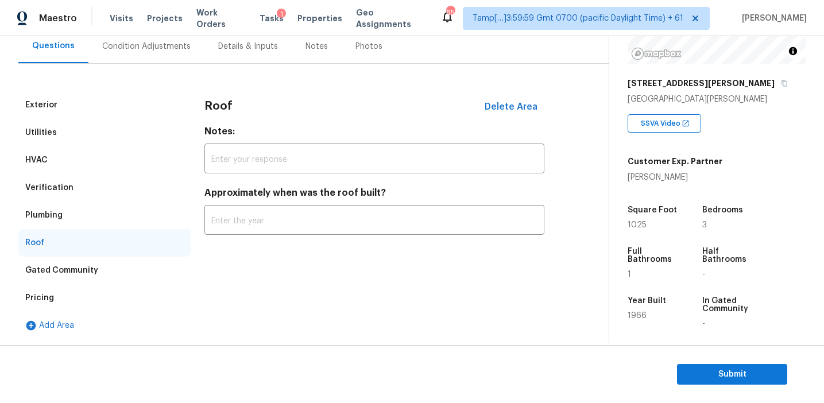
click at [94, 191] on div "Verification" at bounding box center [104, 188] width 172 height 28
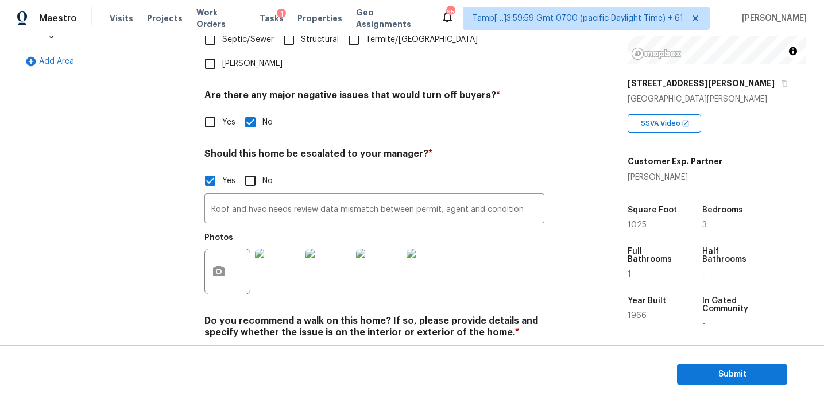
scroll to position [309, 0]
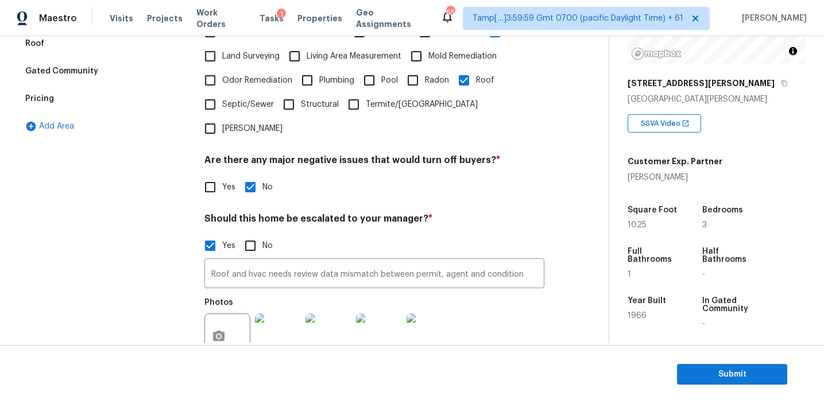
click at [139, 111] on div "Pricing" at bounding box center [104, 99] width 172 height 28
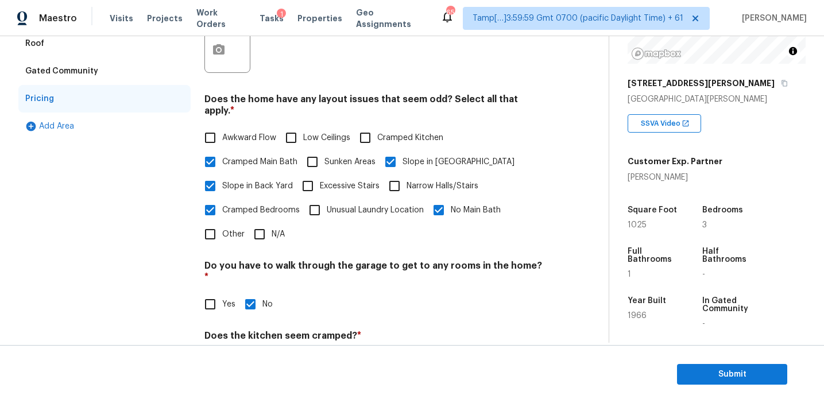
click at [216, 130] on input "Awkward Flow" at bounding box center [210, 138] width 24 height 24
checkbox input "true"
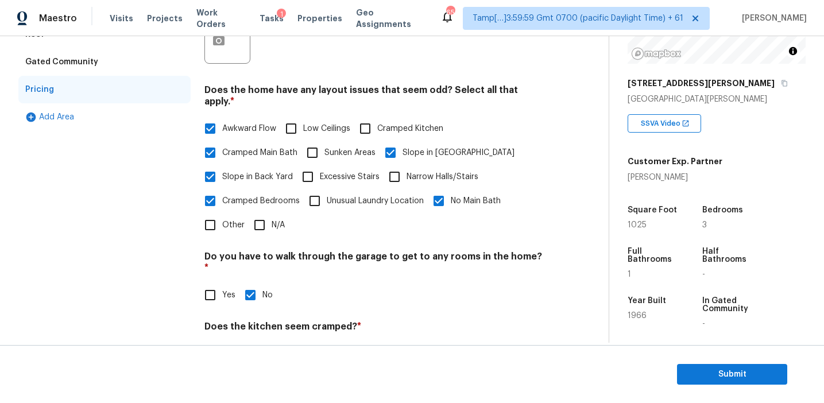
scroll to position [278, 0]
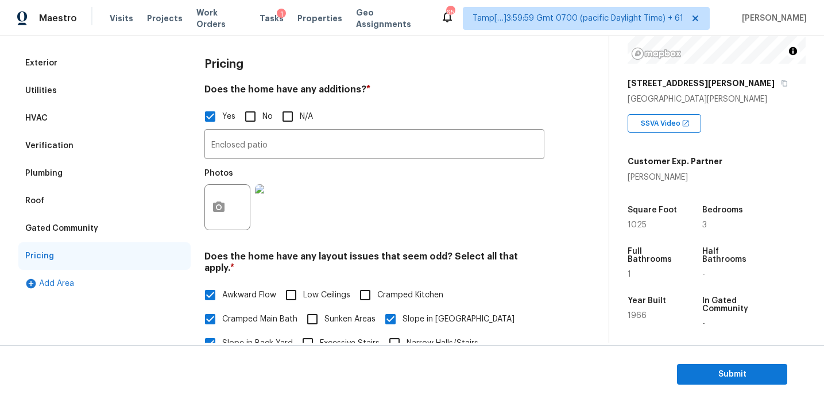
click at [111, 238] on div "Gated Community" at bounding box center [104, 229] width 172 height 28
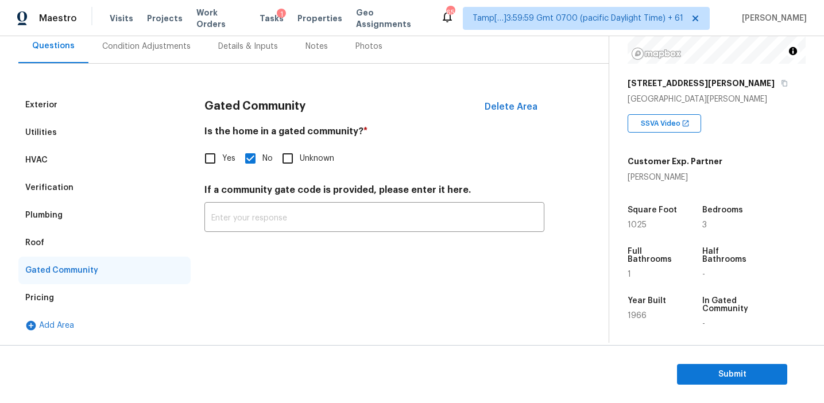
scroll to position [110, 0]
click at [73, 240] on div "Roof" at bounding box center [104, 243] width 172 height 28
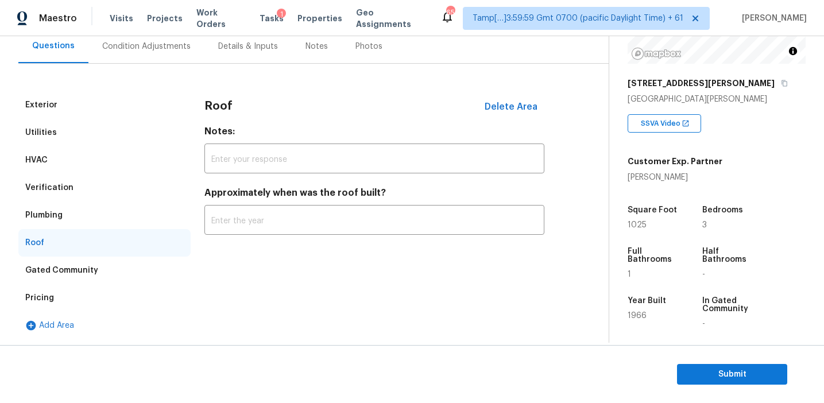
click at [74, 214] on div "Plumbing" at bounding box center [104, 216] width 172 height 28
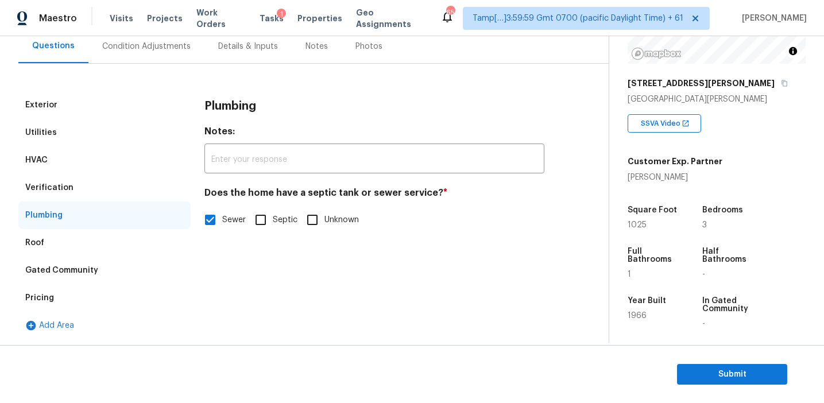
click at [77, 187] on div "Verification" at bounding box center [104, 188] width 172 height 28
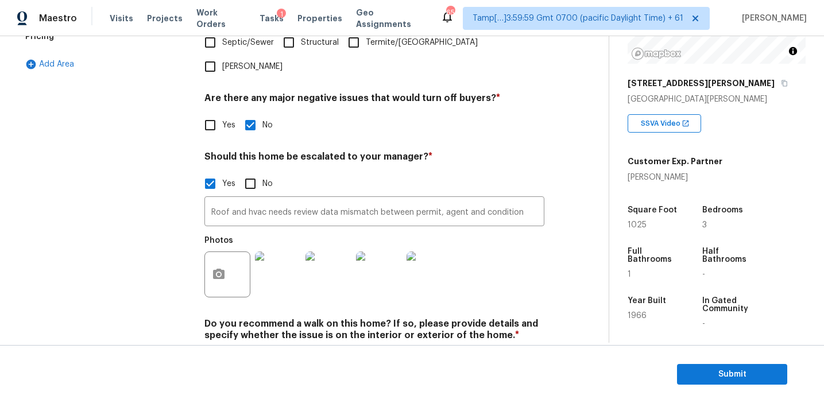
scroll to position [397, 0]
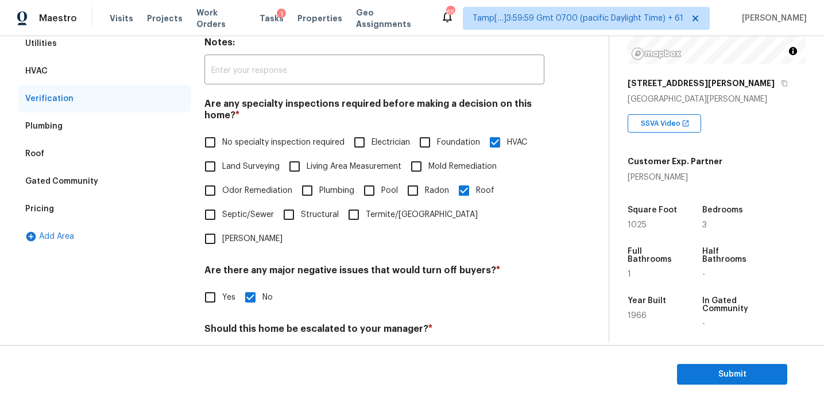
click at [130, 75] on div "HVAC" at bounding box center [104, 71] width 172 height 28
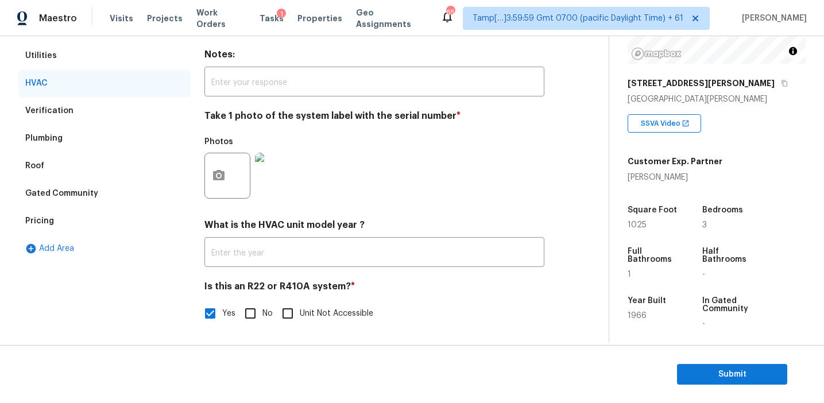
click at [112, 53] on div "Utilities" at bounding box center [104, 56] width 172 height 28
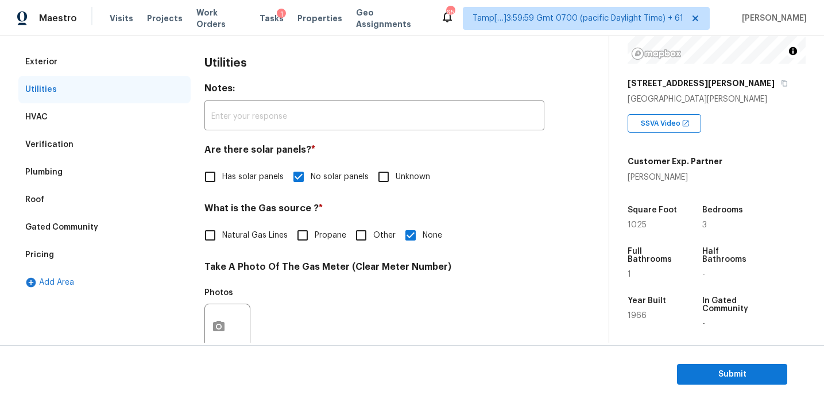
click at [109, 64] on div "Exterior" at bounding box center [104, 62] width 172 height 28
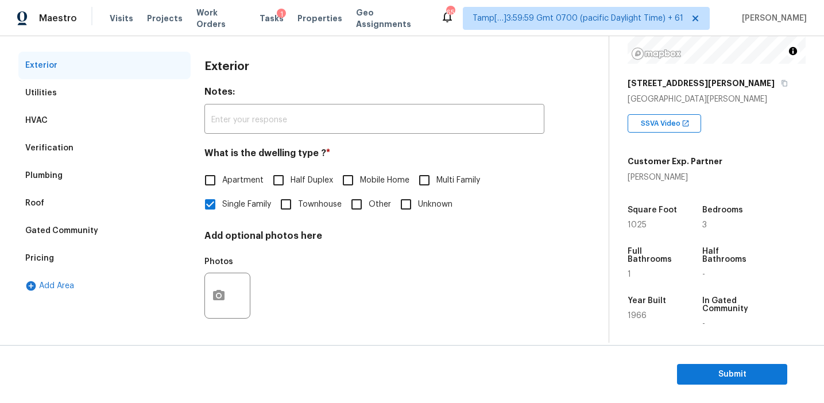
click at [96, 119] on div "HVAC" at bounding box center [104, 121] width 172 height 28
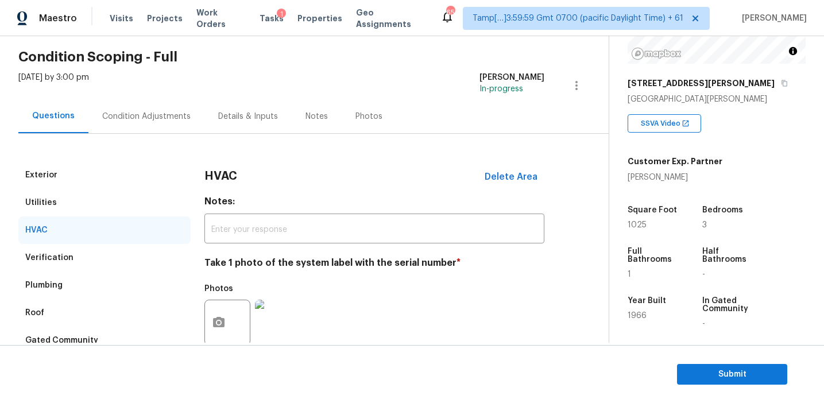
click at [149, 167] on div "Exterior" at bounding box center [104, 175] width 172 height 28
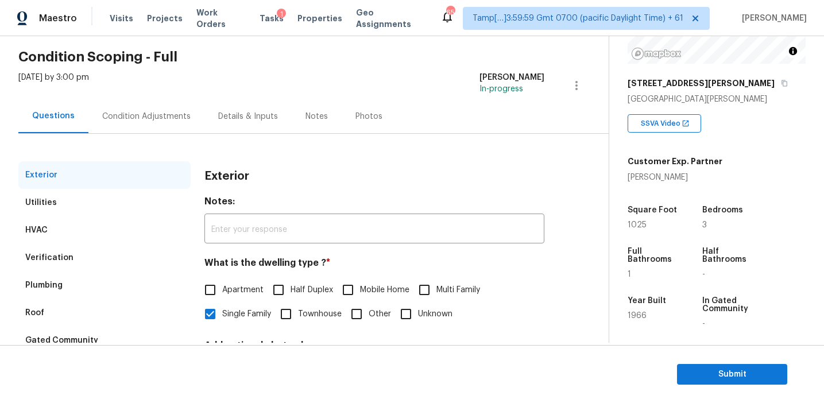
scroll to position [76, 0]
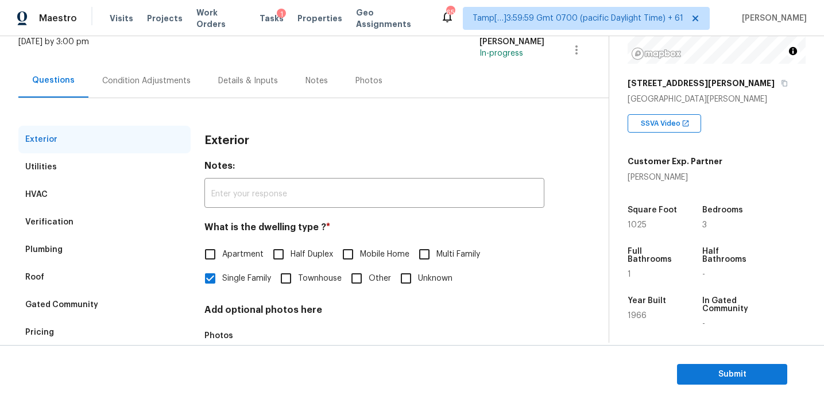
click at [162, 77] on div "Condition Adjustments" at bounding box center [146, 80] width 88 height 11
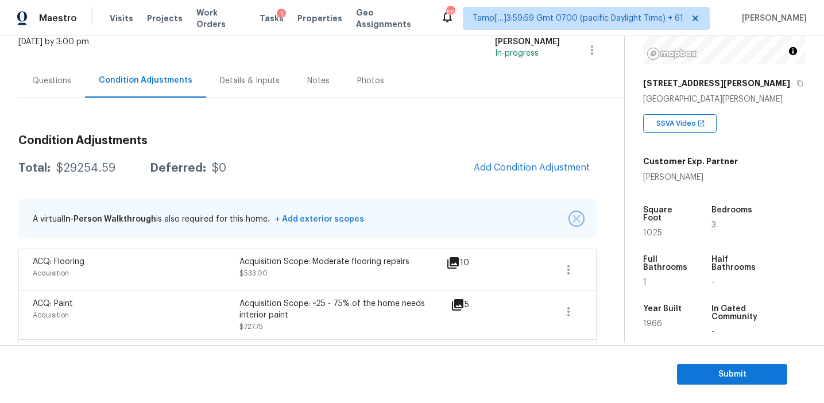
click at [571, 221] on button "button" at bounding box center [576, 218] width 11 height 11
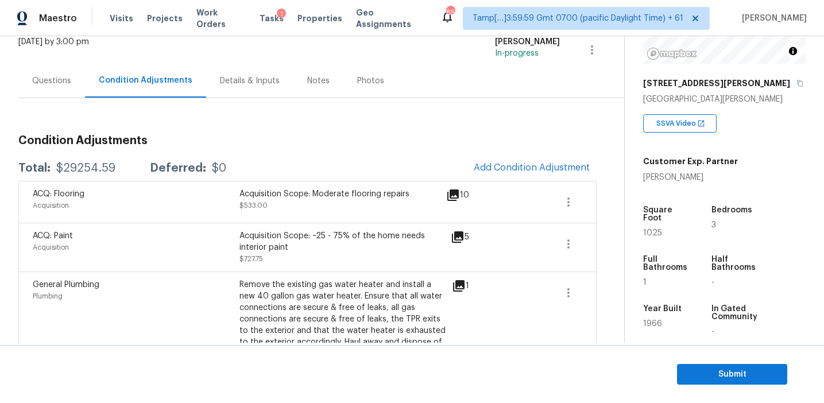
scroll to position [803, 0]
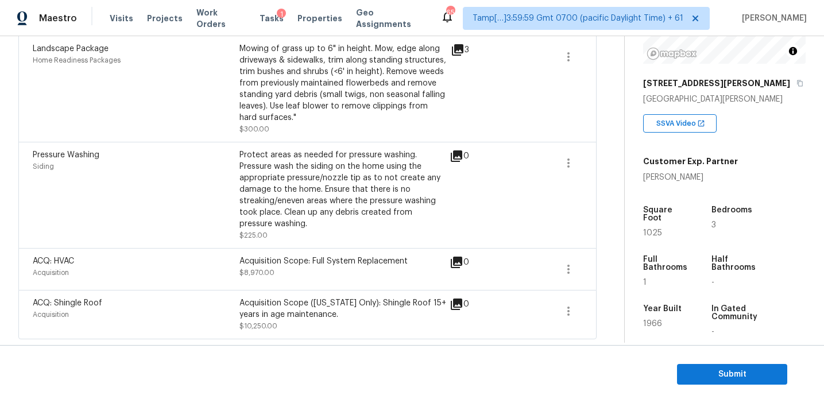
click at [315, 265] on div "Acquisition Scope: Full System Replacement" at bounding box center [342, 261] width 207 height 11
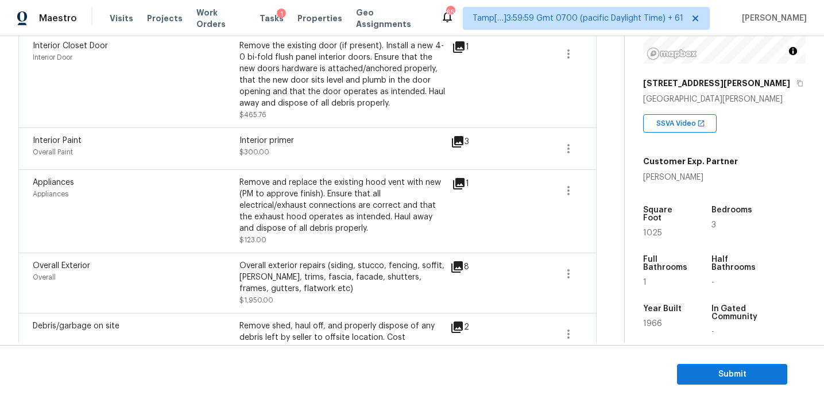
scroll to position [454, 0]
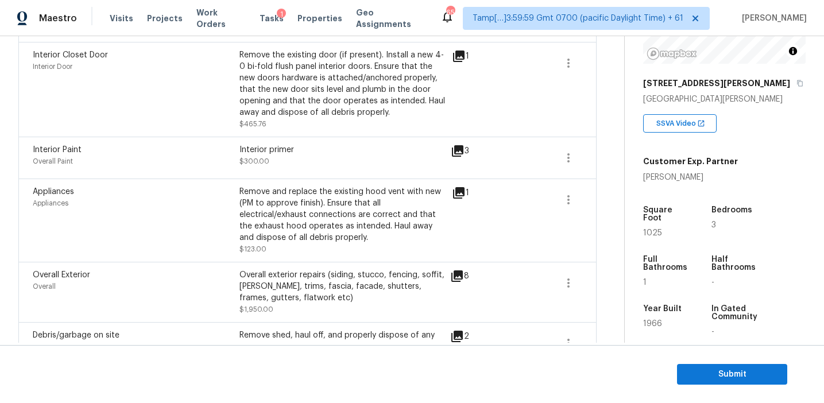
click at [417, 206] on div "Remove and replace the existing hood vent with new (PM to approve finish). Ensu…" at bounding box center [342, 214] width 207 height 57
click at [423, 220] on div "Remove and replace the existing hood vent with new (PM to approve finish). Ensu…" at bounding box center [342, 214] width 207 height 57
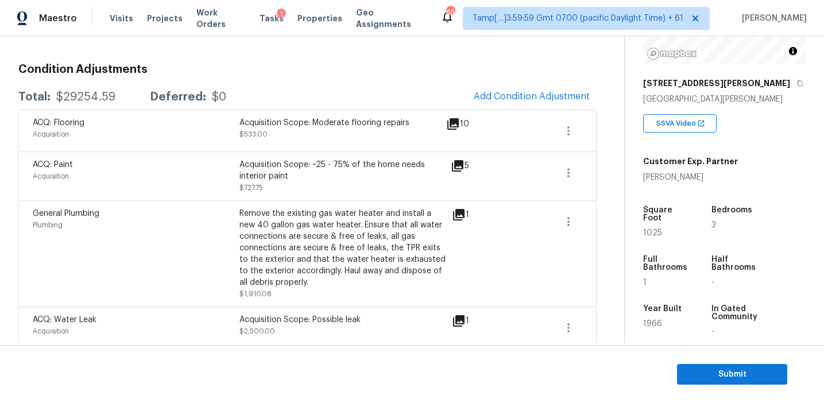
scroll to position [150, 0]
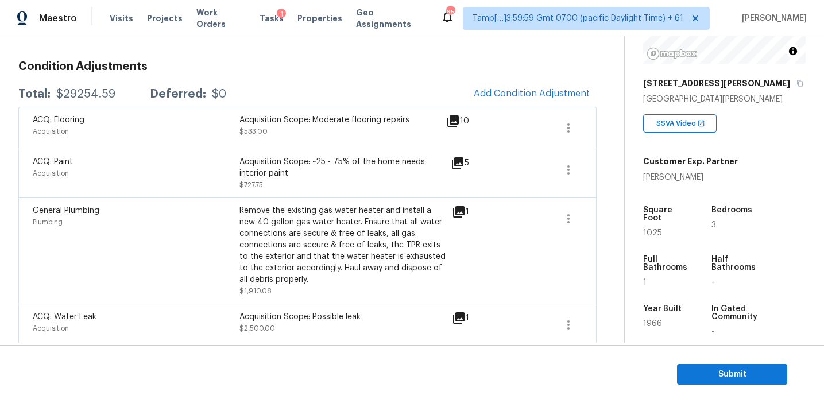
click at [461, 316] on icon at bounding box center [458, 317] width 11 height 11
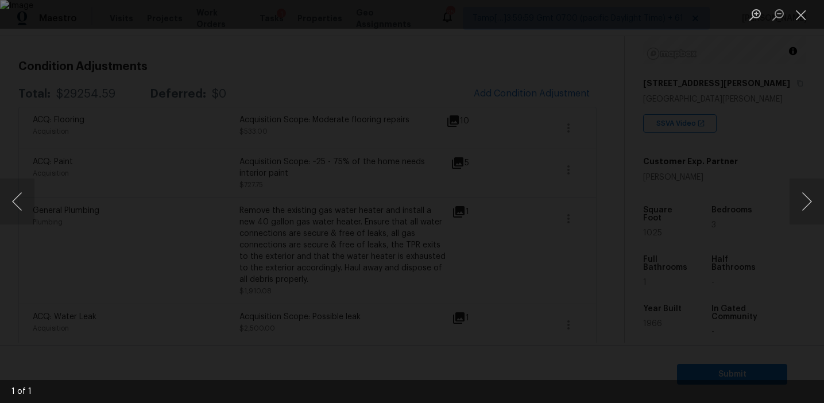
click at [686, 168] on div "Lightbox" at bounding box center [412, 201] width 824 height 403
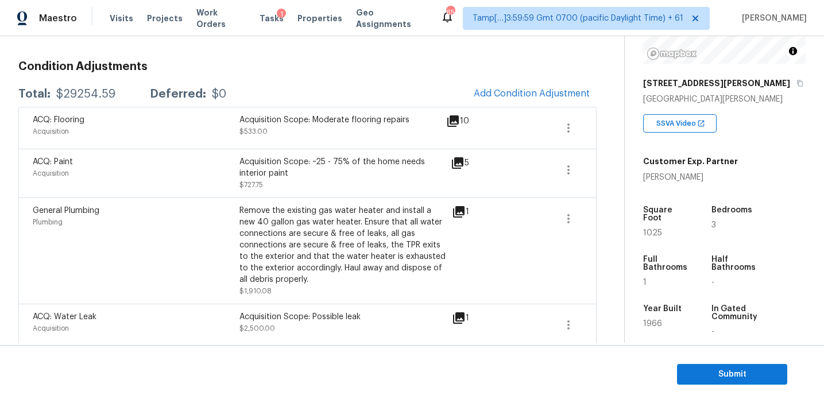
click at [459, 212] on icon at bounding box center [458, 211] width 11 height 11
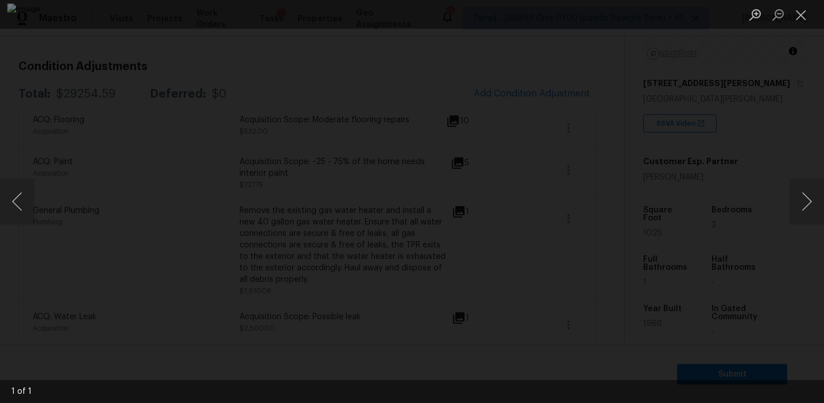
click at [733, 202] on div "Lightbox" at bounding box center [412, 201] width 824 height 403
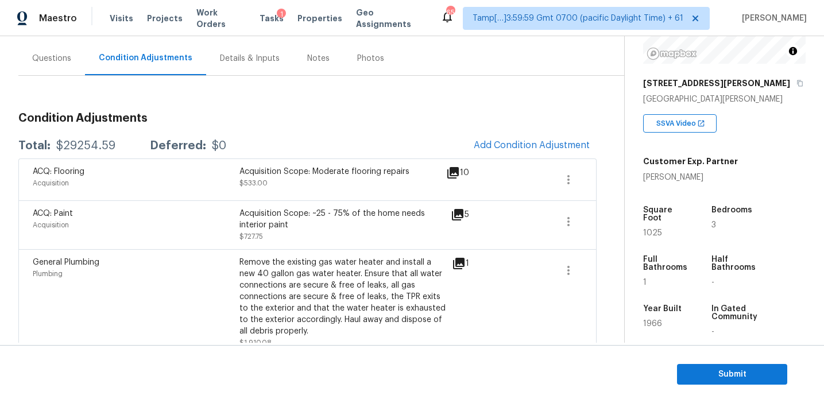
scroll to position [94, 0]
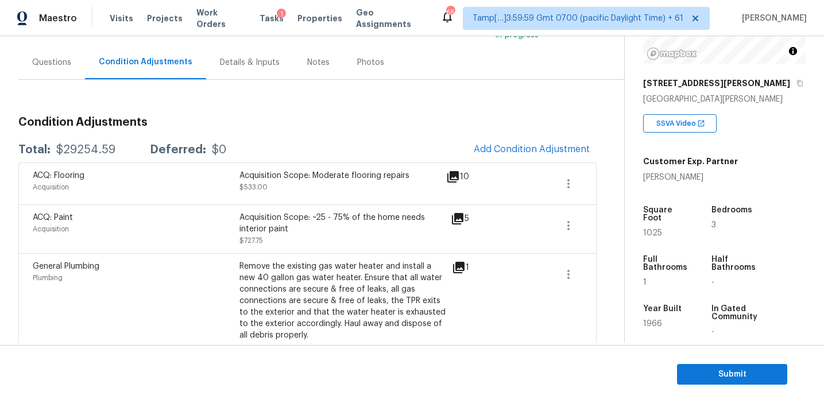
click at [407, 124] on h3 "Condition Adjustments" at bounding box center [307, 122] width 578 height 11
click at [380, 120] on h3 "Condition Adjustments" at bounding box center [307, 122] width 578 height 11
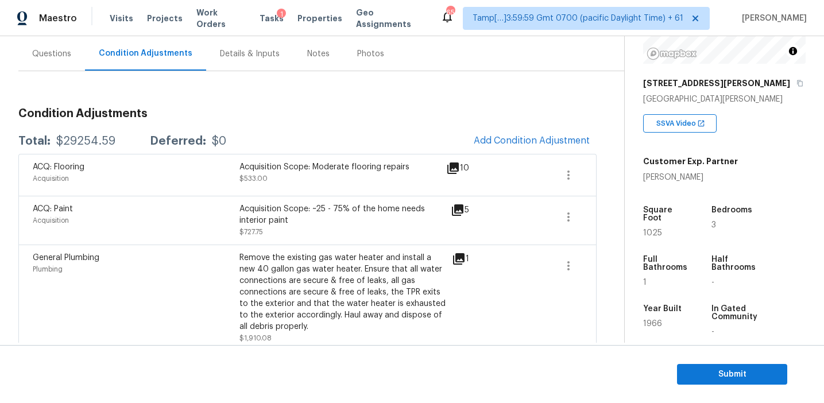
scroll to position [102, 0]
click at [676, 283] on div "Full Bathrooms 1" at bounding box center [675, 270] width 65 height 49
click at [723, 372] on span "Submit" at bounding box center [732, 374] width 92 height 14
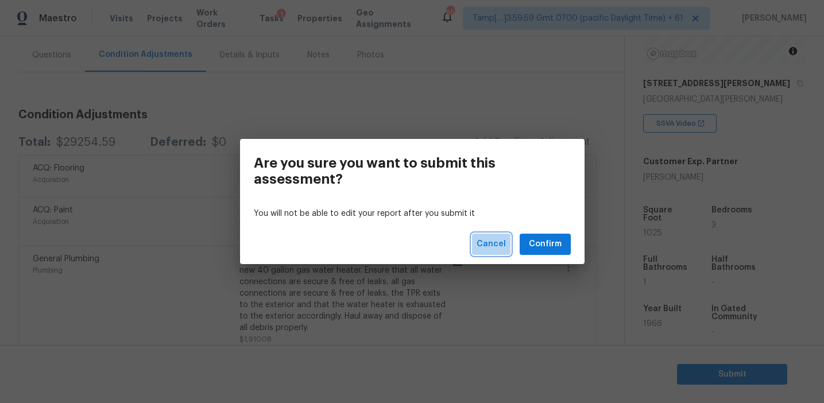
click at [503, 241] on span "Cancel" at bounding box center [491, 244] width 29 height 14
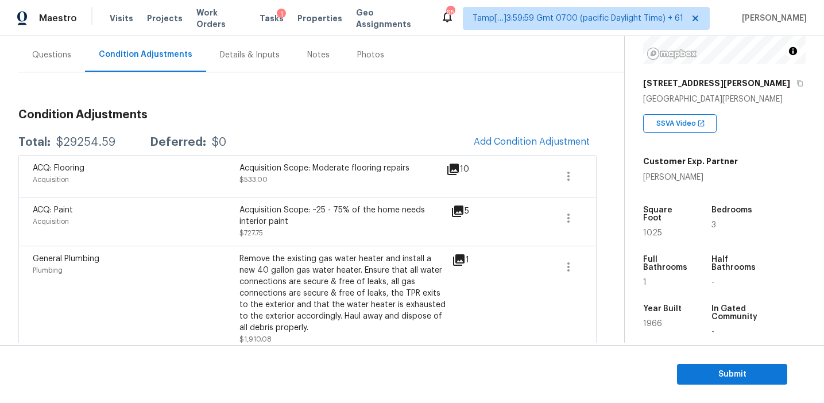
click at [448, 257] on div "General Plumbing Plumbing Remove the existing gas water heater and install a ne…" at bounding box center [242, 299] width 419 height 92
click at [398, 258] on div "Remove the existing gas water heater and install a new 40 gallon gas water heat…" at bounding box center [342, 293] width 207 height 80
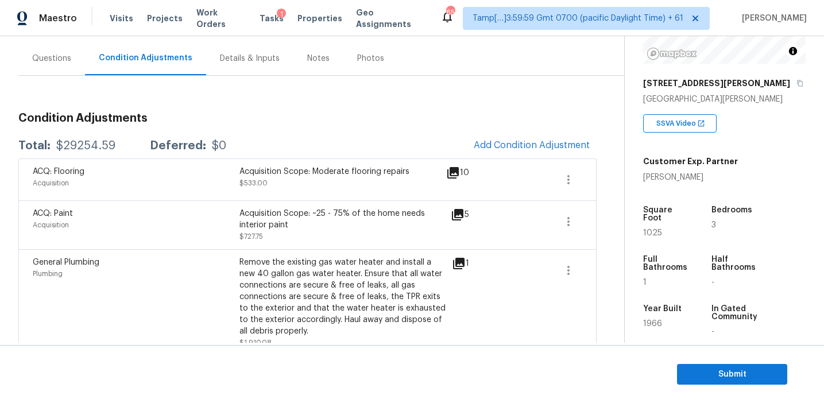
scroll to position [99, 0]
click at [343, 115] on h3 "Condition Adjustments" at bounding box center [307, 116] width 578 height 11
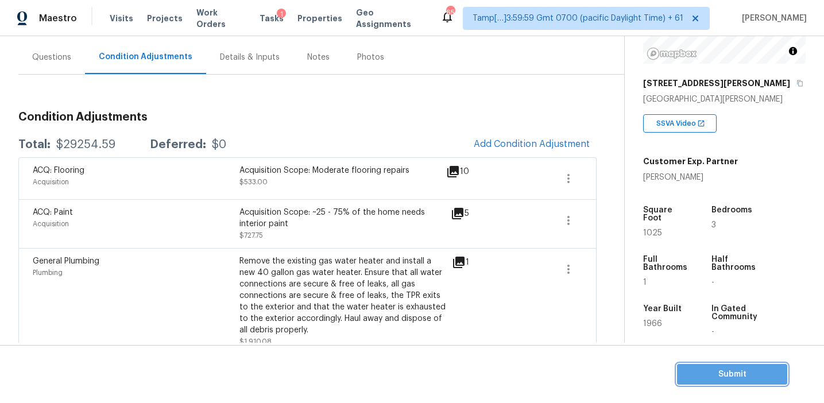
click at [703, 367] on span "Submit" at bounding box center [732, 374] width 92 height 14
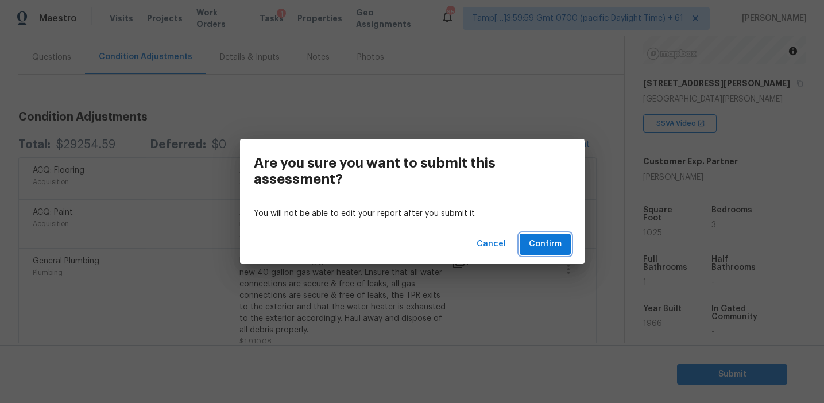
click at [539, 246] on span "Confirm" at bounding box center [545, 244] width 33 height 14
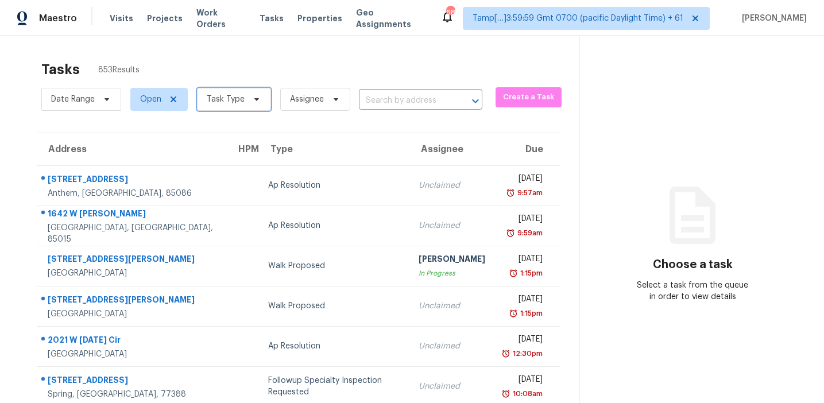
click at [237, 98] on span "Task Type" at bounding box center [226, 99] width 38 height 11
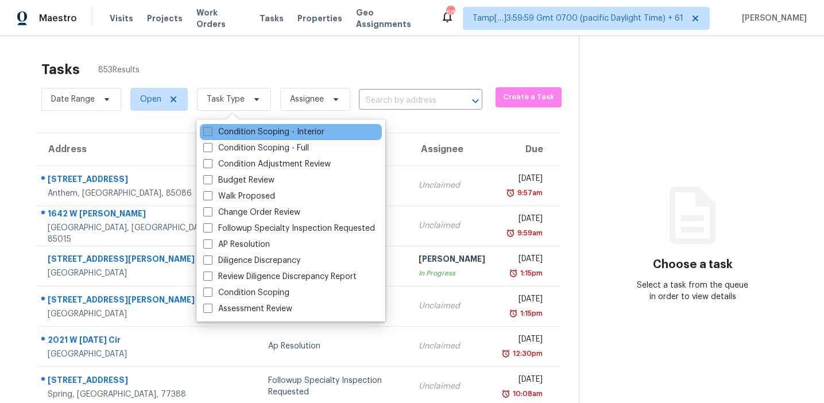
click at [239, 129] on label "Condition Scoping - Interior" at bounding box center [263, 131] width 121 height 11
click at [211, 129] on input "Condition Scoping - Interior" at bounding box center [206, 129] width 7 height 7
checkbox input "true"
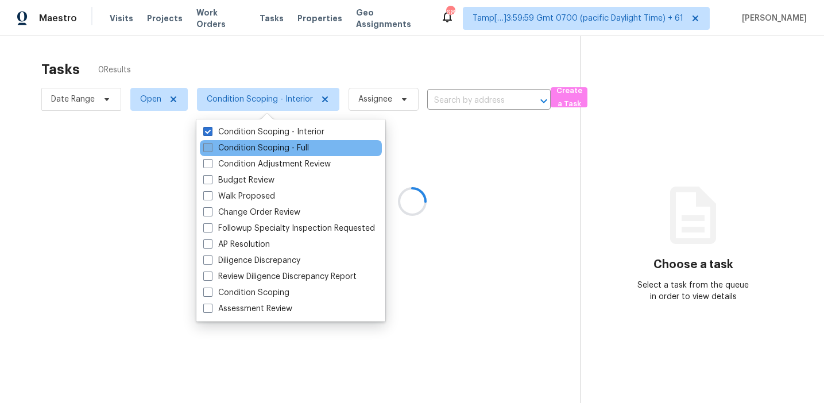
click at [239, 148] on label "Condition Scoping - Full" at bounding box center [256, 147] width 106 height 11
click at [211, 148] on input "Condition Scoping - Full" at bounding box center [206, 145] width 7 height 7
checkbox input "true"
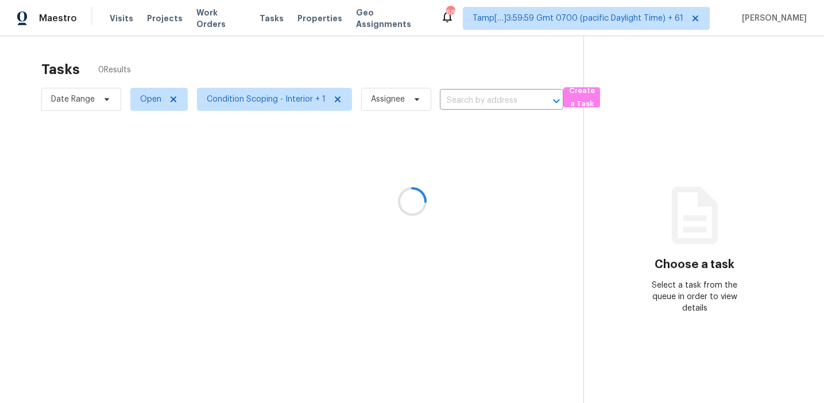
click at [239, 73] on div at bounding box center [412, 201] width 824 height 403
